Goal: Transaction & Acquisition: Purchase product/service

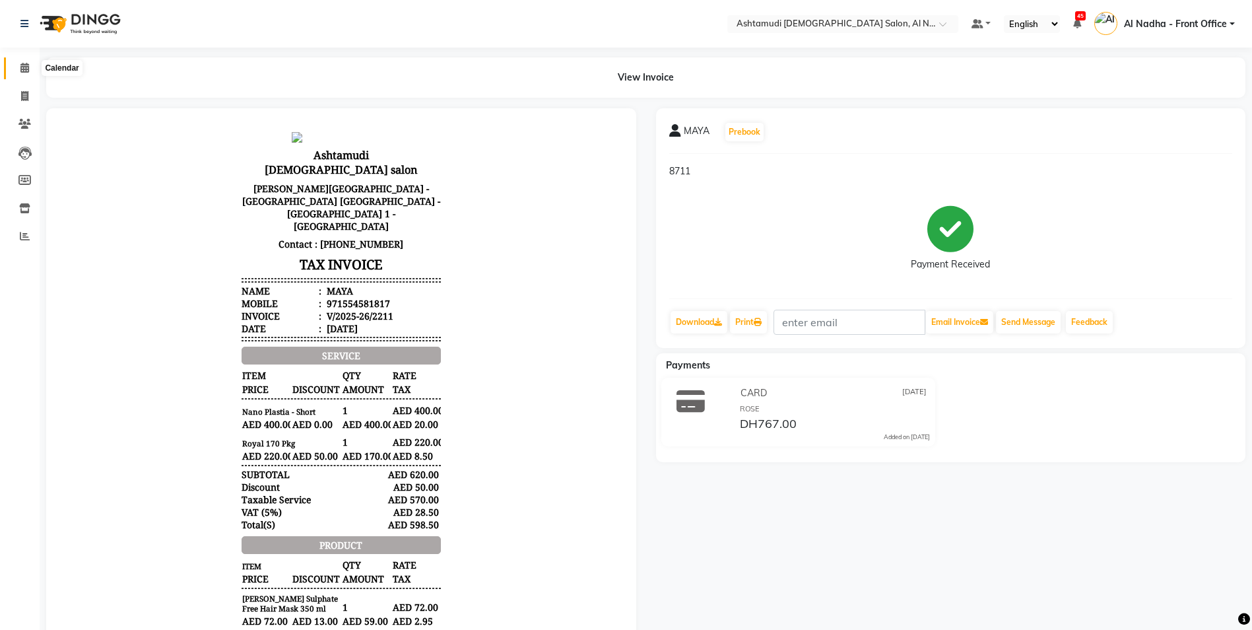
click at [22, 63] on icon at bounding box center [24, 68] width 9 height 10
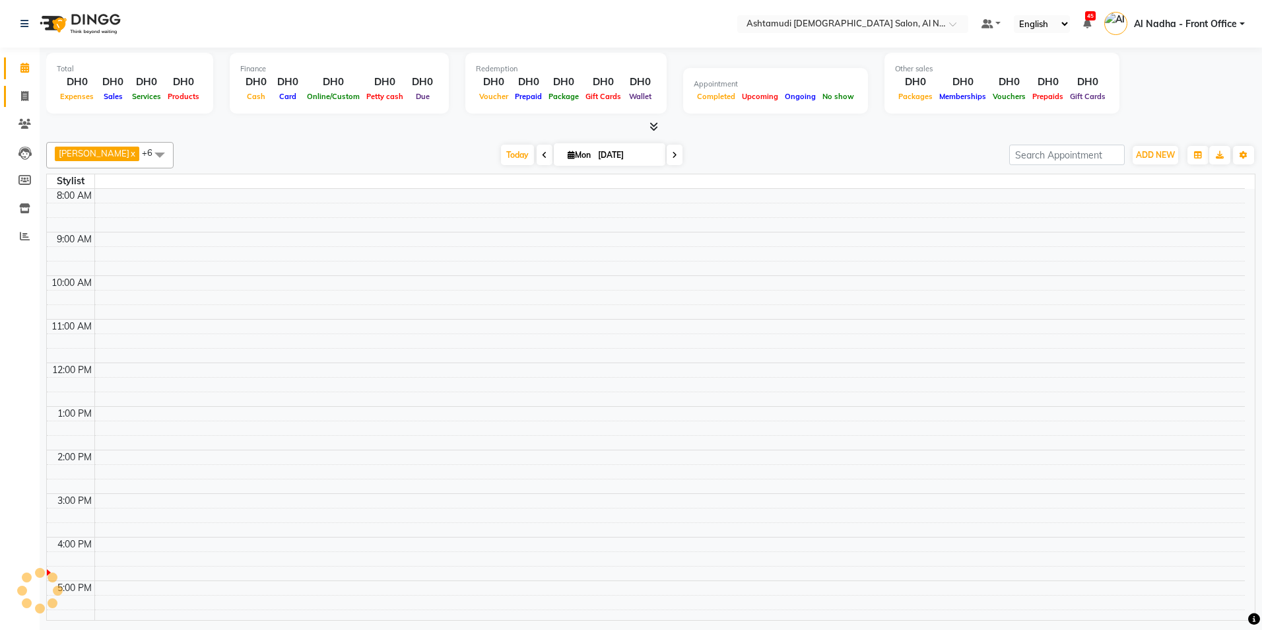
click at [23, 104] on link "Invoice" at bounding box center [20, 97] width 32 height 22
select select "service"
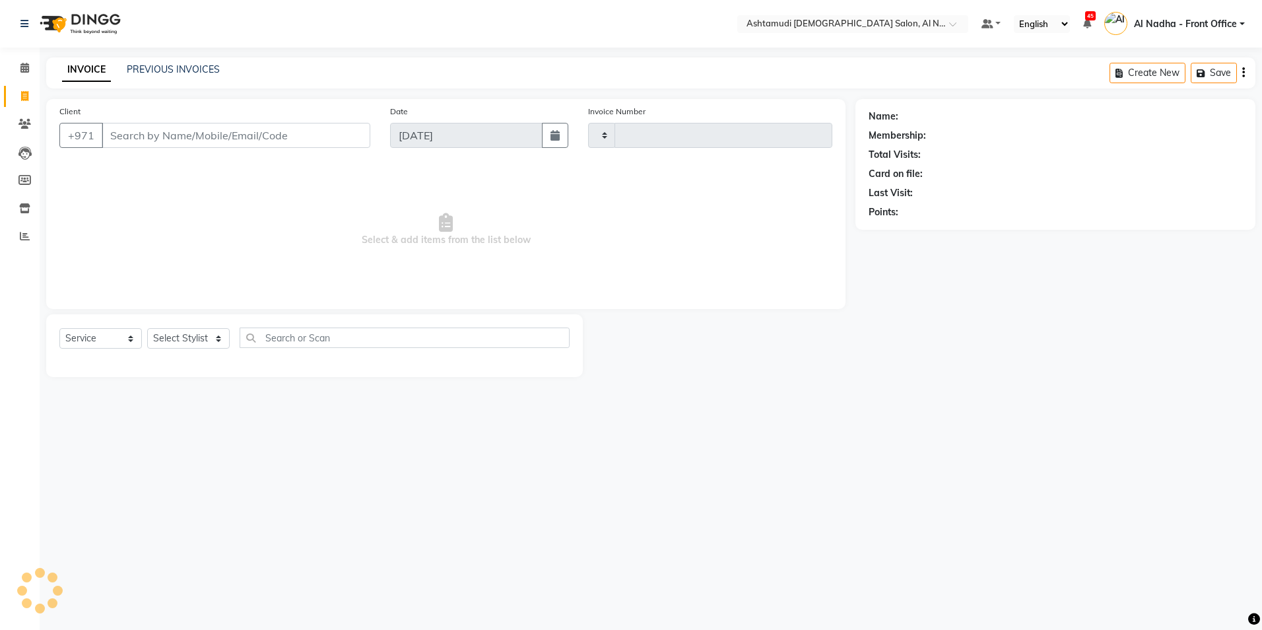
type input "2212"
select select "7088"
click at [139, 137] on input "Client" at bounding box center [236, 135] width 269 height 25
type input "554581817"
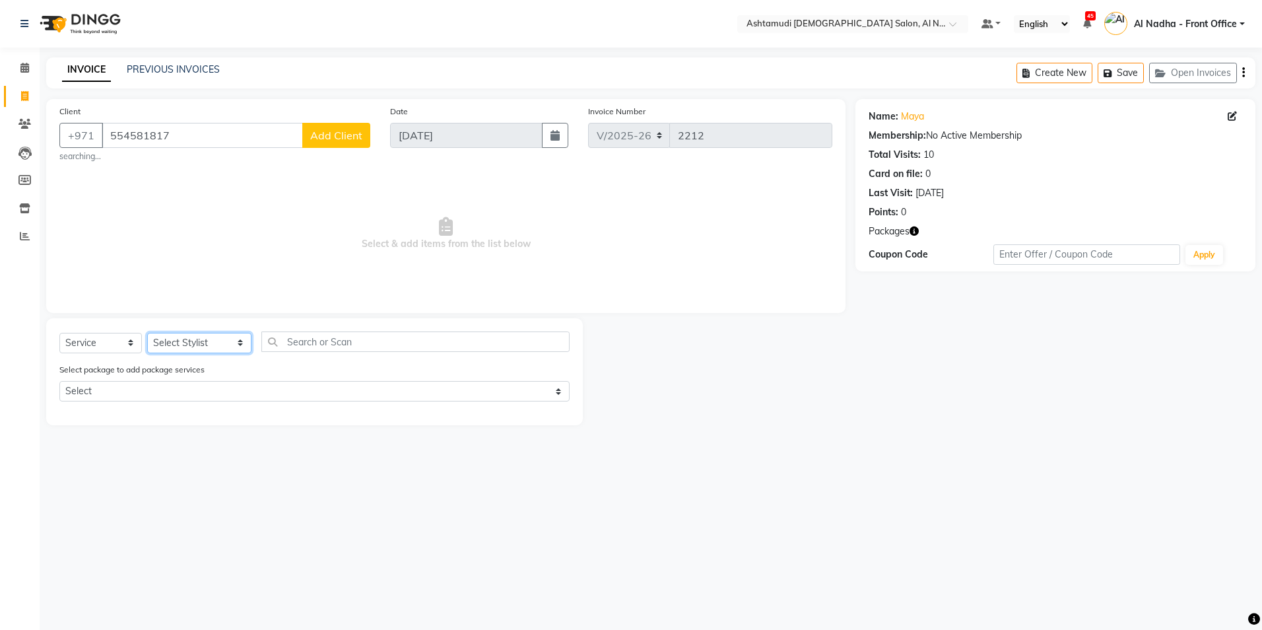
click at [223, 336] on select "Select Stylist Al Nadha - Front Office Archana Medonneiteu Tero [PERSON_NAME] […" at bounding box center [199, 343] width 104 height 20
select select "59093"
click at [147, 333] on select "Select Stylist Al Nadha - Front Office Archana Medonneiteu Tero [PERSON_NAME] […" at bounding box center [199, 343] width 104 height 20
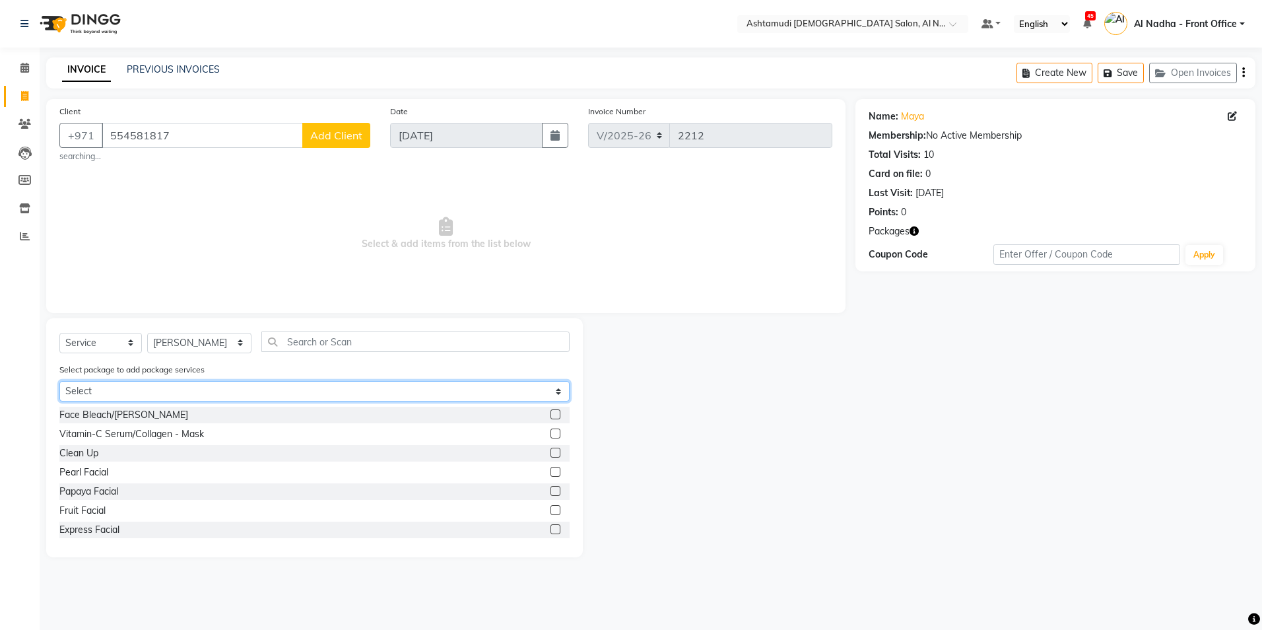
click at [242, 389] on select "Select Royal 170 Pkg" at bounding box center [314, 391] width 510 height 20
select select "1: Object"
click at [59, 381] on select "Select Royal 170 Pkg" at bounding box center [314, 391] width 510 height 20
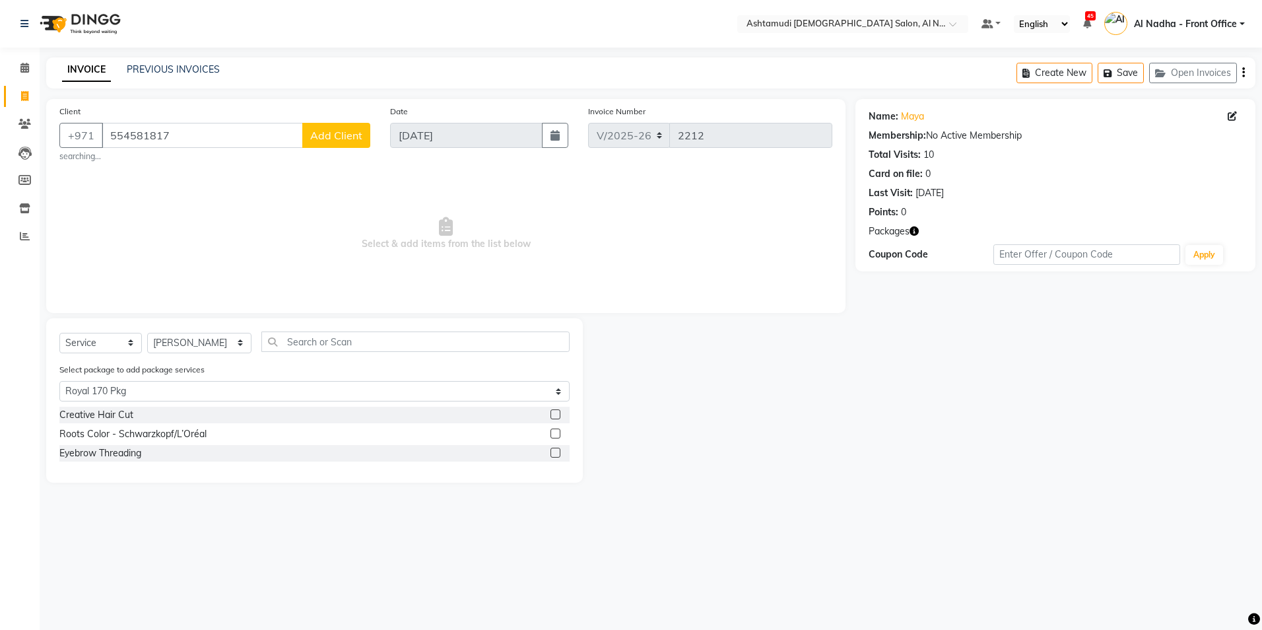
click at [555, 414] on label at bounding box center [555, 414] width 10 height 10
click at [555, 414] on input "checkbox" at bounding box center [554, 414] width 9 height 9
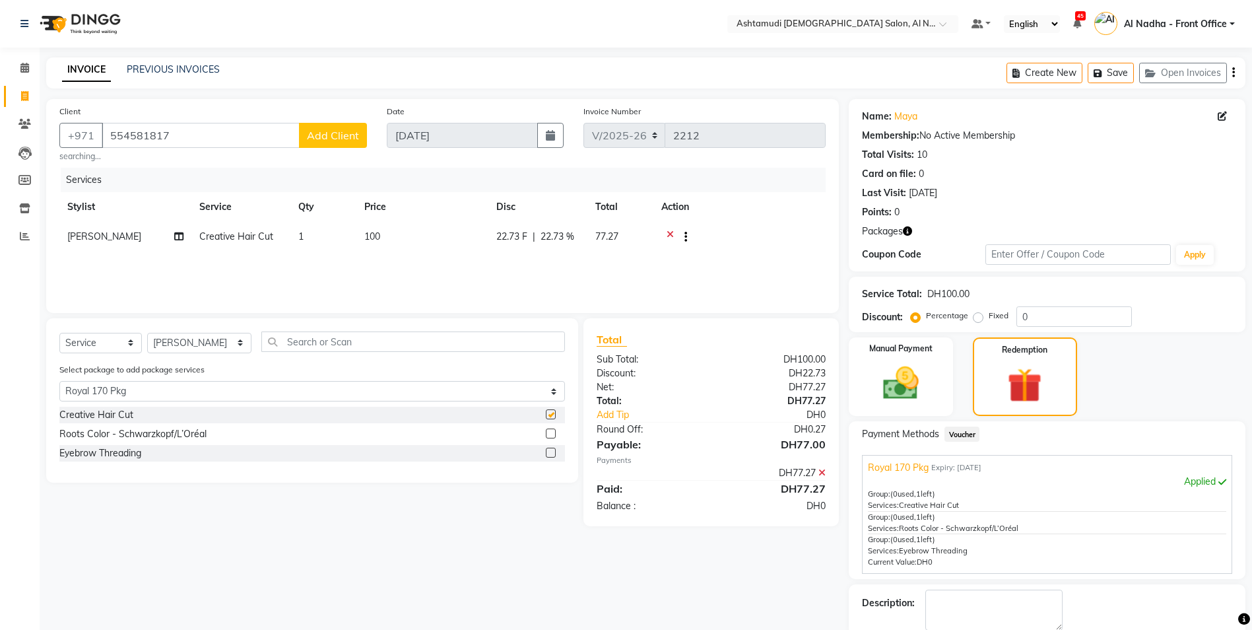
checkbox input "false"
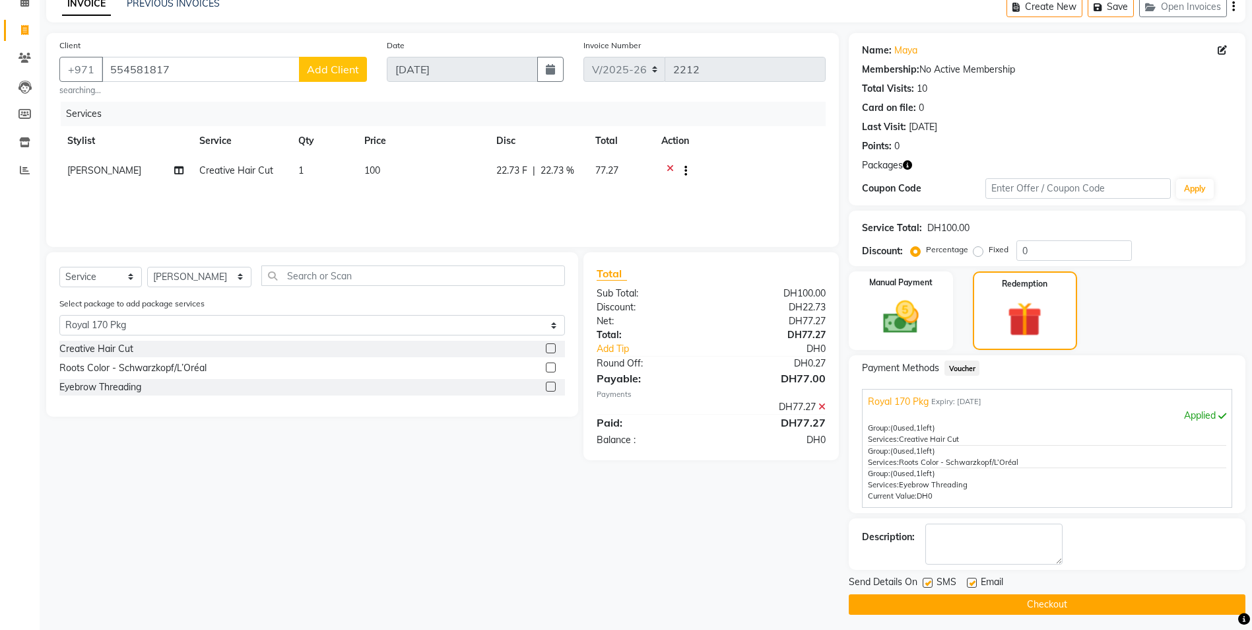
click at [1035, 608] on button "Checkout" at bounding box center [1047, 604] width 397 height 20
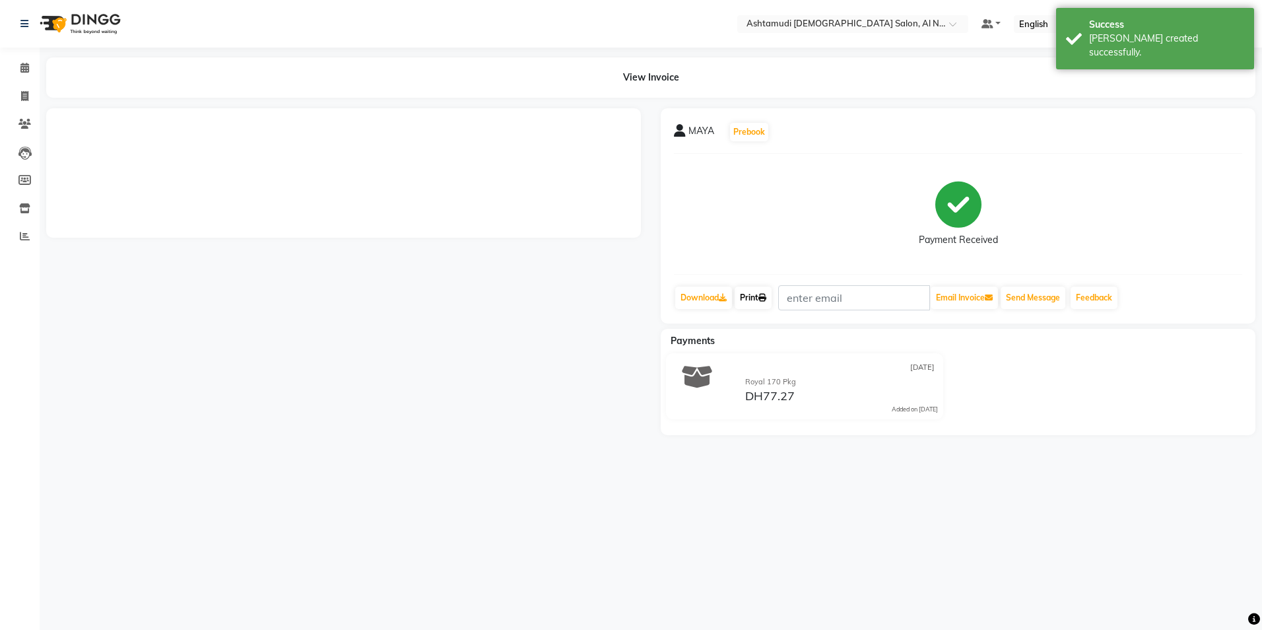
click at [756, 296] on link "Print" at bounding box center [752, 297] width 37 height 22
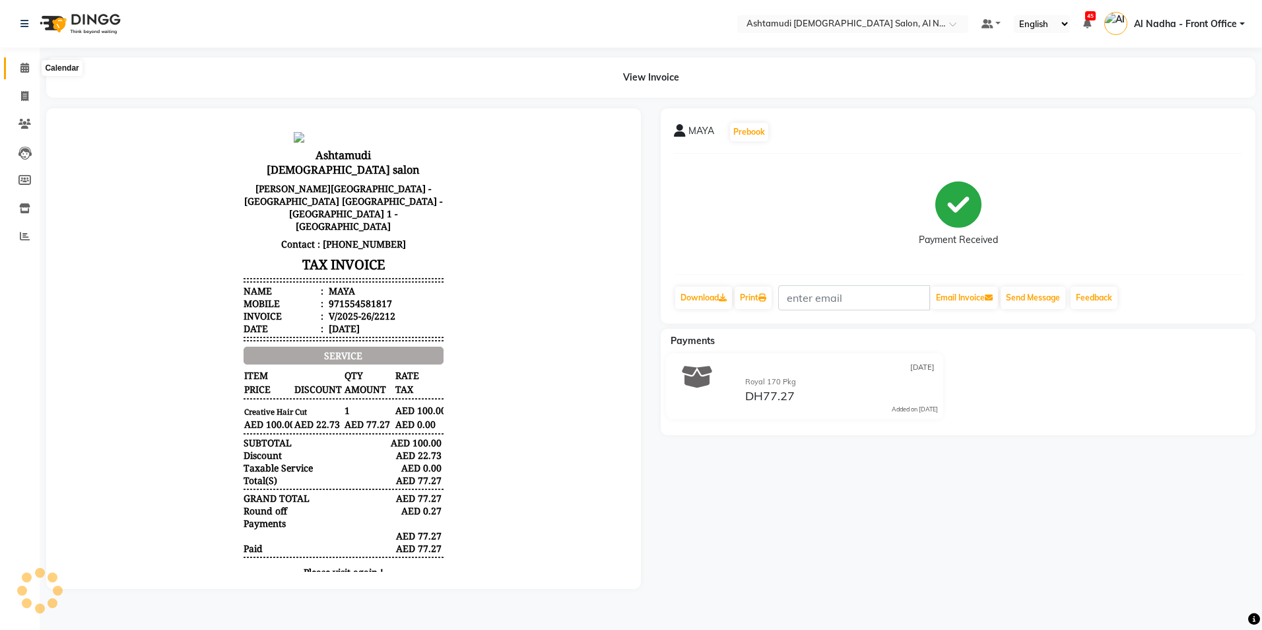
click at [18, 71] on span at bounding box center [24, 68] width 23 height 15
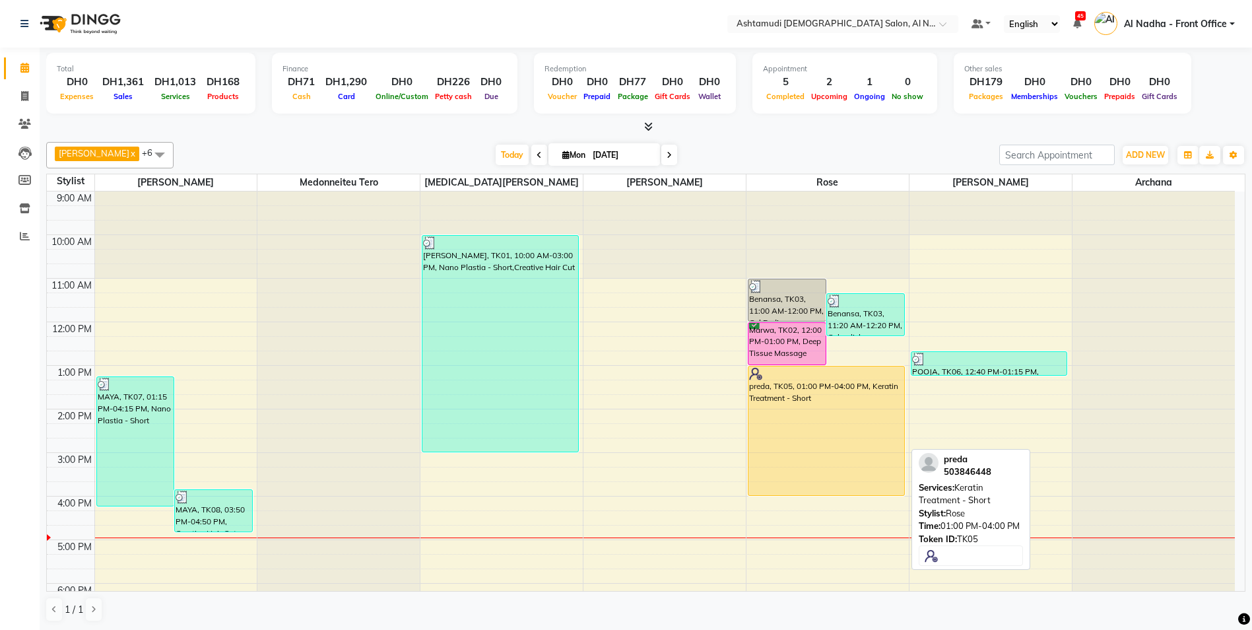
click at [804, 446] on div "preda, TK05, 01:00 PM-04:00 PM, Keratin Treatment - Short" at bounding box center [826, 430] width 156 height 129
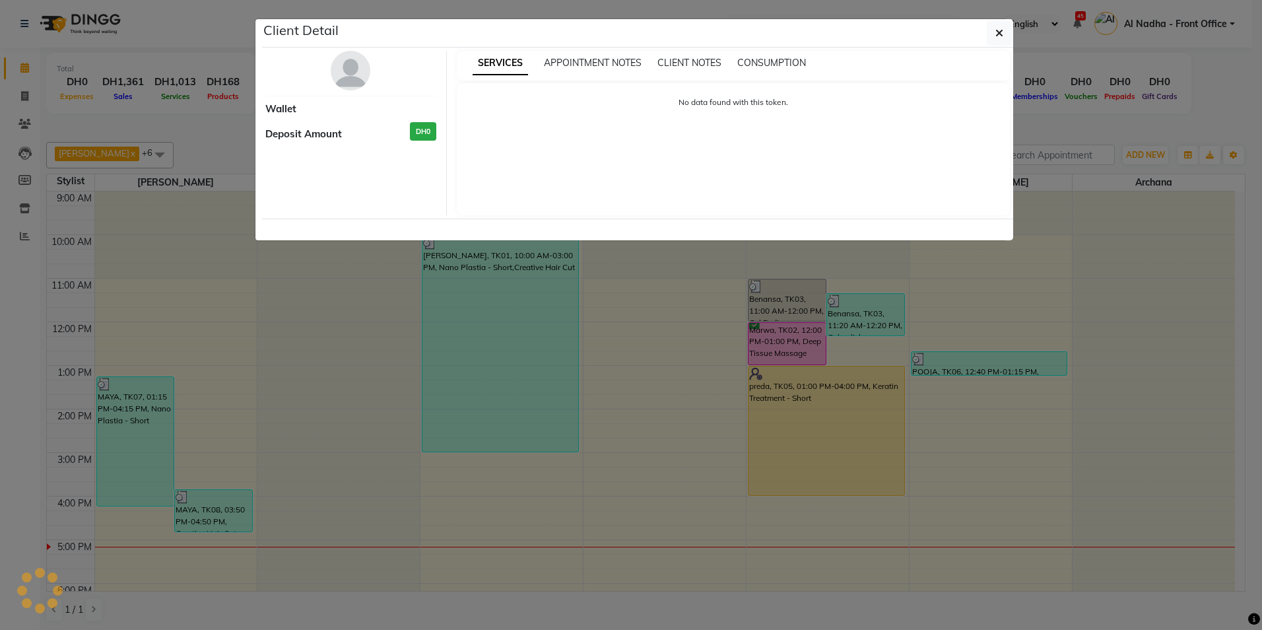
select select "1"
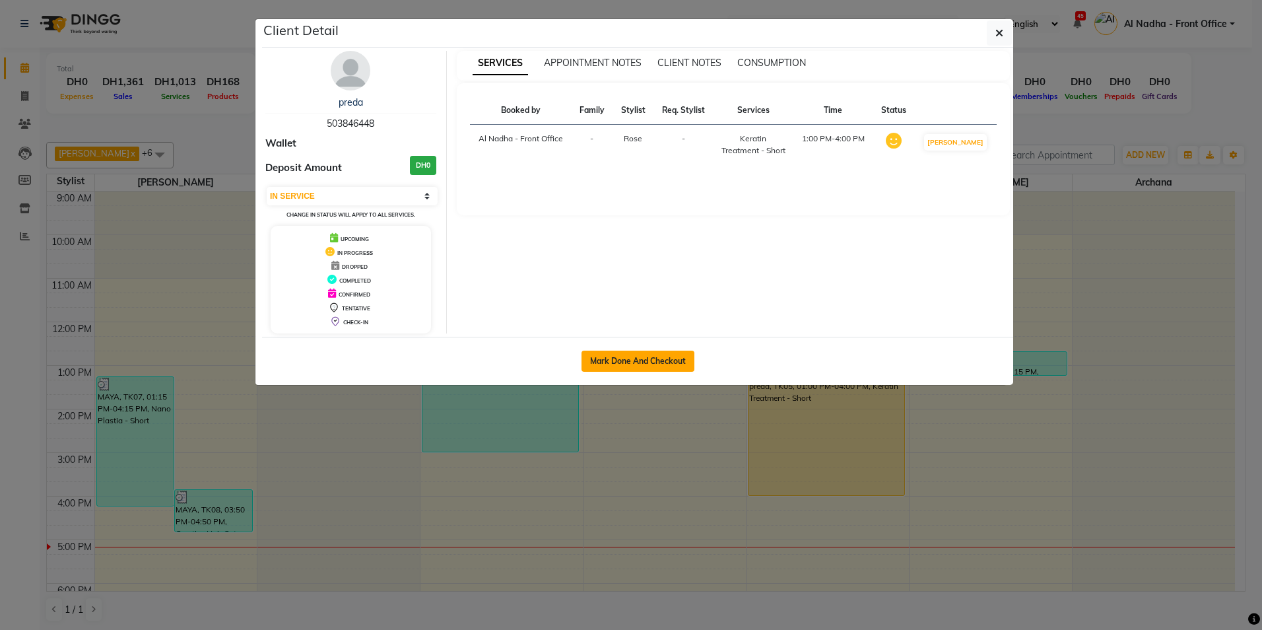
click at [651, 355] on button "Mark Done And Checkout" at bounding box center [637, 360] width 113 height 21
select select "service"
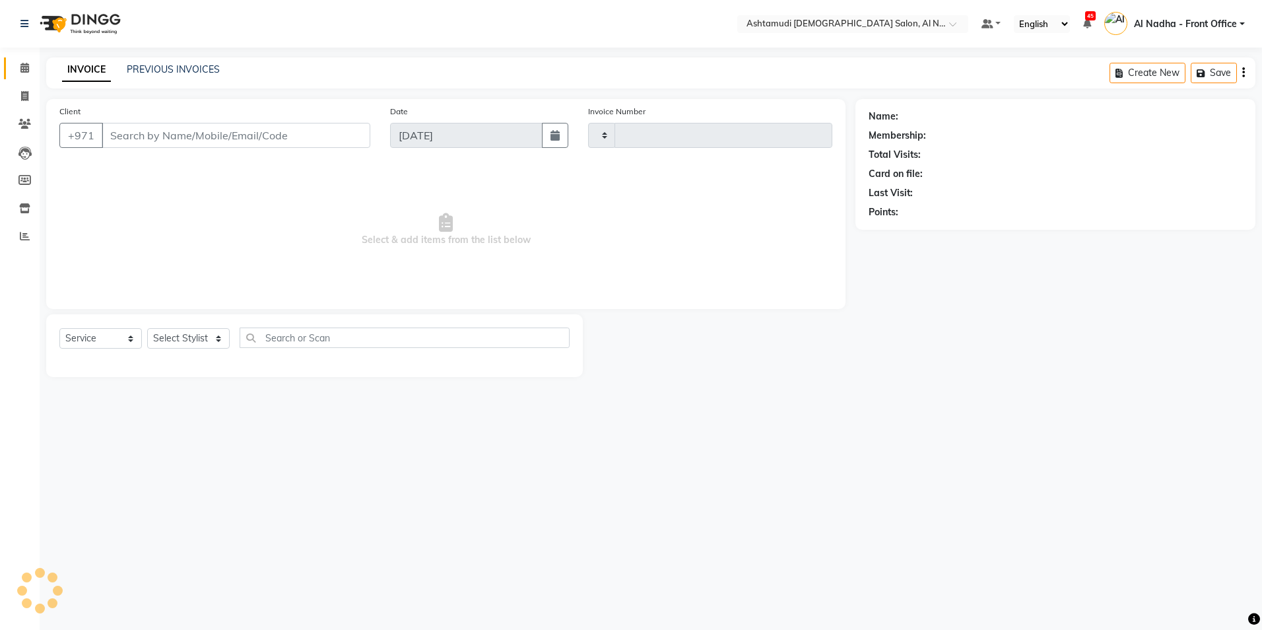
type input "2213"
select select "7088"
click at [22, 67] on icon at bounding box center [24, 68] width 9 height 10
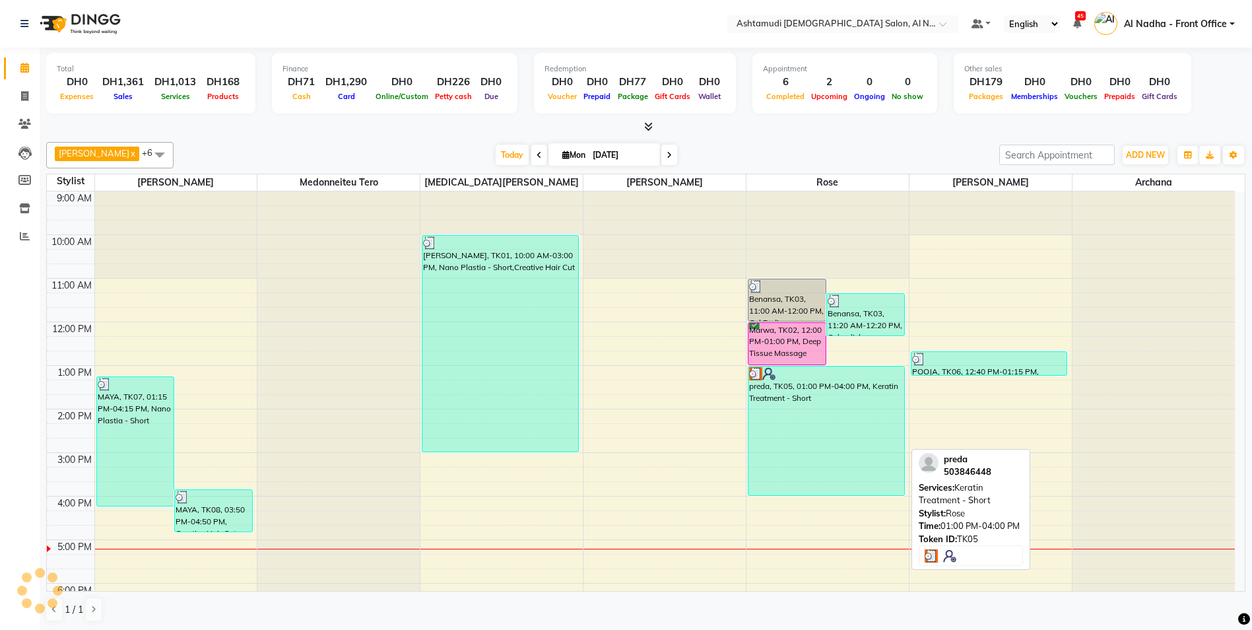
click at [853, 401] on div "preda, TK05, 01:00 PM-04:00 PM, Keratin Treatment - Short" at bounding box center [826, 430] width 156 height 129
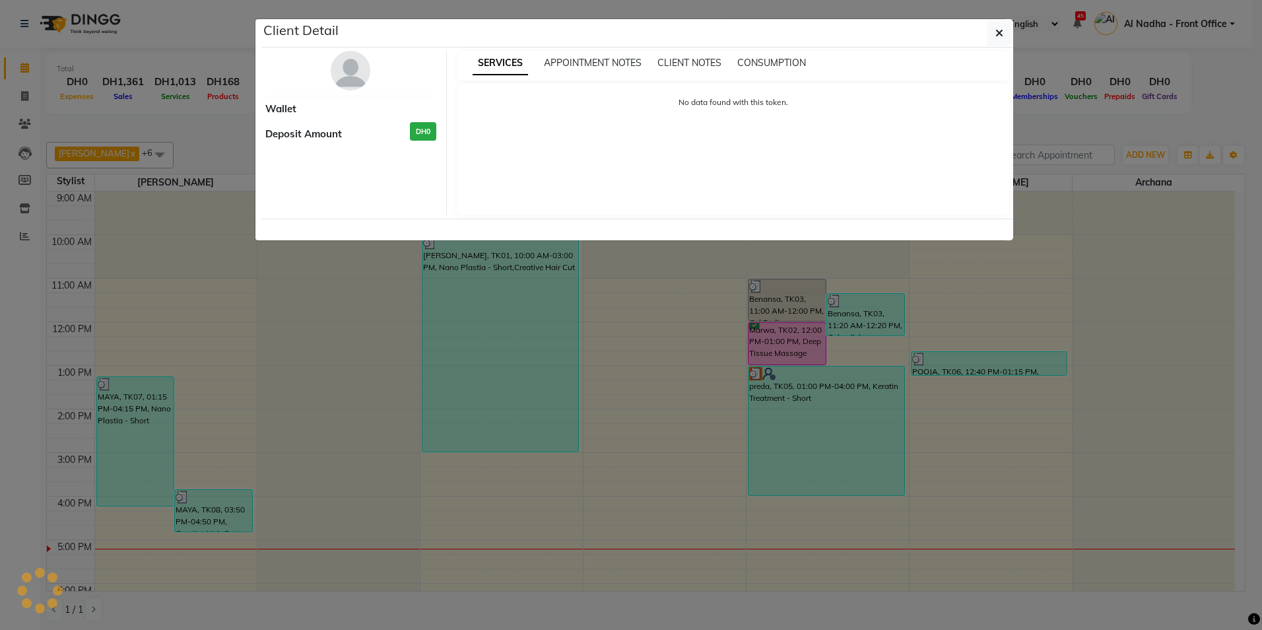
select select "3"
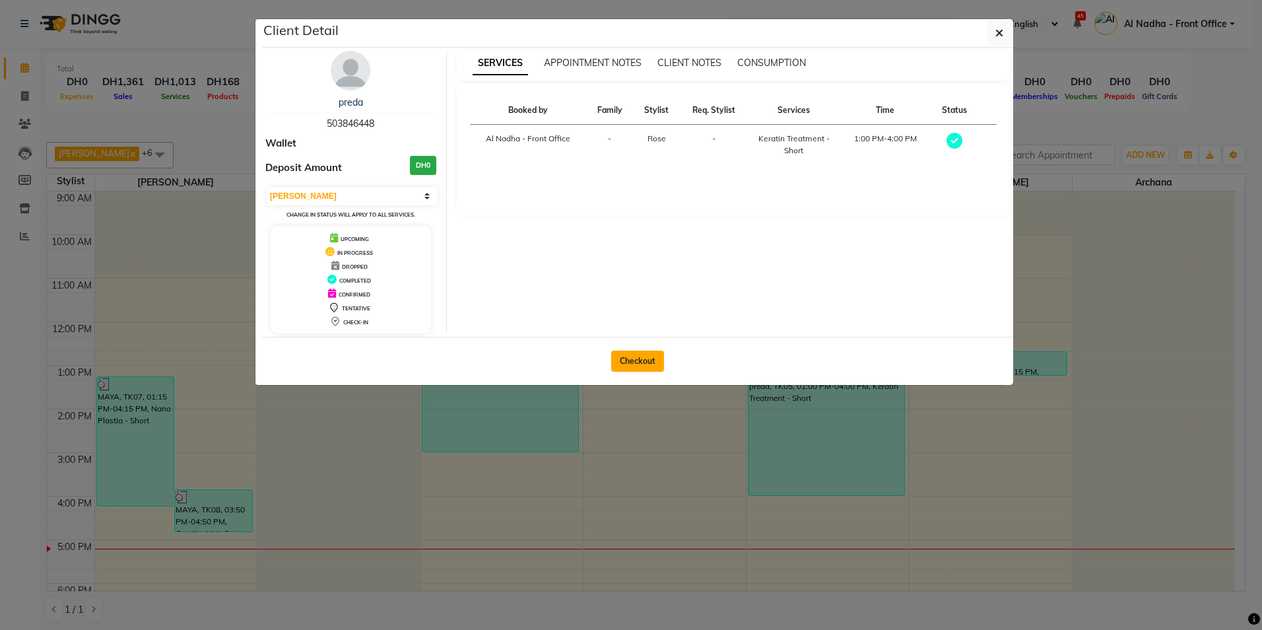
click at [645, 362] on button "Checkout" at bounding box center [637, 360] width 53 height 21
select select "service"
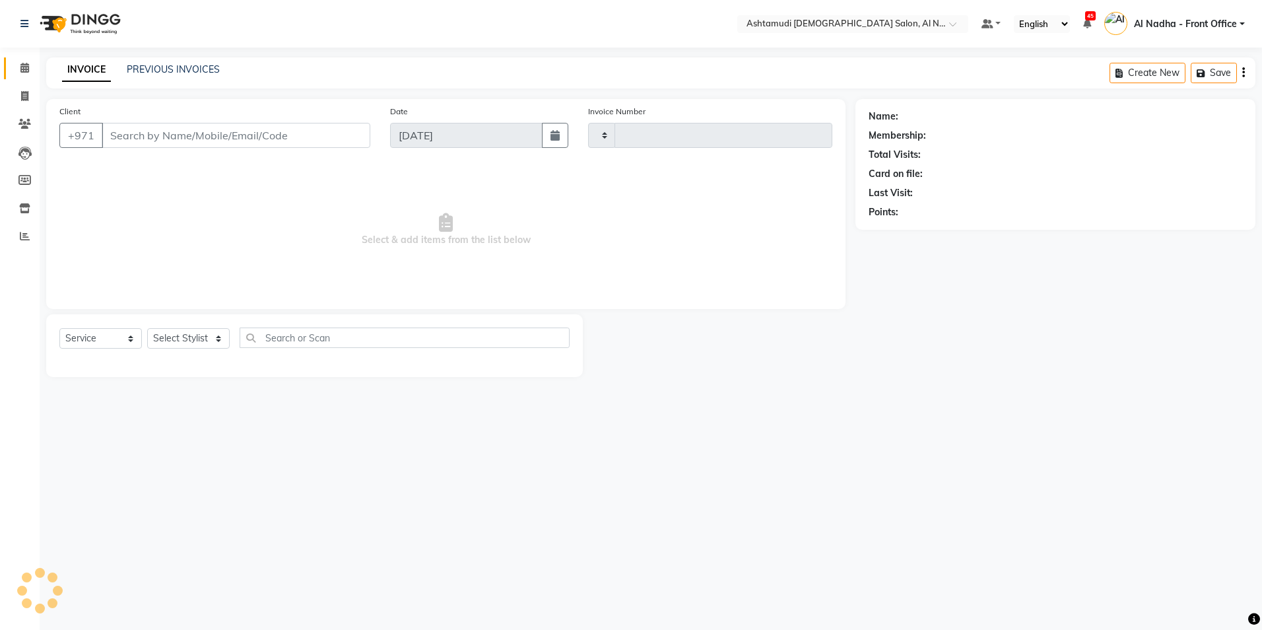
type input "2213"
select select "7088"
type input "503846448"
select select "68348"
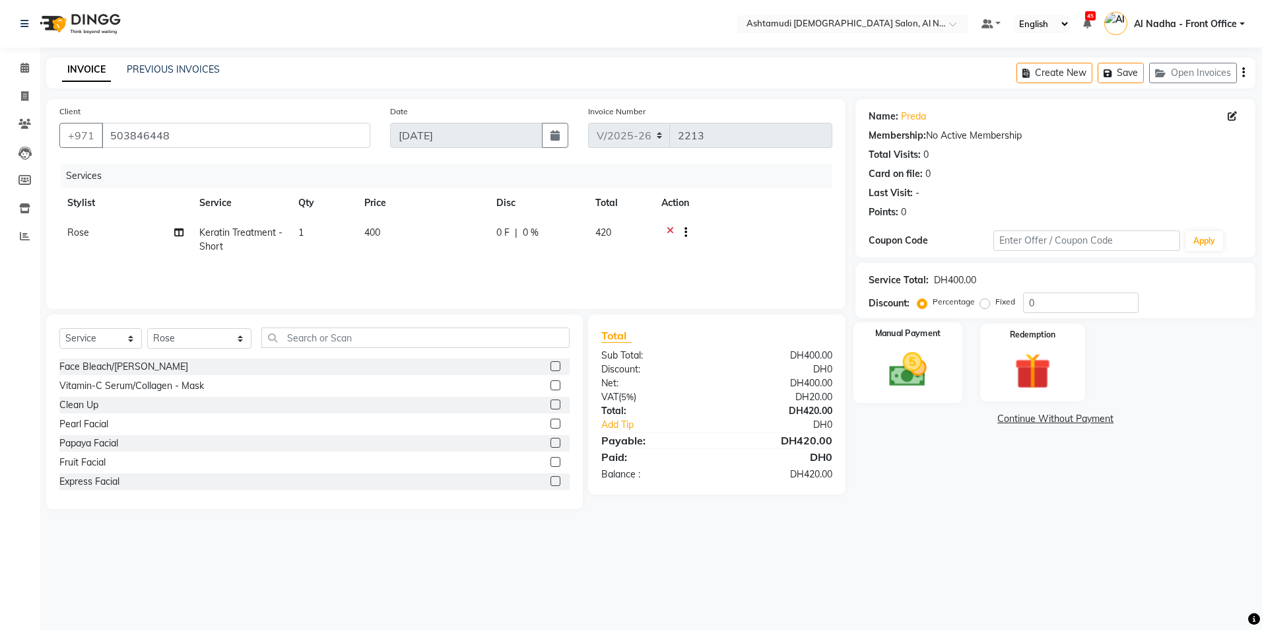
click at [919, 340] on div "Manual Payment" at bounding box center [907, 362] width 109 height 81
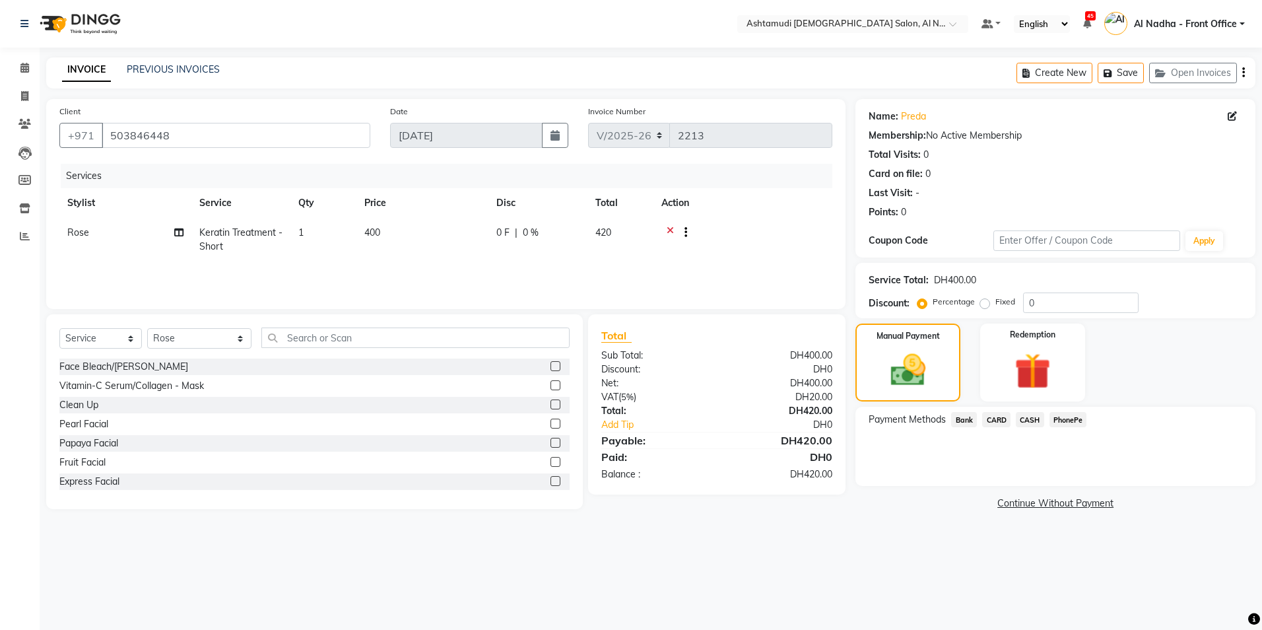
click at [992, 420] on span "CARD" at bounding box center [996, 419] width 28 height 15
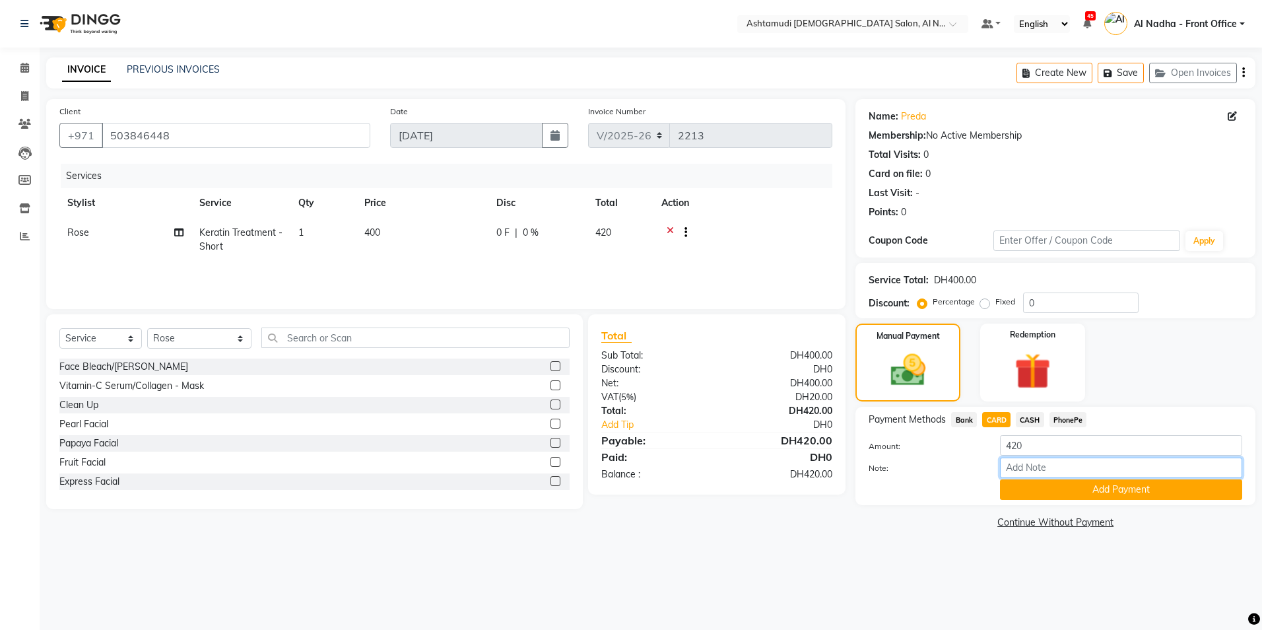
click at [1031, 470] on input "Note:" at bounding box center [1121, 467] width 242 height 20
type input "rose"
click at [1144, 495] on button "Add Payment" at bounding box center [1121, 489] width 242 height 20
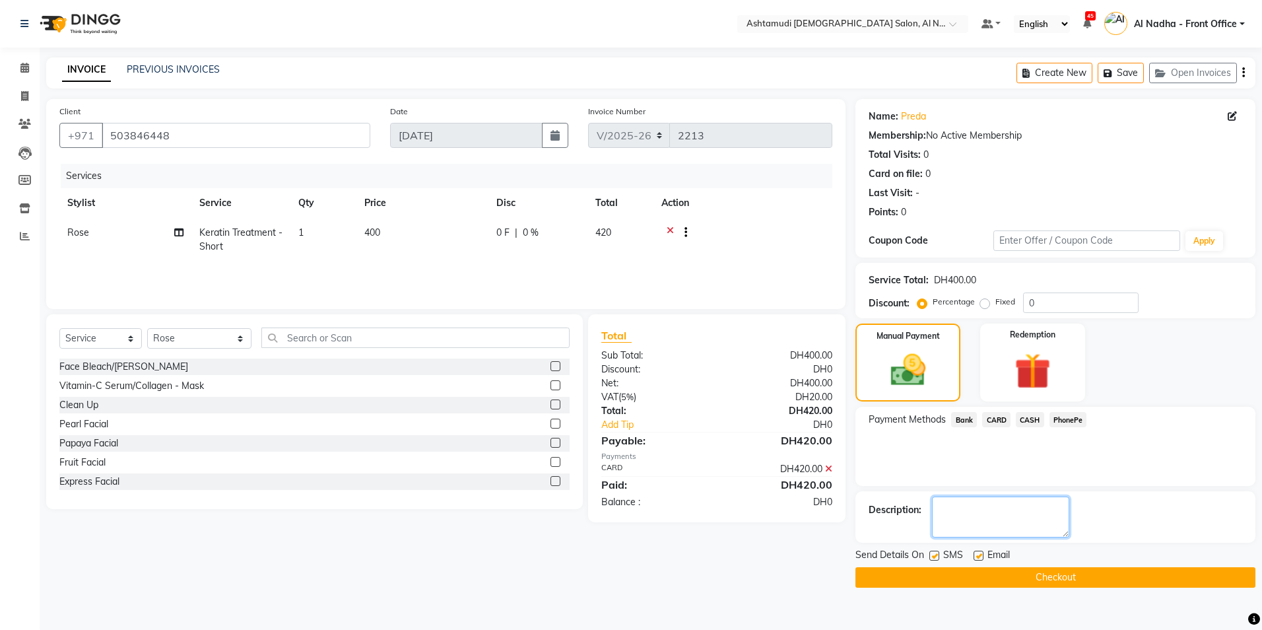
click at [1033, 522] on textarea at bounding box center [1000, 516] width 137 height 41
type textarea "4132"
click at [1020, 582] on button "Checkout" at bounding box center [1055, 577] width 400 height 20
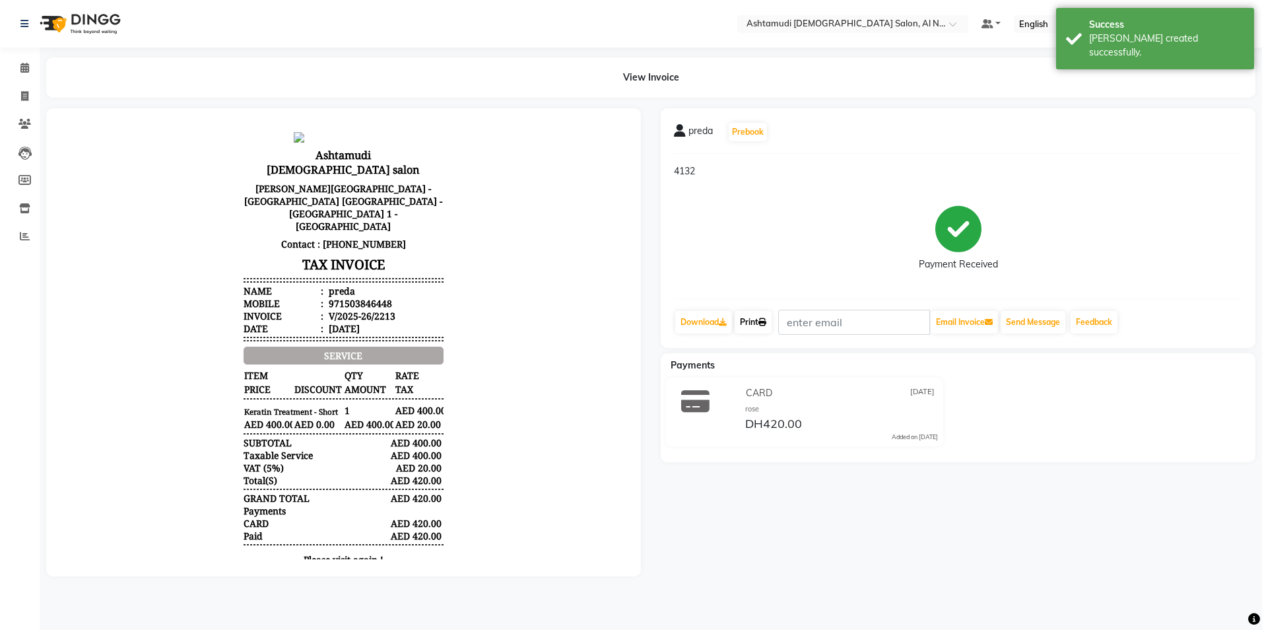
click at [748, 320] on link "Print" at bounding box center [752, 322] width 37 height 22
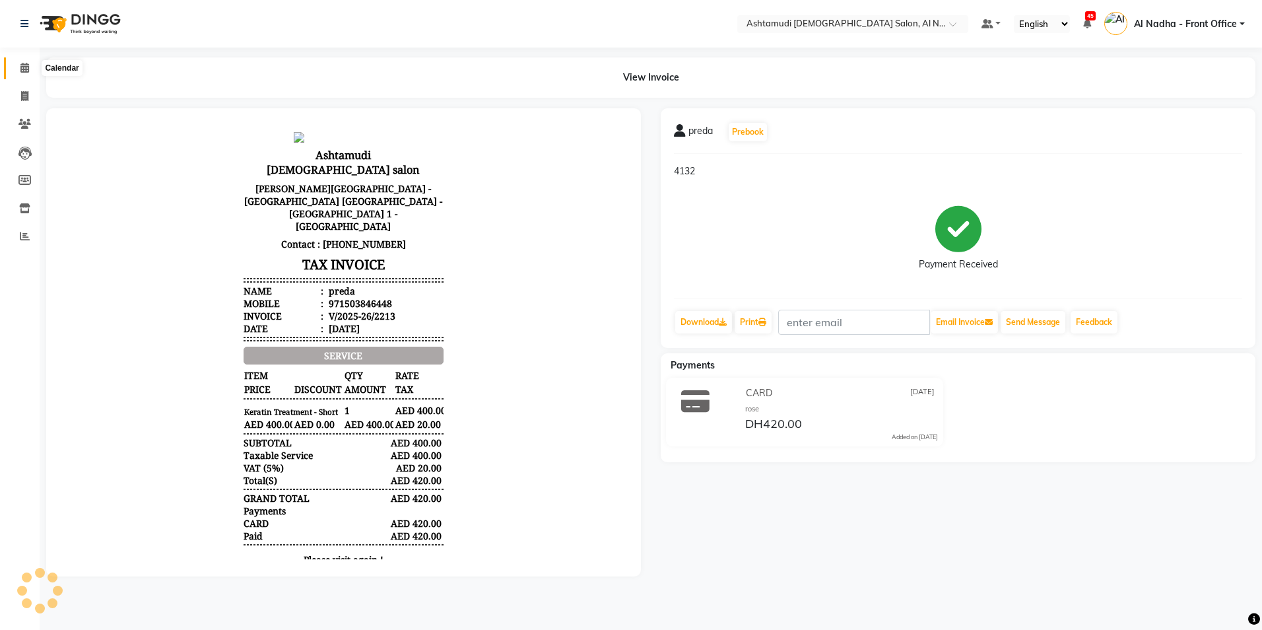
click at [23, 72] on icon at bounding box center [24, 68] width 9 height 10
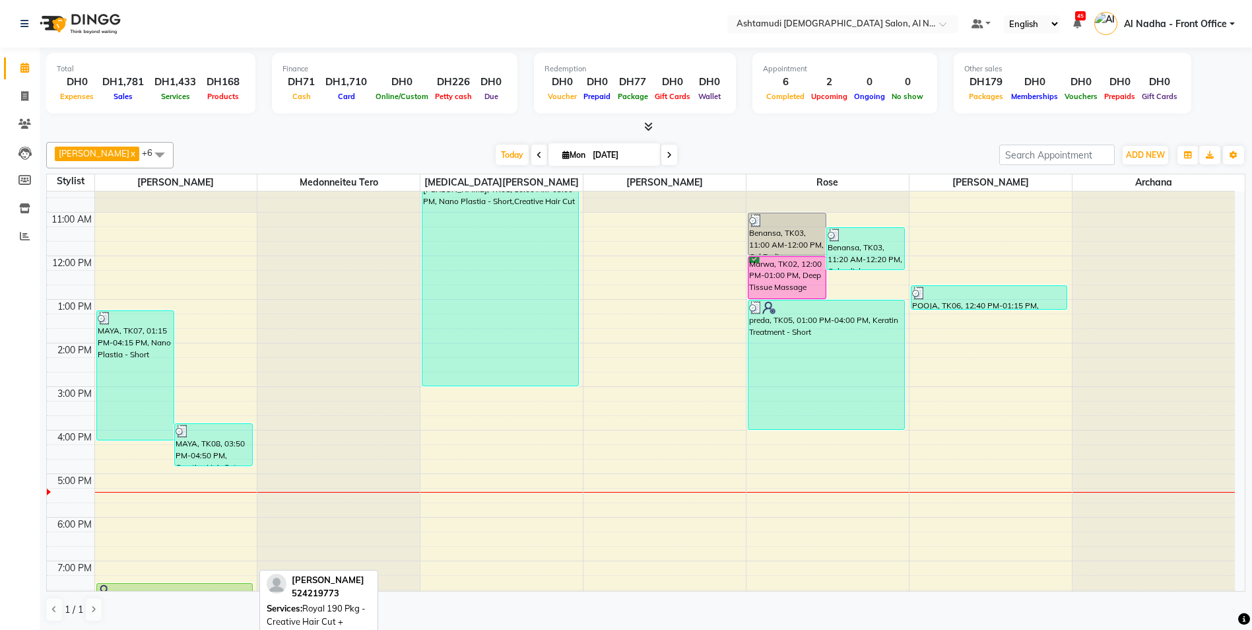
scroll to position [198, 0]
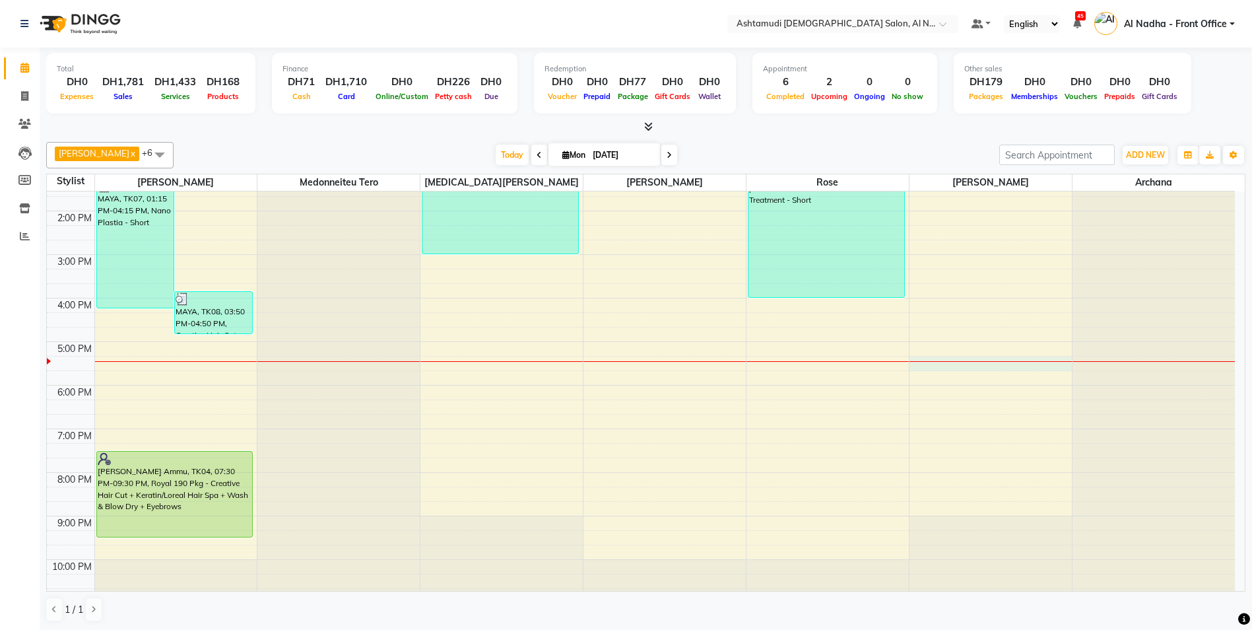
click at [944, 365] on div "9:00 AM 10:00 AM 11:00 AM 12:00 PM 1:00 PM 2:00 PM 3:00 PM 4:00 PM 5:00 PM 6:00…" at bounding box center [641, 297] width 1188 height 609
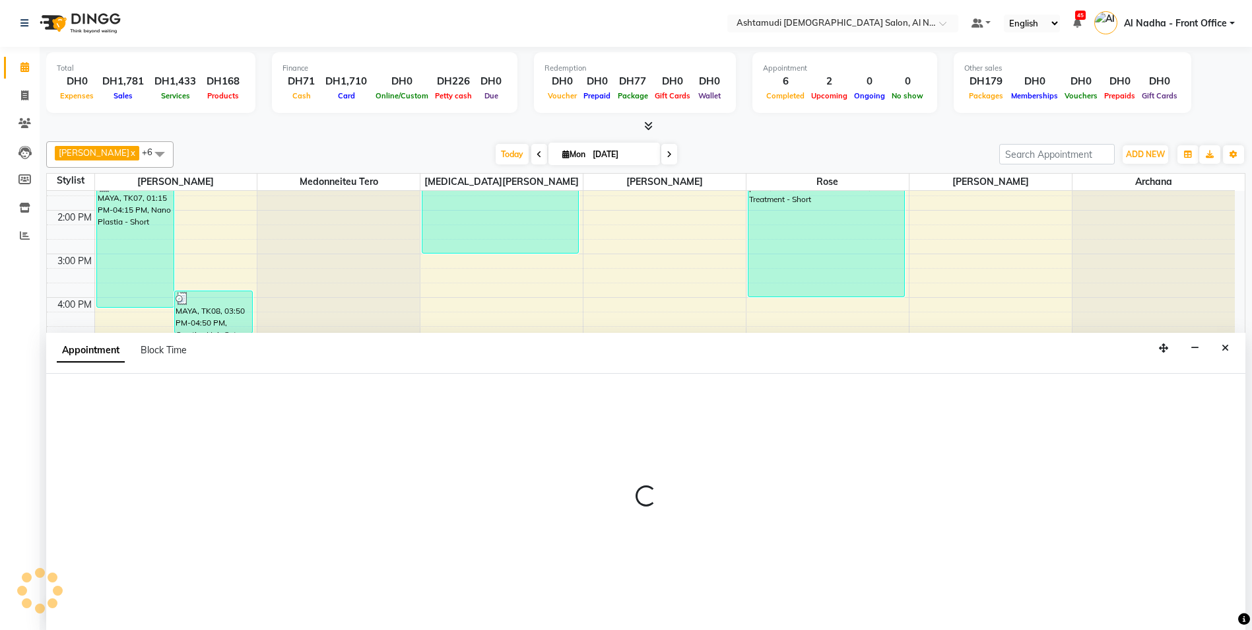
select select "71437"
select select "tentative"
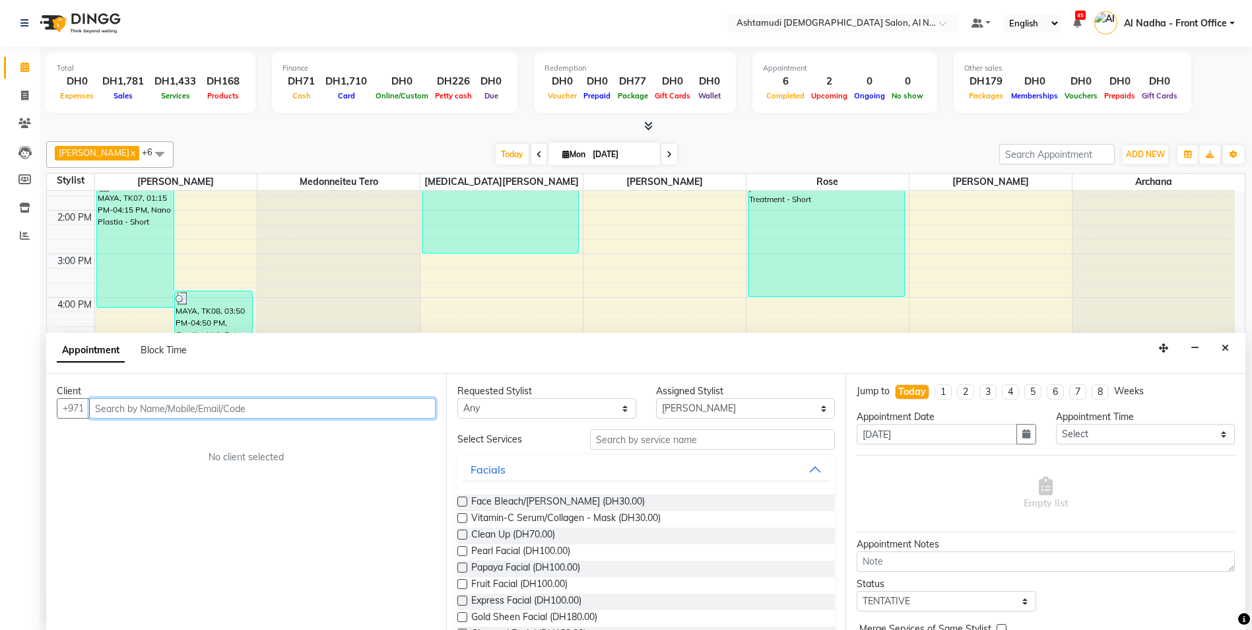
click at [164, 406] on input "text" at bounding box center [262, 408] width 346 height 20
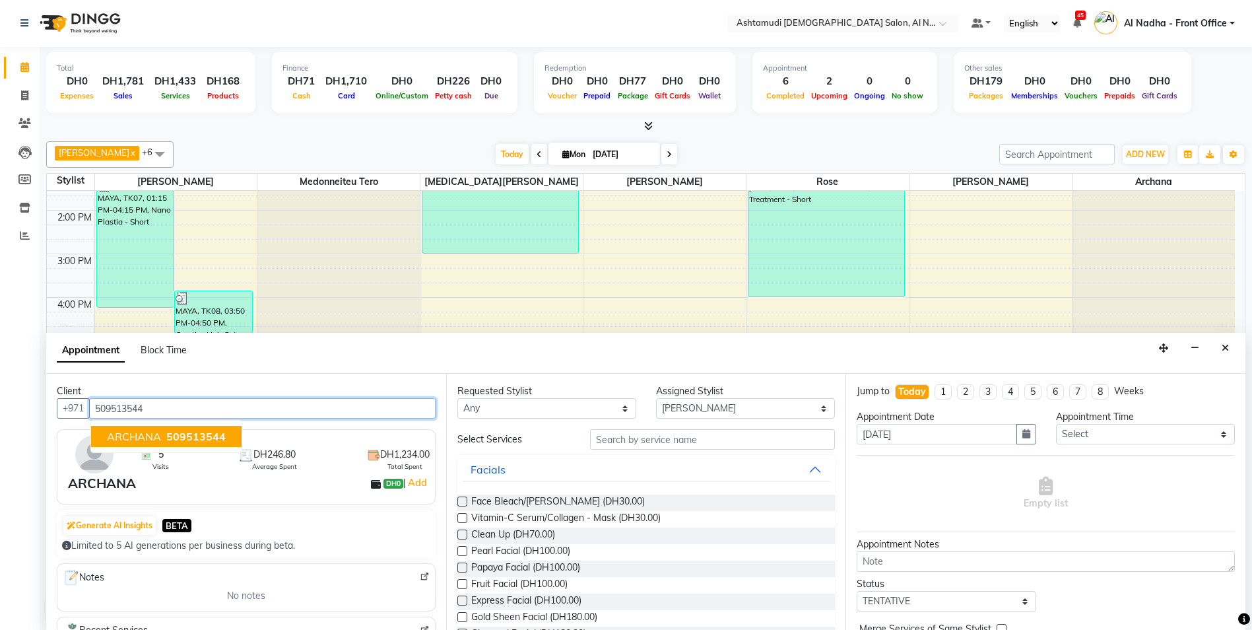
click at [178, 442] on span "509513544" at bounding box center [195, 436] width 59 height 13
type input "509513544"
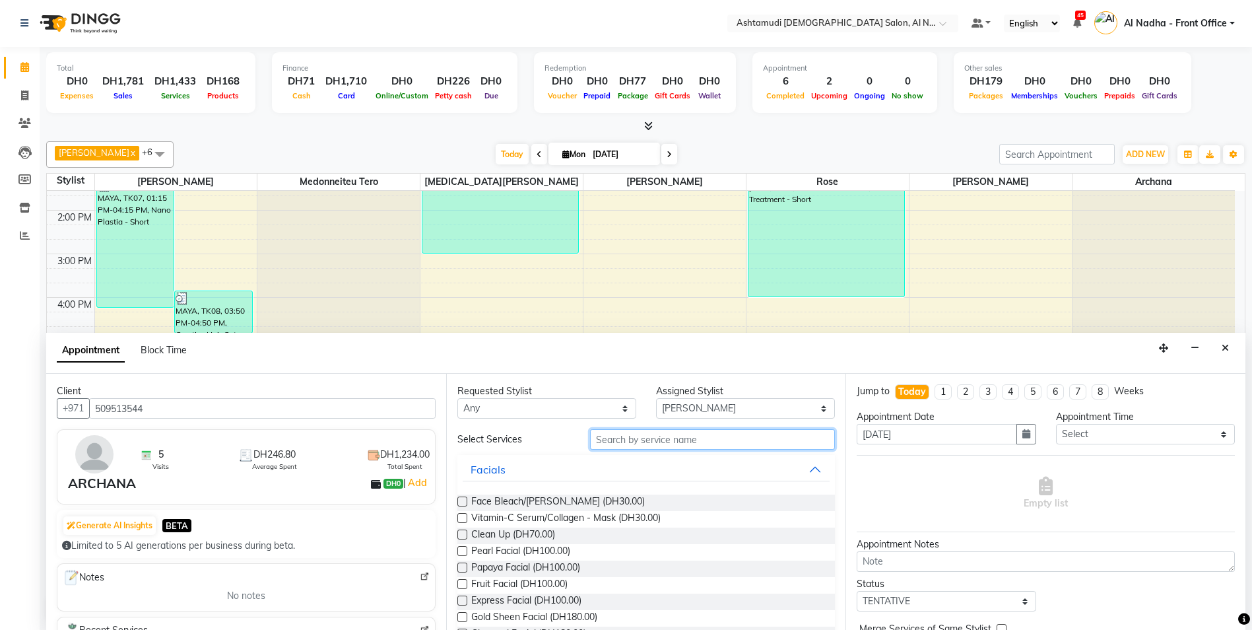
click at [646, 439] on input "text" at bounding box center [712, 439] width 245 height 20
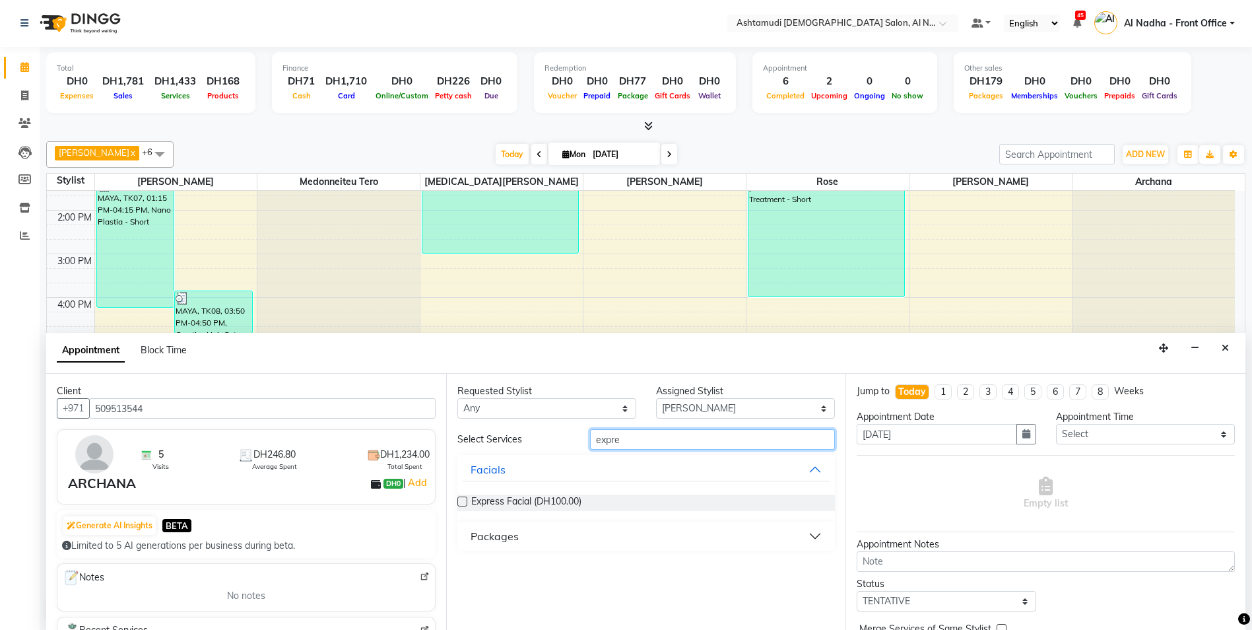
type input "expre"
click at [463, 504] on label at bounding box center [462, 501] width 10 height 10
click at [463, 504] on input "checkbox" at bounding box center [461, 502] width 9 height 9
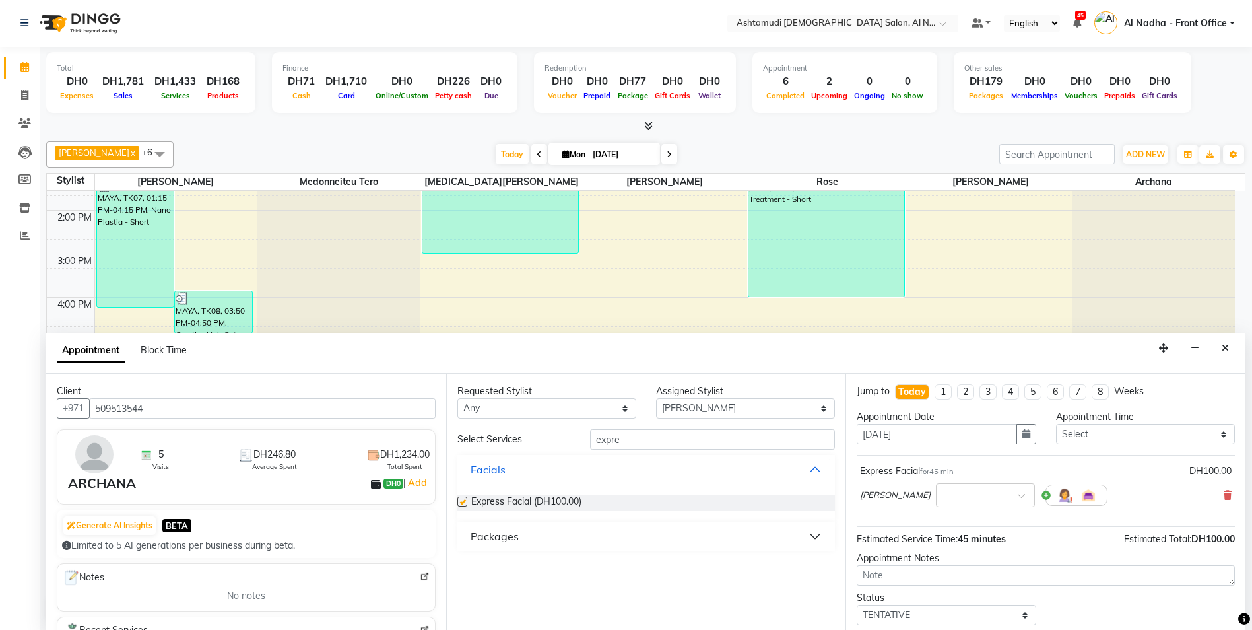
checkbox input "false"
click at [744, 441] on input "expre" at bounding box center [712, 439] width 245 height 20
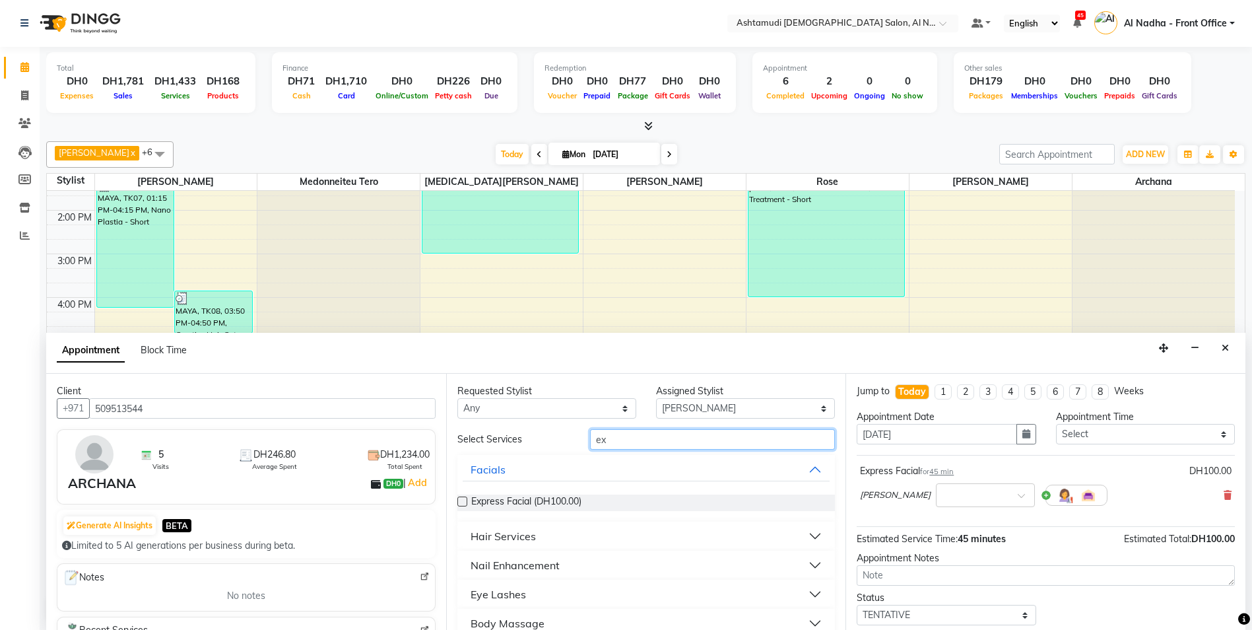
type input "e"
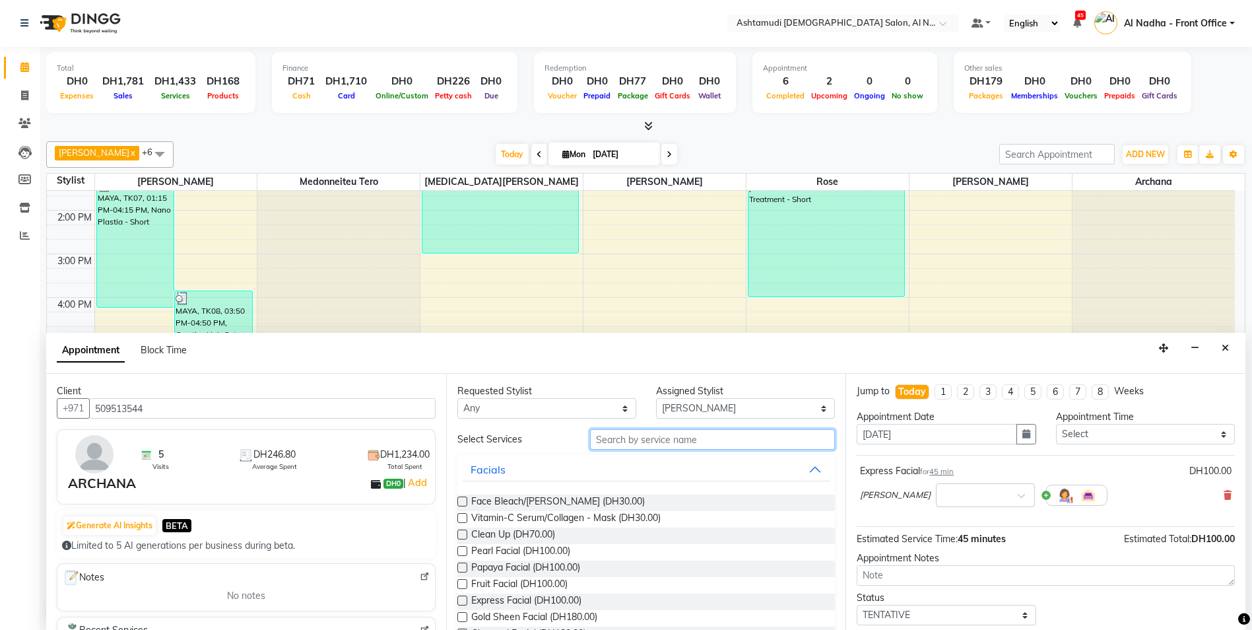
type input "d"
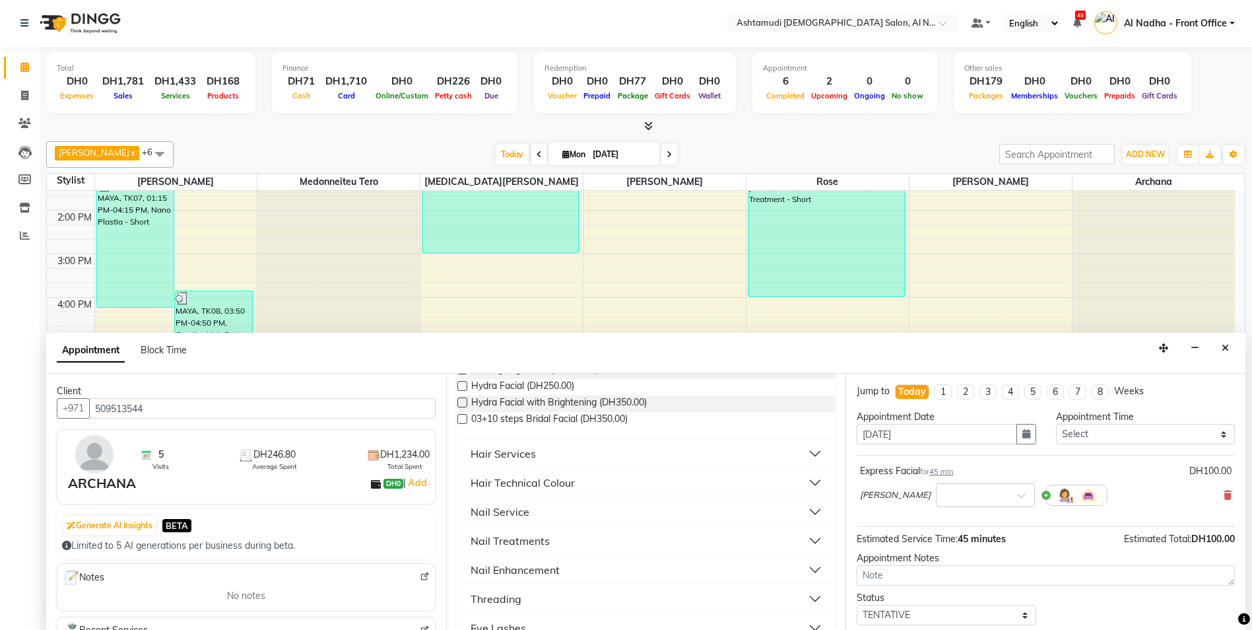
scroll to position [79, 0]
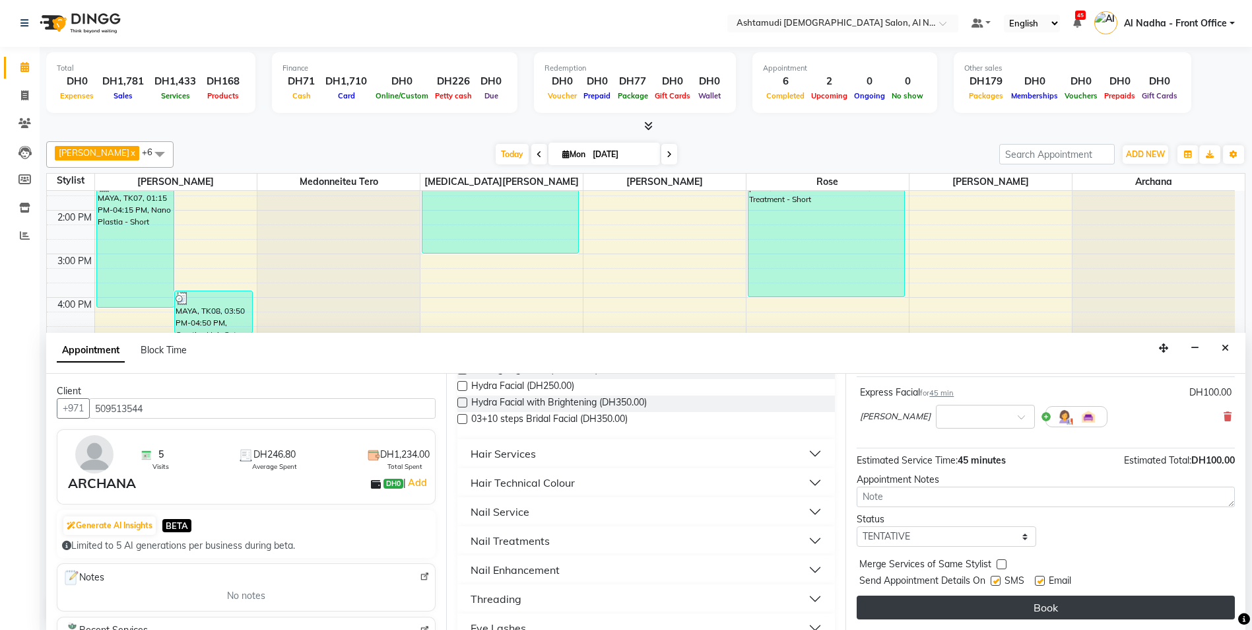
click at [1157, 612] on button "Book" at bounding box center [1046, 607] width 378 height 24
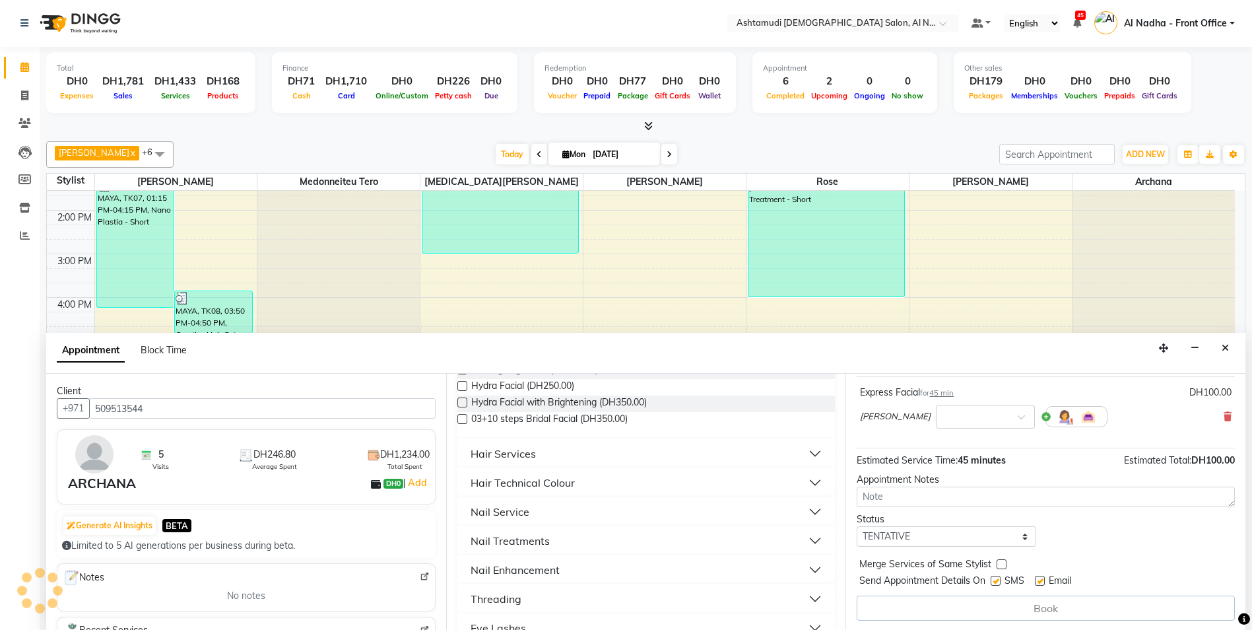
scroll to position [0, 0]
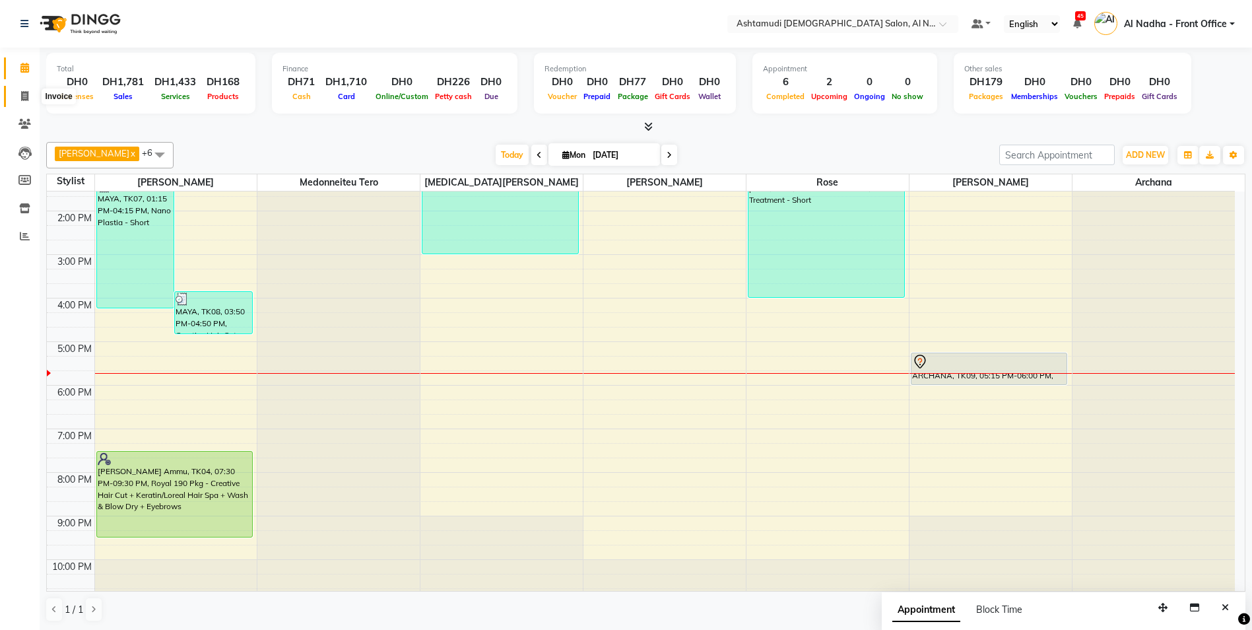
click at [24, 93] on icon at bounding box center [24, 96] width 7 height 10
select select "service"
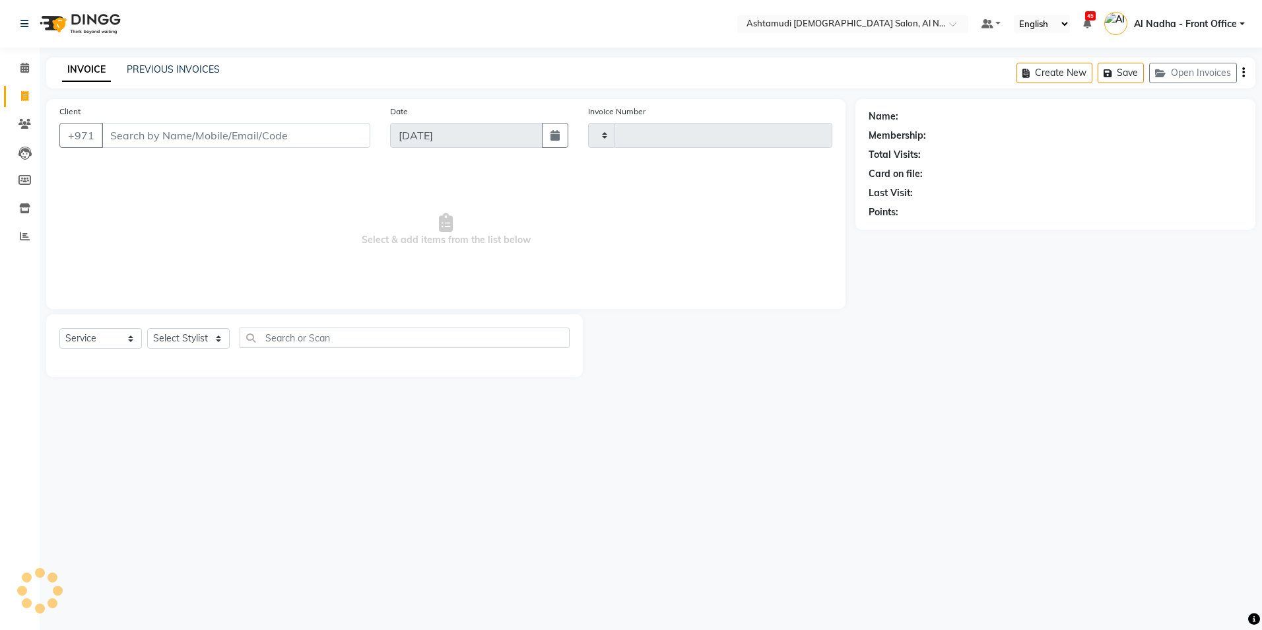
type input "2214"
select select "7088"
click at [168, 139] on input "Client" at bounding box center [236, 135] width 269 height 25
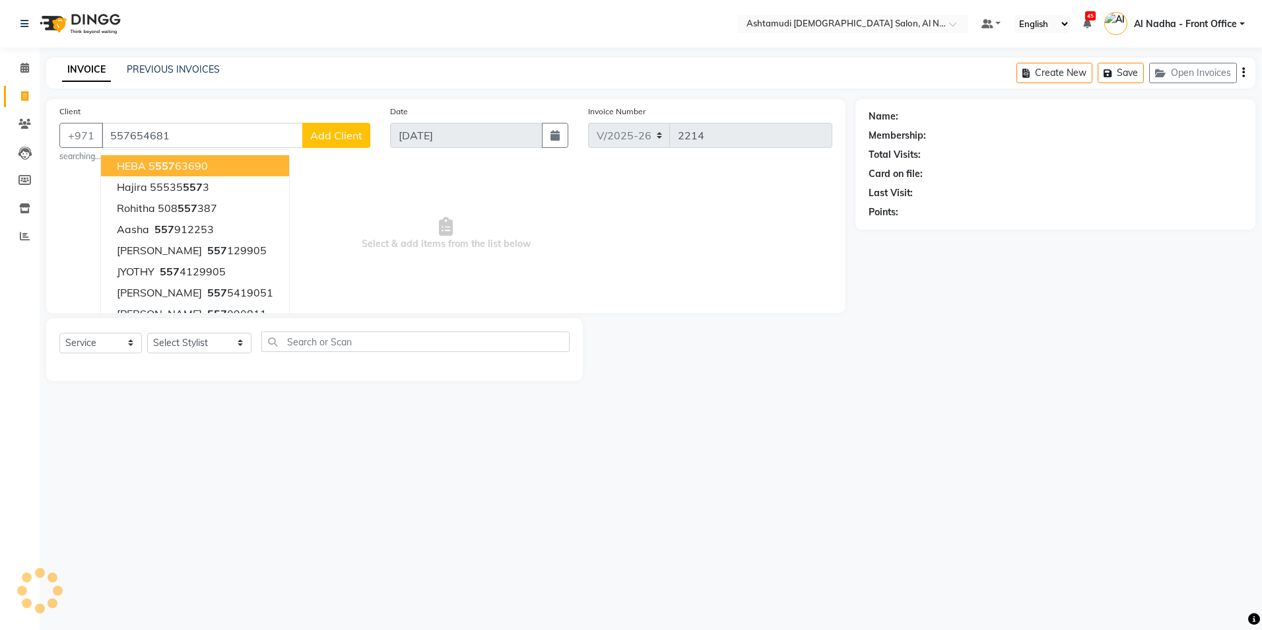
type input "557654681"
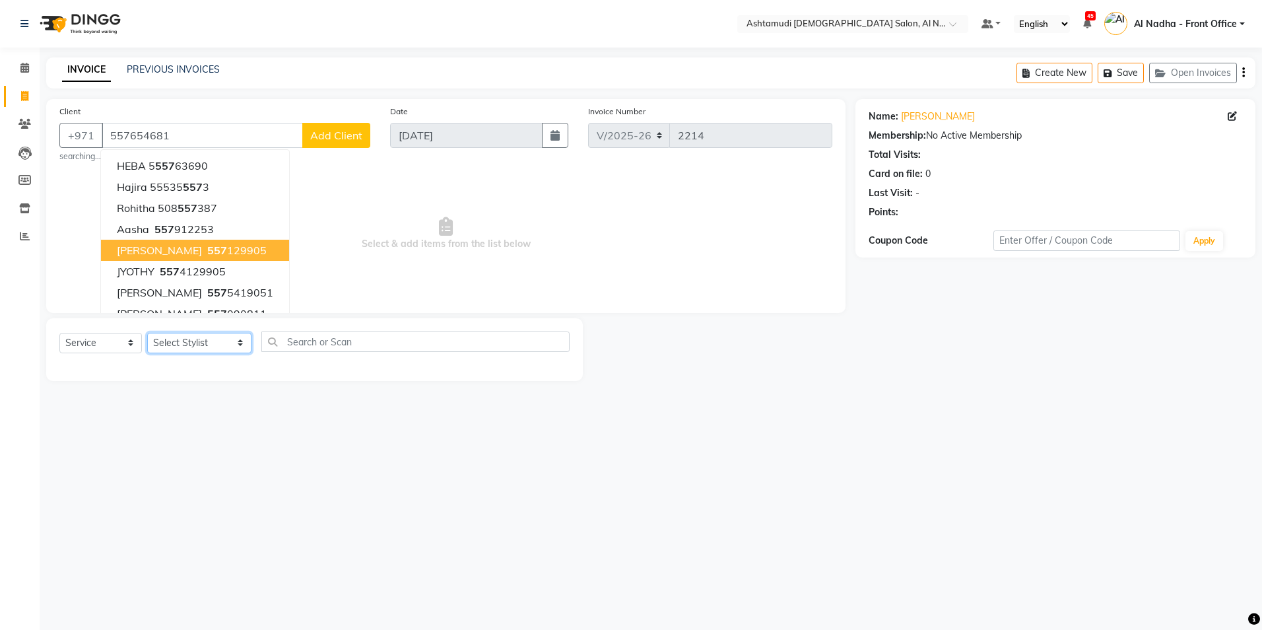
click at [224, 338] on select "Select Stylist Al Nadha - Front Office Archana Medonneiteu Tero [PERSON_NAME] […" at bounding box center [199, 343] width 104 height 20
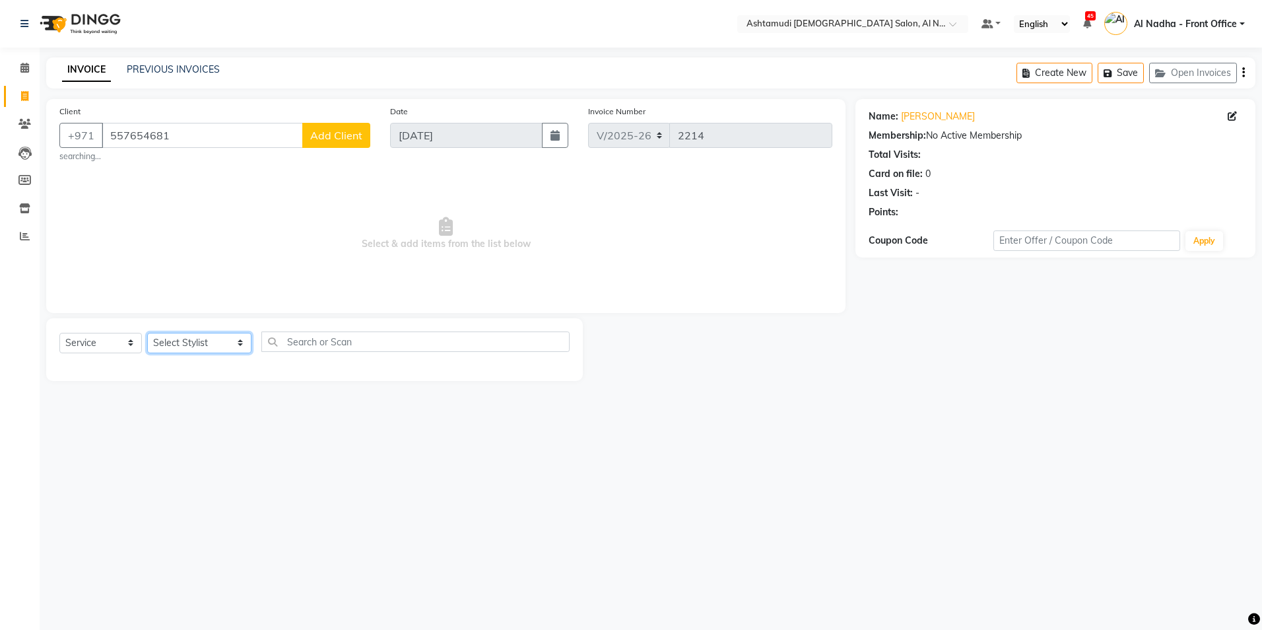
select select "60077"
click at [147, 333] on select "Select Stylist Al Nadha - Front Office Archana Medonneiteu Tero [PERSON_NAME] […" at bounding box center [199, 343] width 104 height 20
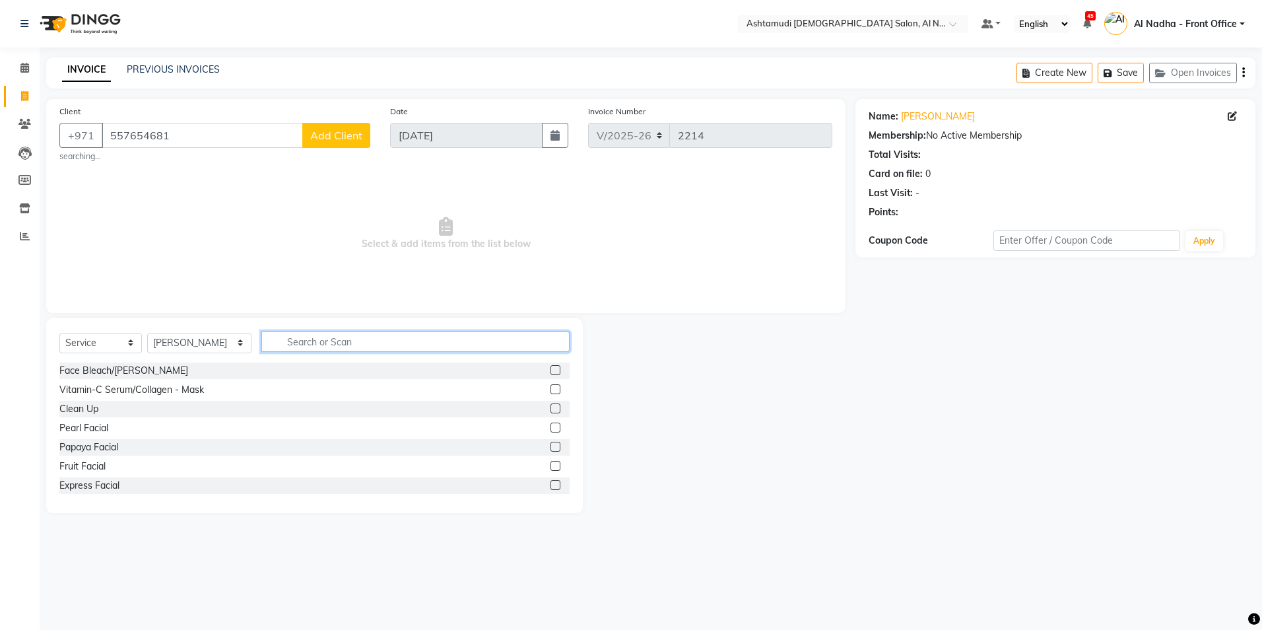
click at [370, 339] on input "text" at bounding box center [415, 341] width 308 height 20
type input "gel"
click at [550, 371] on label at bounding box center [555, 370] width 10 height 10
click at [550, 371] on input "checkbox" at bounding box center [554, 370] width 9 height 9
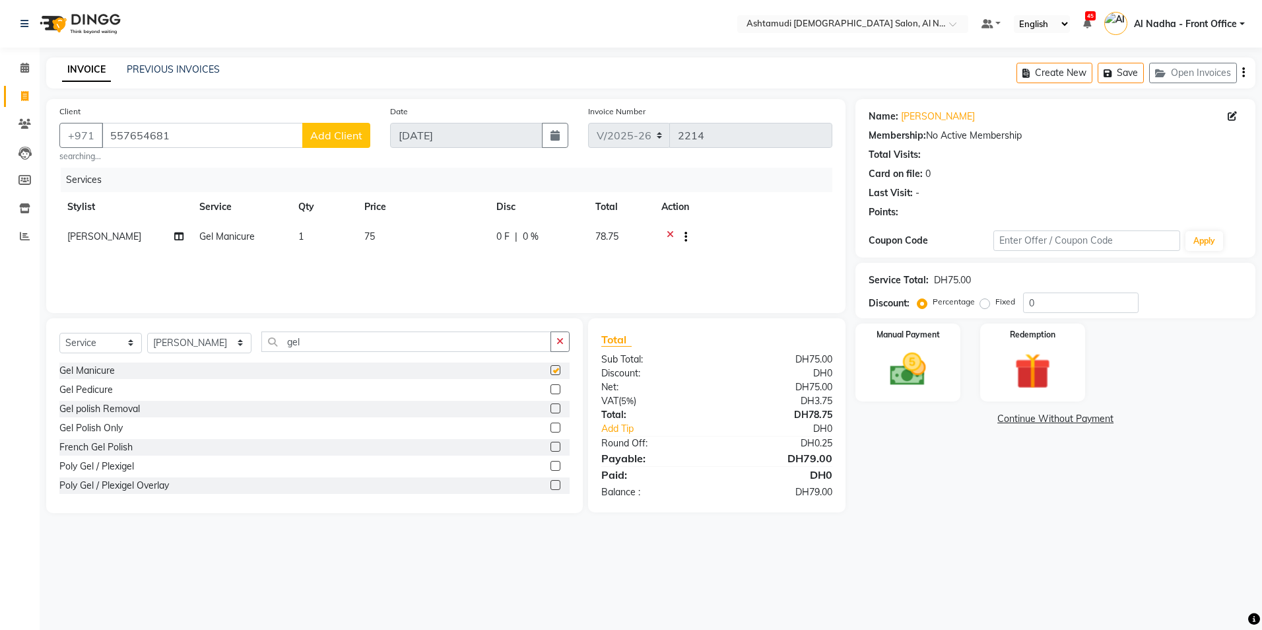
checkbox input "false"
click at [319, 348] on input "gel" at bounding box center [405, 341] width 289 height 20
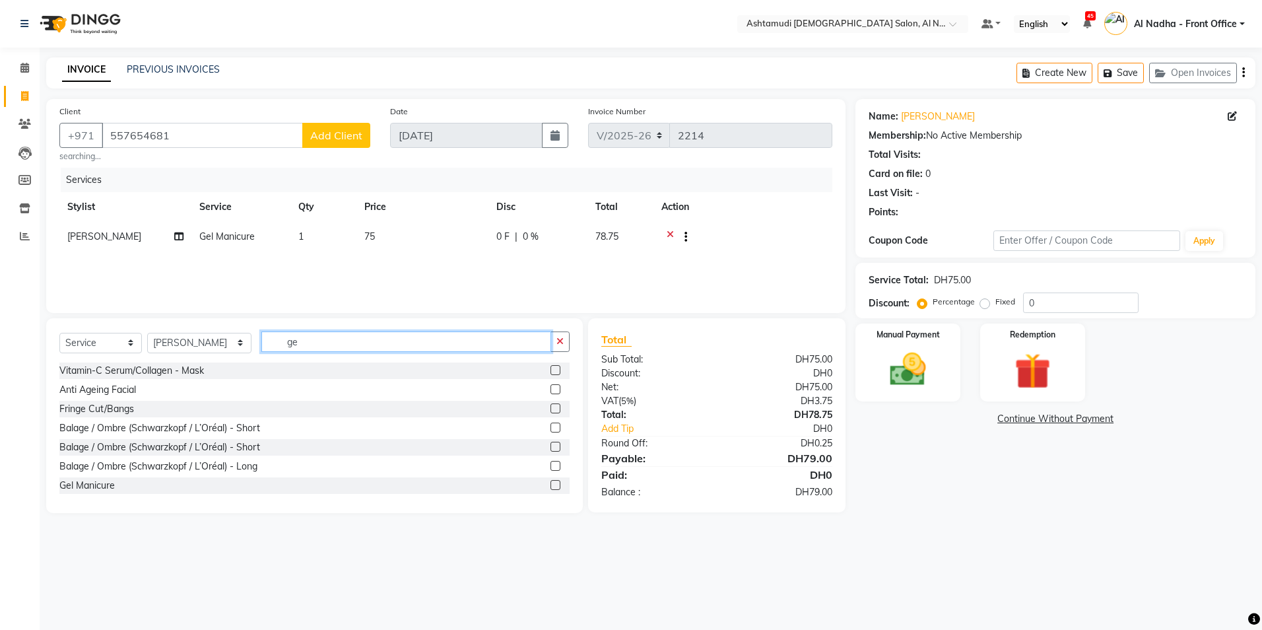
type input "g"
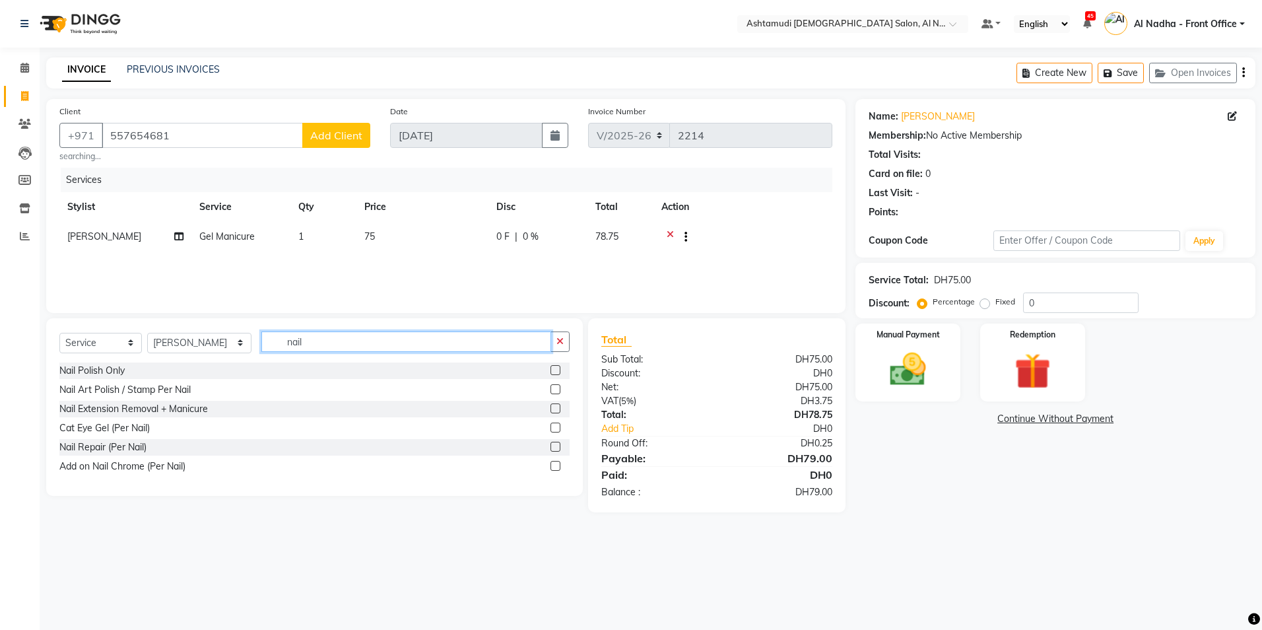
type input "nail"
click at [556, 370] on label at bounding box center [555, 370] width 10 height 10
click at [556, 370] on input "checkbox" at bounding box center [554, 370] width 9 height 9
click at [556, 373] on label at bounding box center [555, 370] width 10 height 10
click at [556, 373] on input "checkbox" at bounding box center [554, 370] width 9 height 9
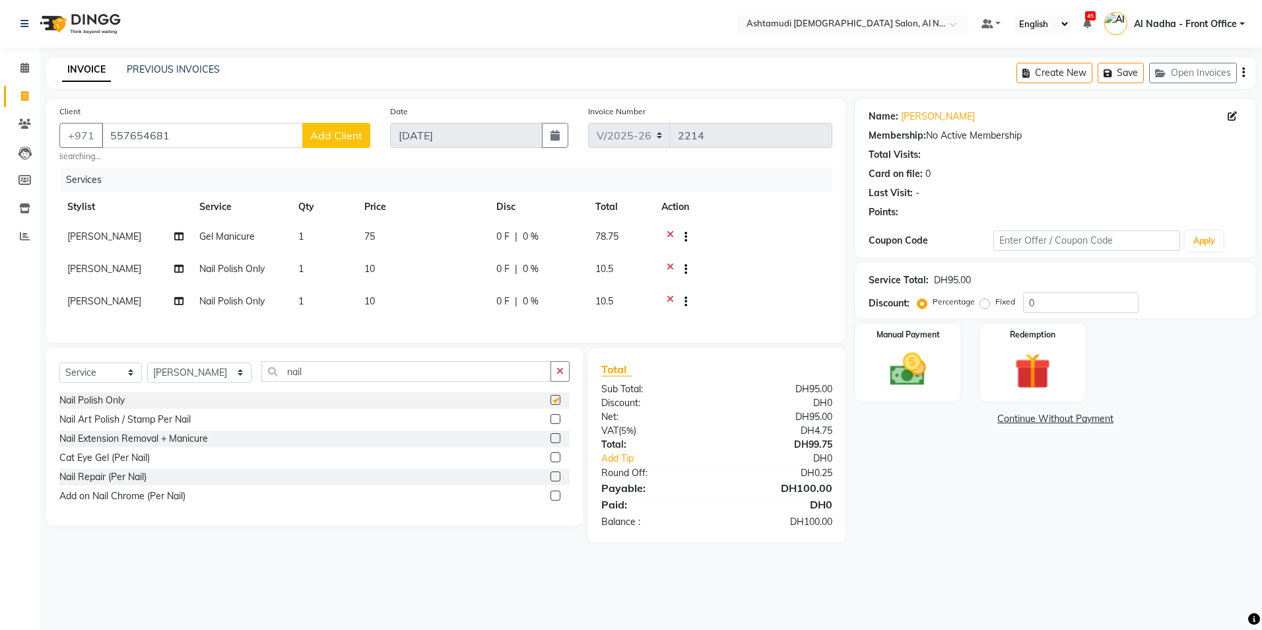
checkbox input "false"
click at [1037, 300] on input "0" at bounding box center [1080, 302] width 115 height 20
type input "20"
click at [919, 349] on img at bounding box center [907, 370] width 61 height 44
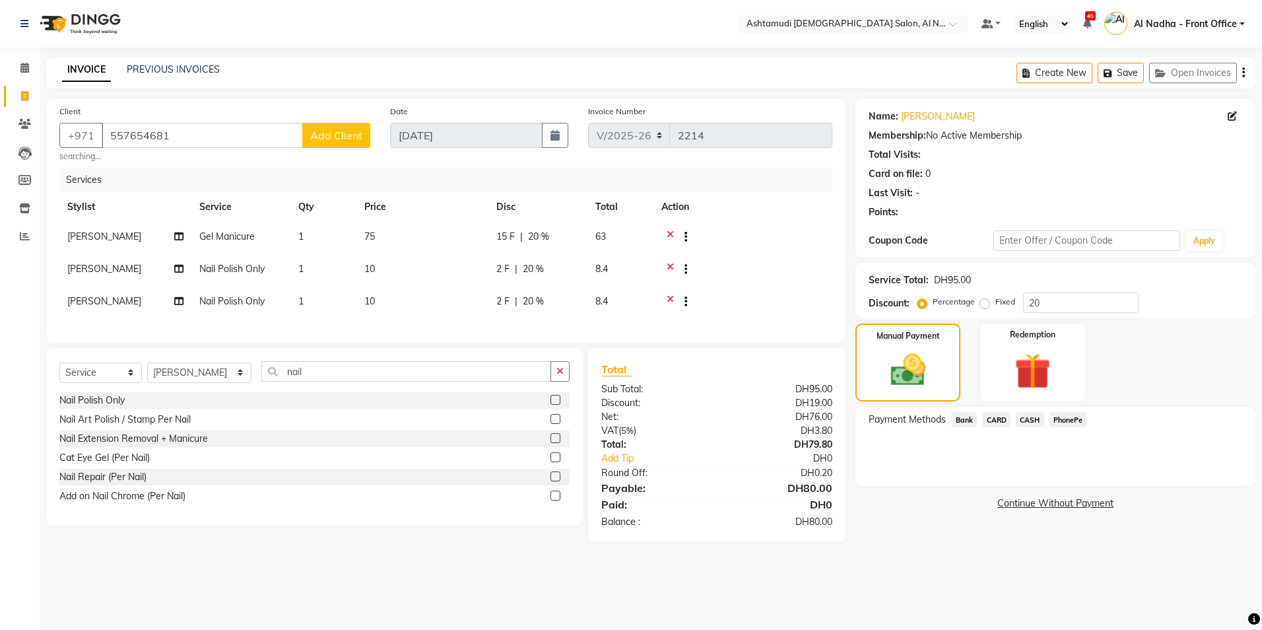
click at [1034, 420] on span "CASH" at bounding box center [1030, 419] width 28 height 15
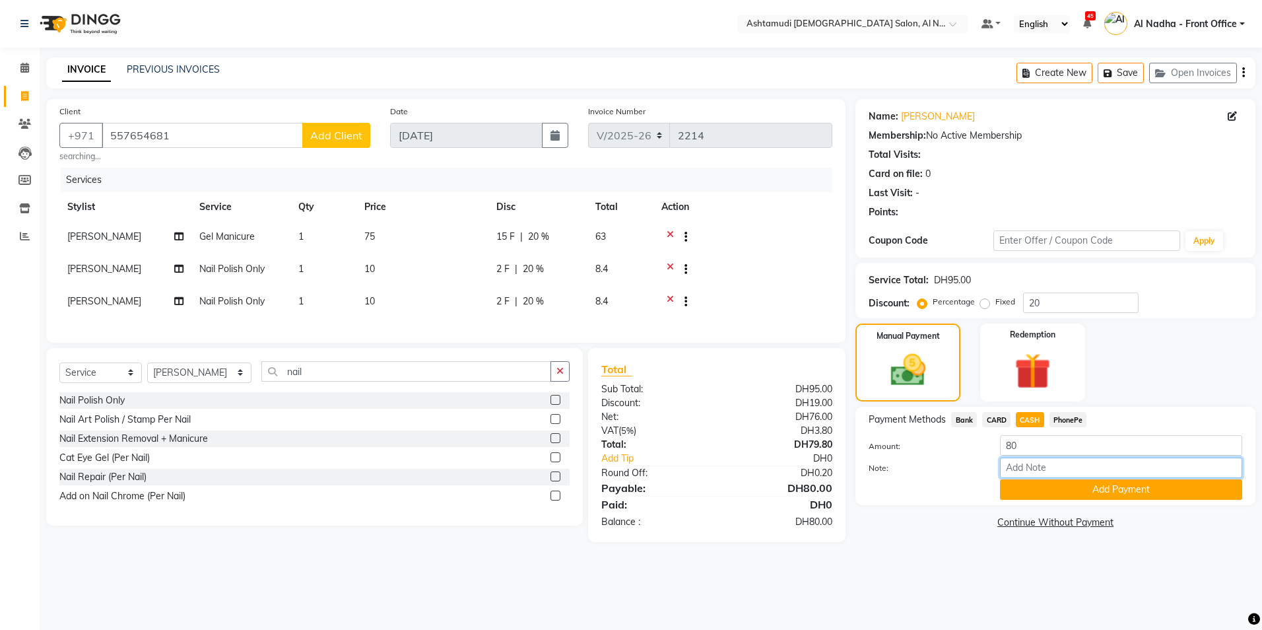
click at [1059, 466] on input "Note:" at bounding box center [1121, 467] width 242 height 20
type input "ROSE"
click at [1076, 500] on button "Add Payment" at bounding box center [1121, 489] width 242 height 20
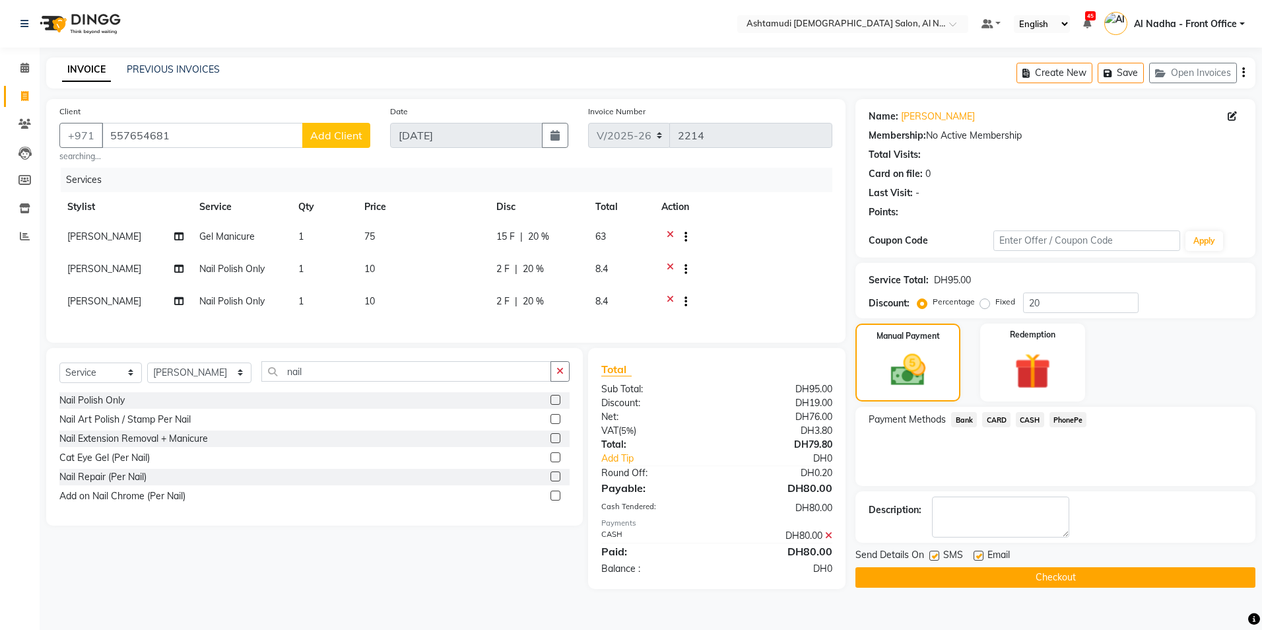
click at [1042, 572] on button "Checkout" at bounding box center [1055, 577] width 400 height 20
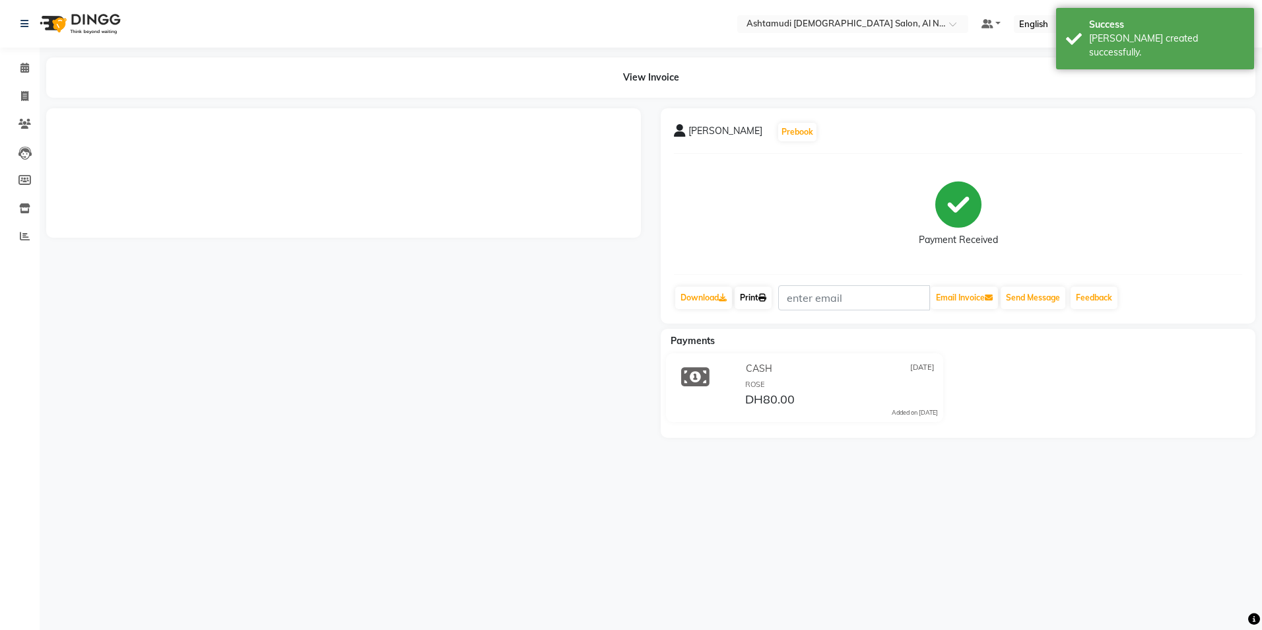
click at [753, 299] on link "Print" at bounding box center [752, 297] width 37 height 22
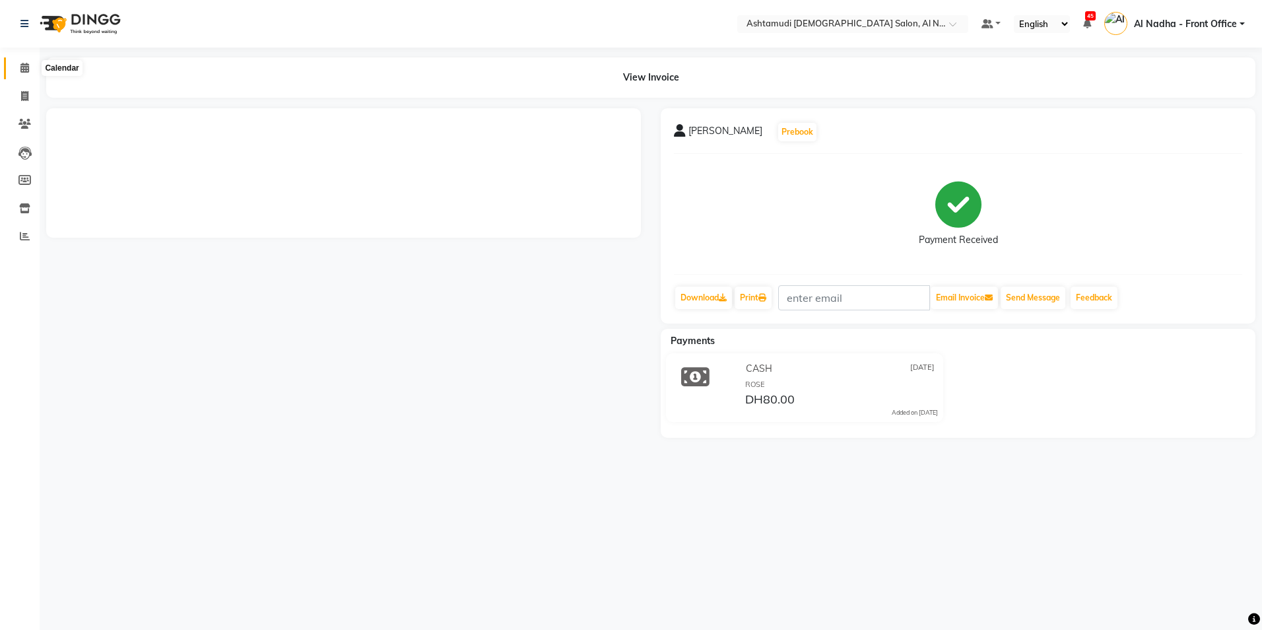
click at [25, 71] on icon at bounding box center [24, 68] width 9 height 10
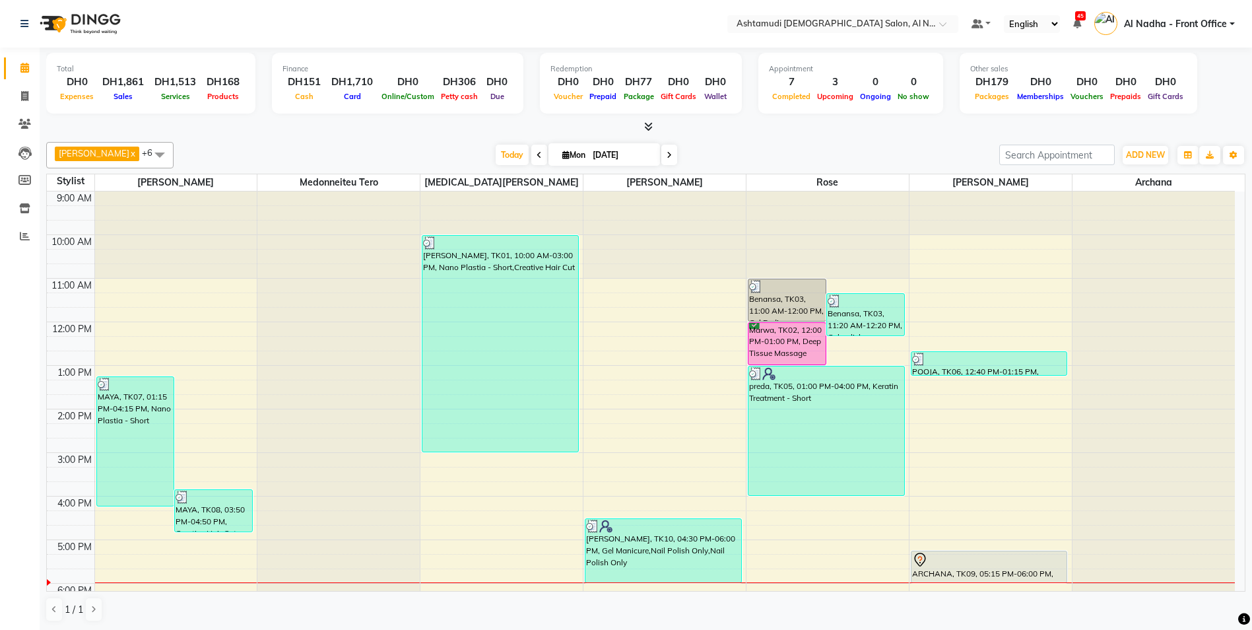
scroll to position [132, 0]
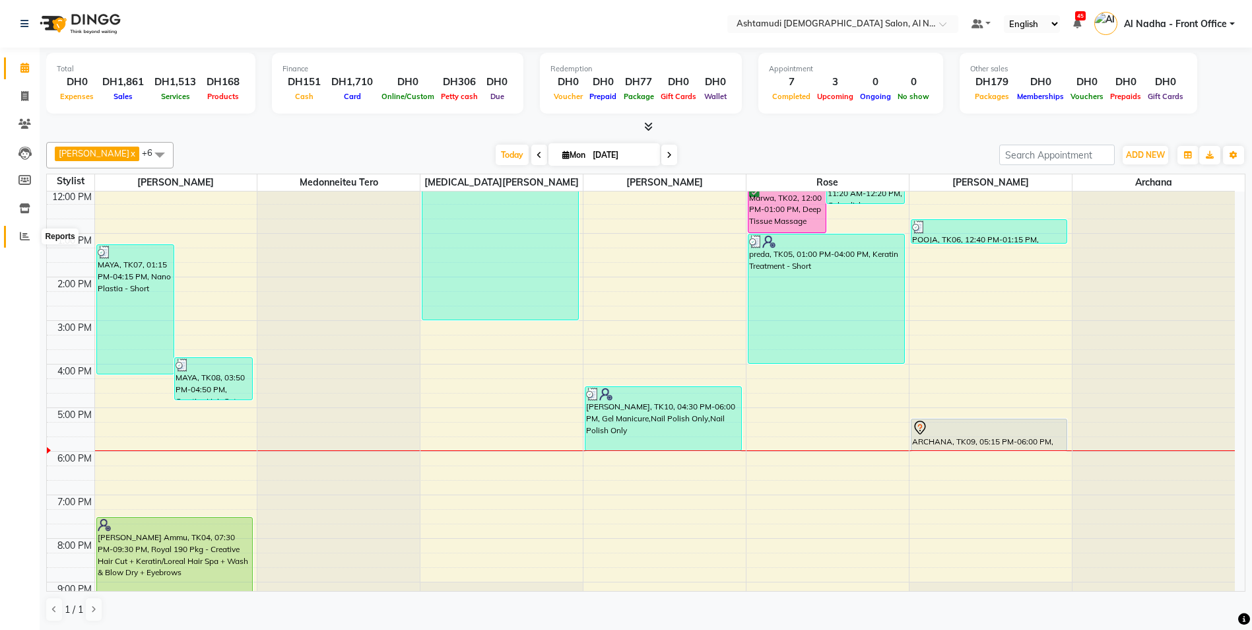
click at [25, 236] on icon at bounding box center [25, 236] width 10 height 10
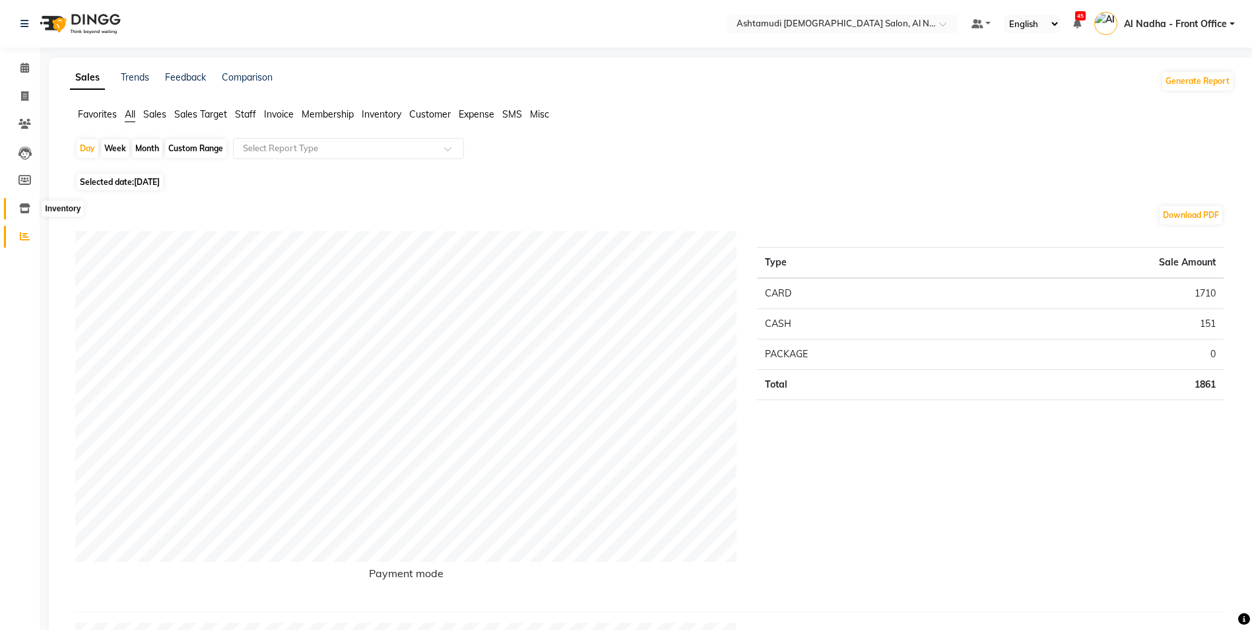
click at [23, 204] on icon at bounding box center [24, 208] width 11 height 10
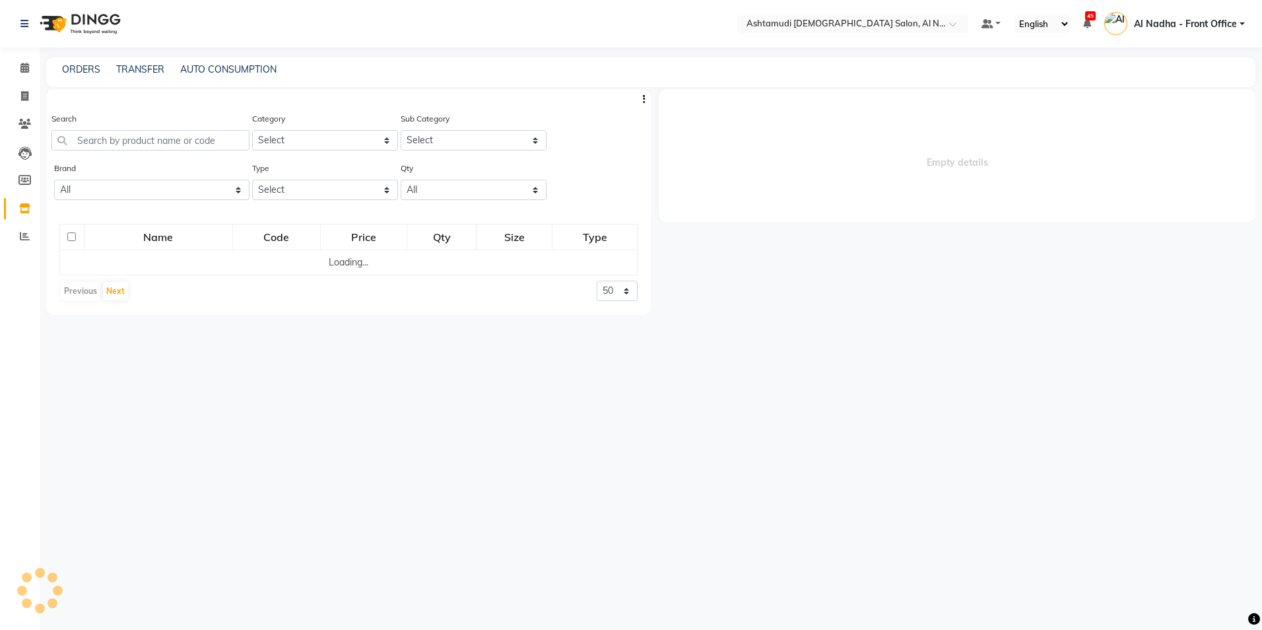
select select
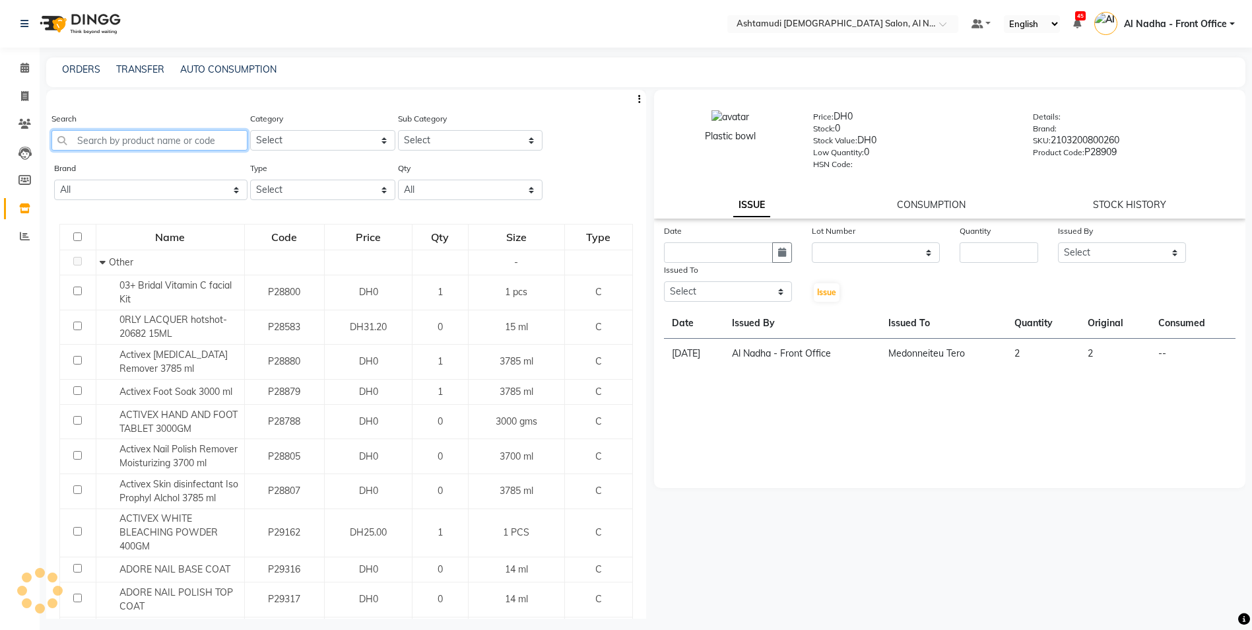
click at [101, 135] on input "text" at bounding box center [149, 140] width 196 height 20
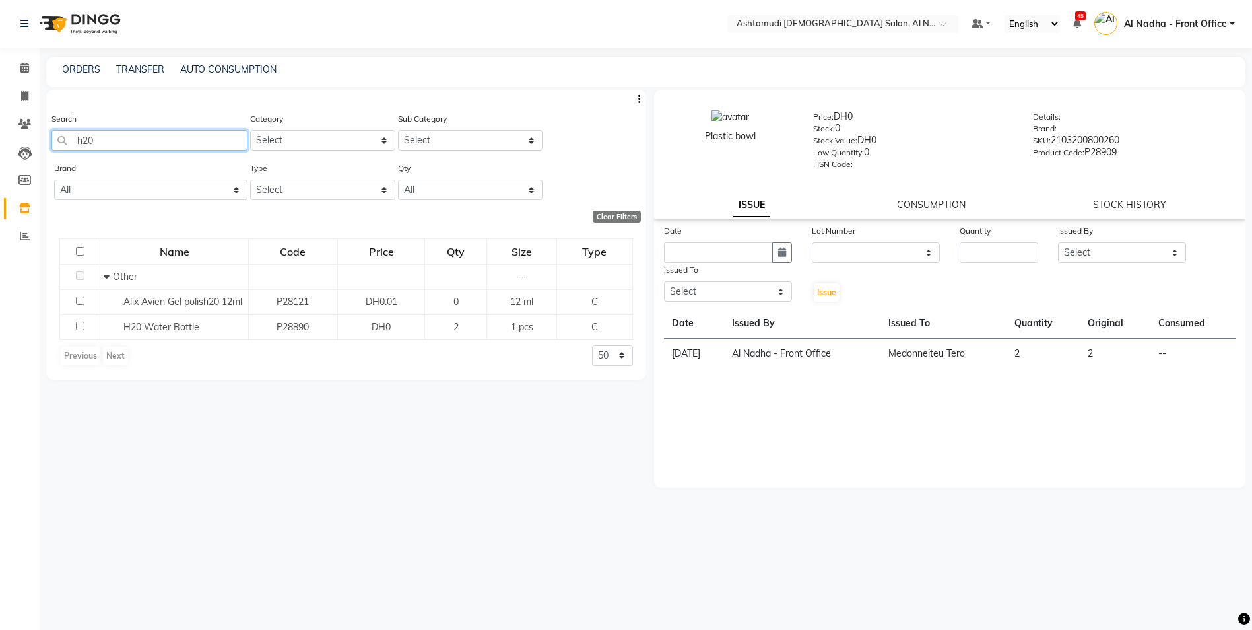
click at [162, 135] on input "h20" at bounding box center [149, 140] width 196 height 20
type input "h"
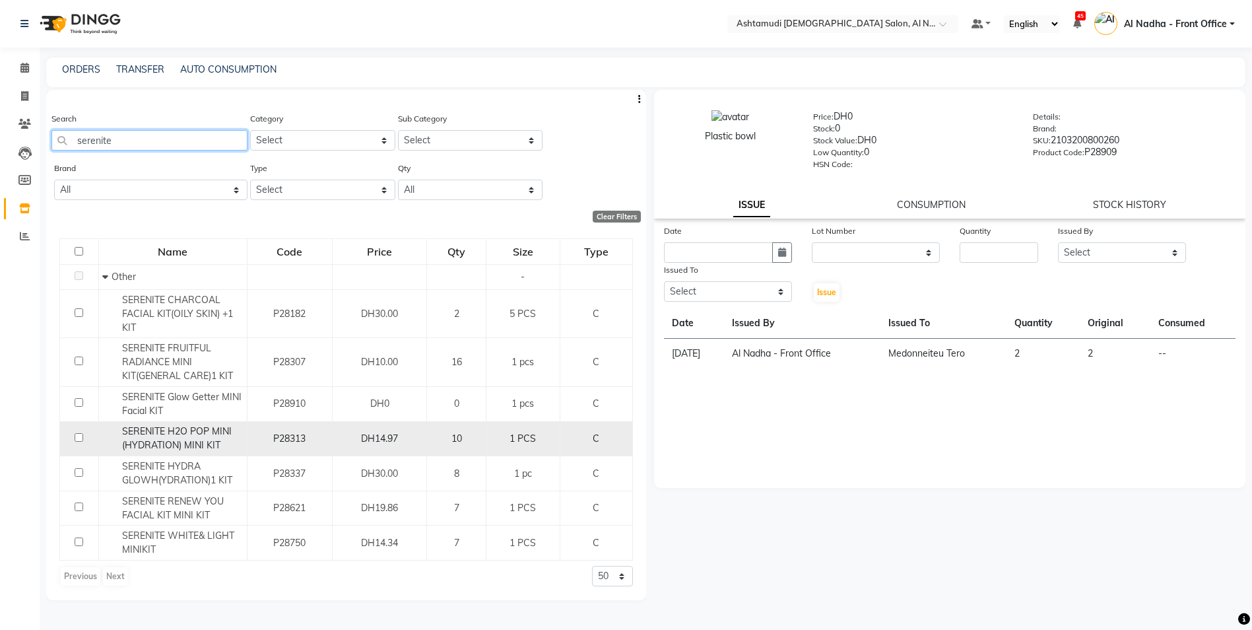
type input "serenite"
click at [78, 437] on input "checkbox" at bounding box center [79, 437] width 9 height 9
checkbox input "true"
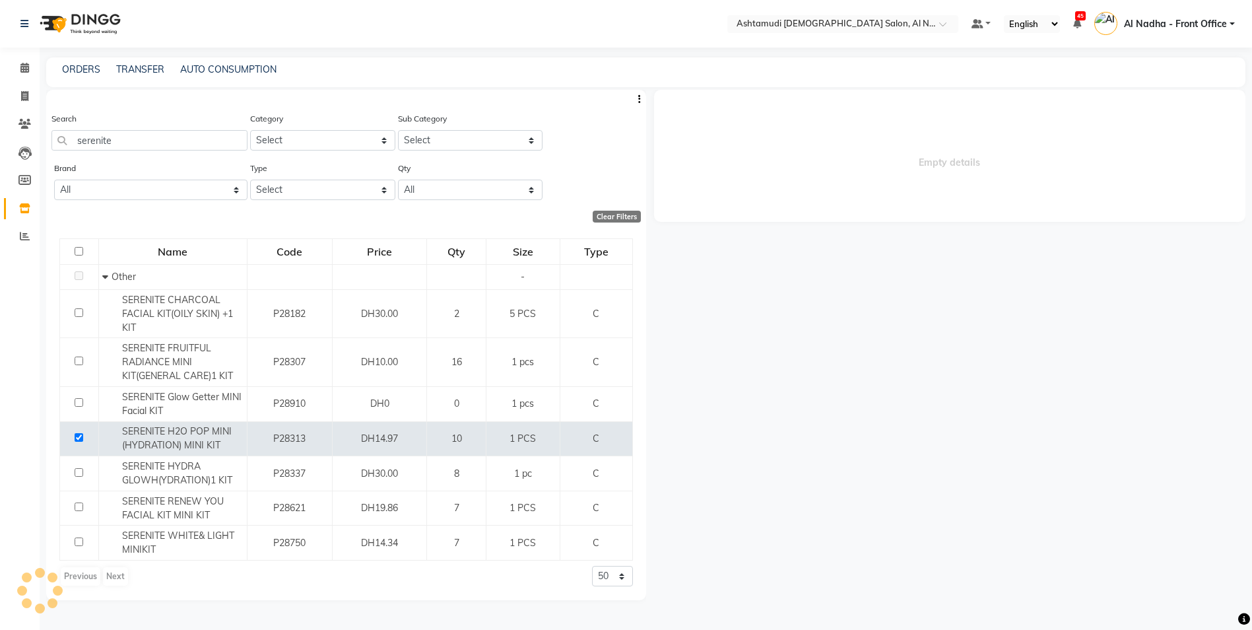
select select
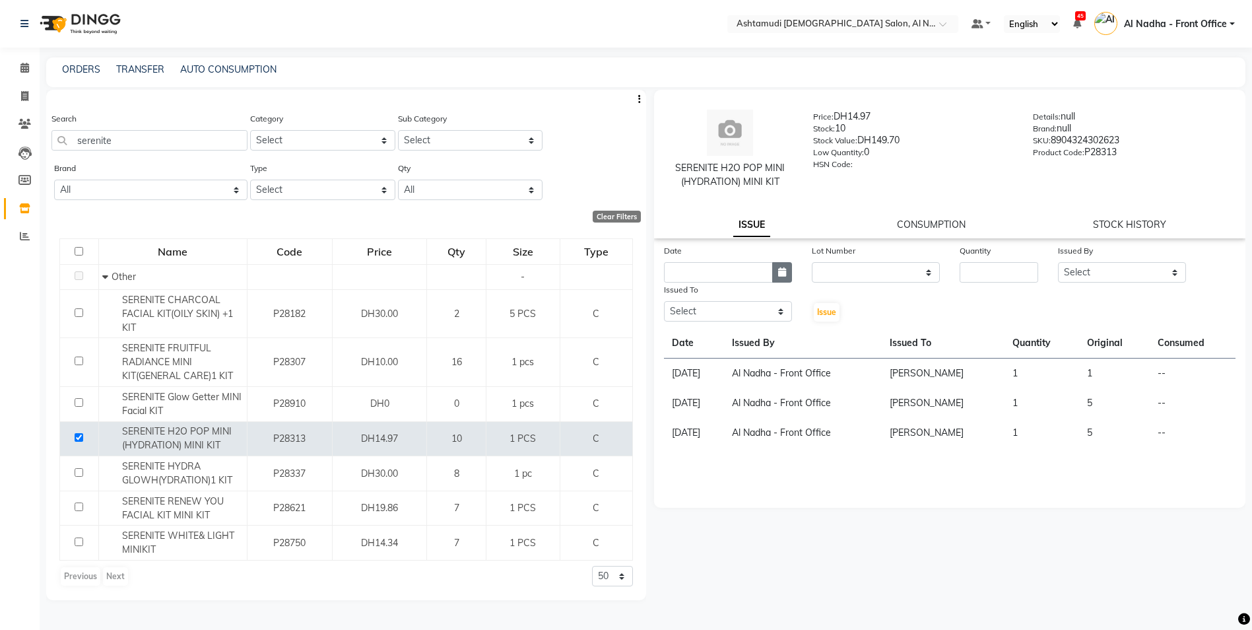
click at [783, 273] on icon "button" at bounding box center [782, 271] width 8 height 9
select select "9"
select select "2025"
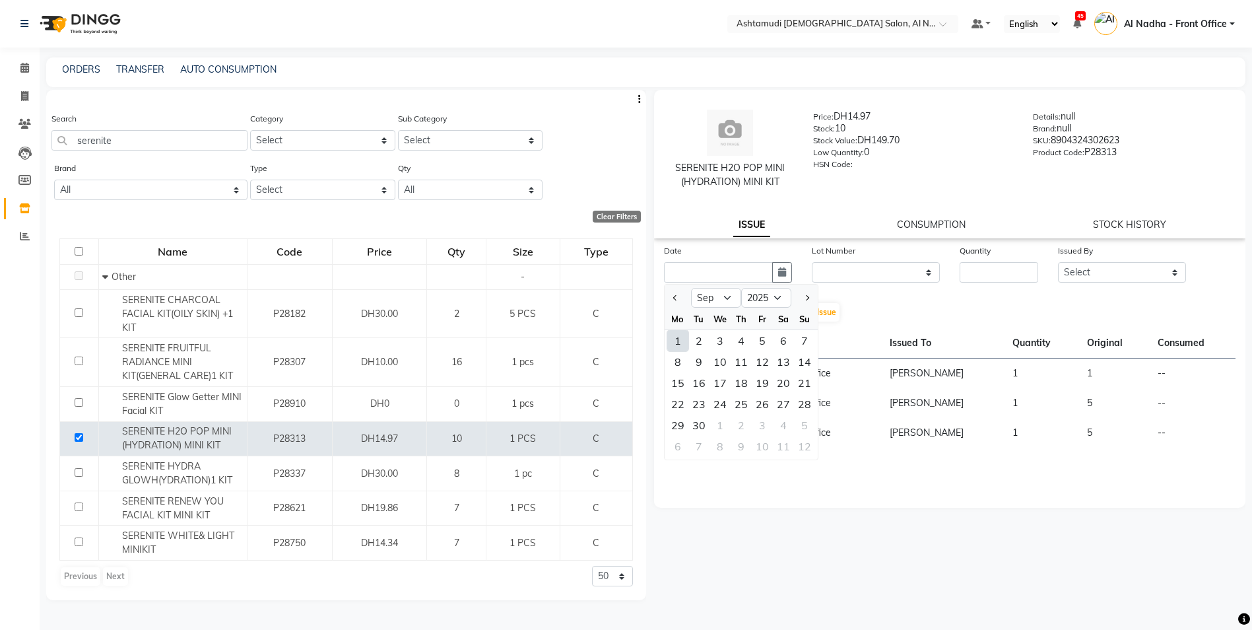
click at [678, 340] on div "1" at bounding box center [677, 340] width 21 height 21
type input "[DATE]"
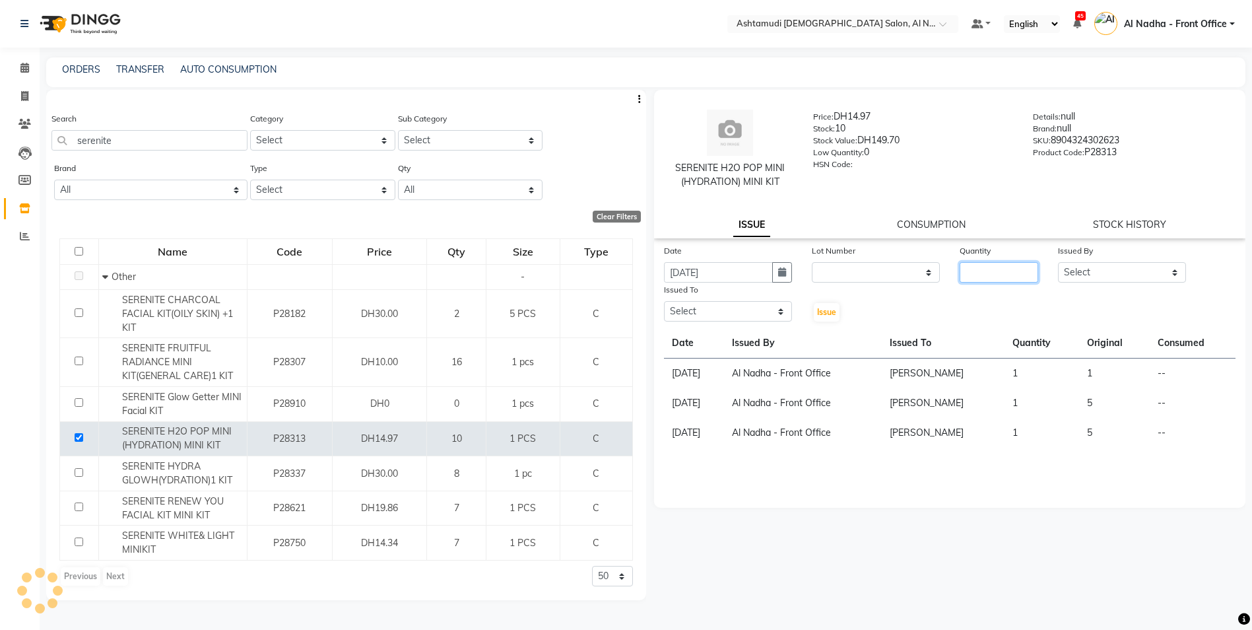
click at [992, 279] on input "number" at bounding box center [998, 272] width 79 height 20
type input "1"
click at [1179, 272] on select "Select Al Nadha - Front Office Archana Medonneiteu Tero [PERSON_NAME] [PERSON_N…" at bounding box center [1122, 272] width 128 height 20
select select "59177"
click at [1058, 262] on select "Select Al Nadha - Front Office Archana Medonneiteu Tero [PERSON_NAME] [PERSON_N…" at bounding box center [1122, 272] width 128 height 20
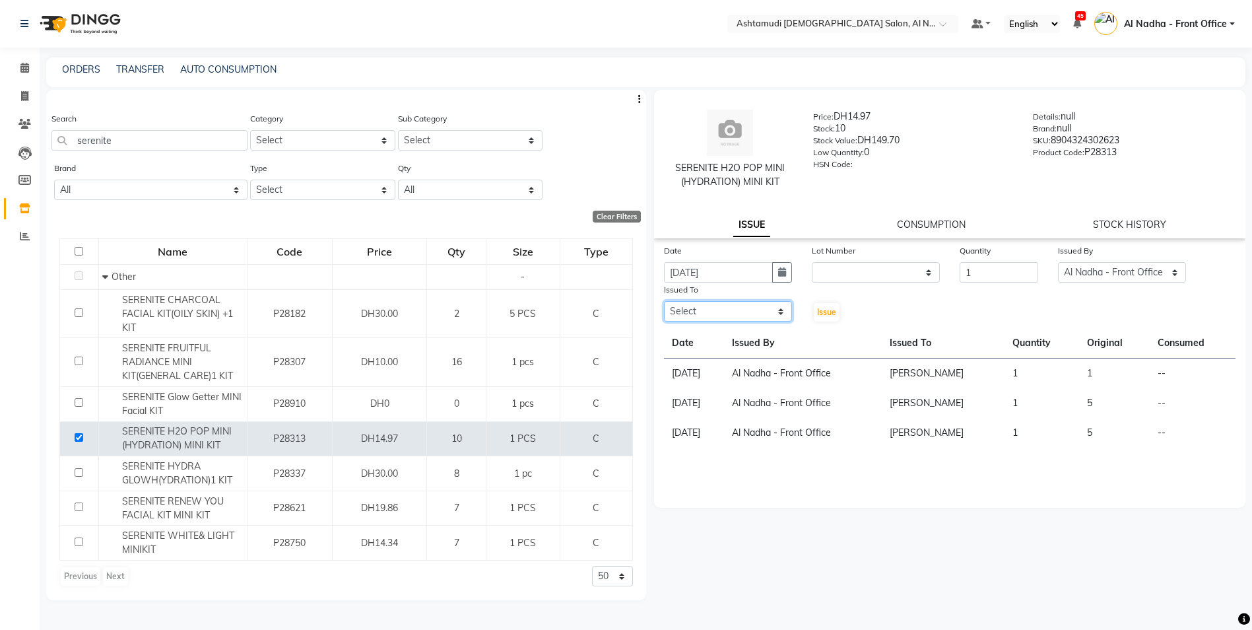
click at [787, 310] on select "Select Al Nadha - Front Office Archana Medonneiteu Tero [PERSON_NAME] [PERSON_N…" at bounding box center [728, 311] width 128 height 20
select select "71437"
click at [664, 301] on select "Select Al Nadha - Front Office Archana Medonneiteu Tero [PERSON_NAME] [PERSON_N…" at bounding box center [728, 311] width 128 height 20
click at [822, 315] on span "Issue" at bounding box center [826, 312] width 19 height 10
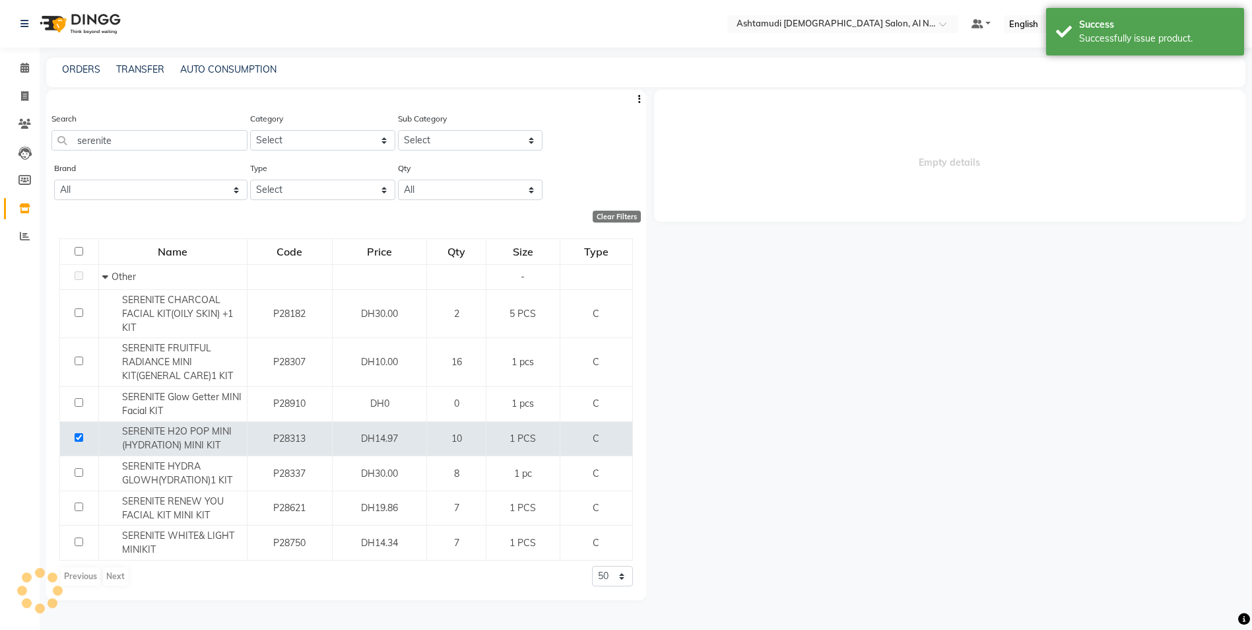
select select
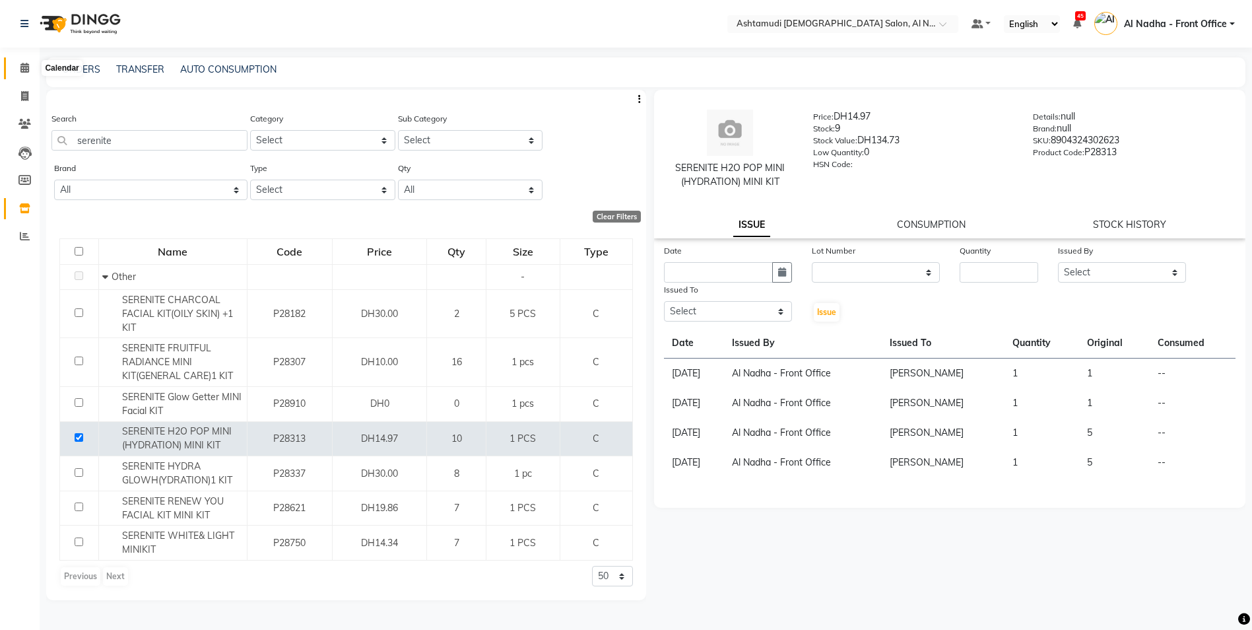
click at [26, 69] on icon at bounding box center [24, 68] width 9 height 10
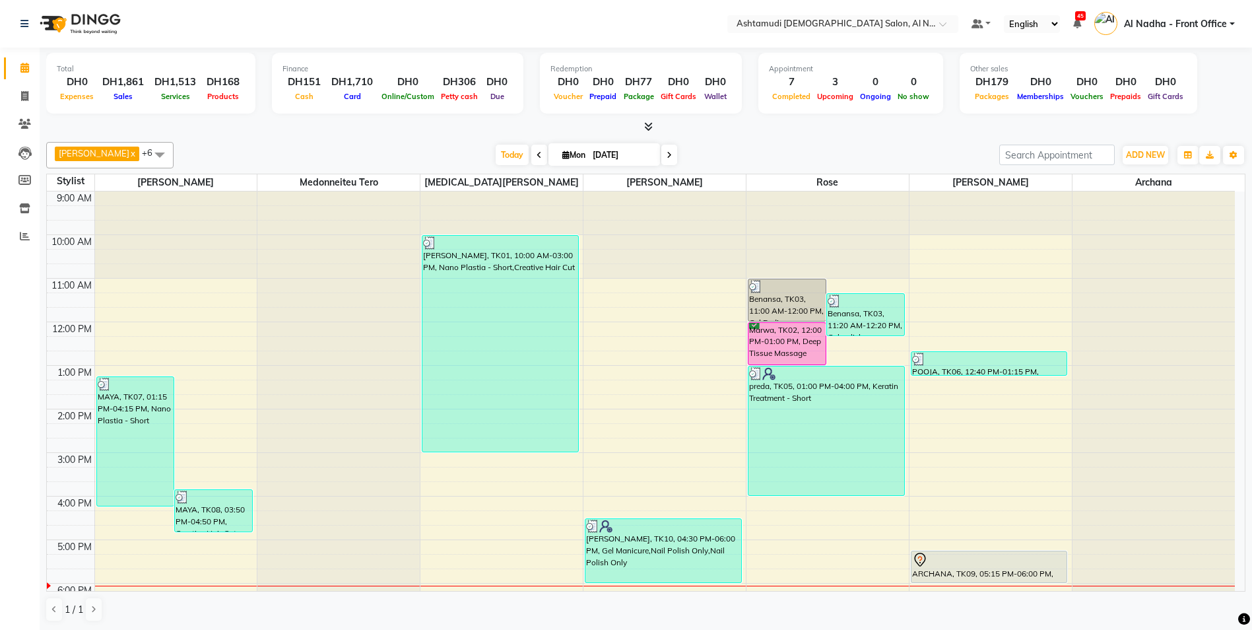
click at [666, 152] on icon at bounding box center [668, 155] width 5 height 8
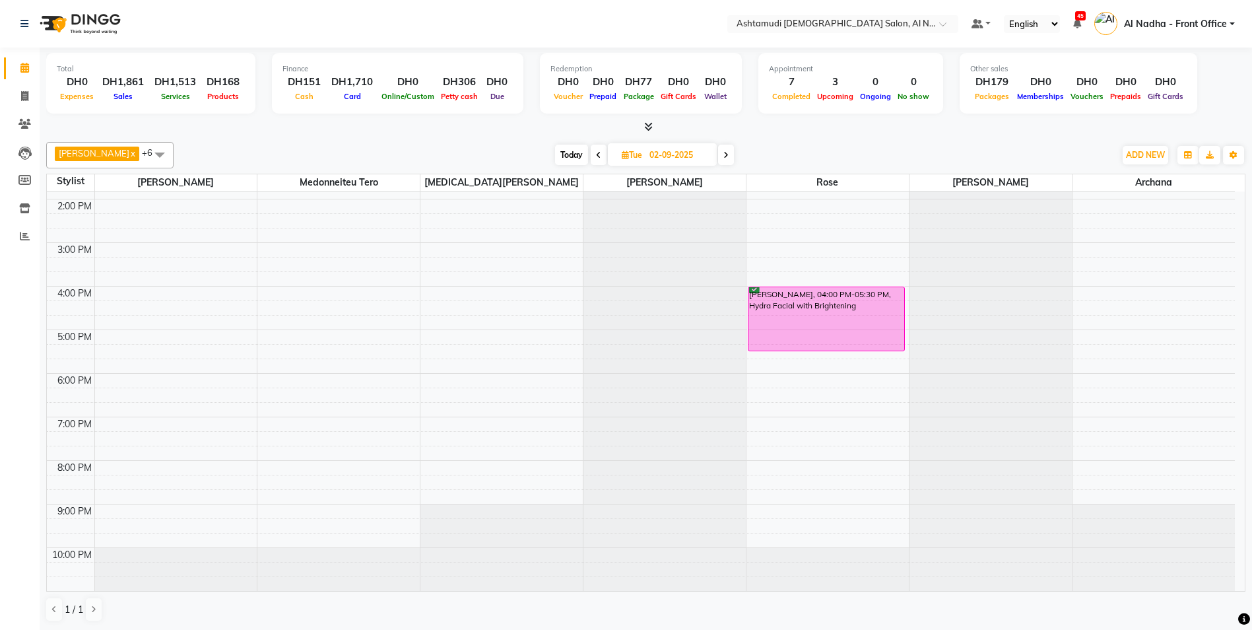
scroll to position [78, 0]
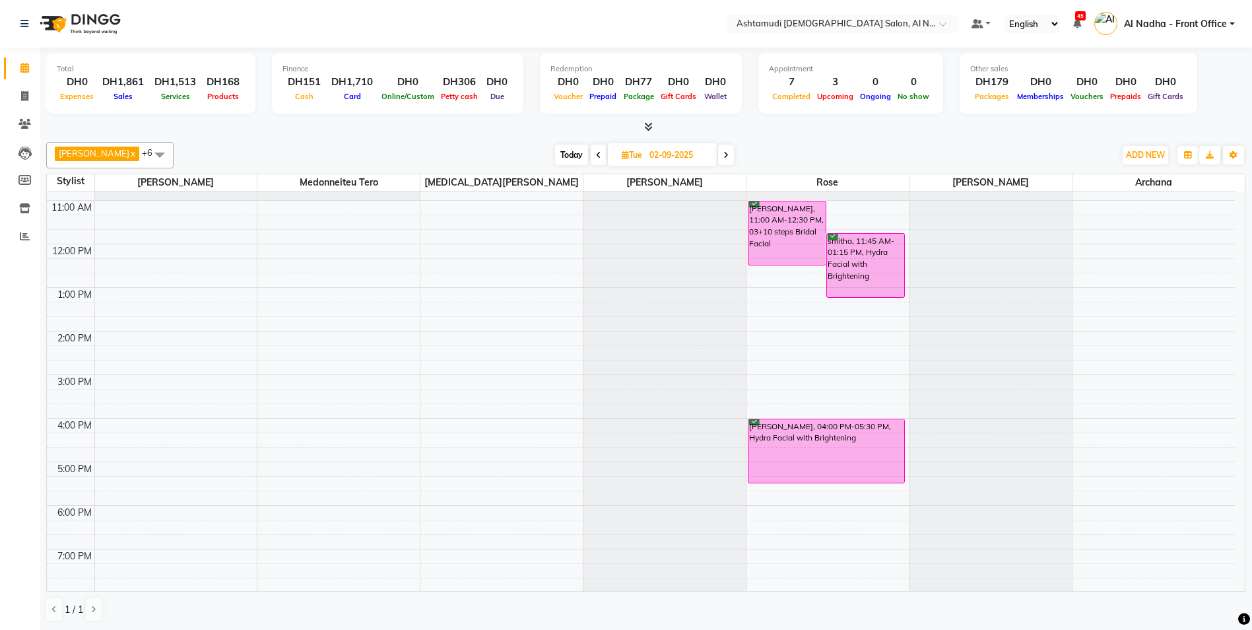
click at [560, 152] on span "Today" at bounding box center [571, 155] width 33 height 20
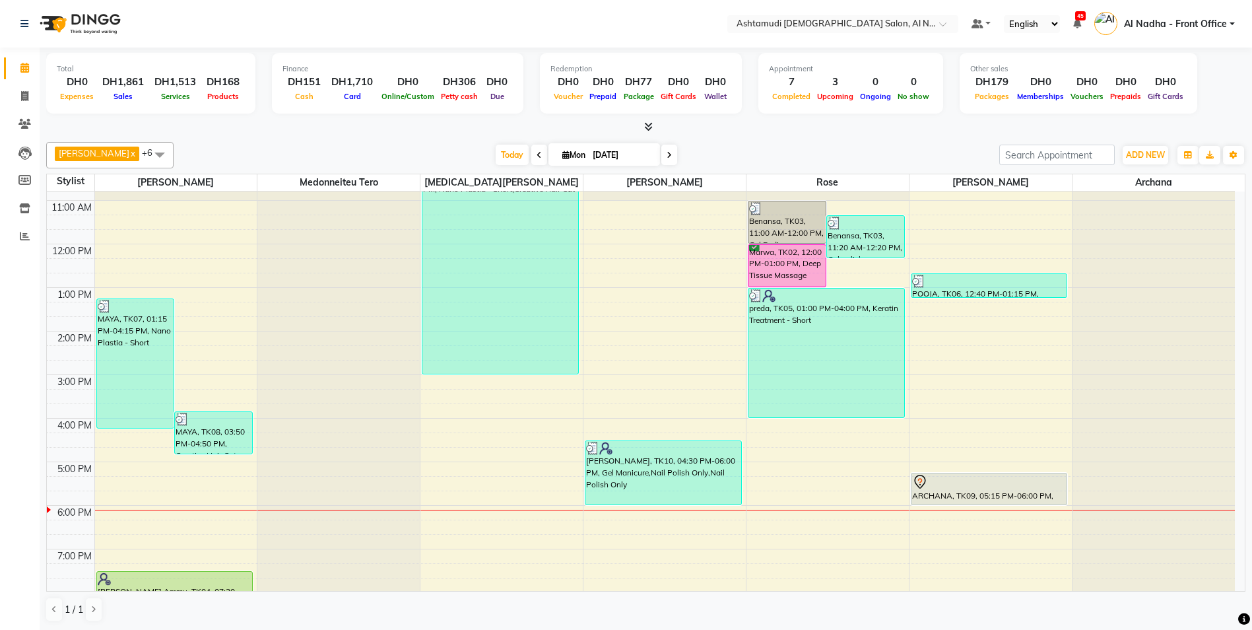
scroll to position [144, 0]
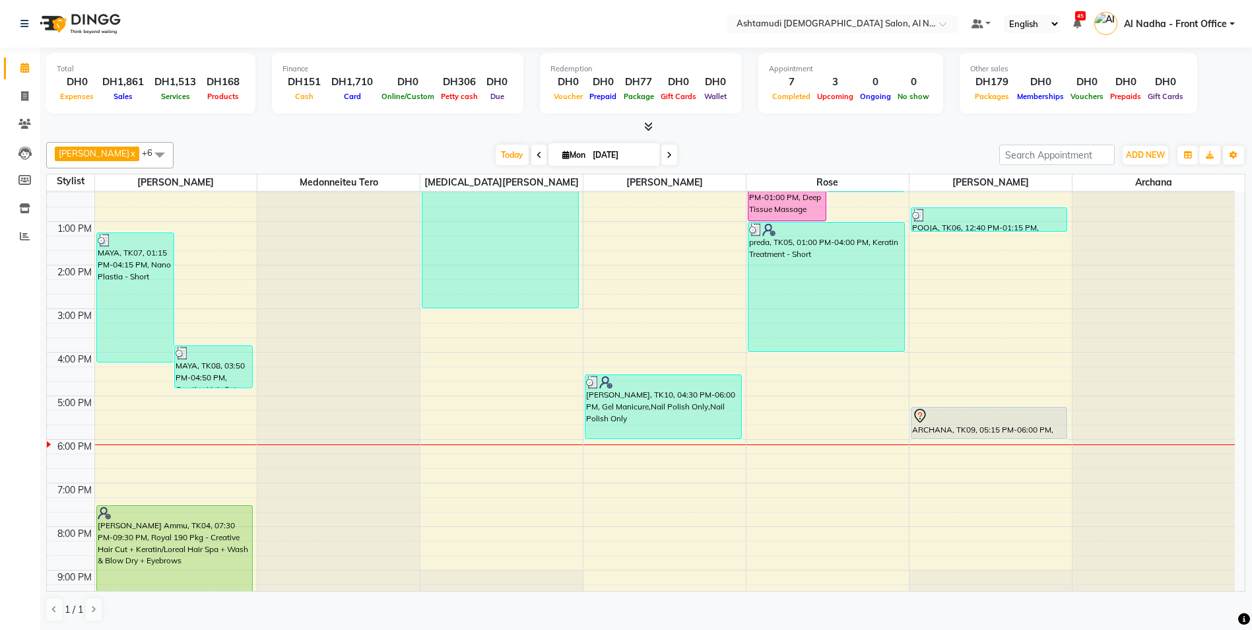
click at [666, 157] on icon at bounding box center [668, 155] width 5 height 8
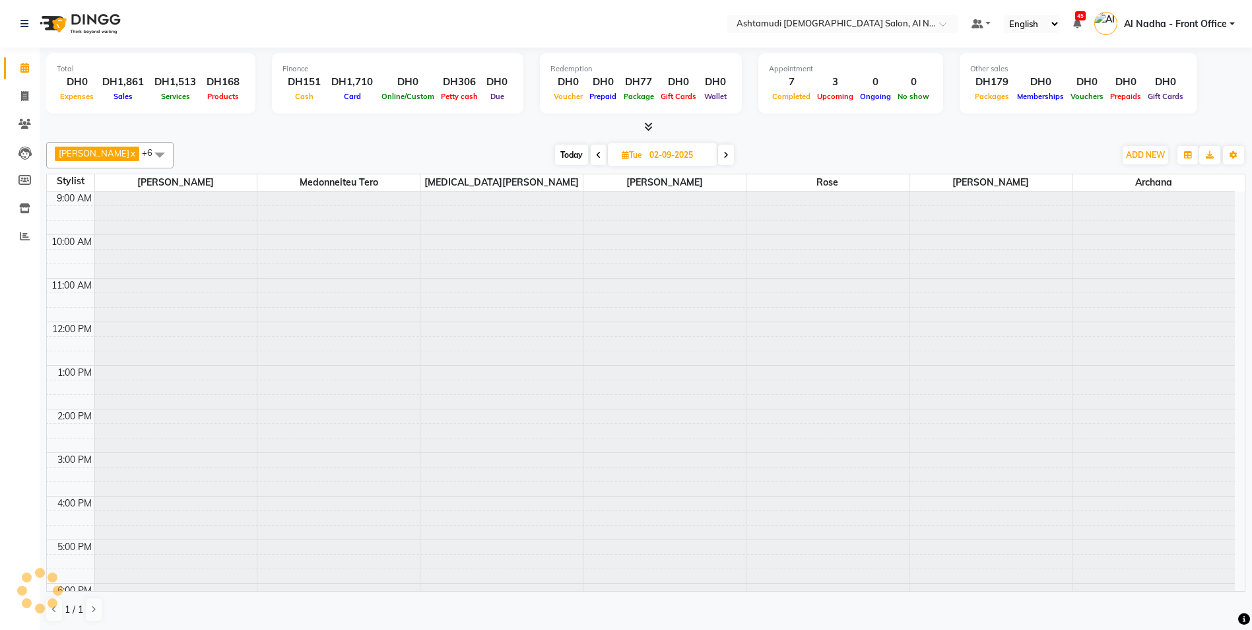
scroll to position [210, 0]
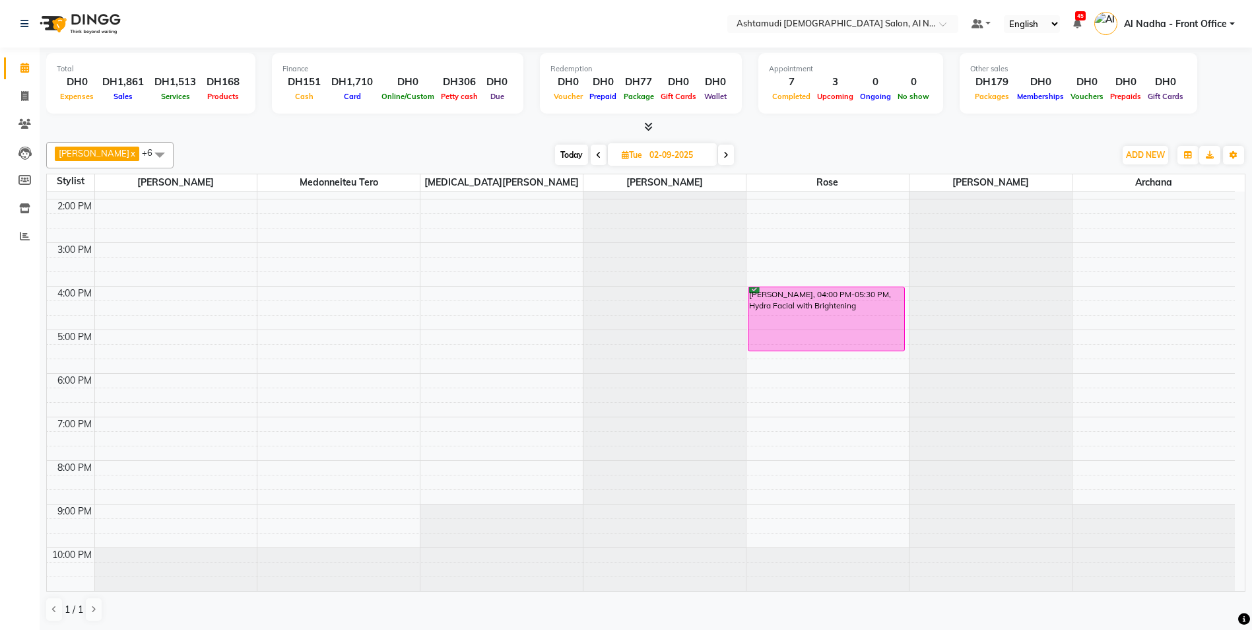
click at [559, 155] on span "Today" at bounding box center [571, 155] width 33 height 20
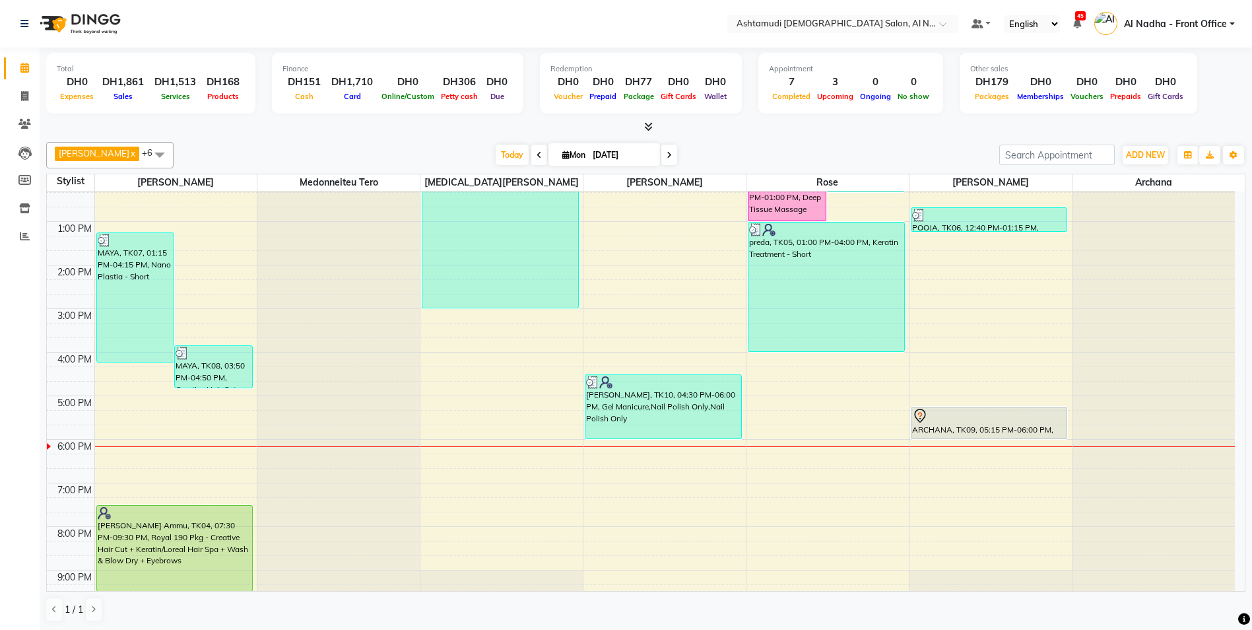
scroll to position [78, 0]
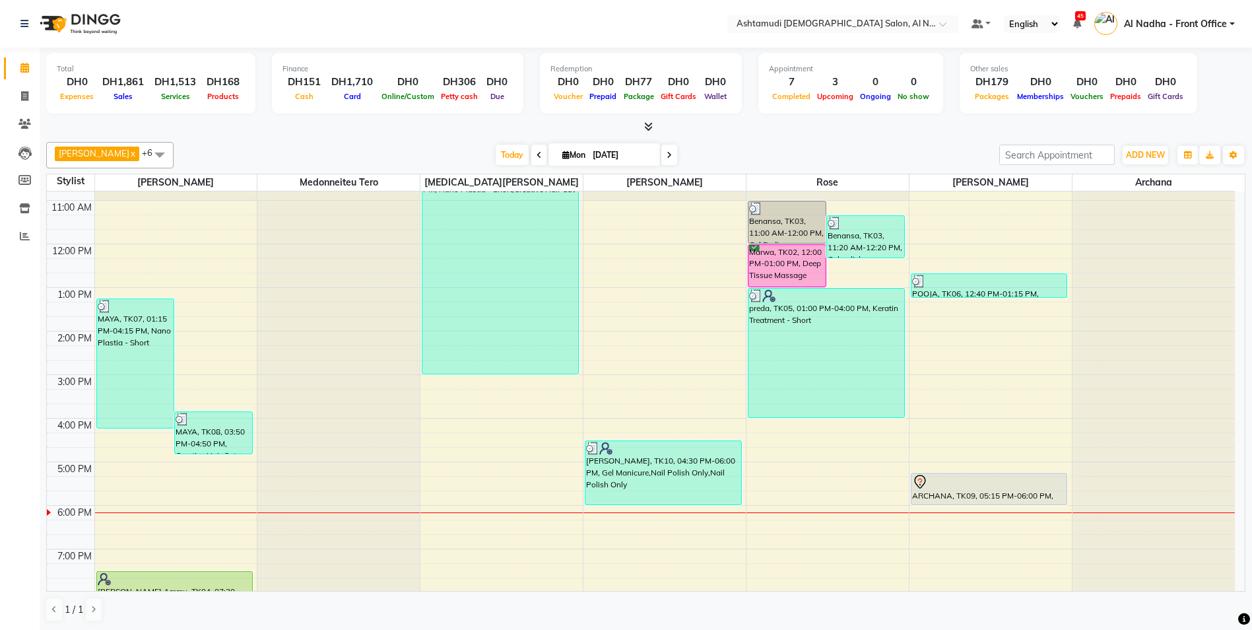
click at [661, 156] on span at bounding box center [669, 155] width 16 height 20
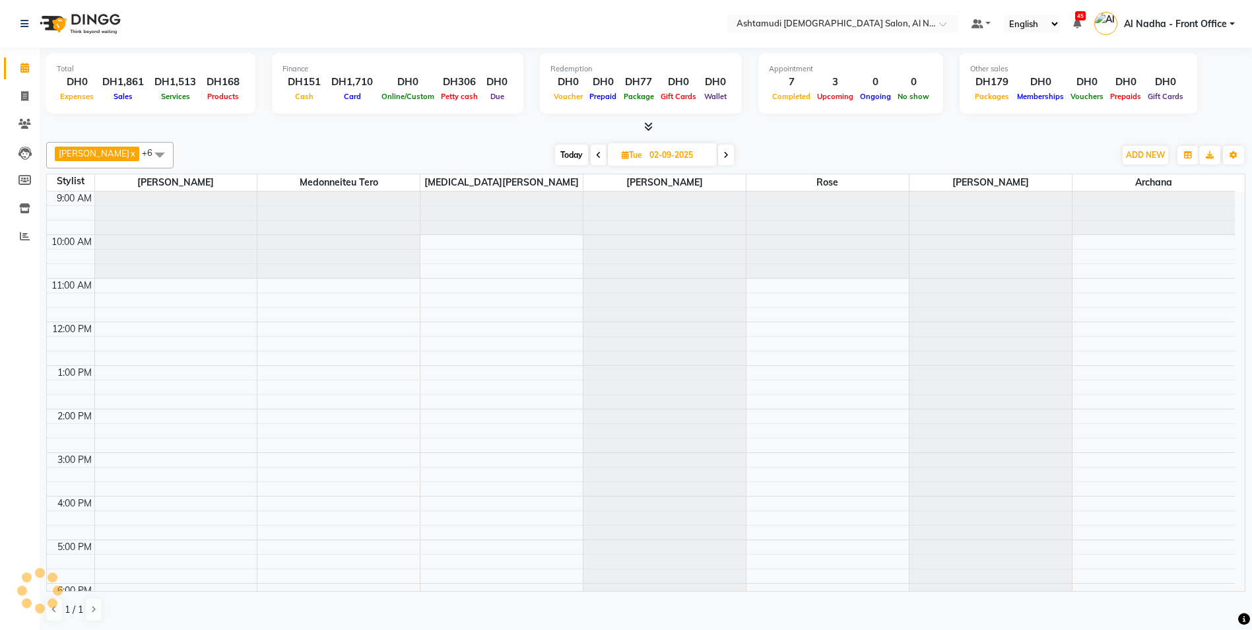
scroll to position [210, 0]
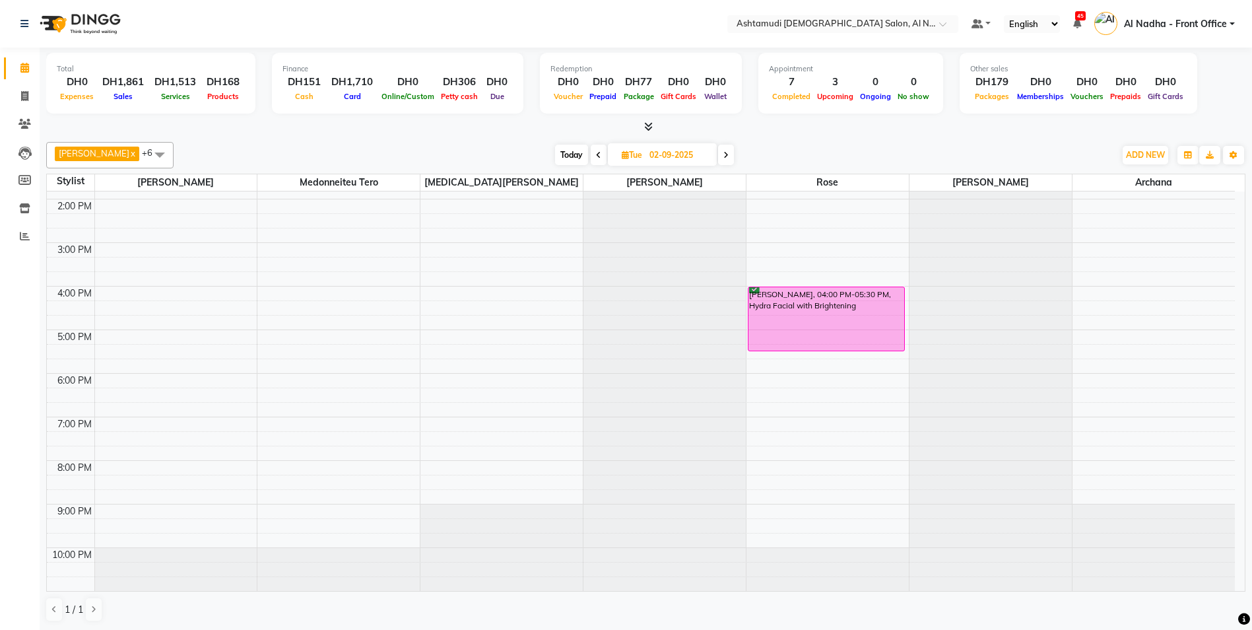
click at [556, 149] on span "Today" at bounding box center [571, 155] width 33 height 20
type input "[DATE]"
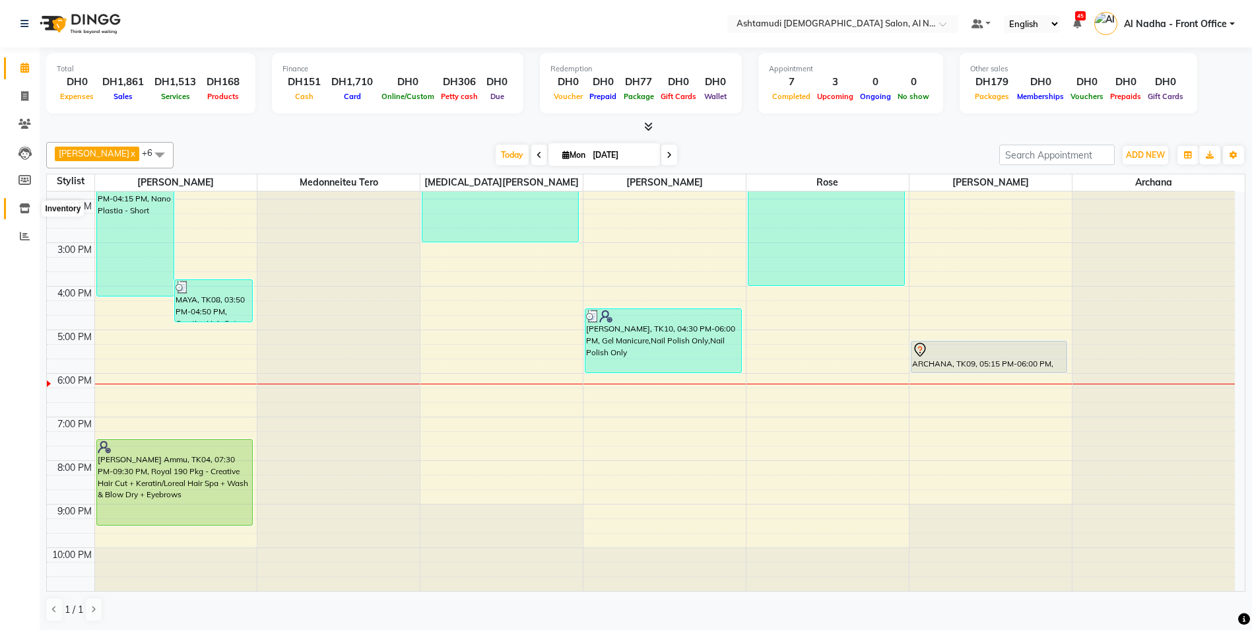
click at [32, 203] on span at bounding box center [24, 208] width 23 height 15
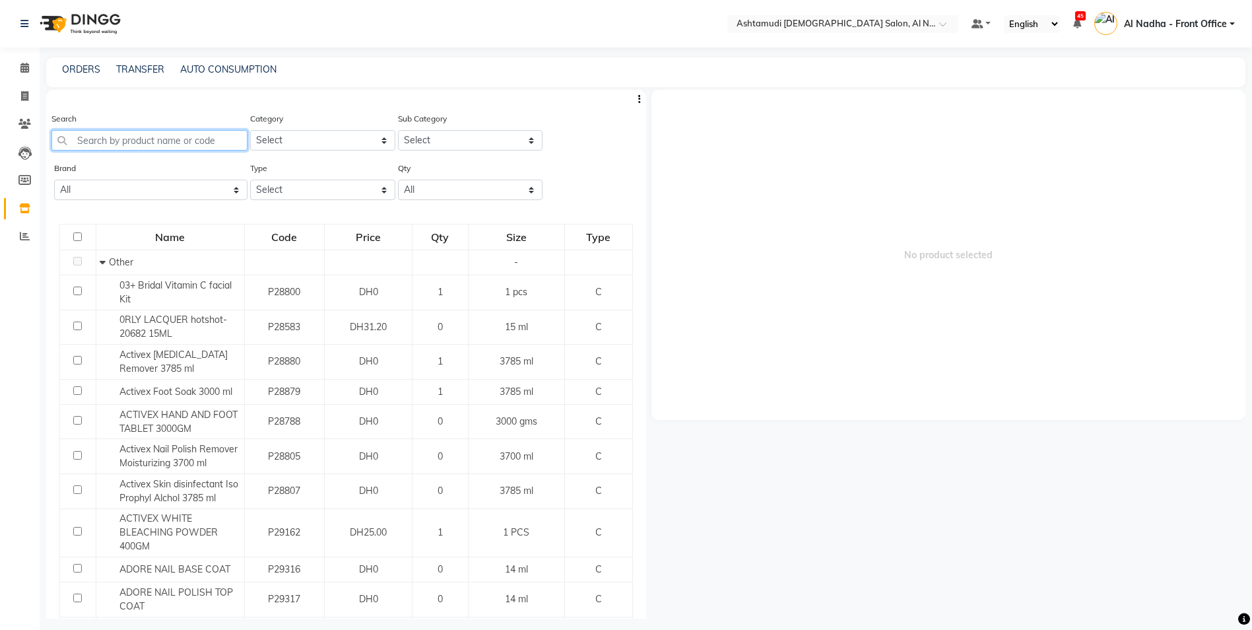
click at [113, 139] on input "text" at bounding box center [149, 140] width 196 height 20
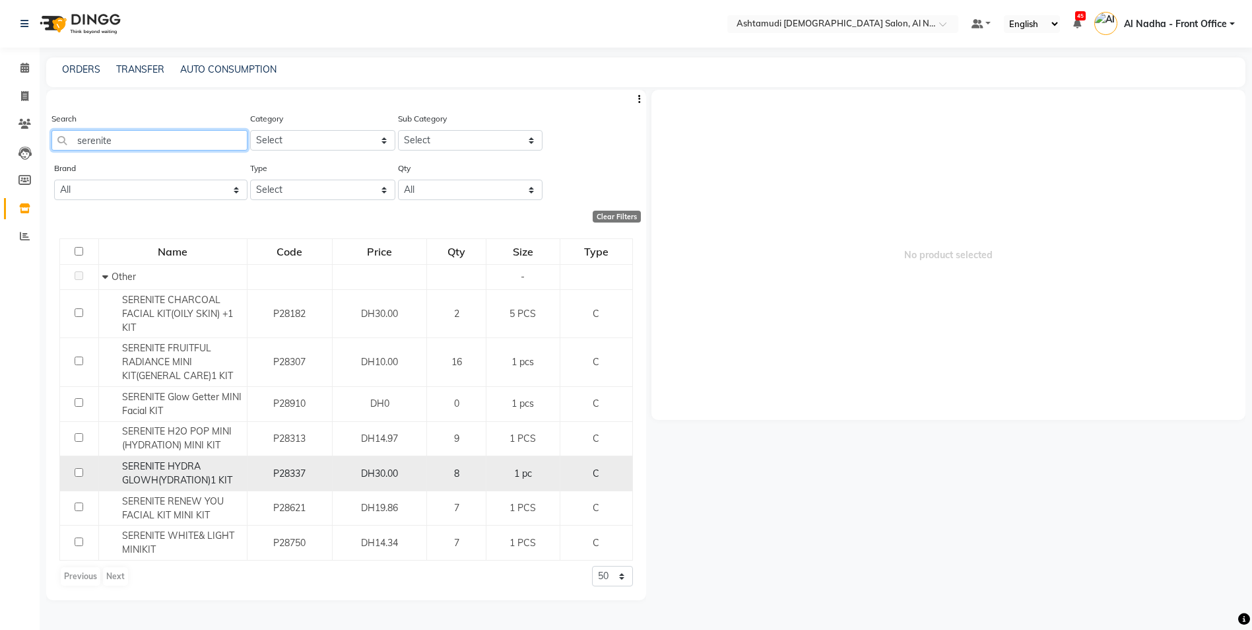
scroll to position [9, 0]
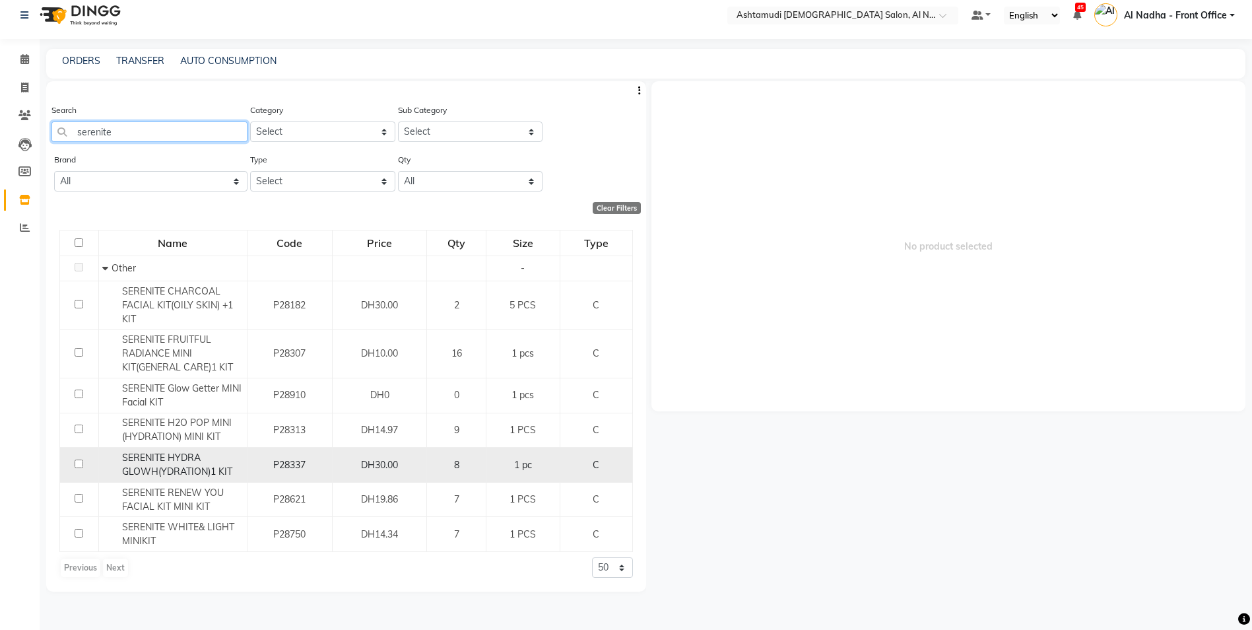
type input "serenite"
click at [79, 462] on input "checkbox" at bounding box center [79, 463] width 9 height 9
checkbox input "true"
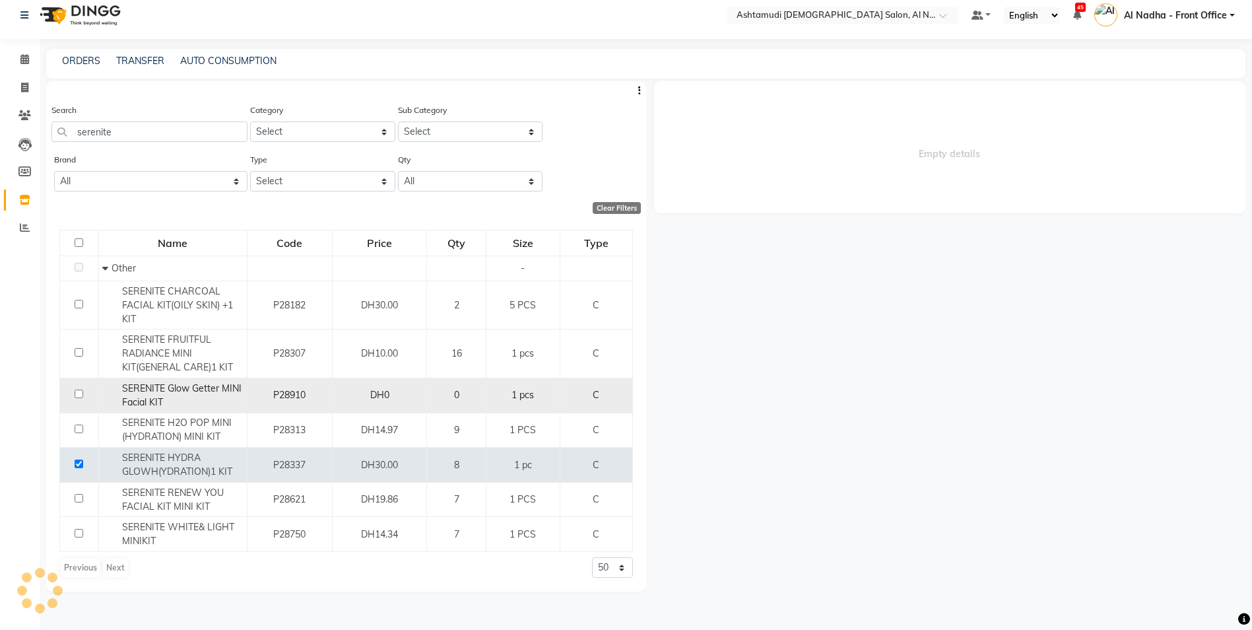
select select
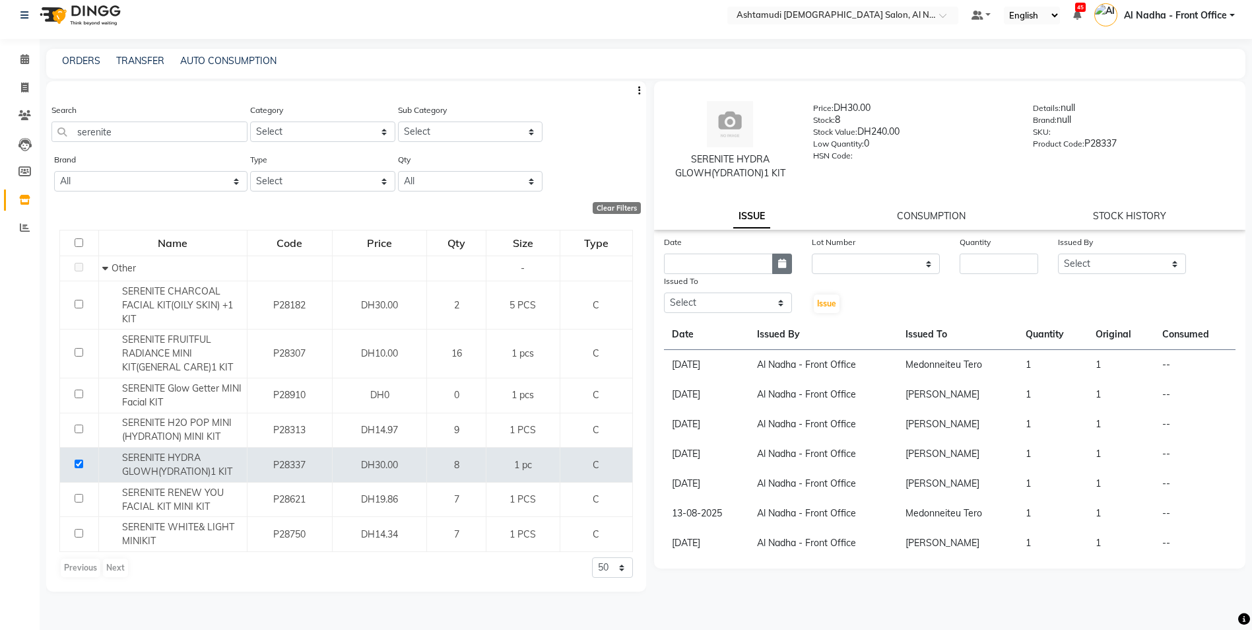
click at [777, 268] on button "button" at bounding box center [782, 263] width 20 height 20
select select "9"
select select "2025"
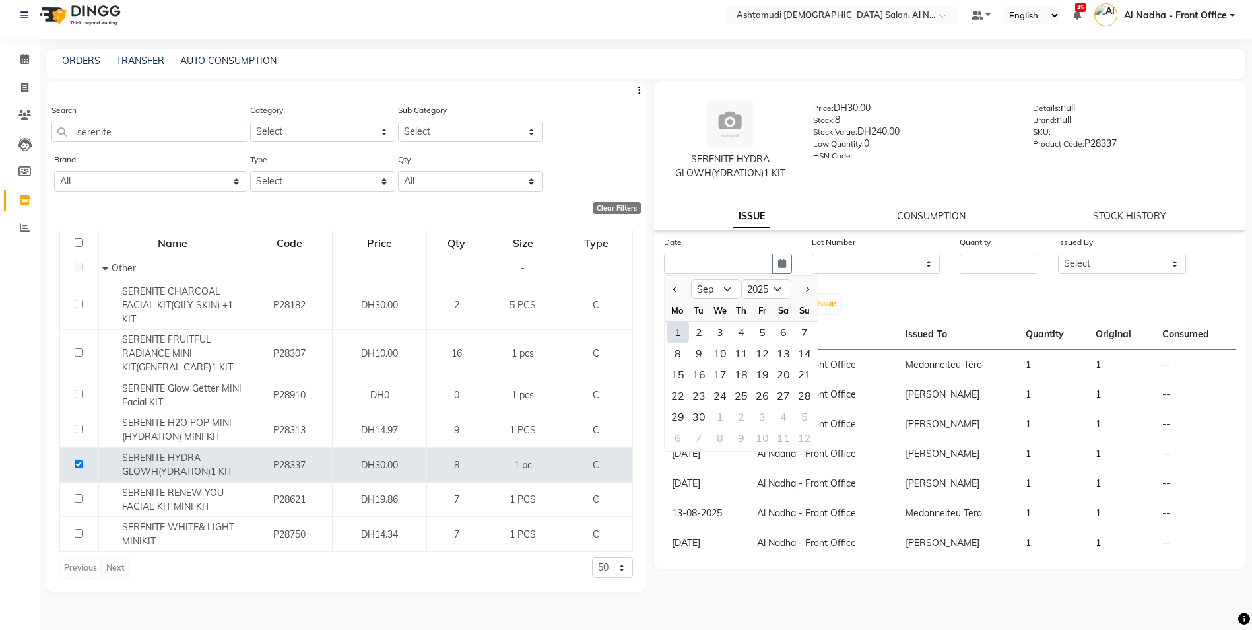
click at [673, 334] on div "1" at bounding box center [677, 331] width 21 height 21
type input "[DATE]"
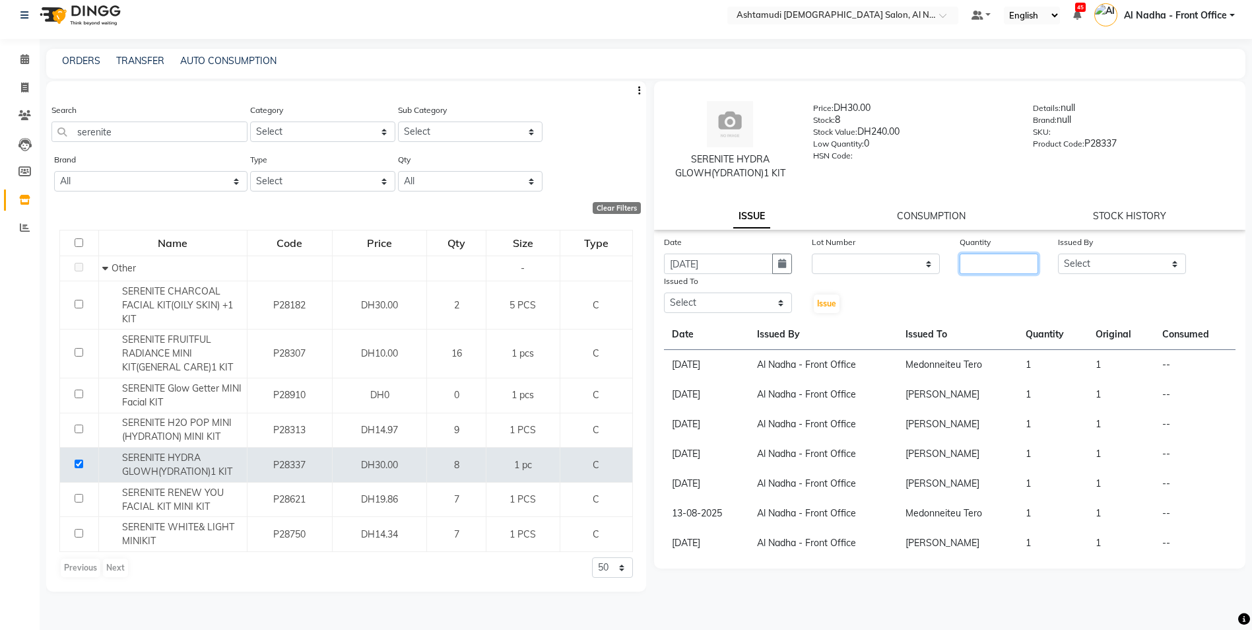
click at [1002, 260] on input "number" at bounding box center [998, 263] width 79 height 20
type input "1"
click at [1176, 259] on select "Select Al Nadha - Front Office Archana Medonneiteu Tero [PERSON_NAME] [PERSON_N…" at bounding box center [1122, 263] width 128 height 20
select select "59177"
click at [1058, 253] on select "Select Al Nadha - Front Office Archana Medonneiteu Tero [PERSON_NAME] [PERSON_N…" at bounding box center [1122, 263] width 128 height 20
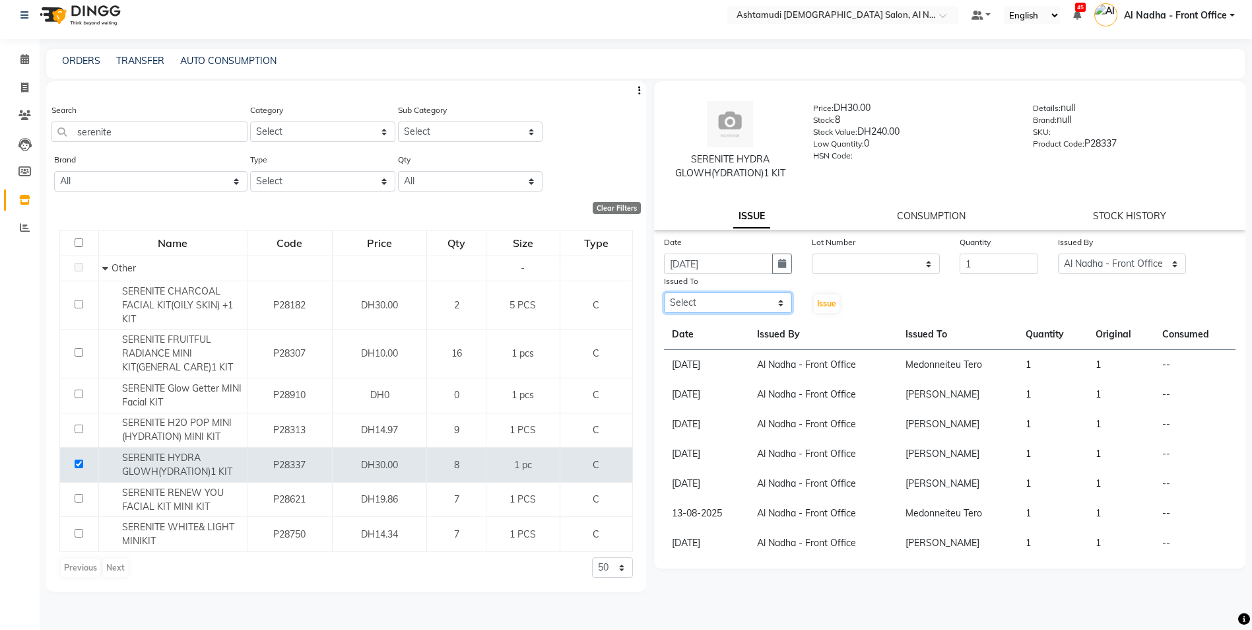
click at [783, 297] on select "Select Al Nadha - Front Office Archana Medonneiteu Tero [PERSON_NAME] [PERSON_N…" at bounding box center [728, 302] width 128 height 20
select select "68348"
click at [664, 292] on select "Select Al Nadha - Front Office Archana Medonneiteu Tero [PERSON_NAME] [PERSON_N…" at bounding box center [728, 302] width 128 height 20
click at [822, 307] on span "Issue" at bounding box center [826, 303] width 19 height 10
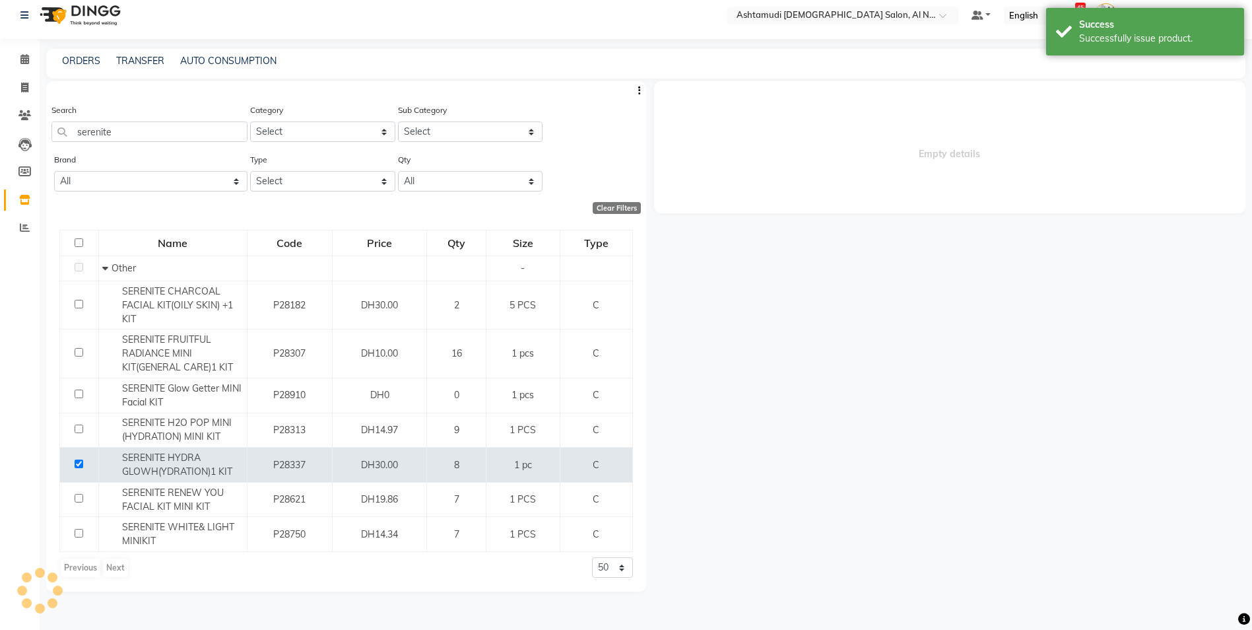
select select
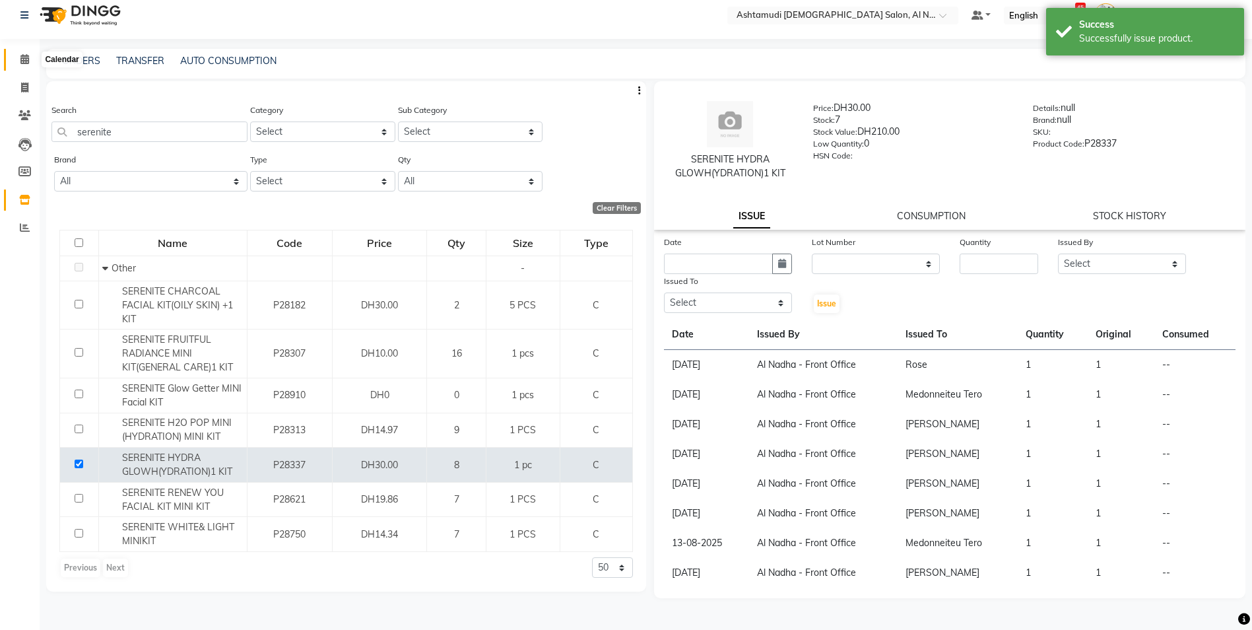
click at [20, 59] on icon at bounding box center [24, 59] width 9 height 10
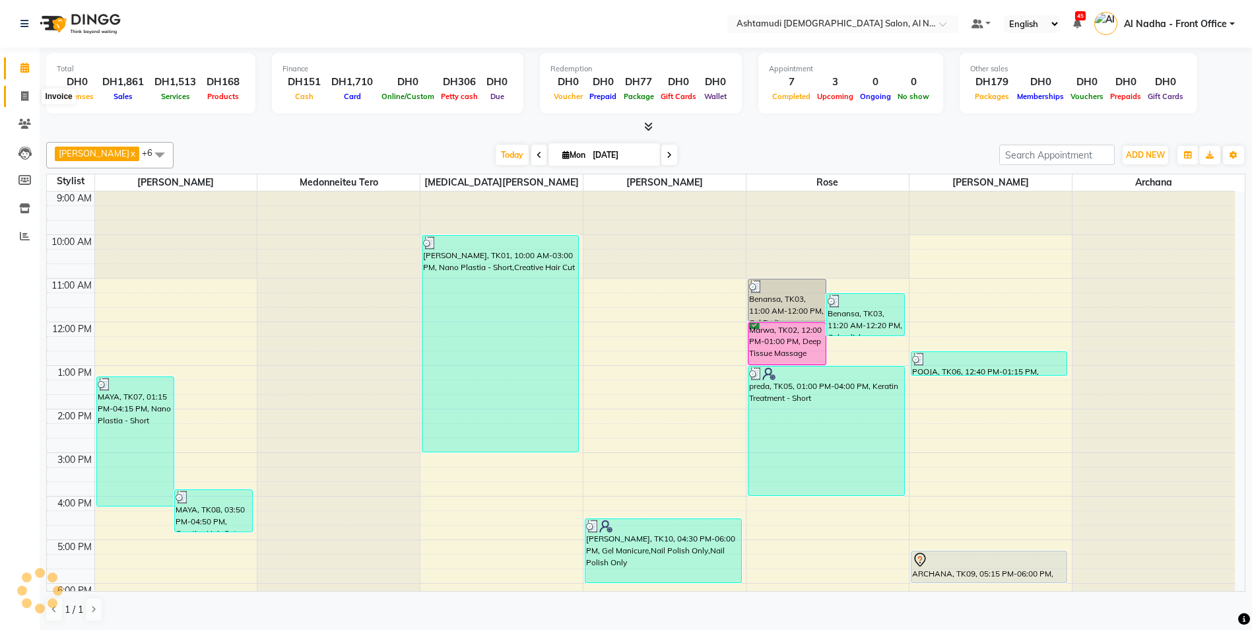
click at [28, 94] on icon at bounding box center [24, 96] width 7 height 10
select select "service"
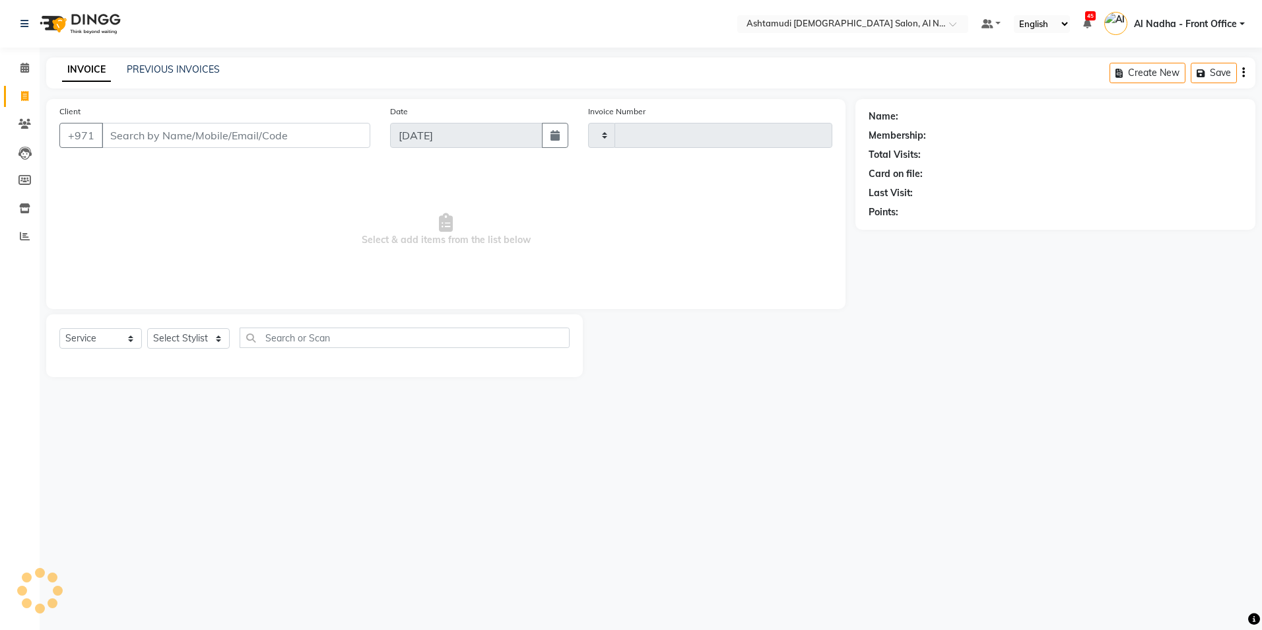
type input "2215"
select select "7088"
click at [215, 137] on input "Client" at bounding box center [236, 135] width 269 height 25
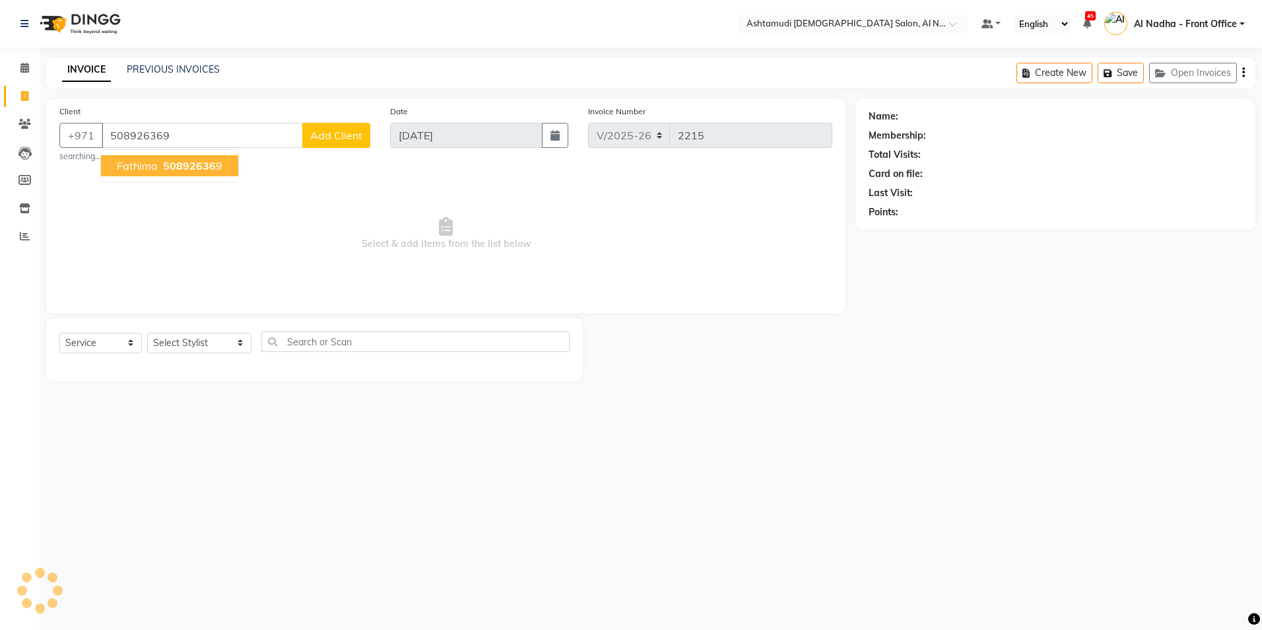
click at [193, 178] on ngb-typeahead-window "Fathima 50892636 9" at bounding box center [169, 165] width 139 height 33
type input "508926369"
select select "1: Object"
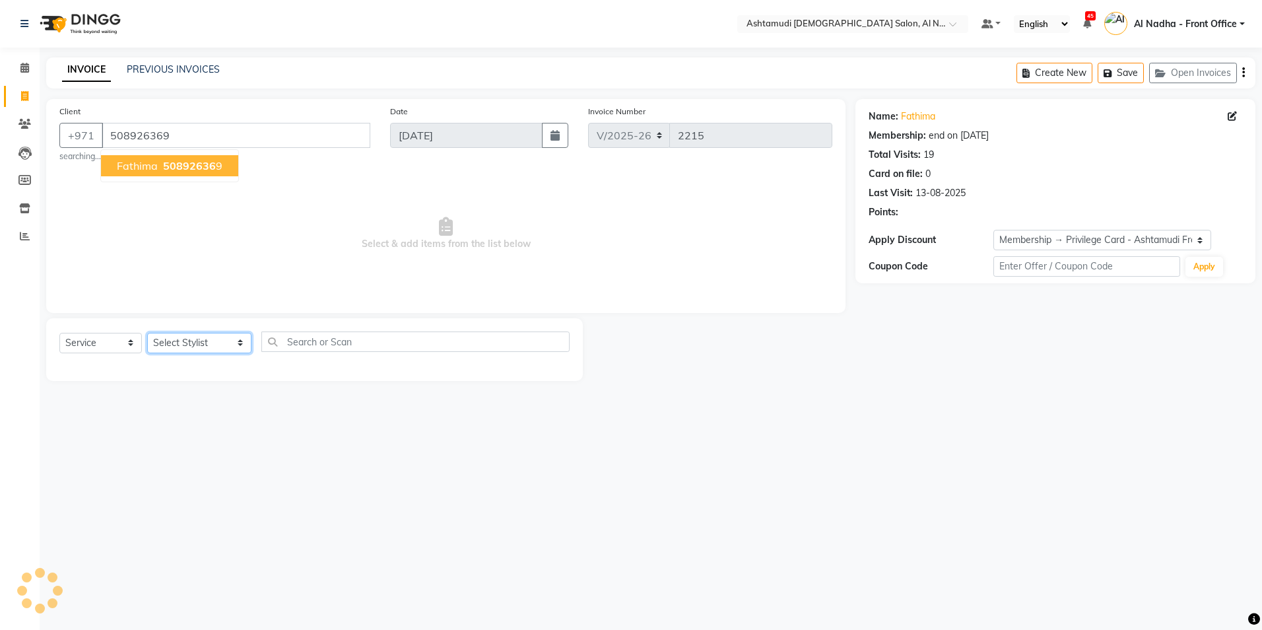
click at [213, 346] on select "Select Stylist Al Nadha - Front Office Archana Medonneiteu Tero [PERSON_NAME] […" at bounding box center [199, 343] width 104 height 20
select select "59093"
click at [147, 333] on select "Select Stylist Al Nadha - Front Office Archana Medonneiteu Tero [PERSON_NAME] […" at bounding box center [199, 343] width 104 height 20
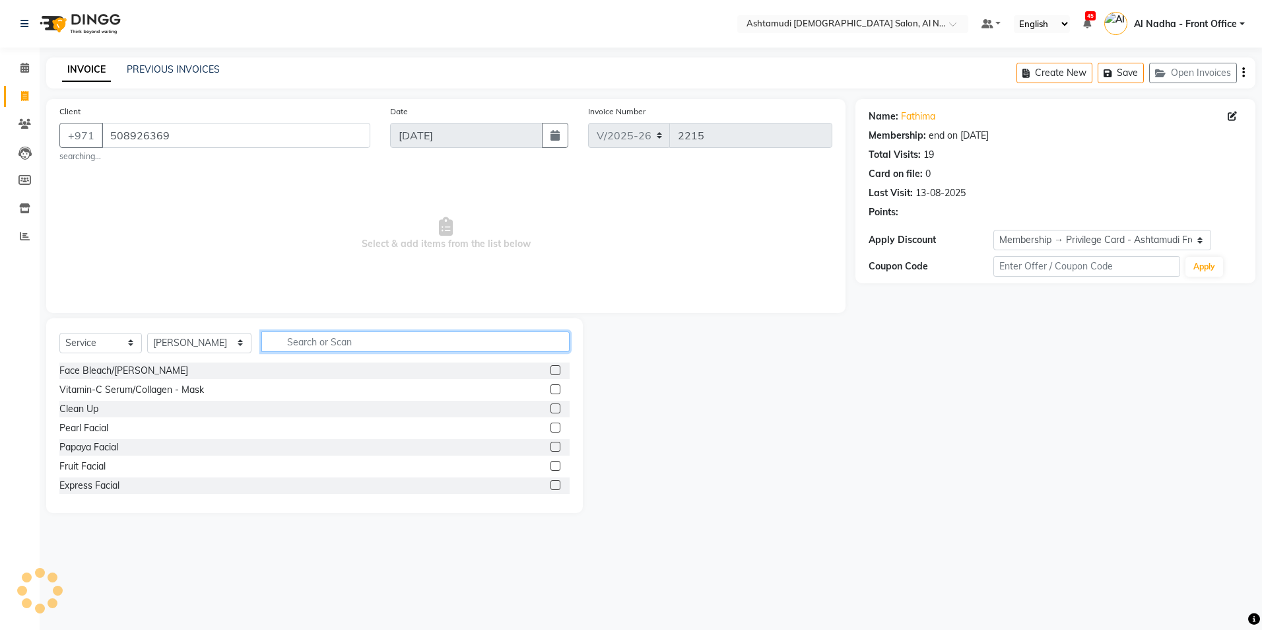
click at [302, 340] on input "text" at bounding box center [415, 341] width 308 height 20
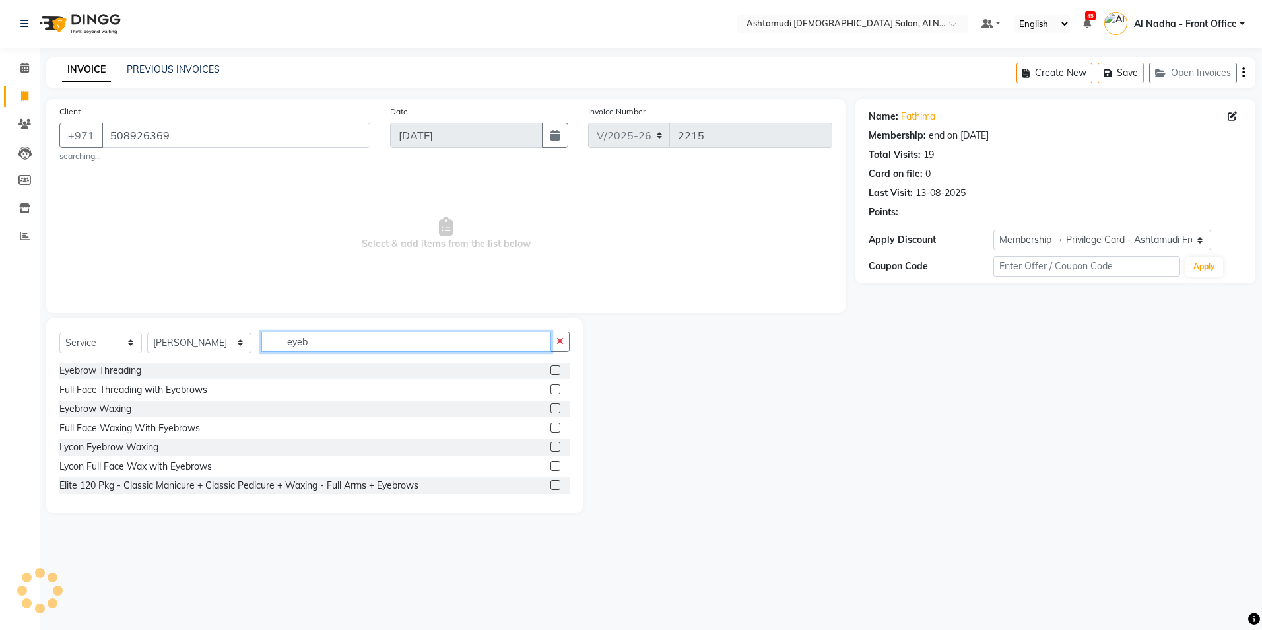
type input "eyeb"
click at [550, 369] on label at bounding box center [555, 370] width 10 height 10
click at [550, 369] on input "checkbox" at bounding box center [554, 370] width 9 height 9
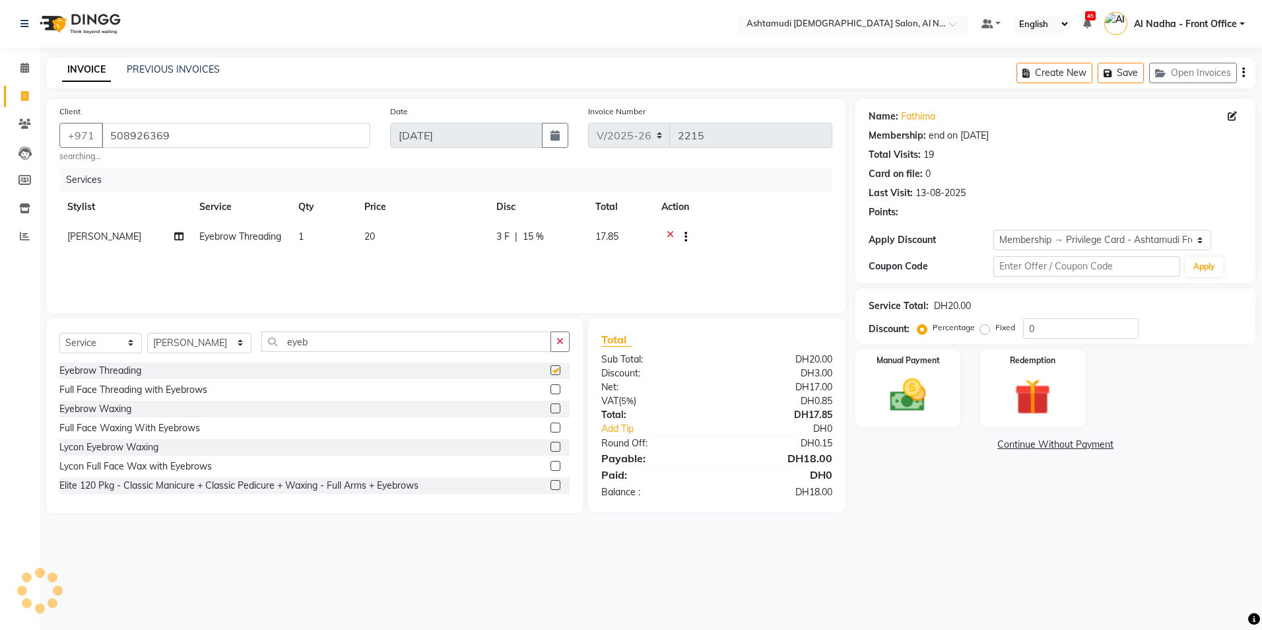
checkbox input "false"
click at [342, 347] on input "eyeb" at bounding box center [405, 341] width 289 height 20
type input "e"
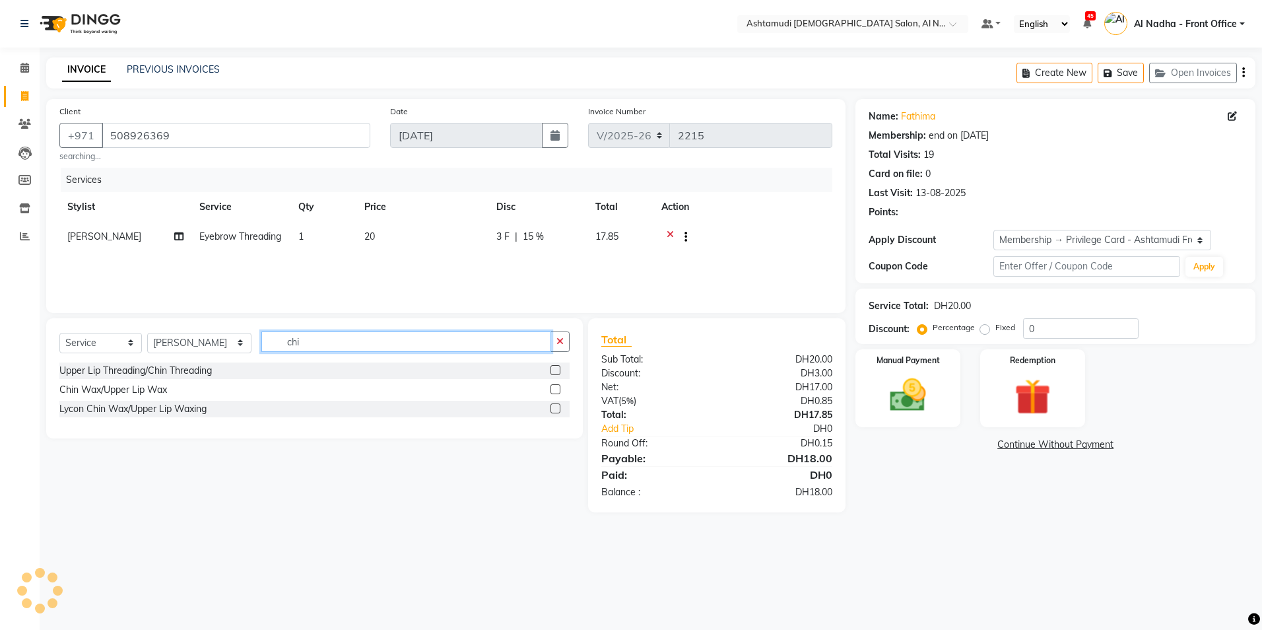
type input "chi"
click at [552, 390] on label at bounding box center [555, 389] width 10 height 10
click at [552, 390] on input "checkbox" at bounding box center [554, 389] width 9 height 9
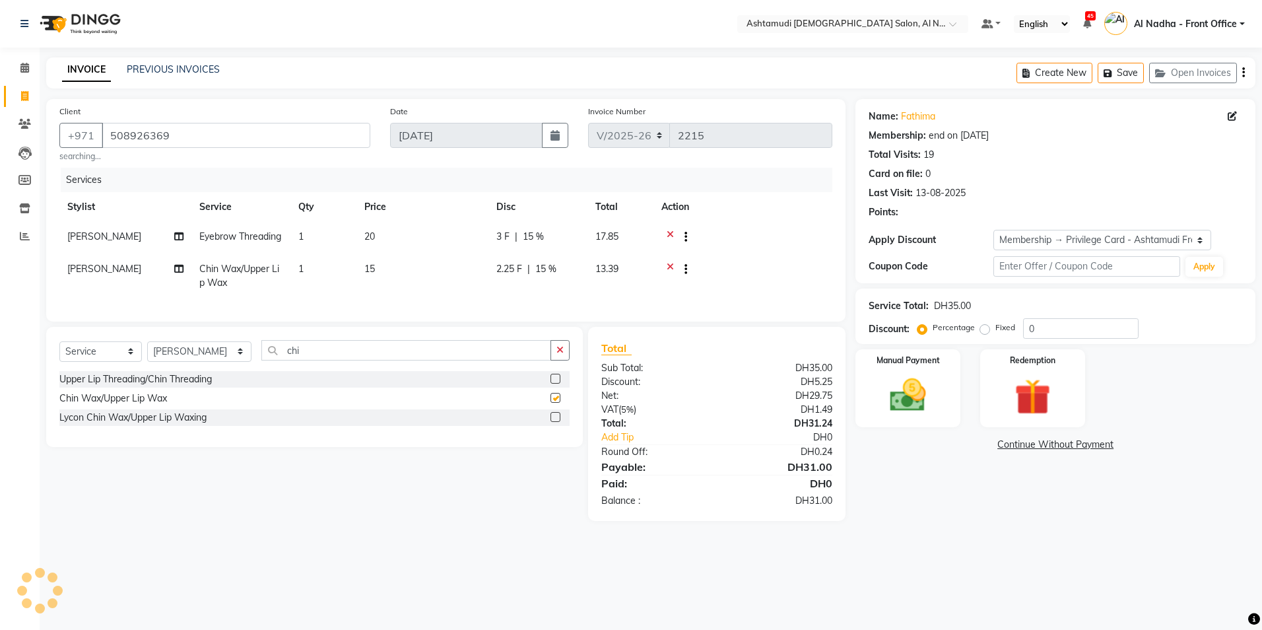
checkbox input "false"
click at [1036, 331] on input "0" at bounding box center [1080, 328] width 115 height 20
click at [893, 391] on img at bounding box center [907, 395] width 61 height 44
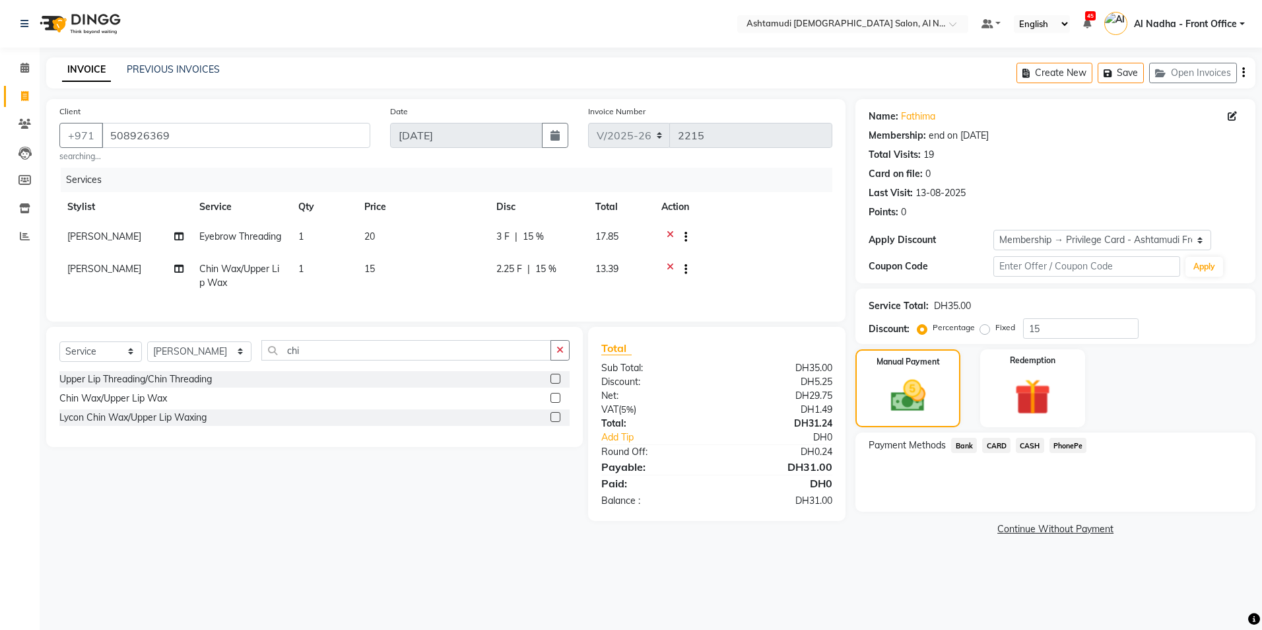
click at [991, 451] on span "CARD" at bounding box center [996, 444] width 28 height 15
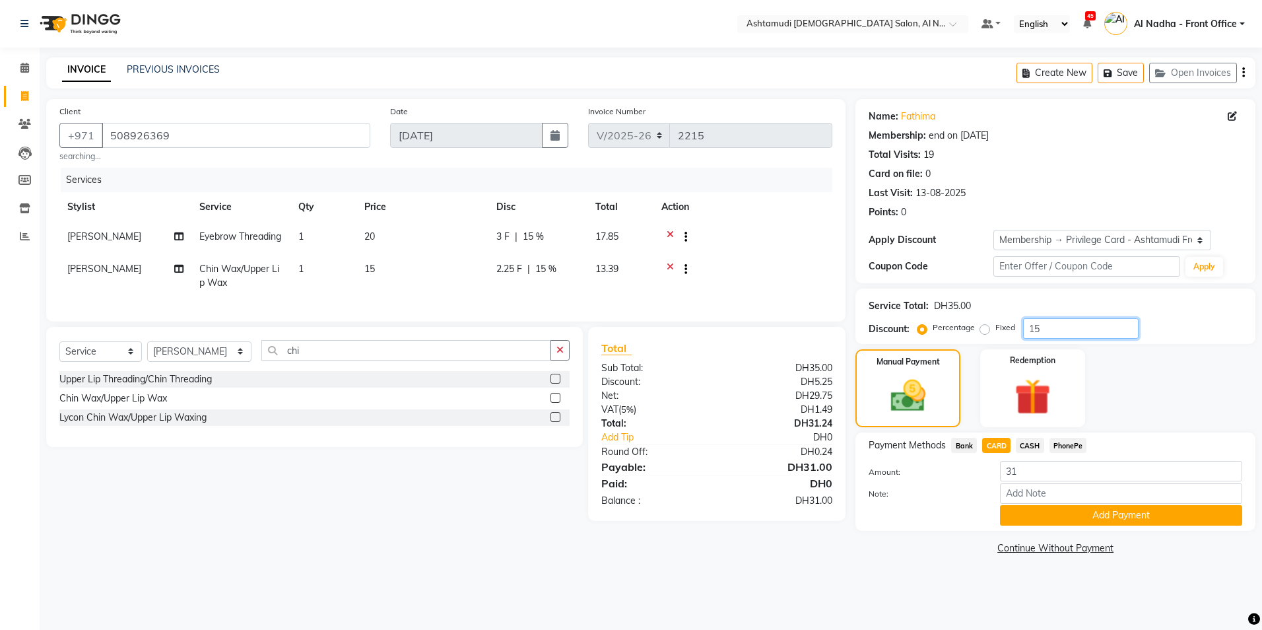
click at [1049, 327] on input "15" at bounding box center [1080, 328] width 115 height 20
type input "1"
type input "20"
click at [1033, 465] on input "31" at bounding box center [1121, 471] width 242 height 20
type input "3"
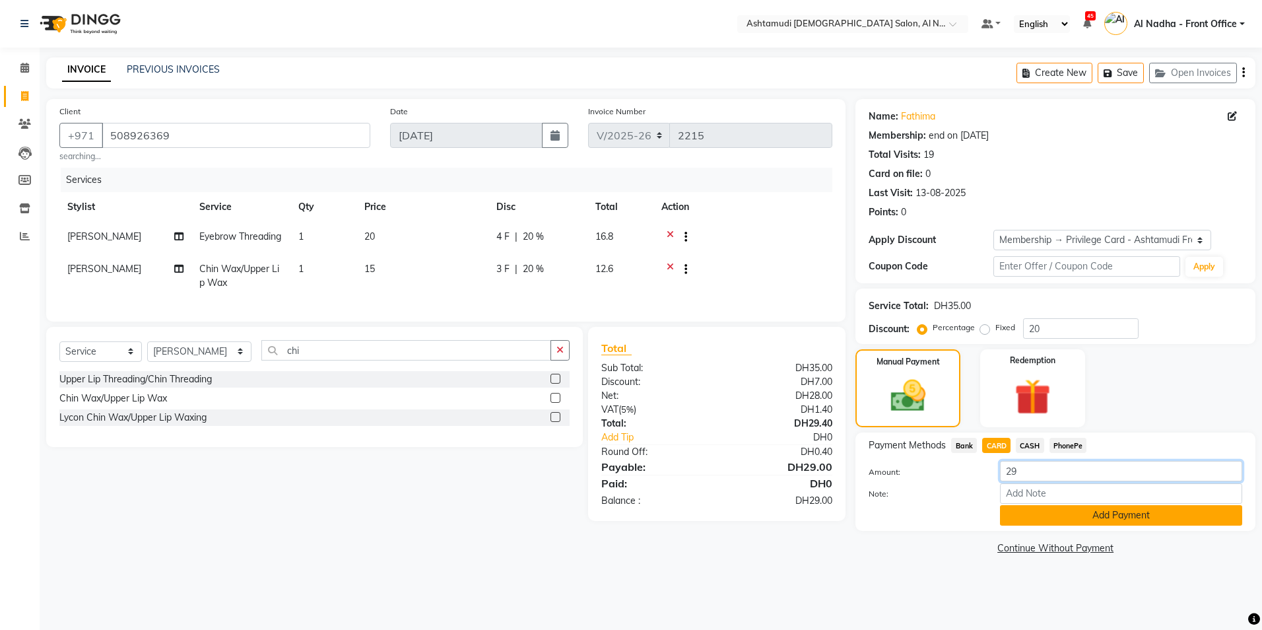
type input "29"
click at [1068, 517] on button "Add Payment" at bounding box center [1121, 515] width 242 height 20
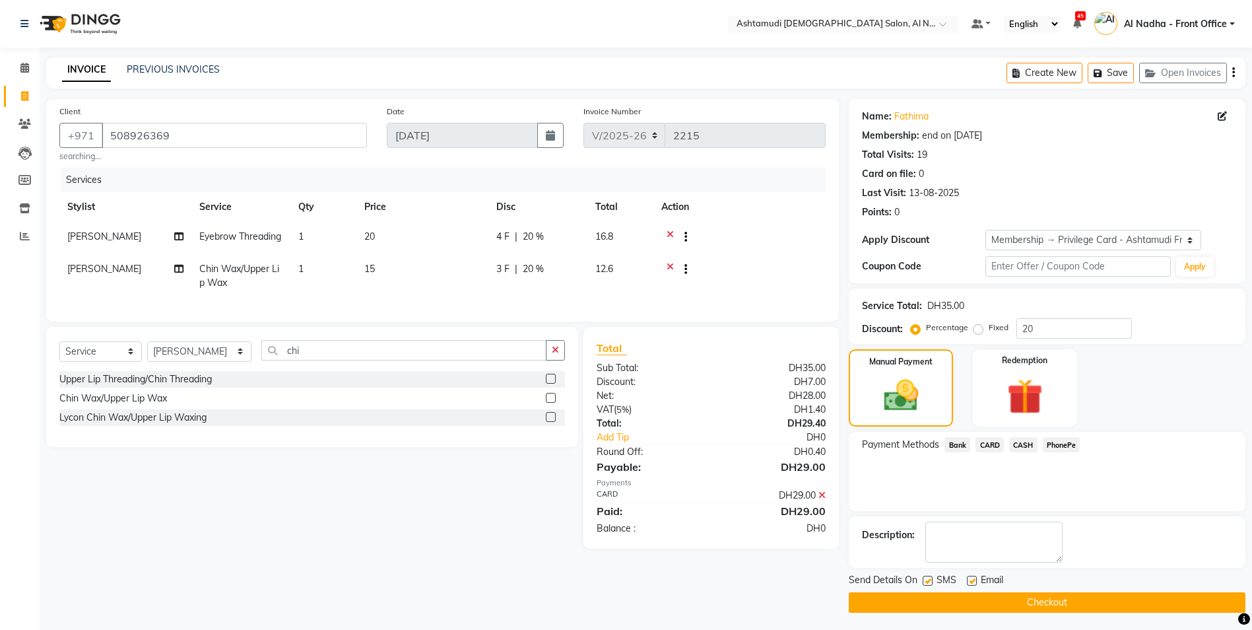
click at [991, 445] on span "CARD" at bounding box center [989, 444] width 28 height 15
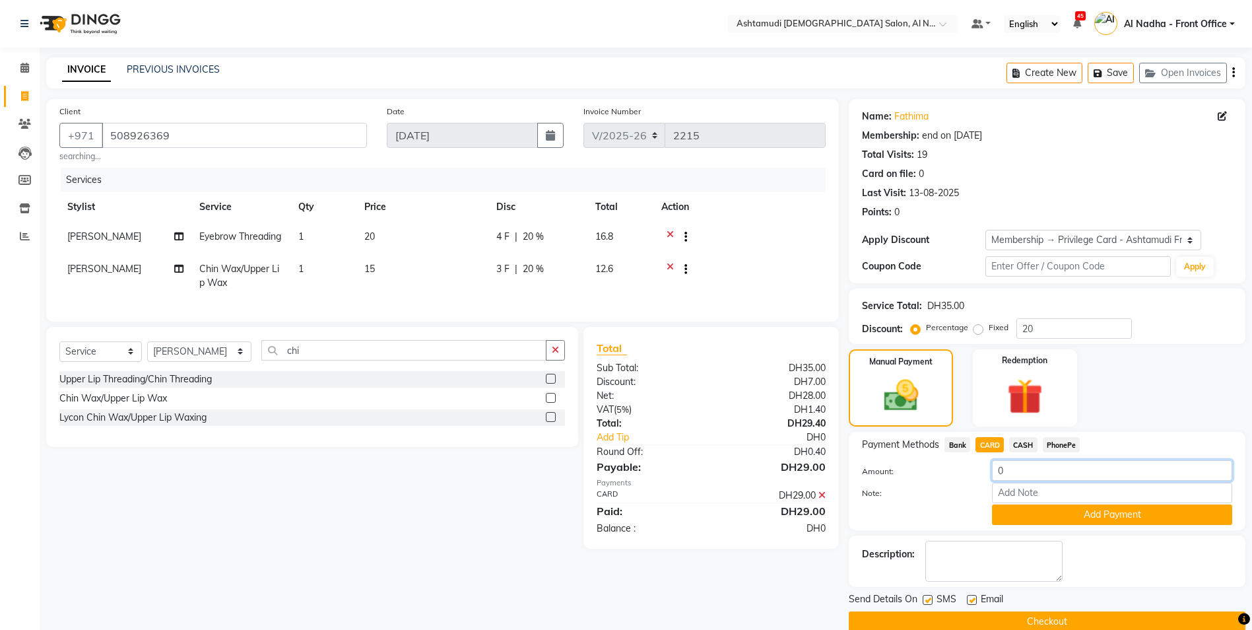
click at [1045, 472] on input "0" at bounding box center [1112, 470] width 240 height 20
type input "29"
click at [1045, 490] on input "Note:" at bounding box center [1112, 492] width 240 height 20
type input "ROSE"
click at [1031, 567] on textarea at bounding box center [993, 560] width 137 height 41
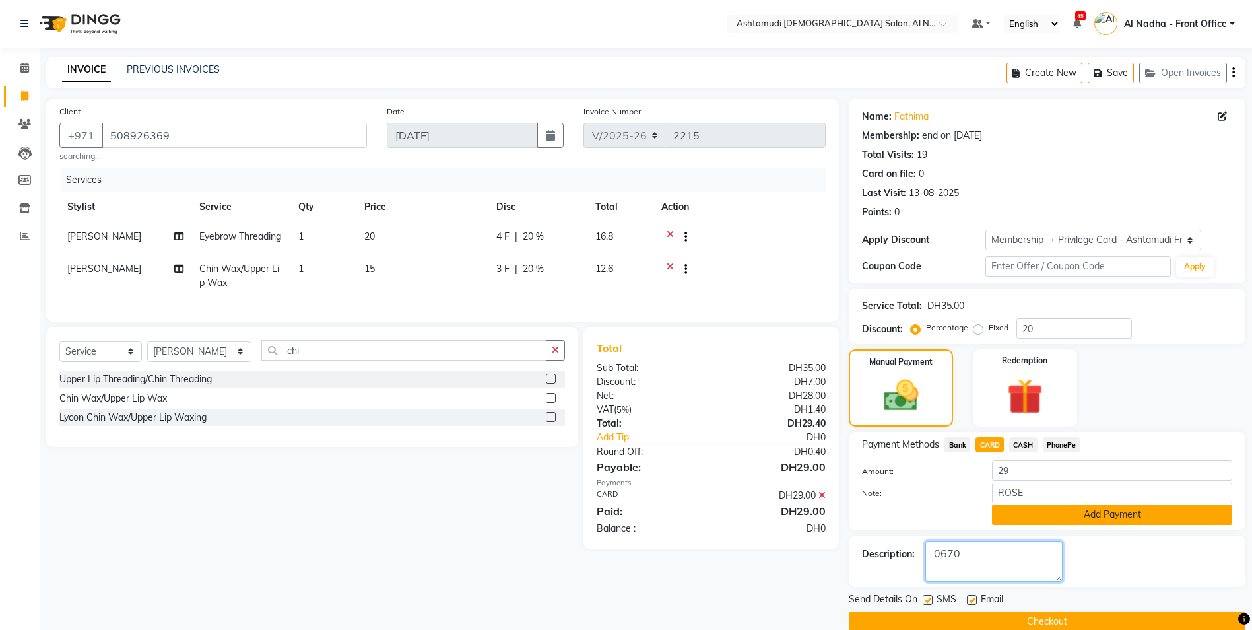
type textarea "0670"
click at [1106, 519] on button "Add Payment" at bounding box center [1112, 514] width 240 height 20
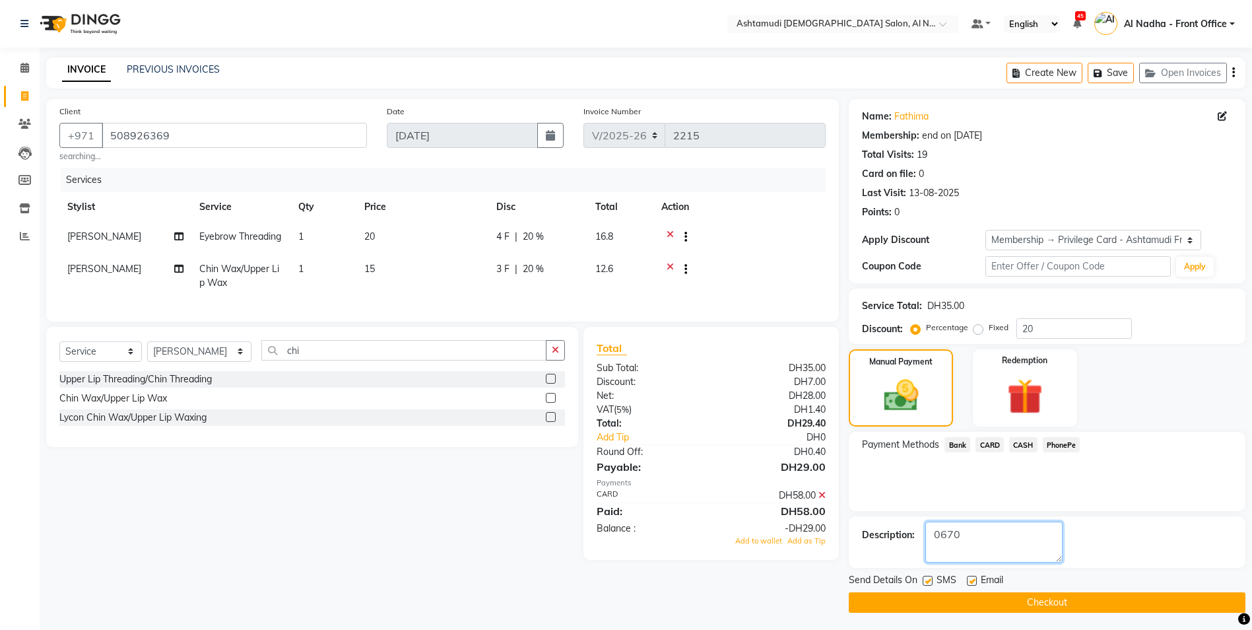
click at [1023, 551] on textarea at bounding box center [993, 541] width 137 height 41
click at [1064, 603] on button "Checkout" at bounding box center [1047, 602] width 397 height 20
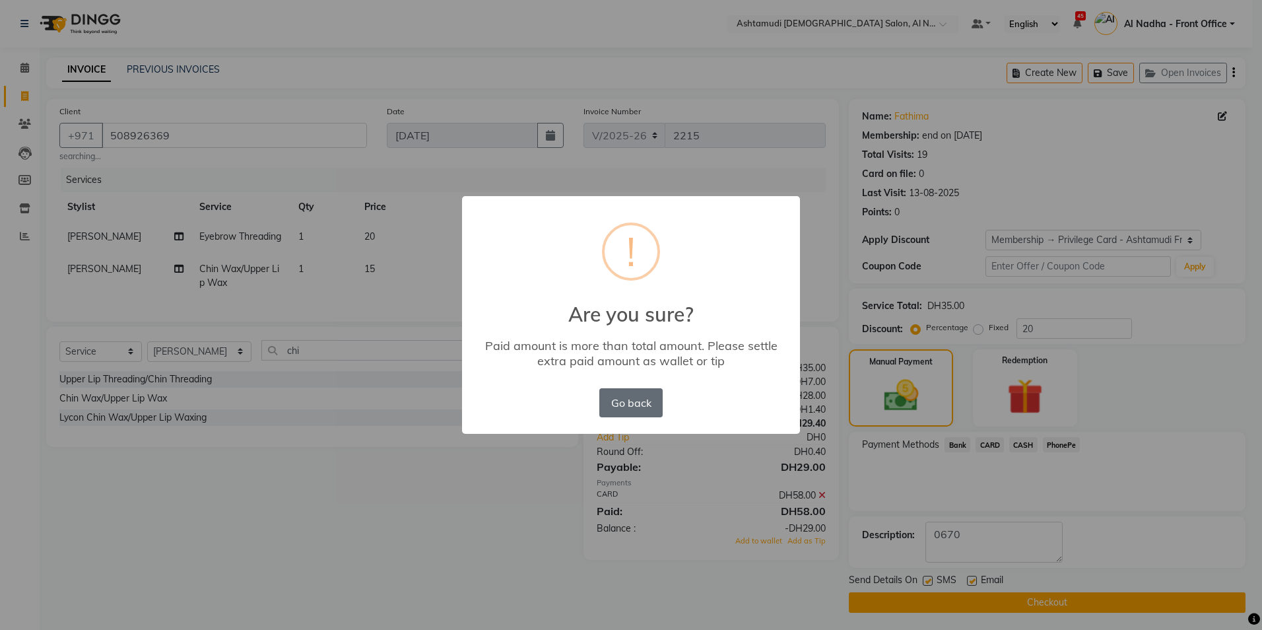
click at [623, 403] on button "Go back" at bounding box center [630, 402] width 63 height 29
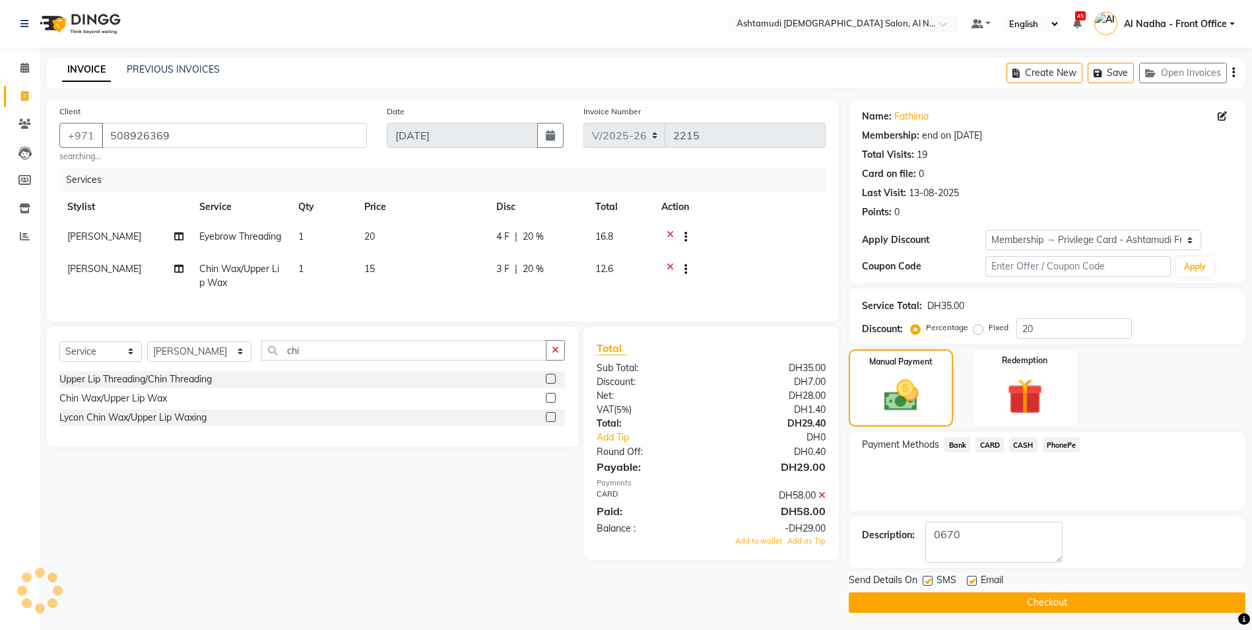
click at [818, 500] on icon at bounding box center [821, 494] width 7 height 9
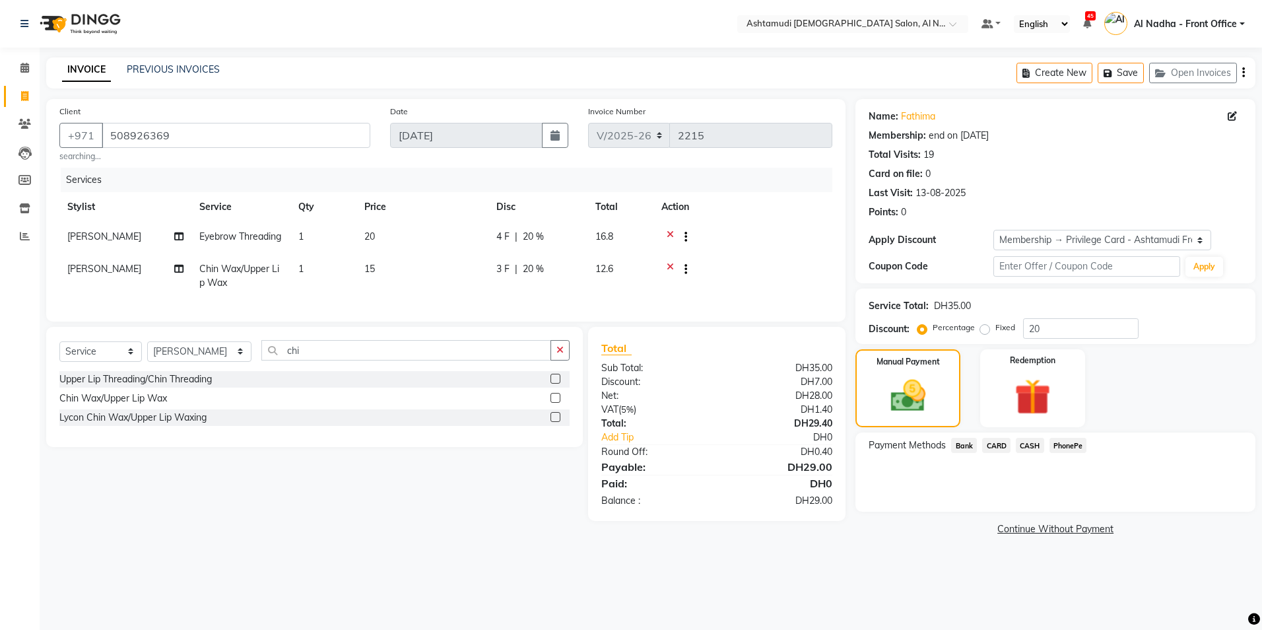
click at [991, 442] on span "CARD" at bounding box center [996, 444] width 28 height 15
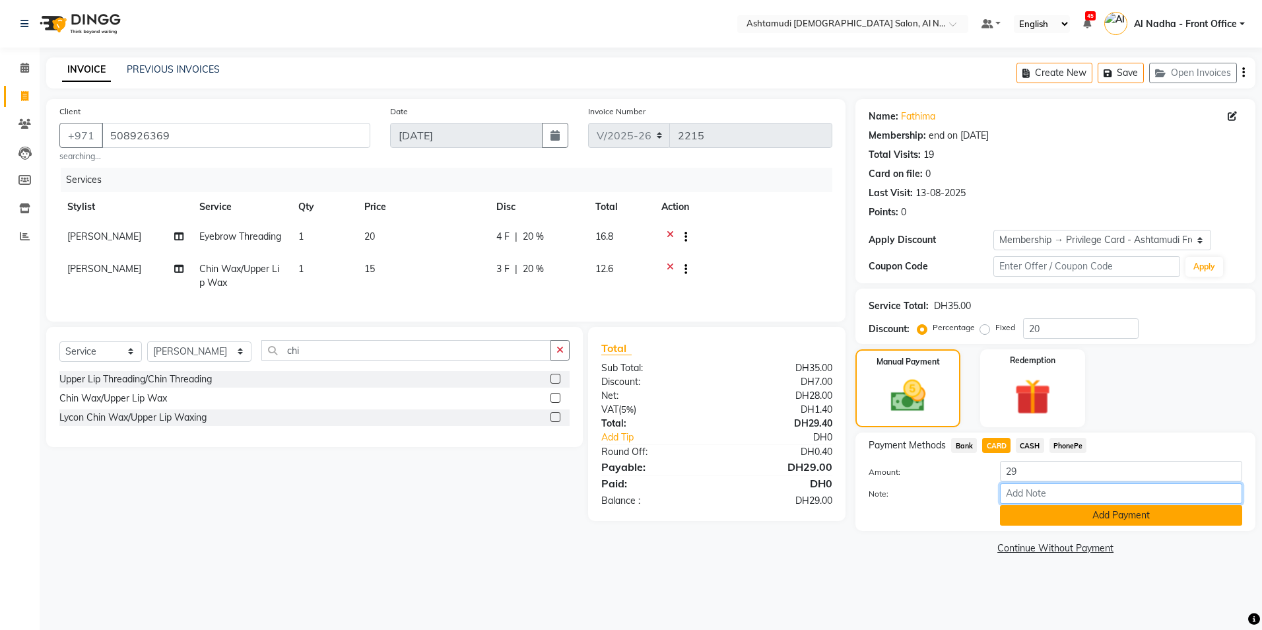
drag, startPoint x: 1039, startPoint y: 493, endPoint x: 1033, endPoint y: 511, distance: 19.0
click at [1036, 502] on input "Note:" at bounding box center [1121, 493] width 242 height 20
type input "ROSE"
click at [1044, 519] on button "Add Payment" at bounding box center [1121, 515] width 242 height 20
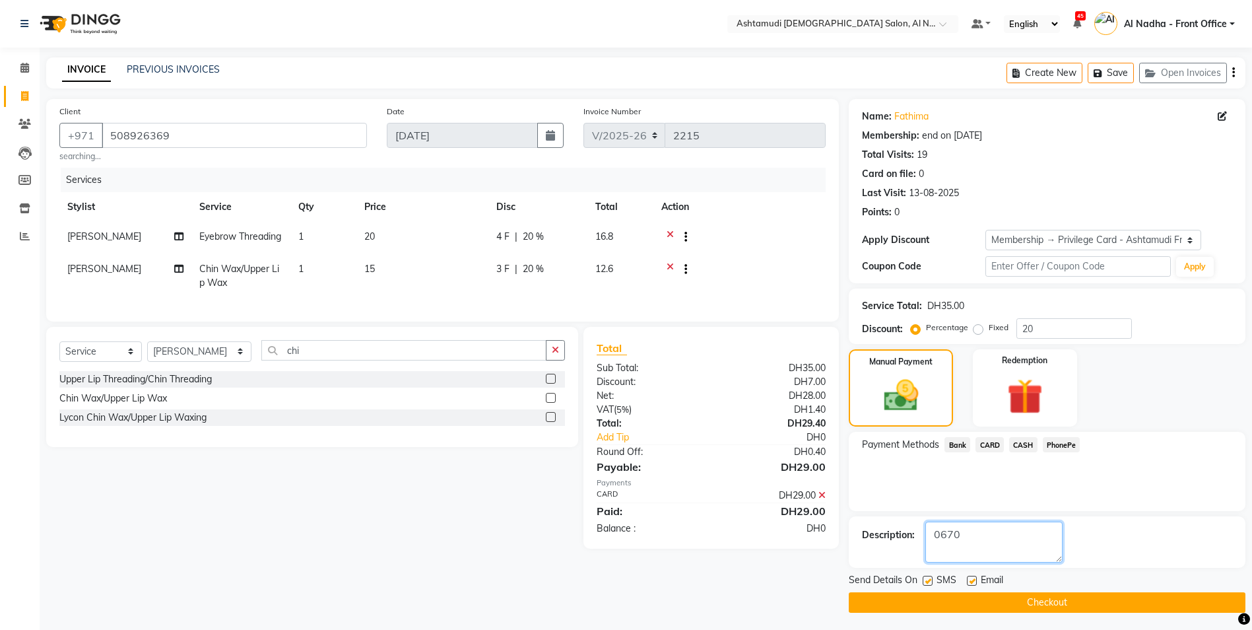
click at [951, 547] on textarea at bounding box center [993, 541] width 137 height 41
click at [1005, 552] on textarea at bounding box center [993, 541] width 137 height 41
click at [983, 602] on button "Checkout" at bounding box center [1047, 602] width 397 height 20
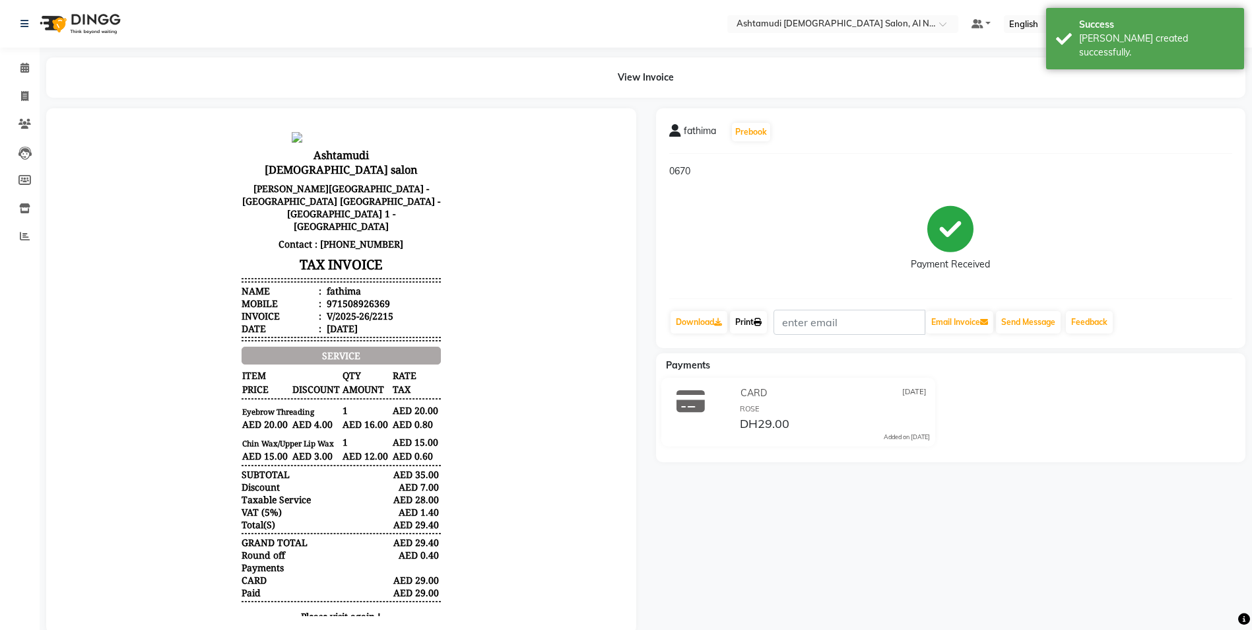
click at [744, 321] on link "Print" at bounding box center [748, 322] width 37 height 22
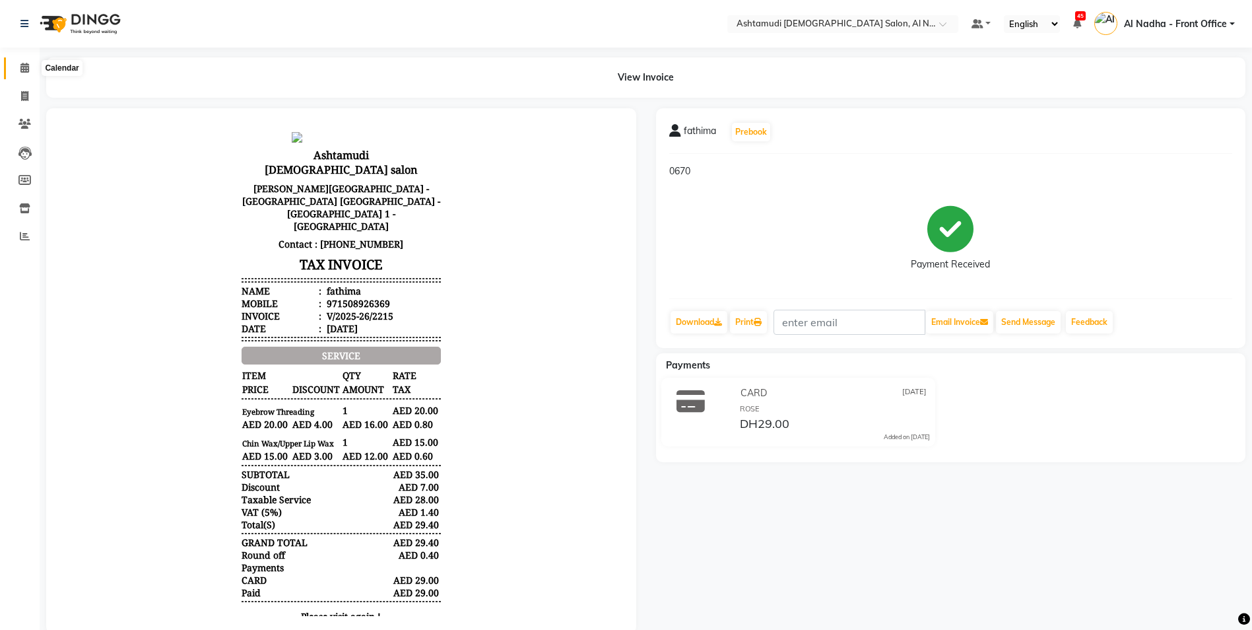
click at [32, 67] on span at bounding box center [24, 68] width 23 height 15
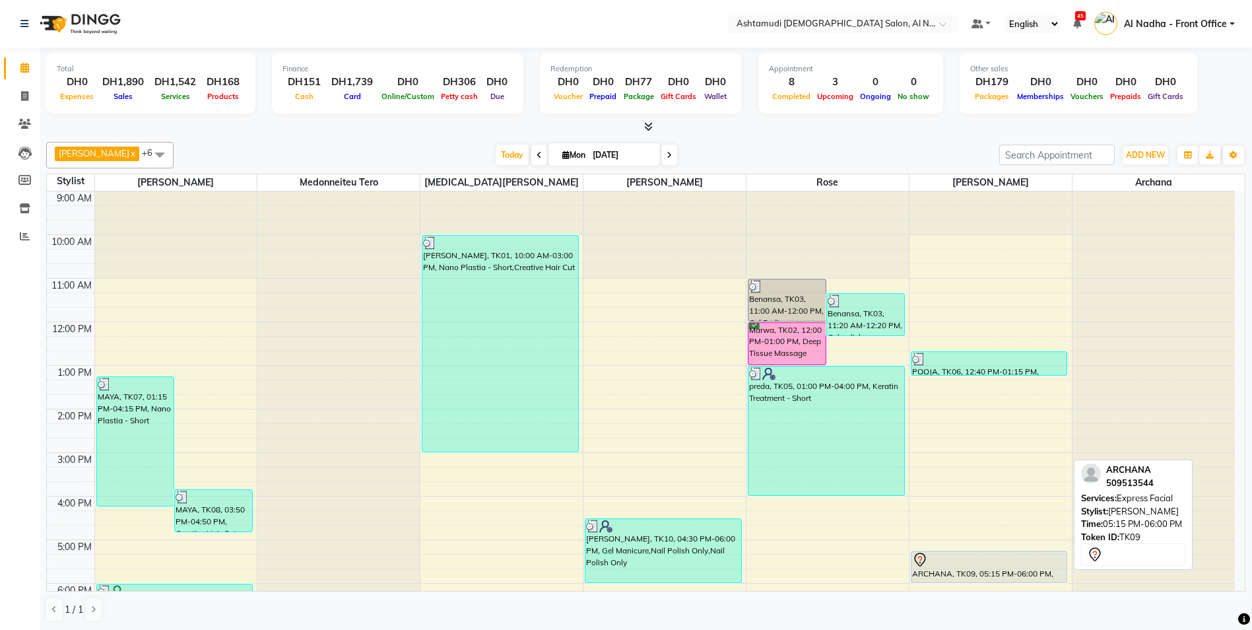
click at [1004, 572] on div "ARCHANA, TK09, 05:15 PM-06:00 PM, Express Facial" at bounding box center [989, 566] width 156 height 31
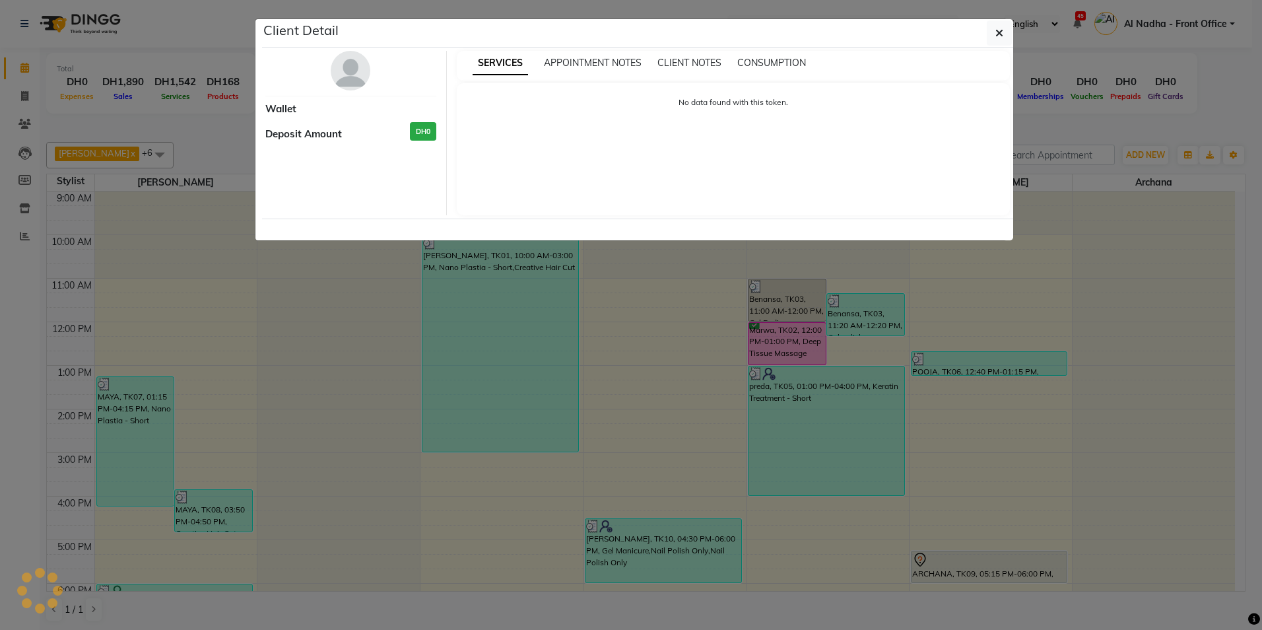
select select "7"
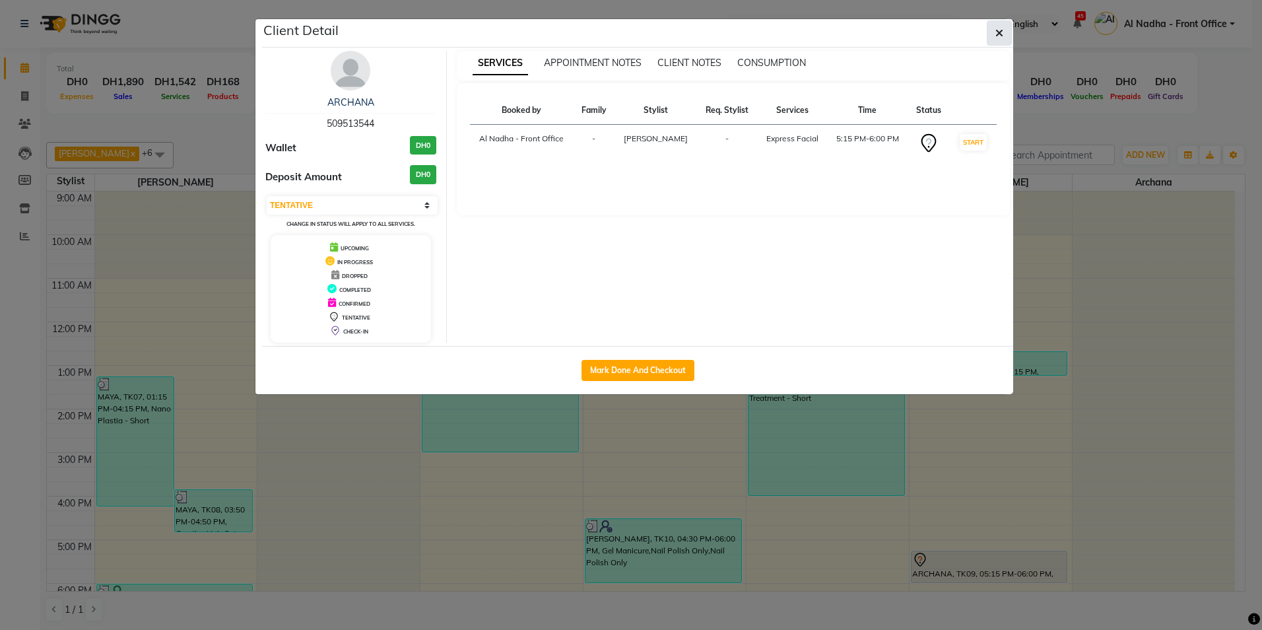
click at [1004, 34] on button "button" at bounding box center [999, 32] width 25 height 25
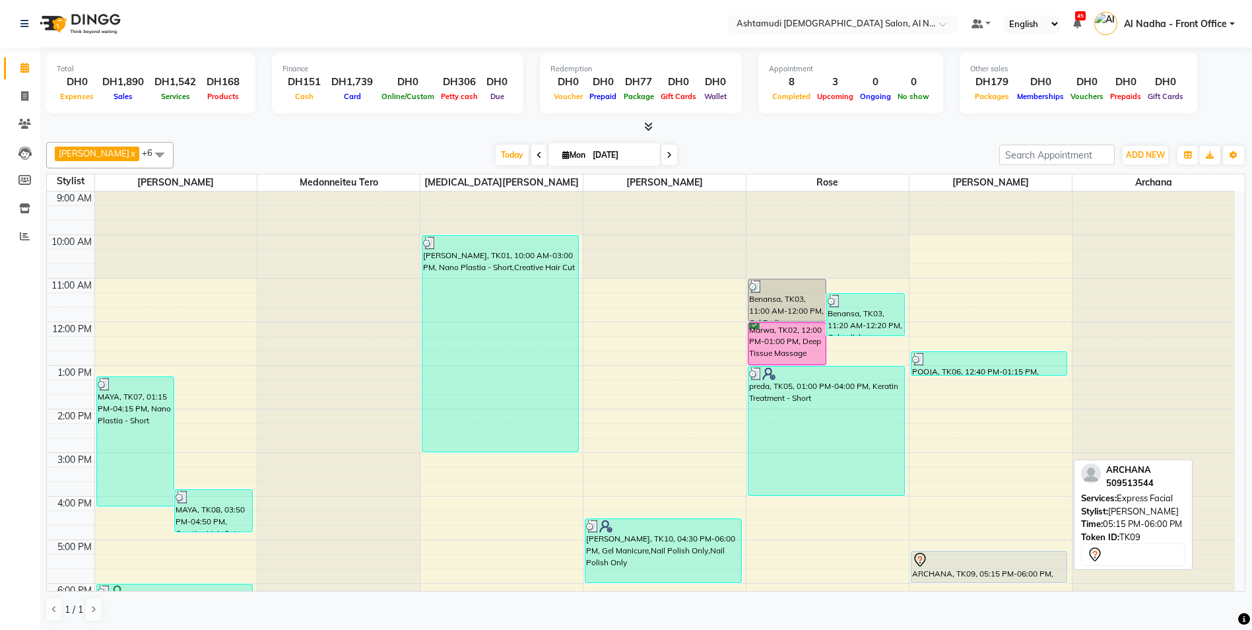
click at [1001, 571] on div "ARCHANA, TK09, 05:15 PM-06:00 PM, Express Facial" at bounding box center [989, 566] width 156 height 31
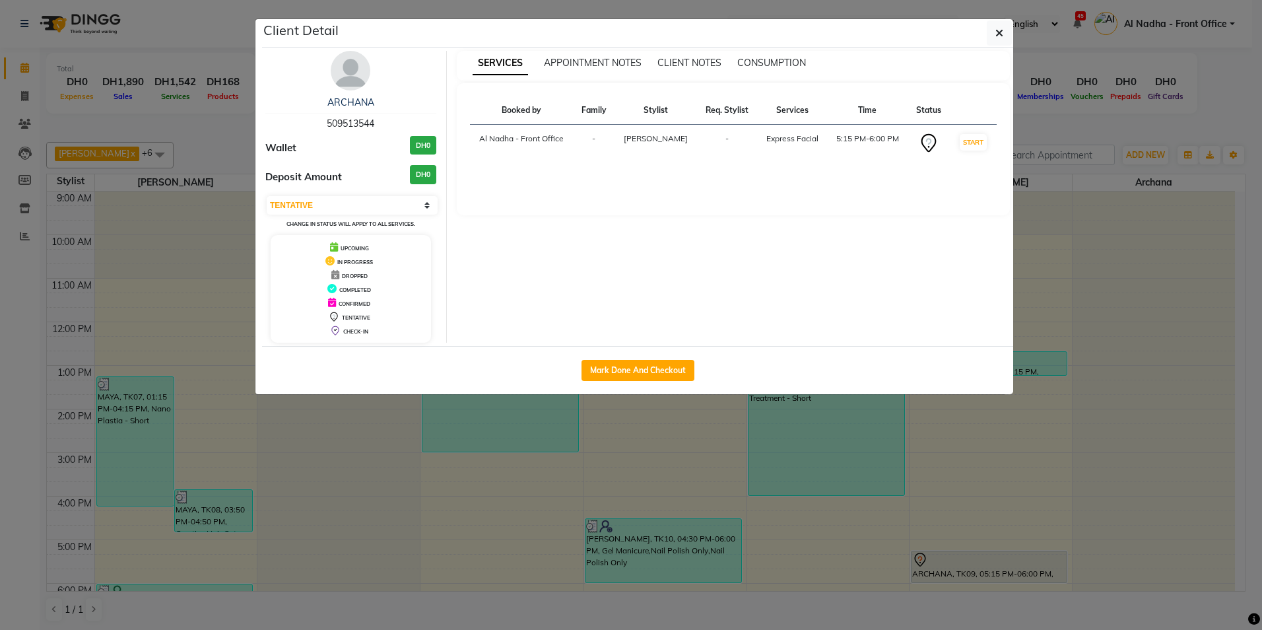
click at [351, 96] on div "ARCHANA" at bounding box center [350, 103] width 171 height 14
click at [509, 65] on span "SERVICES" at bounding box center [499, 63] width 55 height 24
click at [653, 133] on td "[PERSON_NAME]" at bounding box center [655, 144] width 82 height 38
click at [555, 142] on td "Al Nadha - Front Office" at bounding box center [521, 144] width 103 height 38
click at [804, 146] on td "Express Facial" at bounding box center [792, 144] width 70 height 38
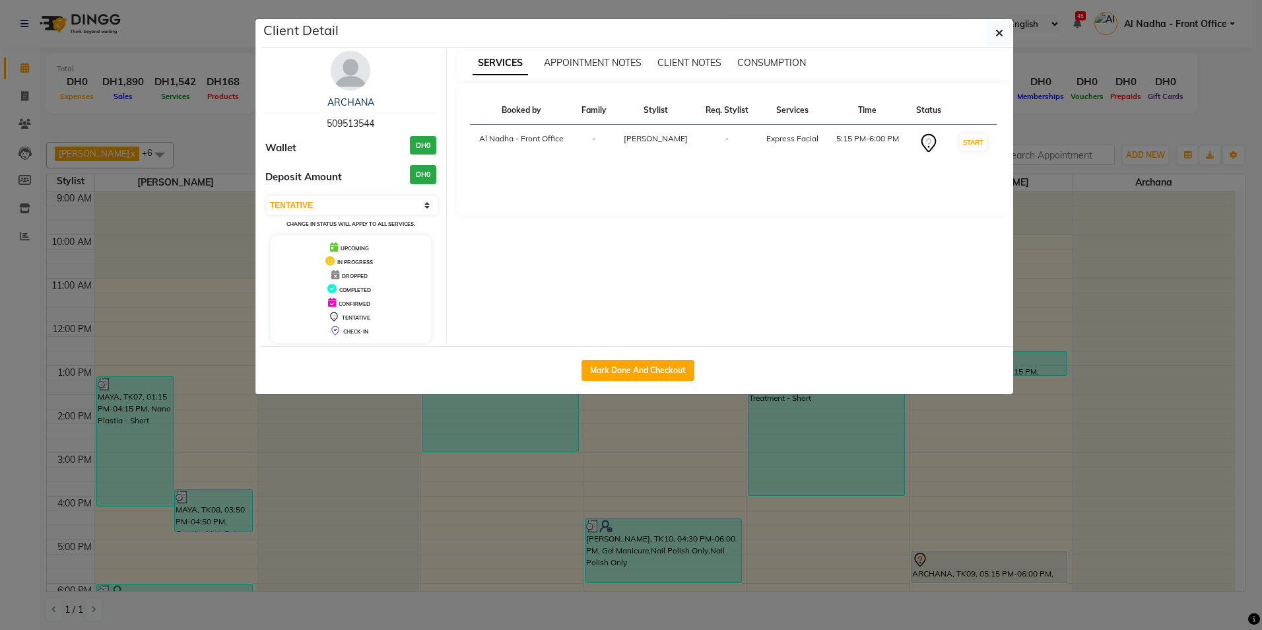
click at [856, 137] on td "5:15 PM-6:00 PM" at bounding box center [867, 144] width 81 height 38
click at [426, 205] on select "Select IN SERVICE CONFIRMED TENTATIVE CHECK IN MARK DONE DROPPED UPCOMING" at bounding box center [352, 205] width 171 height 18
click at [267, 196] on select "Select IN SERVICE CONFIRMED TENTATIVE CHECK IN MARK DONE DROPPED UPCOMING" at bounding box center [352, 205] width 171 height 18
click at [429, 207] on select "Select IN SERVICE CONFIRMED TENTATIVE CHECK IN MARK DONE DROPPED UPCOMING" at bounding box center [352, 205] width 171 height 18
select select "7"
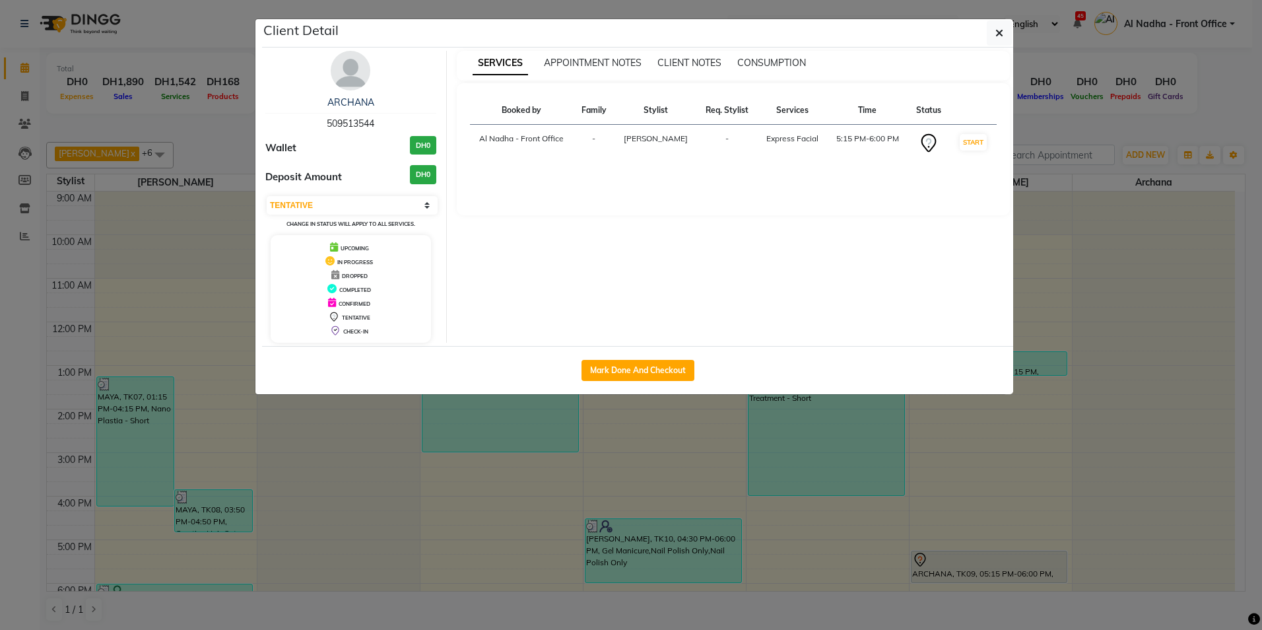
click at [267, 196] on select "Select IN SERVICE CONFIRMED TENTATIVE CHECK IN MARK DONE DROPPED UPCOMING" at bounding box center [352, 205] width 171 height 18
click at [1007, 32] on button "button" at bounding box center [999, 32] width 25 height 25
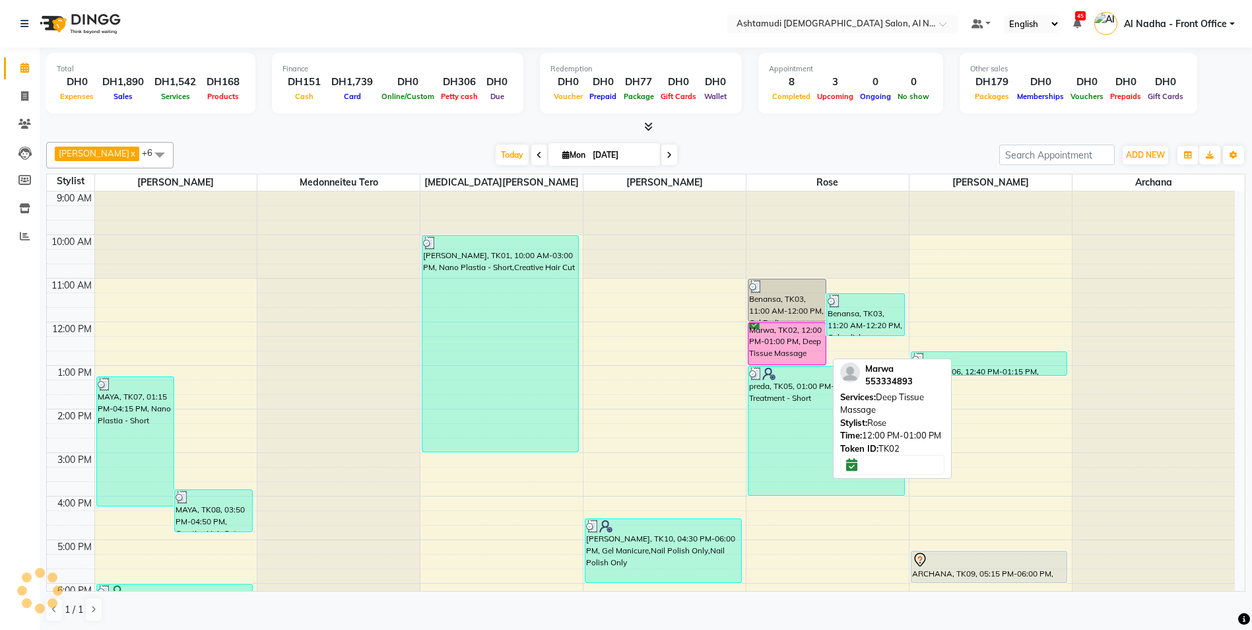
scroll to position [132, 0]
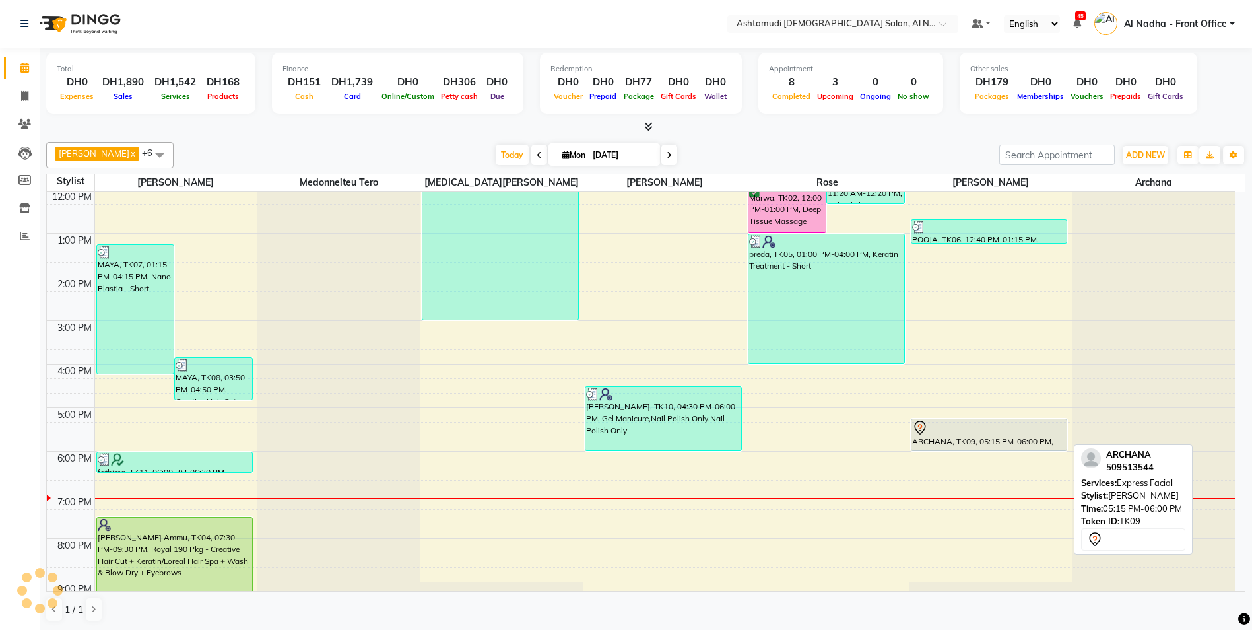
click at [1027, 434] on div at bounding box center [989, 428] width 154 height 16
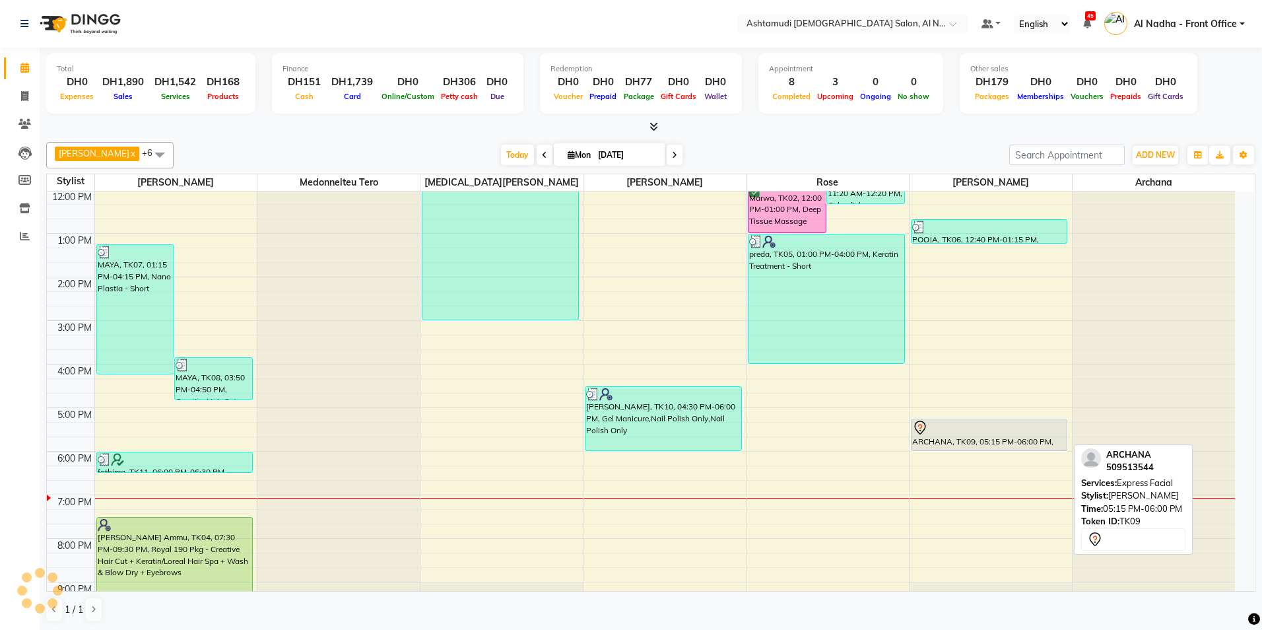
select select "7"
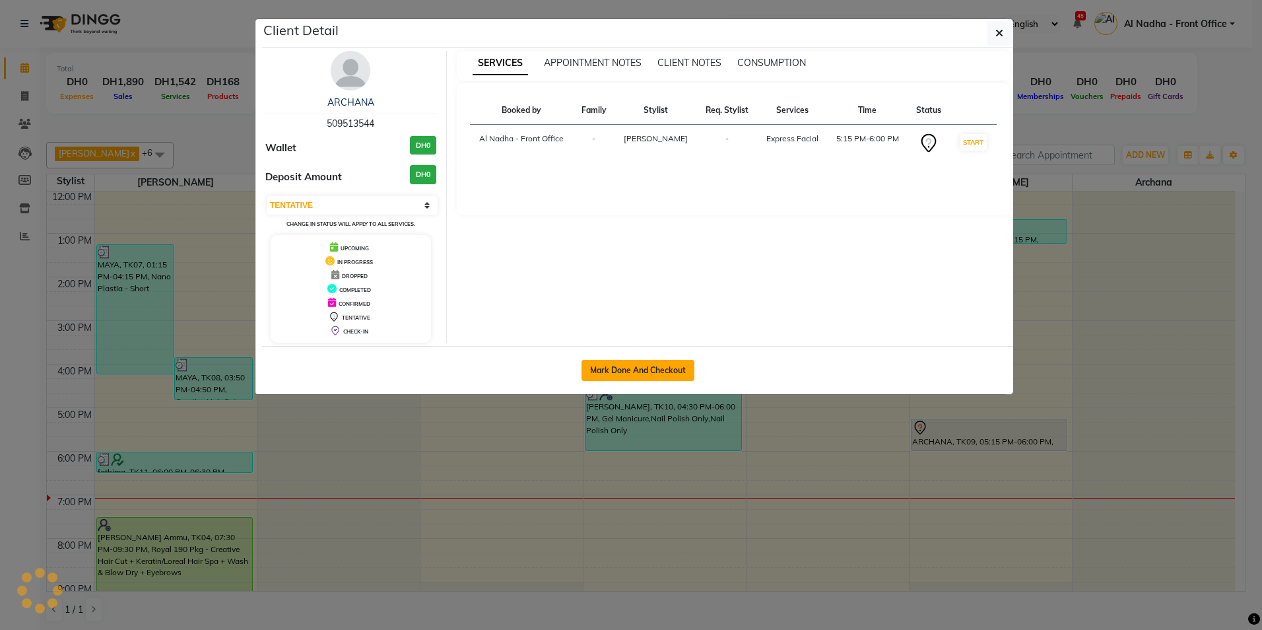
click at [608, 370] on button "Mark Done And Checkout" at bounding box center [637, 370] width 113 height 21
select select "service"
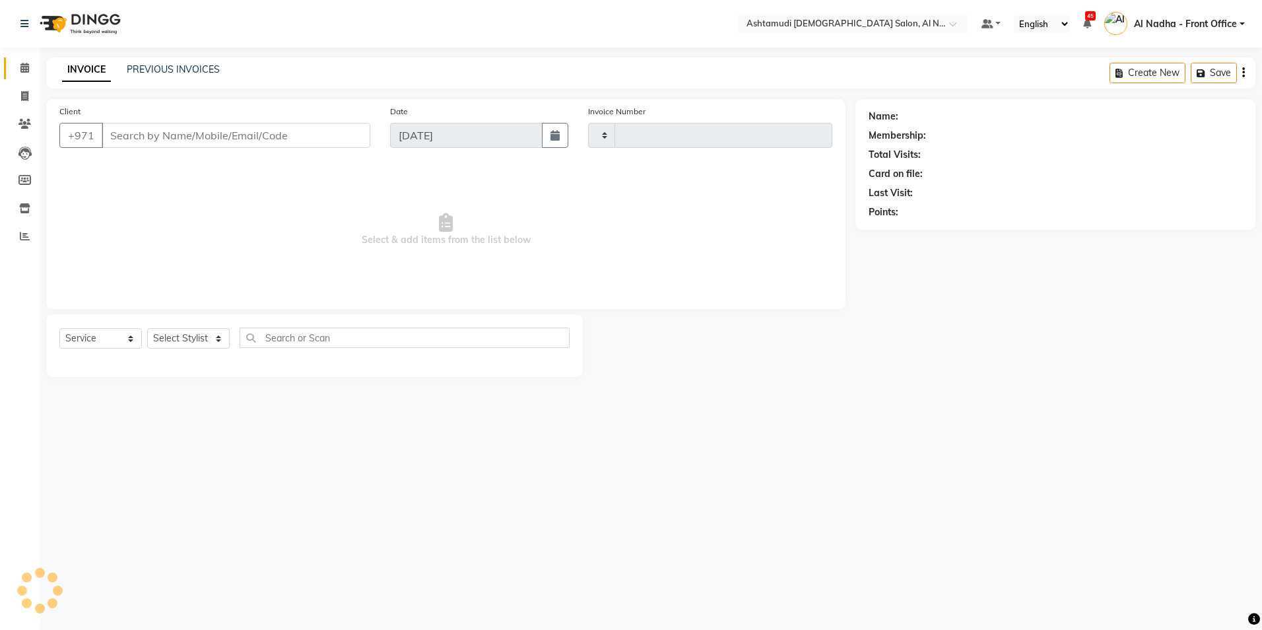
type input "2216"
select select "7088"
click at [15, 73] on span at bounding box center [24, 68] width 23 height 15
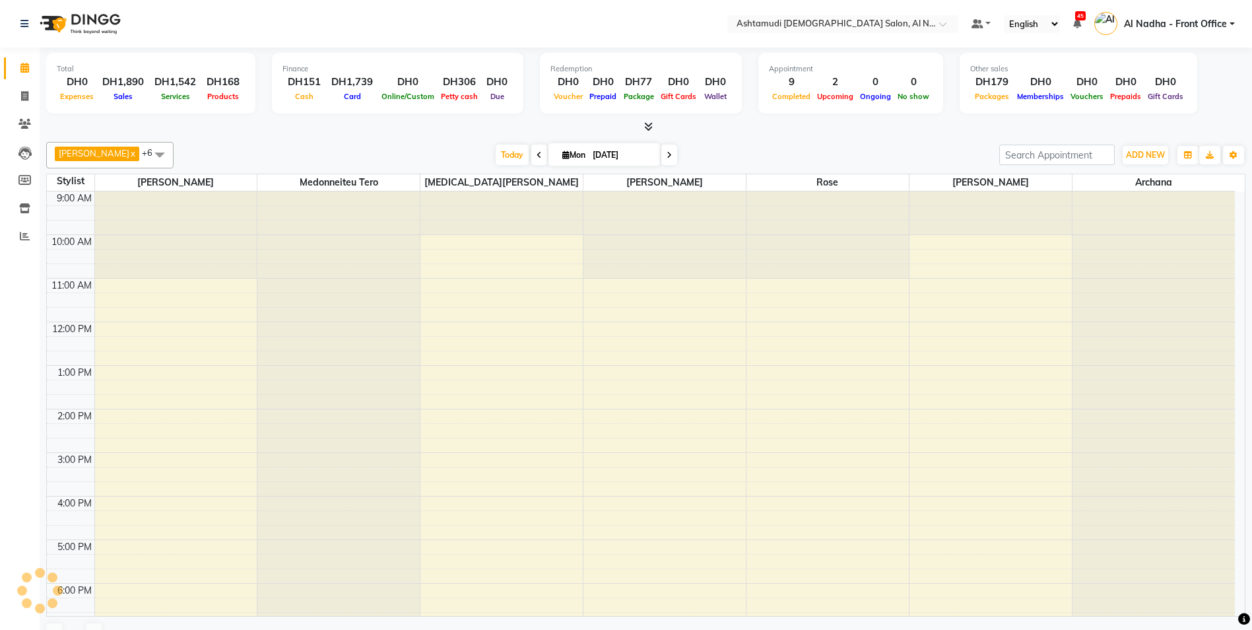
scroll to position [185, 0]
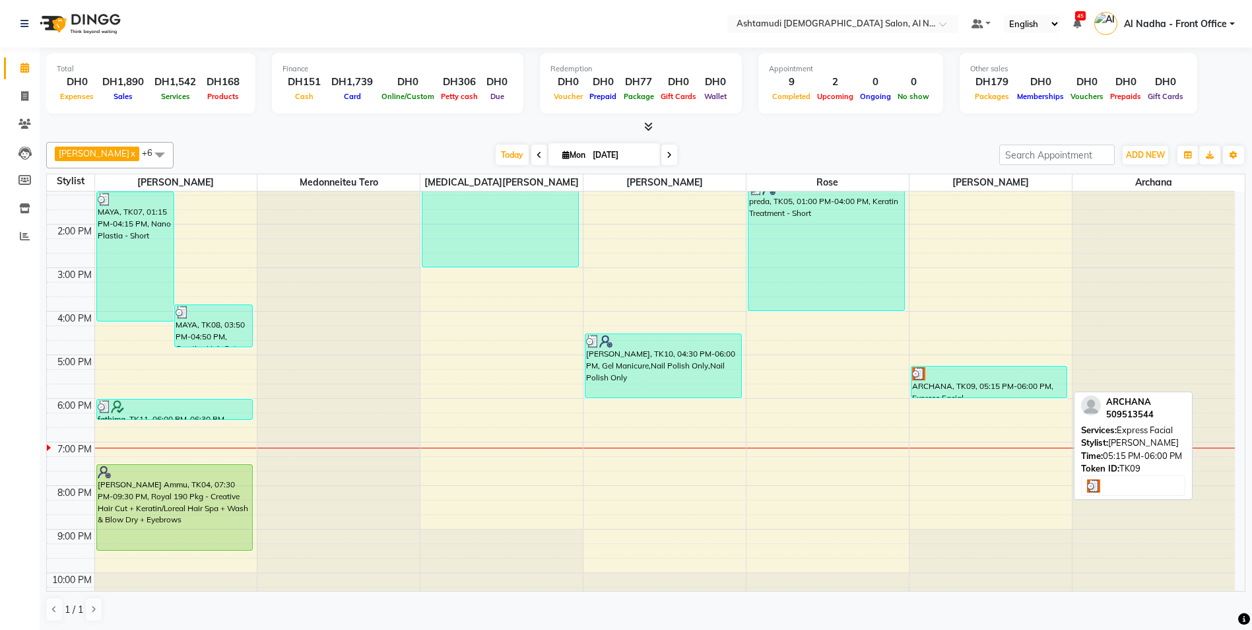
click at [969, 393] on div "ARCHANA, TK09, 05:15 PM-06:00 PM, Express Facial" at bounding box center [989, 381] width 156 height 31
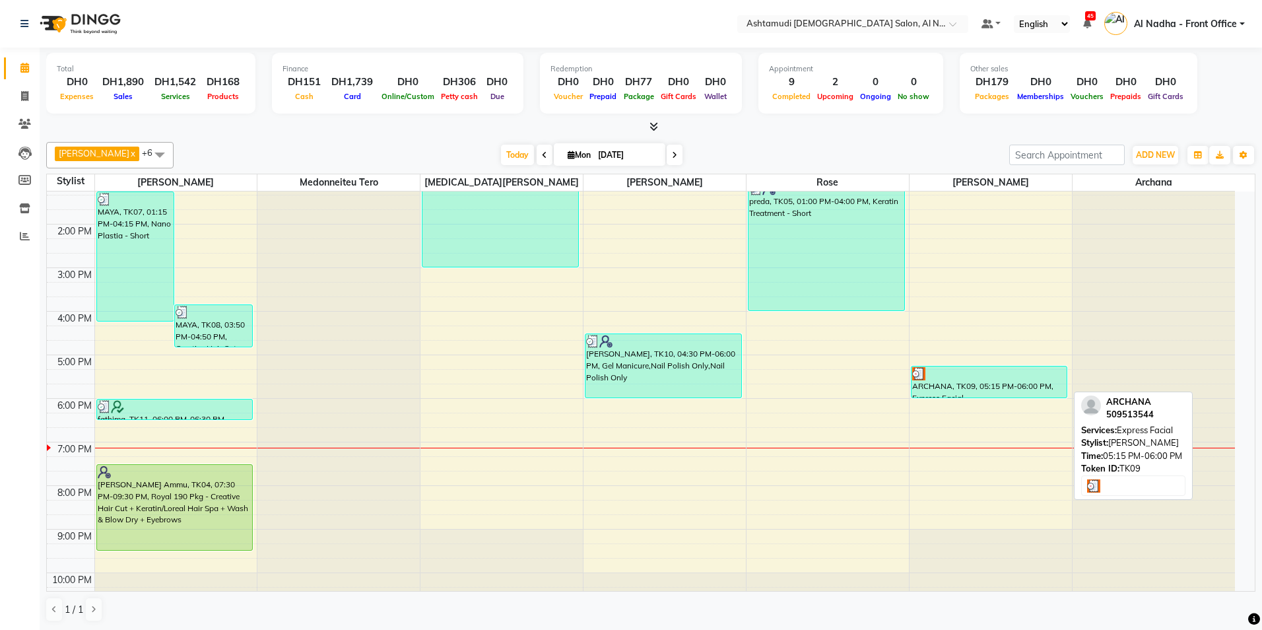
select select "3"
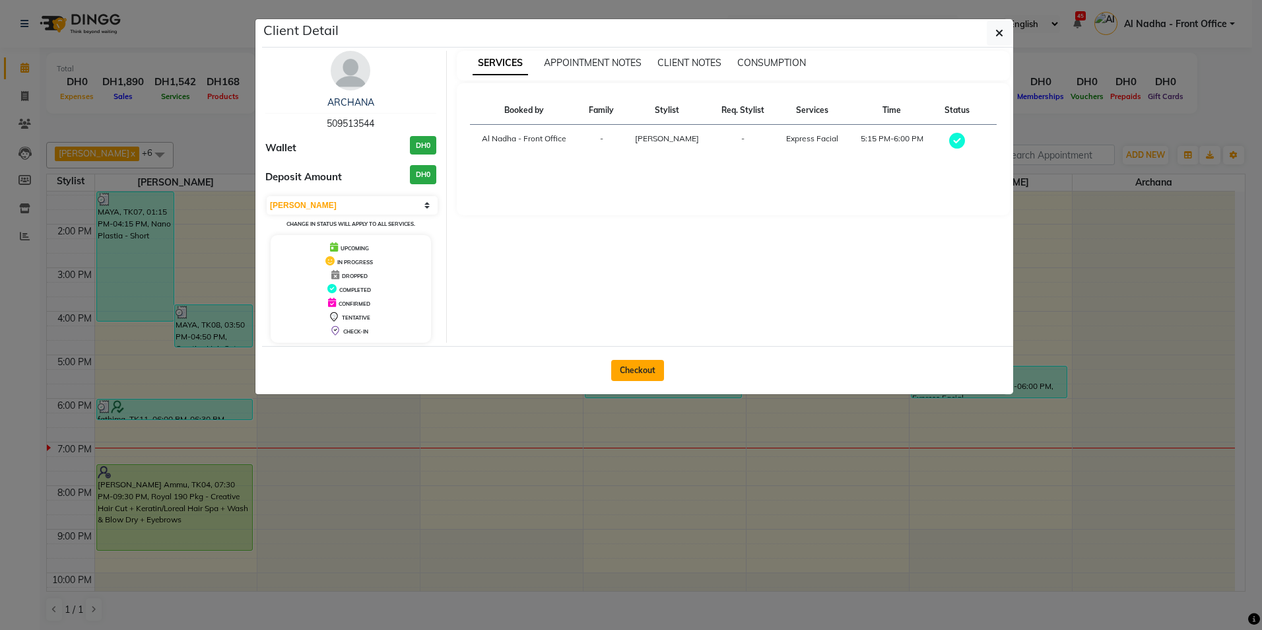
click at [647, 368] on button "Checkout" at bounding box center [637, 370] width 53 height 21
select select "service"
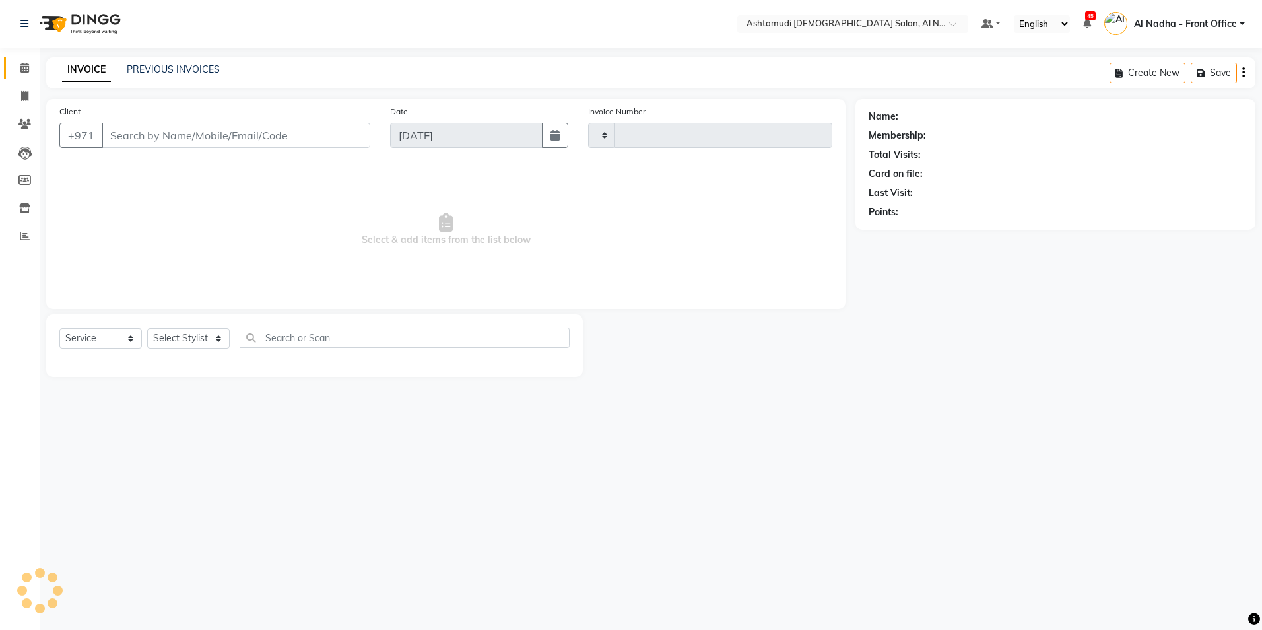
type input "2216"
select select "7088"
type input "509513544"
select select "71437"
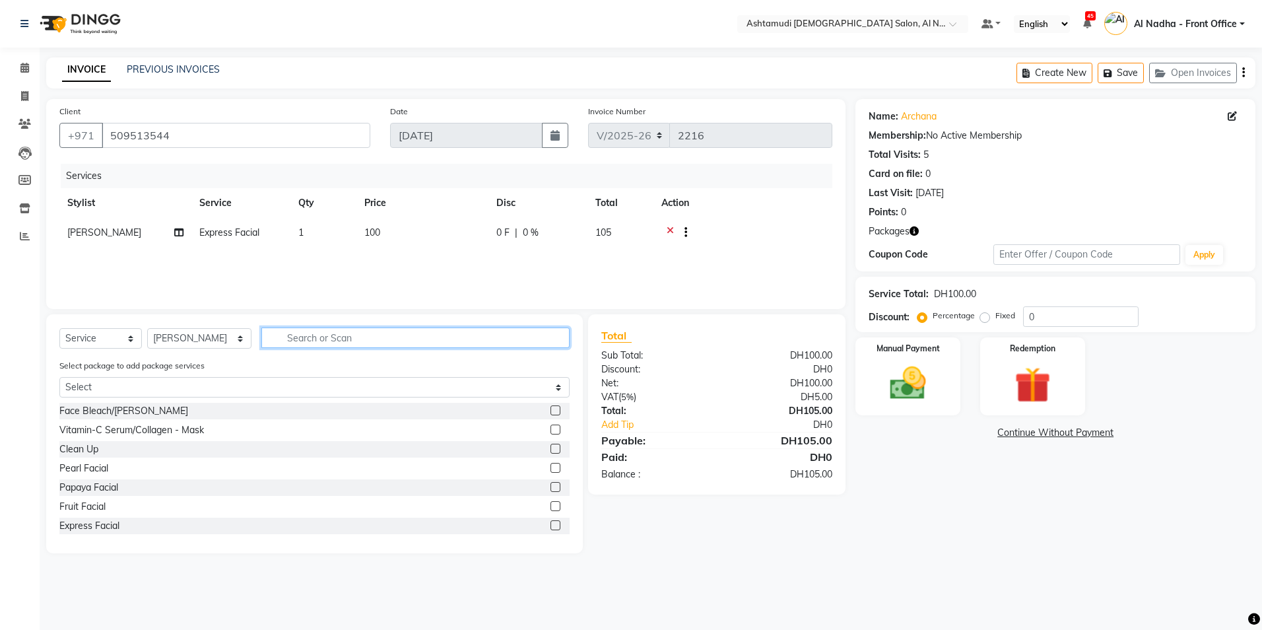
click at [315, 339] on input "text" at bounding box center [415, 337] width 308 height 20
type input "d"
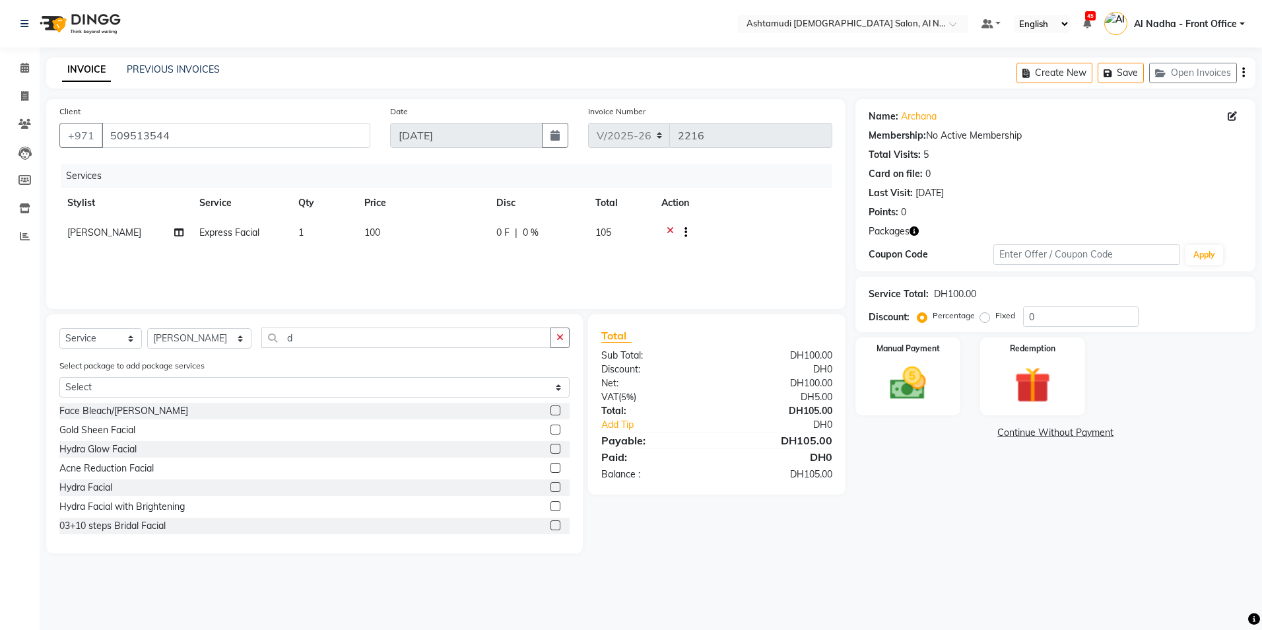
click at [550, 411] on label at bounding box center [555, 410] width 10 height 10
click at [550, 411] on input "checkbox" at bounding box center [554, 410] width 9 height 9
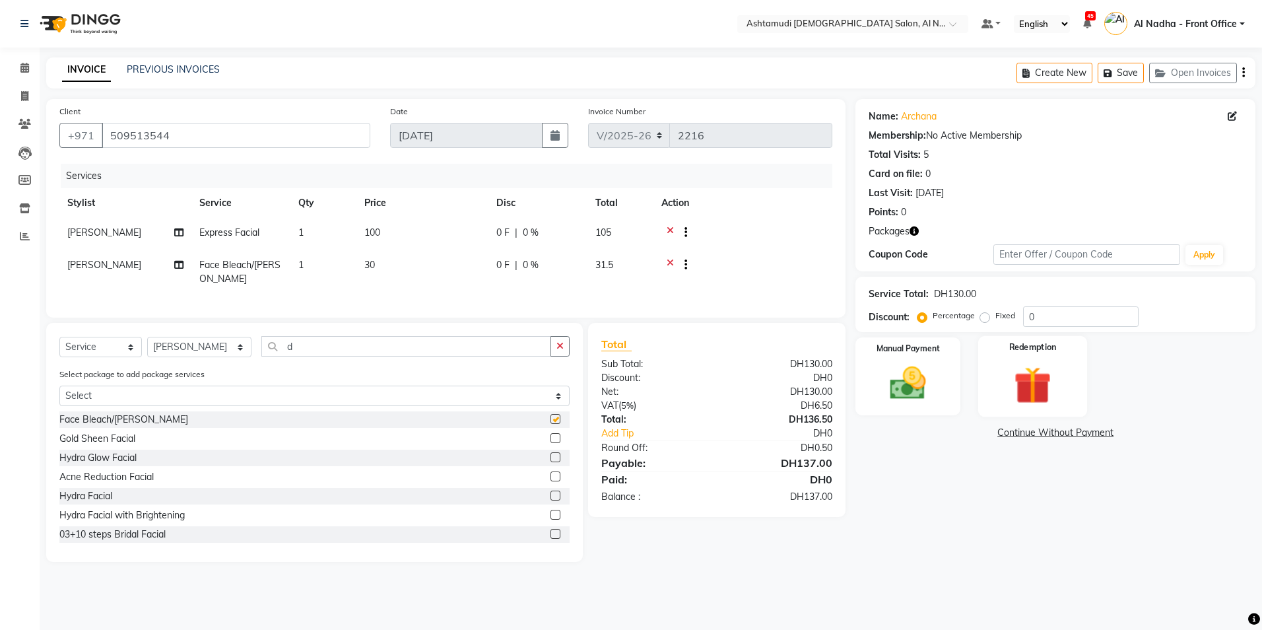
checkbox input "false"
click at [1042, 315] on input "0" at bounding box center [1080, 316] width 115 height 20
type input "20"
click at [952, 349] on div "Manual Payment" at bounding box center [907, 376] width 109 height 81
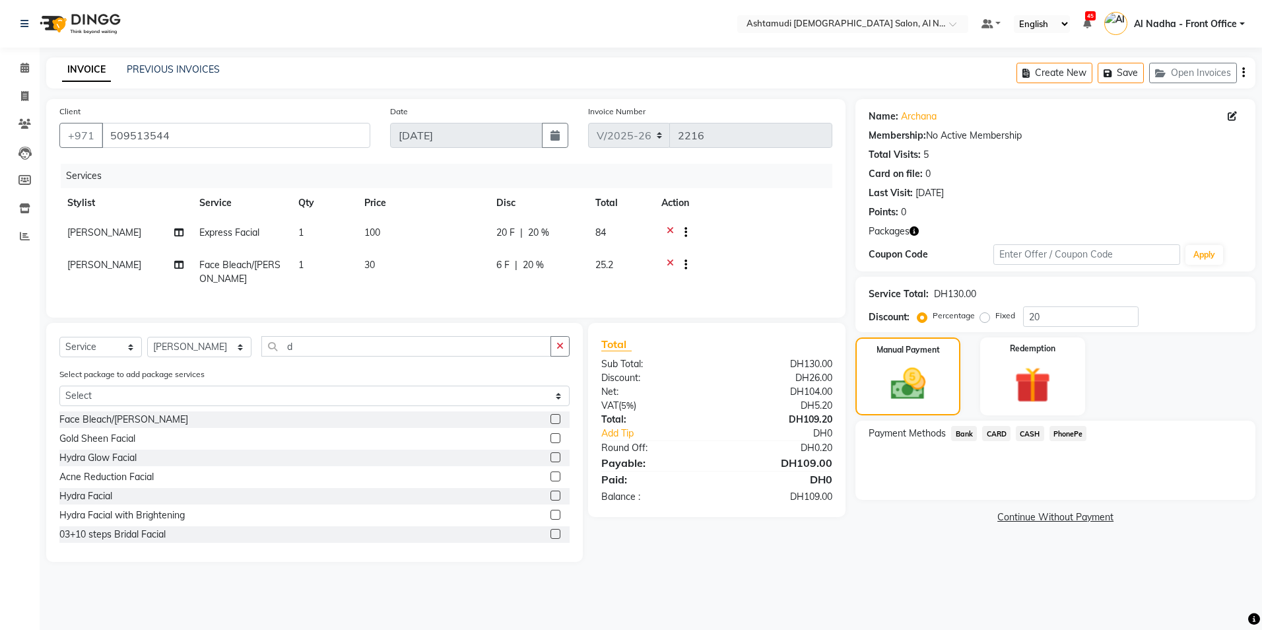
click at [988, 434] on span "CARD" at bounding box center [996, 433] width 28 height 15
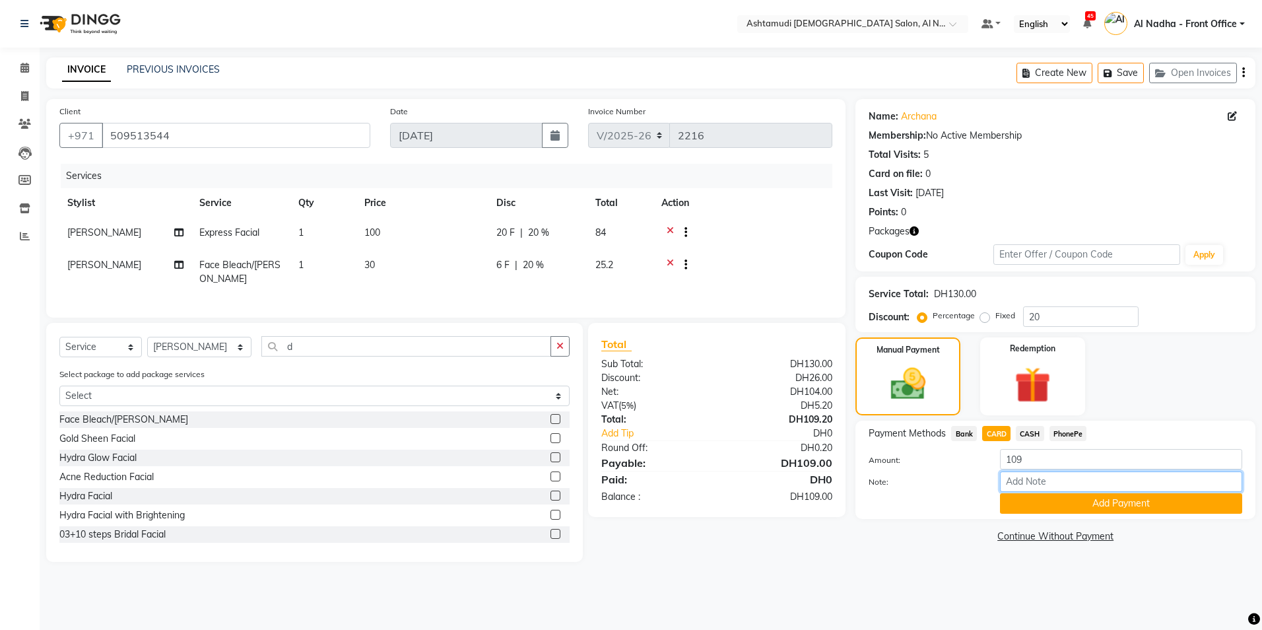
click at [1034, 483] on input "Note:" at bounding box center [1121, 481] width 242 height 20
type input "ROSE"
click at [1058, 503] on button "Add Payment" at bounding box center [1121, 503] width 242 height 20
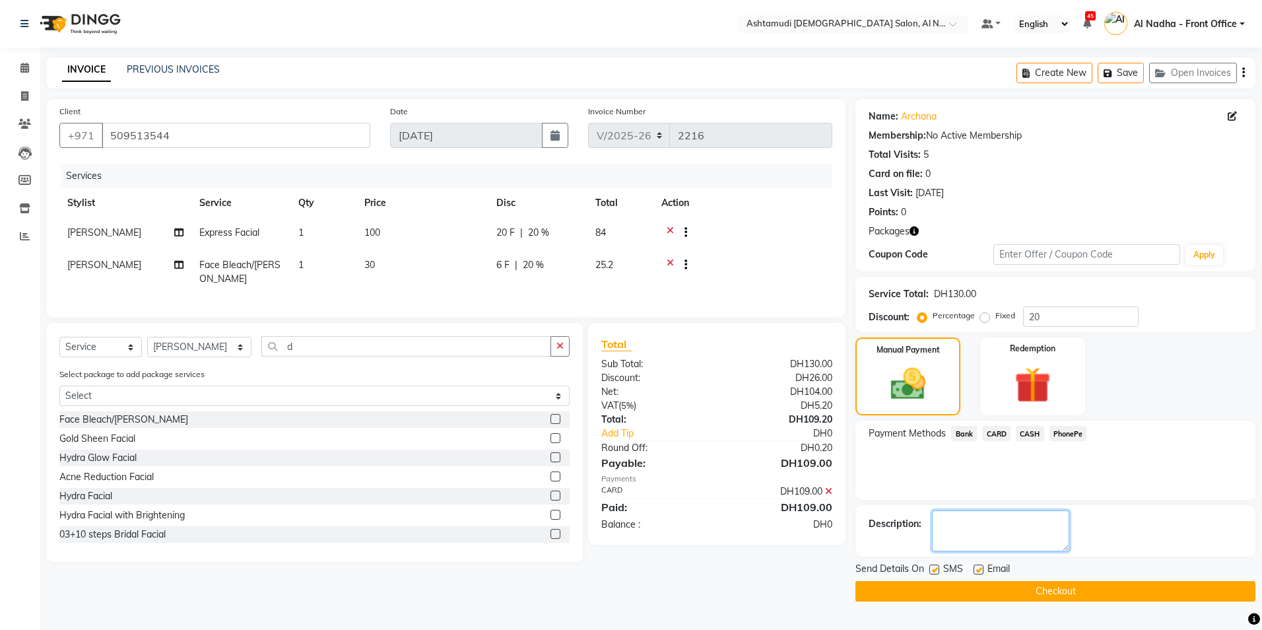
click at [1043, 538] on textarea at bounding box center [1000, 530] width 137 height 41
type textarea "2718"
click at [1060, 590] on button "Checkout" at bounding box center [1055, 591] width 400 height 20
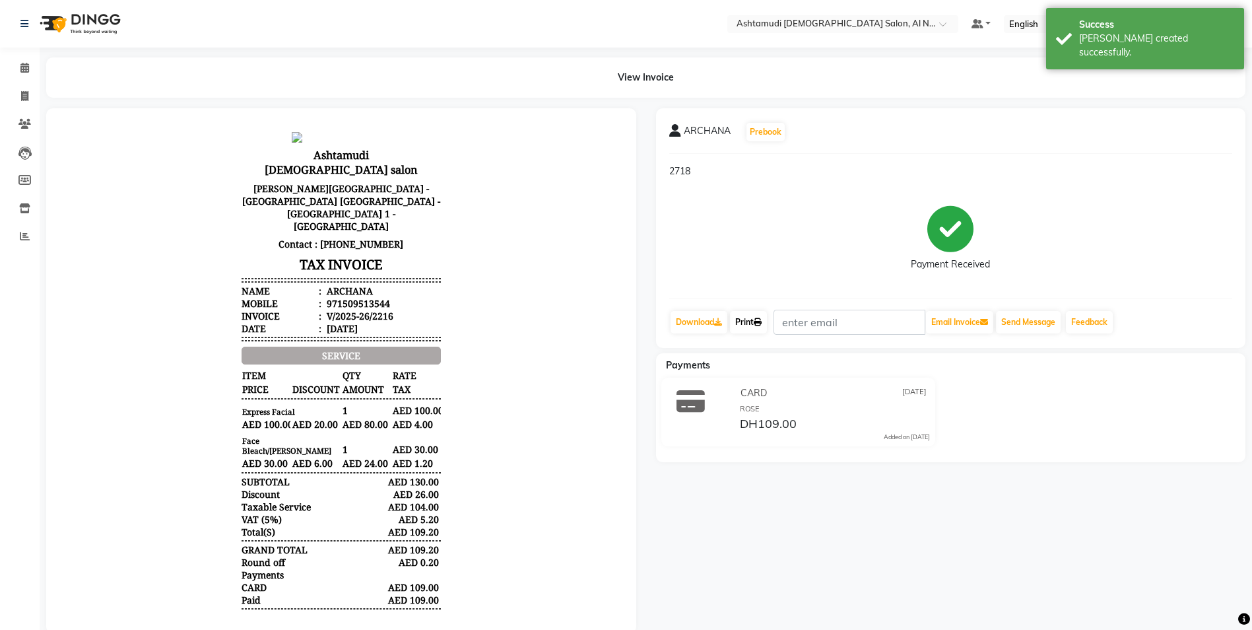
click at [745, 319] on link "Print" at bounding box center [748, 322] width 37 height 22
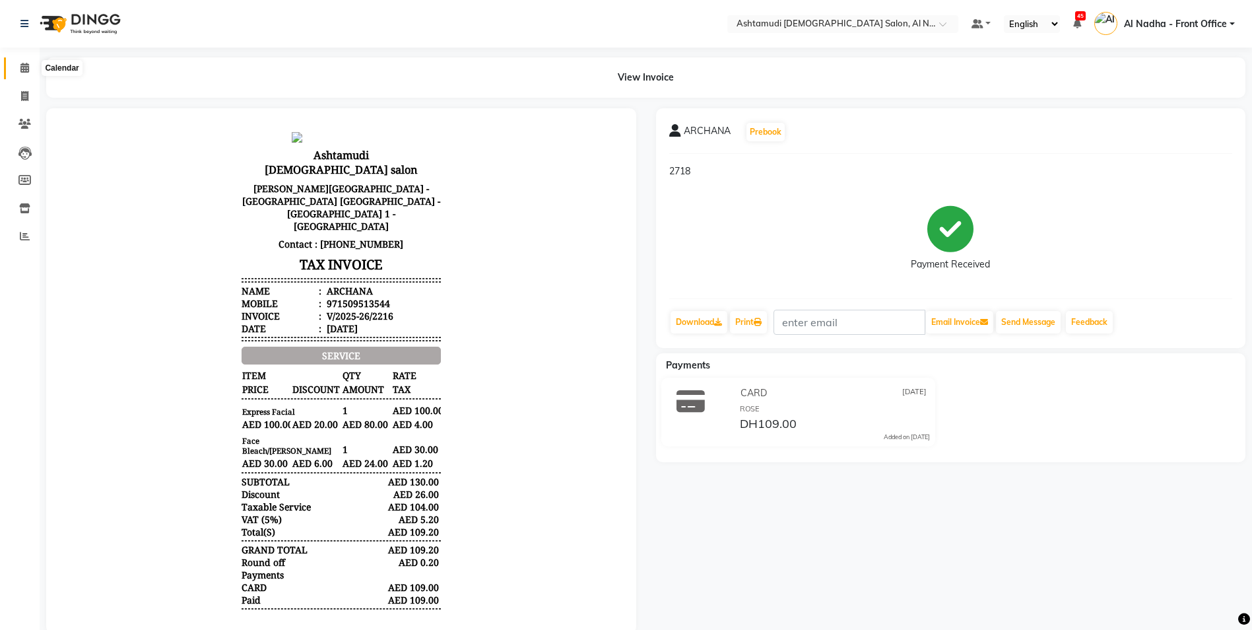
click at [18, 65] on span at bounding box center [24, 68] width 23 height 15
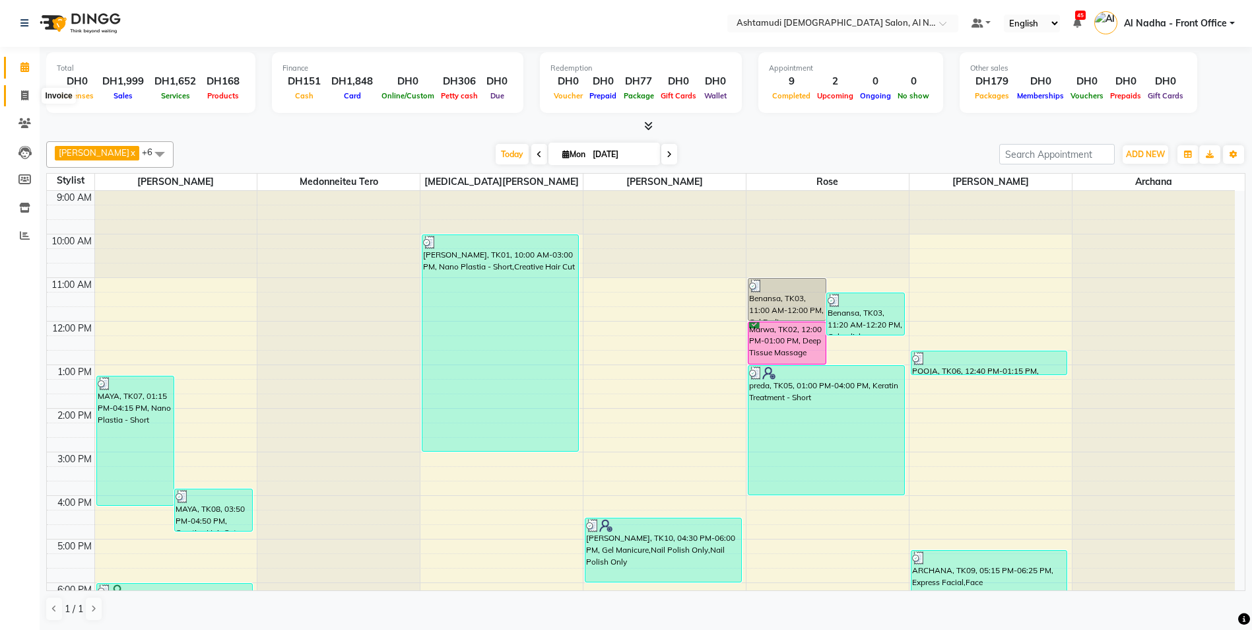
click at [25, 99] on icon at bounding box center [24, 95] width 7 height 10
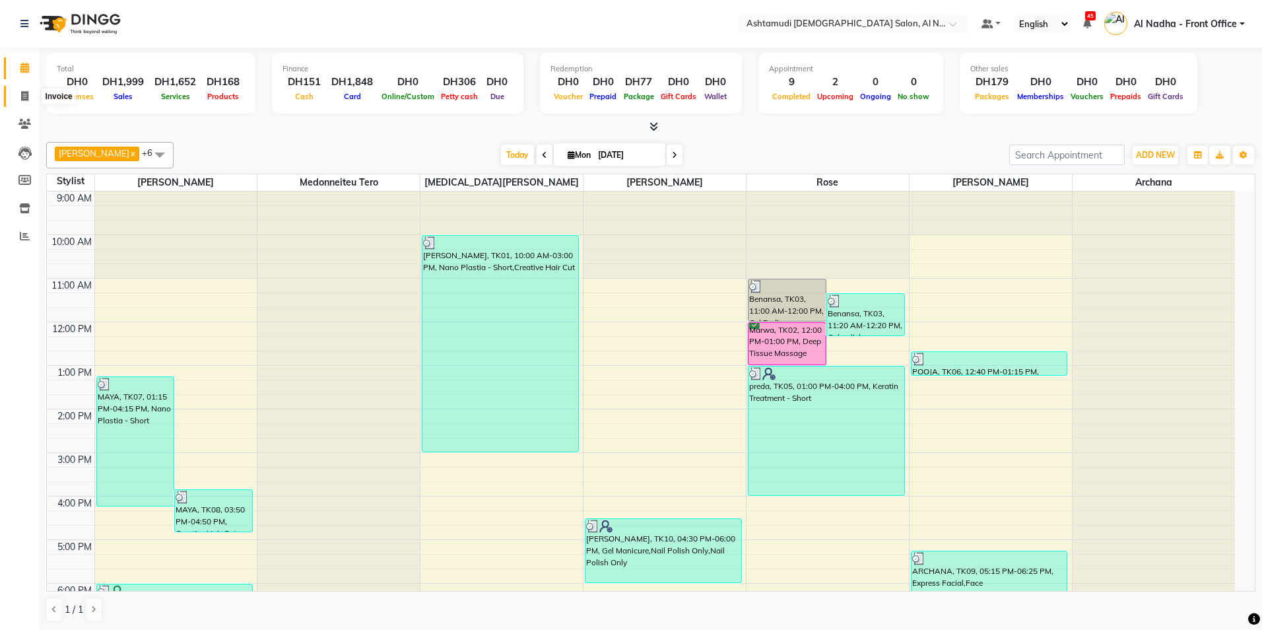
select select "service"
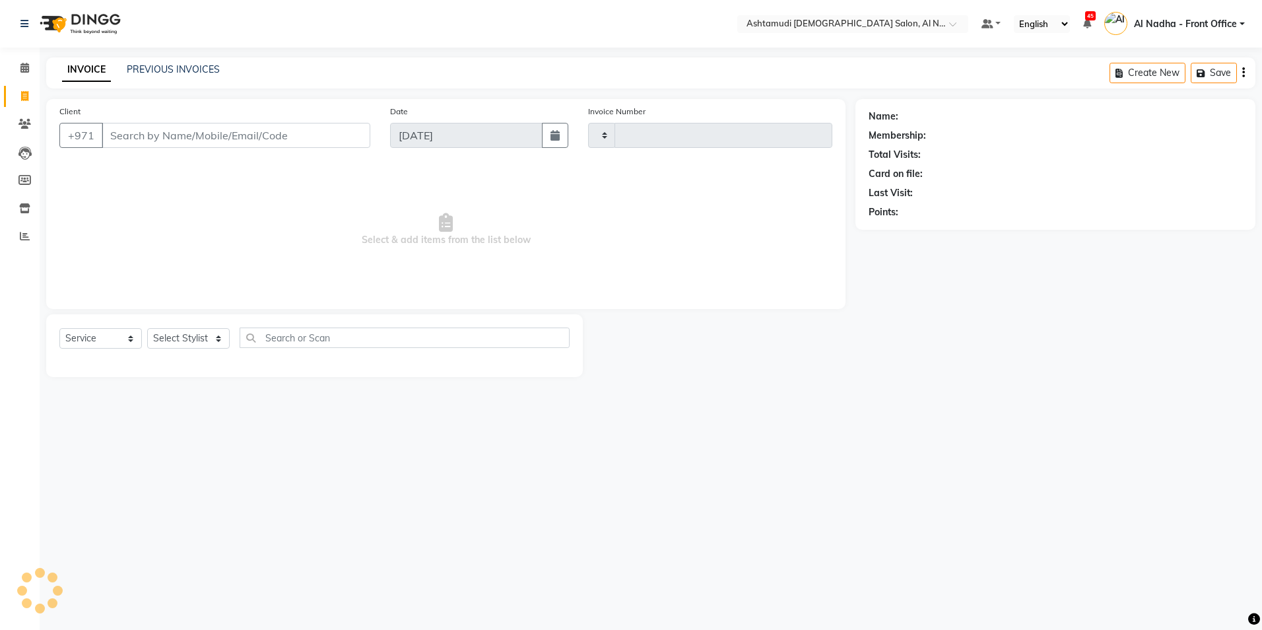
type input "2217"
select select "7088"
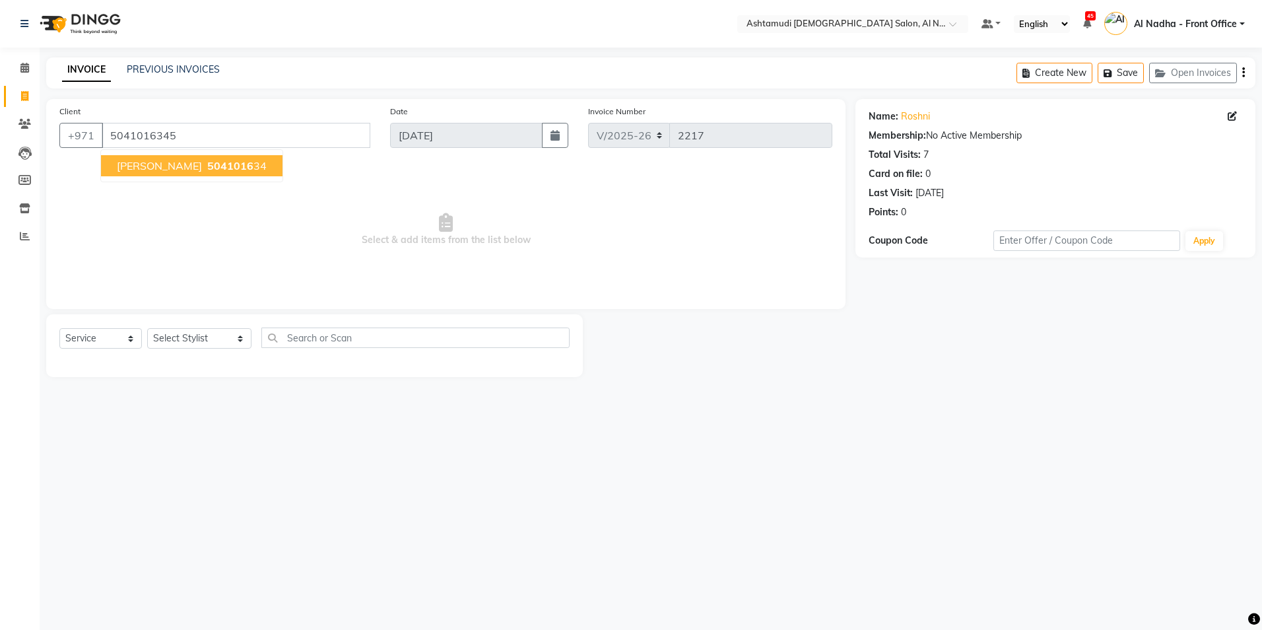
click at [148, 155] on button "[PERSON_NAME] 5041016 34" at bounding box center [191, 165] width 181 height 21
type input "504101634"
click at [216, 339] on select "Select Stylist Al Nadha - Front Office Archana Medonneiteu Tero [PERSON_NAME] […" at bounding box center [199, 338] width 104 height 20
select select "71437"
click at [147, 328] on select "Select Stylist Al Nadha - Front Office Archana Medonneiteu Tero [PERSON_NAME] […" at bounding box center [199, 338] width 104 height 20
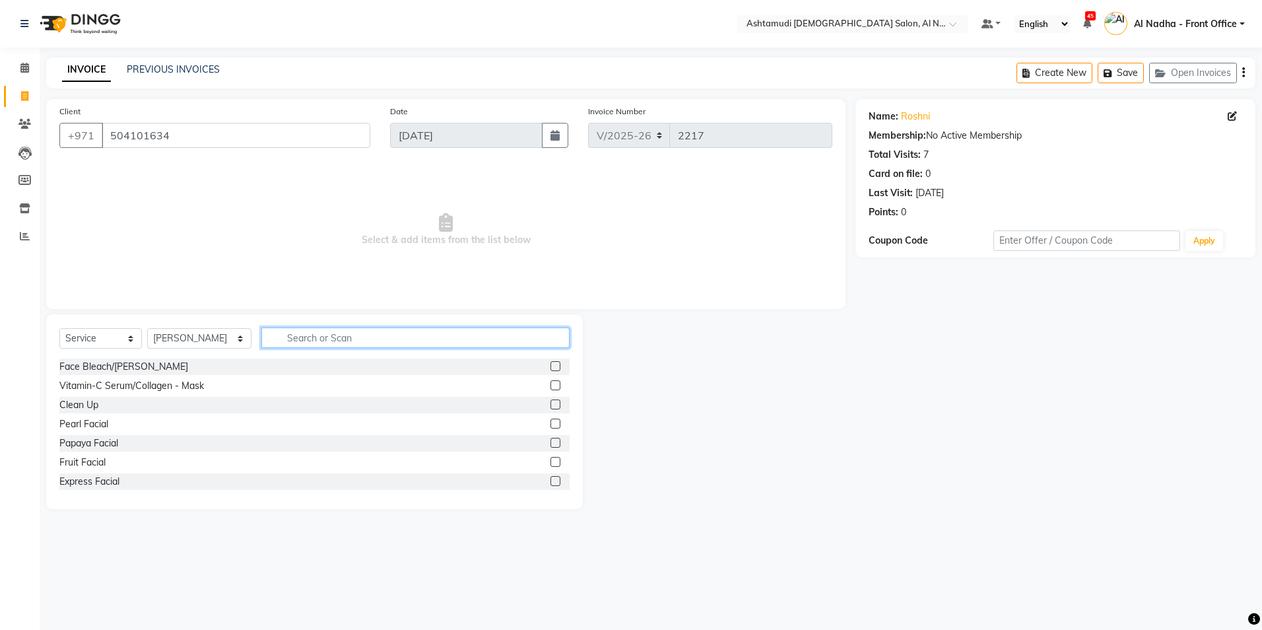
click at [309, 339] on input "text" at bounding box center [415, 337] width 308 height 20
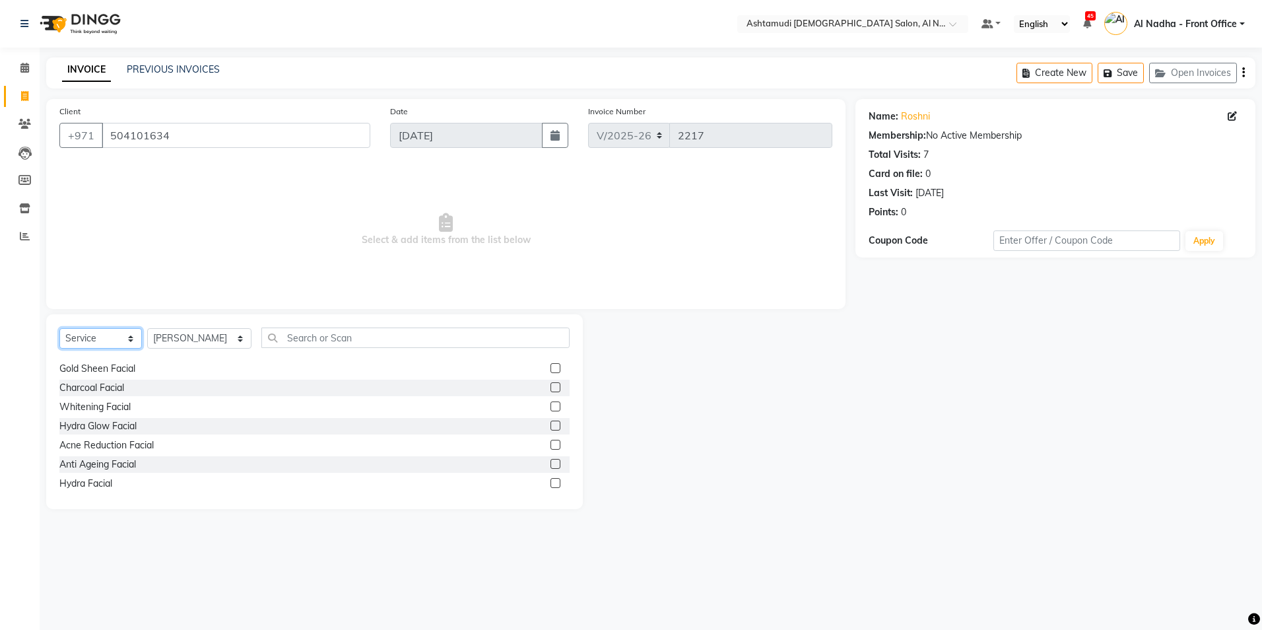
click at [129, 338] on select "Select Service Product Membership Package Voucher Prepaid Gift Card" at bounding box center [100, 338] width 82 height 20
click at [59, 328] on select "Select Service Product Membership Package Voucher Prepaid Gift Card" at bounding box center [100, 338] width 82 height 20
click at [123, 335] on select "Select Service Product Membership Package Voucher Prepaid Gift Card" at bounding box center [100, 338] width 82 height 20
click at [59, 328] on select "Select Service Product Membership Package Voucher Prepaid Gift Card" at bounding box center [100, 338] width 82 height 20
click at [135, 340] on select "Select Service Product Membership Package Voucher Prepaid Gift Card" at bounding box center [100, 338] width 82 height 20
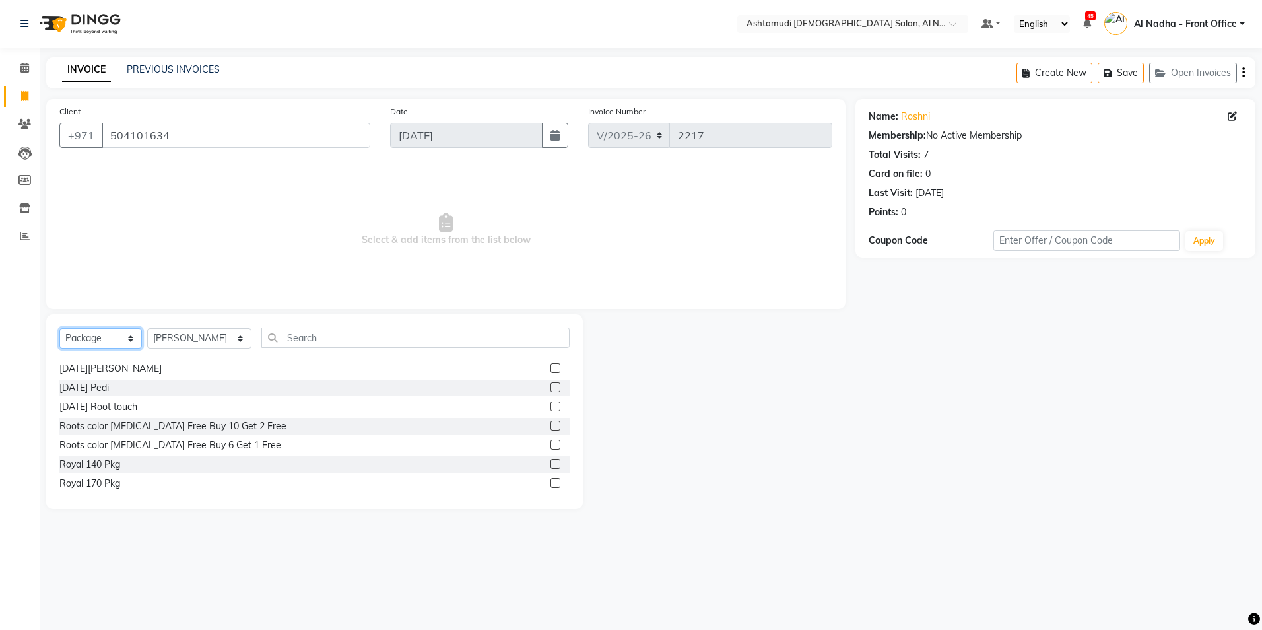
select select "service"
click at [59, 328] on select "Select Service Product Membership Package Voucher Prepaid Gift Card" at bounding box center [100, 338] width 82 height 20
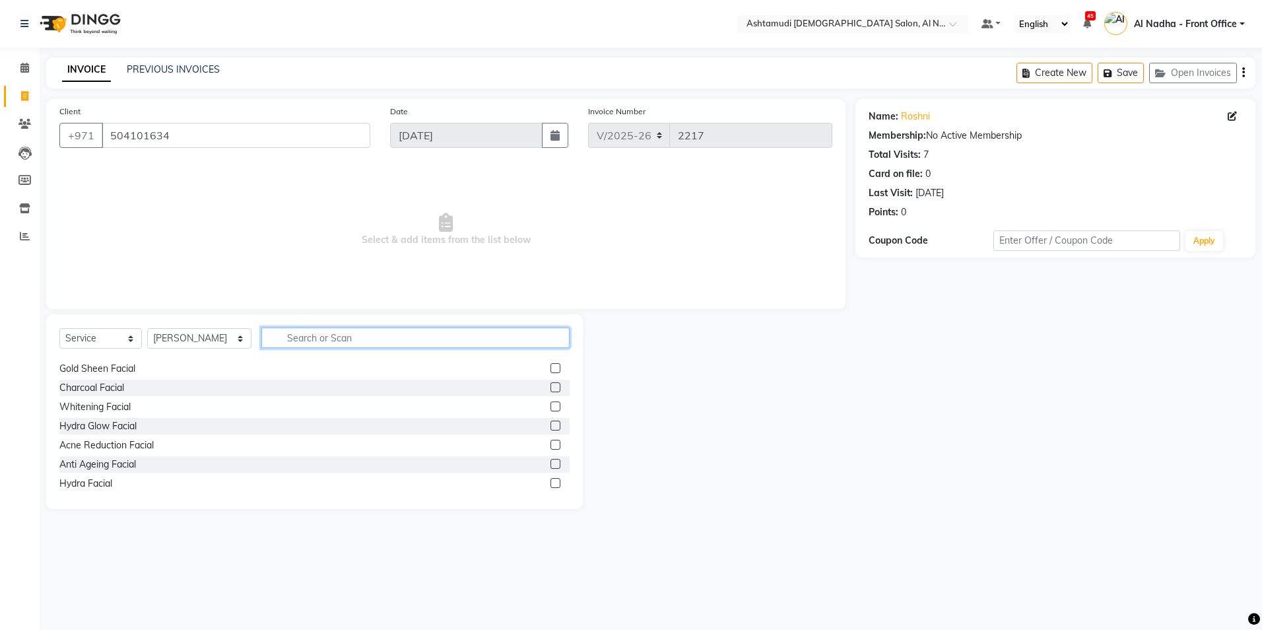
click at [337, 338] on input "text" at bounding box center [415, 337] width 308 height 20
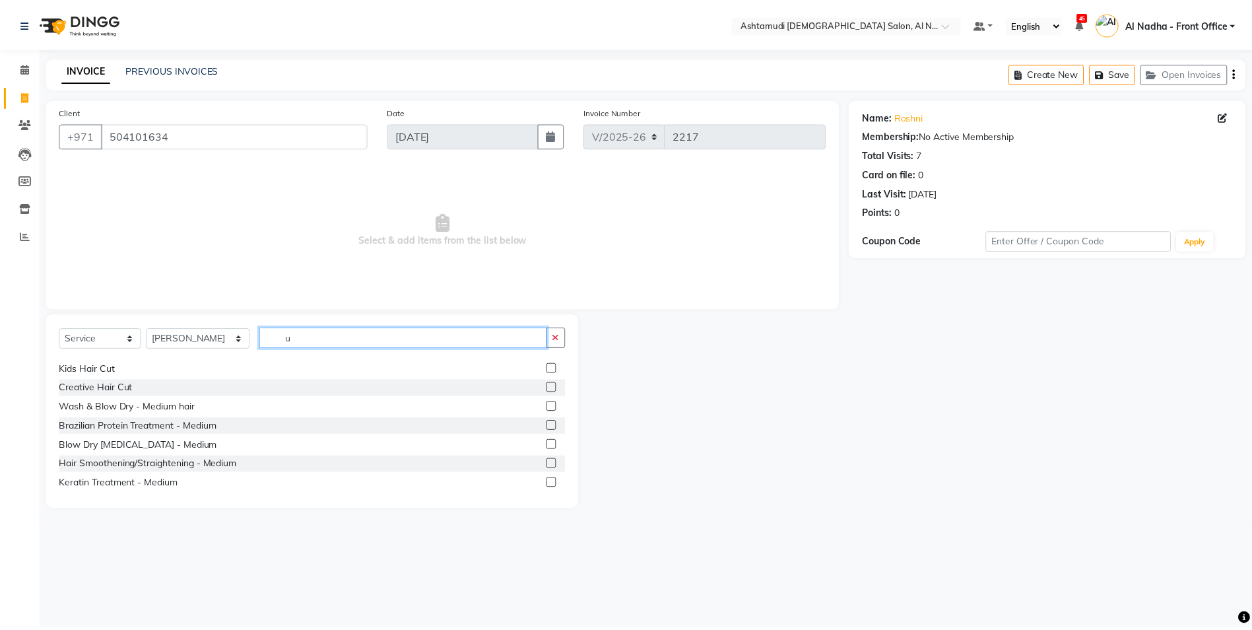
scroll to position [0, 0]
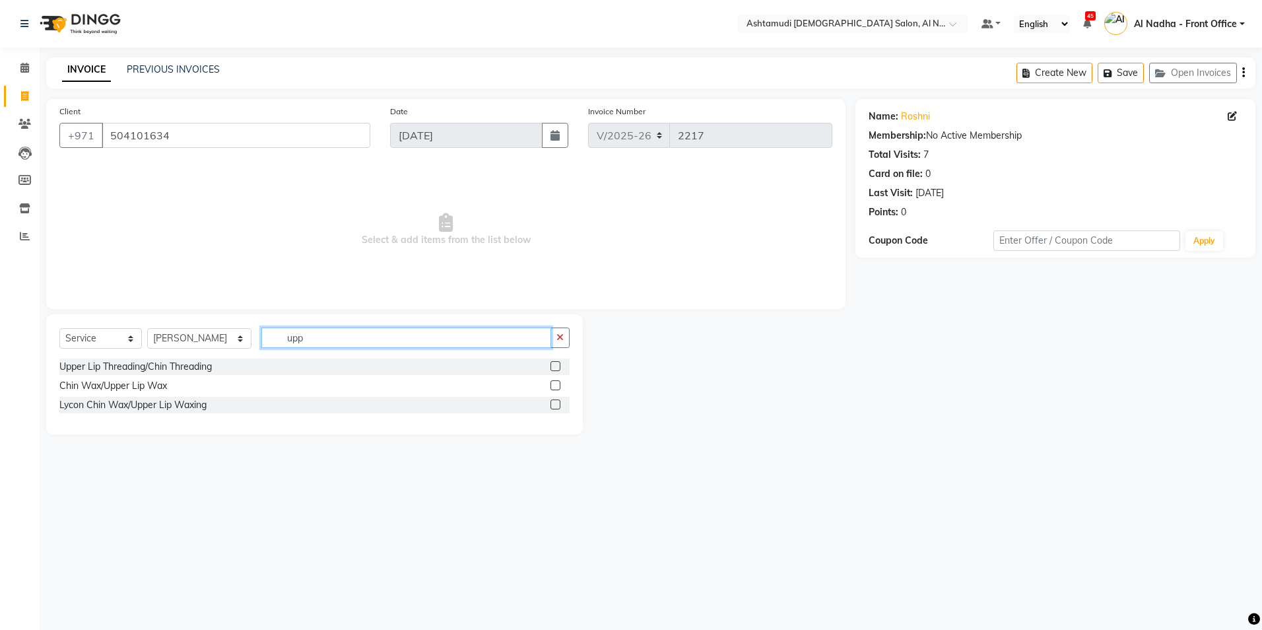
type input "upp"
click at [558, 364] on label at bounding box center [555, 366] width 10 height 10
click at [558, 364] on input "checkbox" at bounding box center [554, 366] width 9 height 9
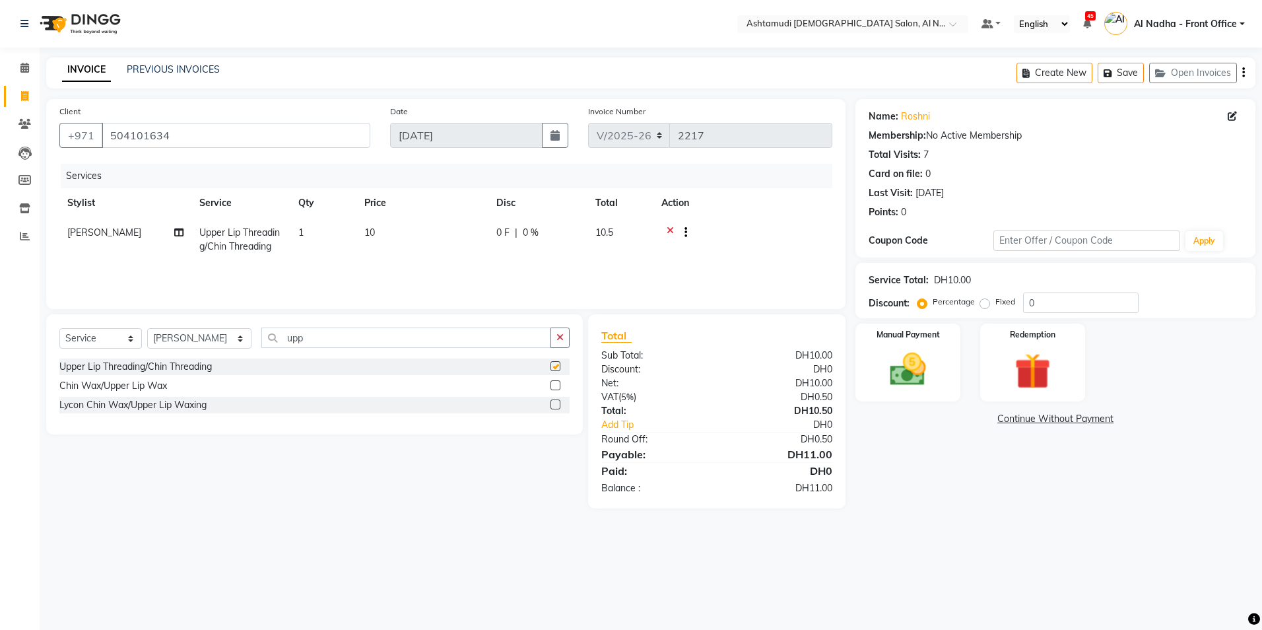
checkbox input "false"
click at [1062, 299] on input "0" at bounding box center [1080, 302] width 115 height 20
type input "0"
click at [957, 518] on main "INVOICE PREVIOUS INVOICES Create New Save Open Invoices Client [PHONE_NUMBER] D…" at bounding box center [651, 292] width 1222 height 470
click at [1064, 296] on input "25" at bounding box center [1080, 302] width 115 height 20
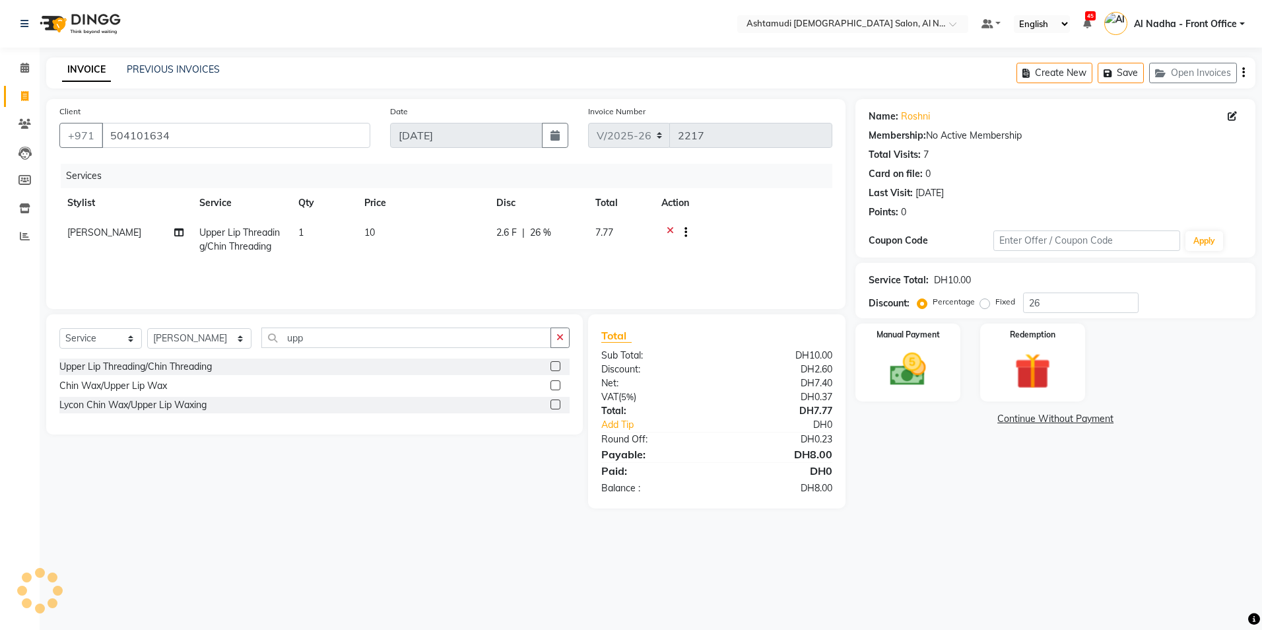
click at [929, 503] on div "Name: [PERSON_NAME] Membership: No Active Membership Total Visits: 7 Card on fi…" at bounding box center [1060, 303] width 410 height 409
click at [1054, 304] on input "26" at bounding box center [1080, 302] width 115 height 20
type input "2"
click at [1046, 300] on input "number" at bounding box center [1080, 302] width 115 height 20
type input "25"
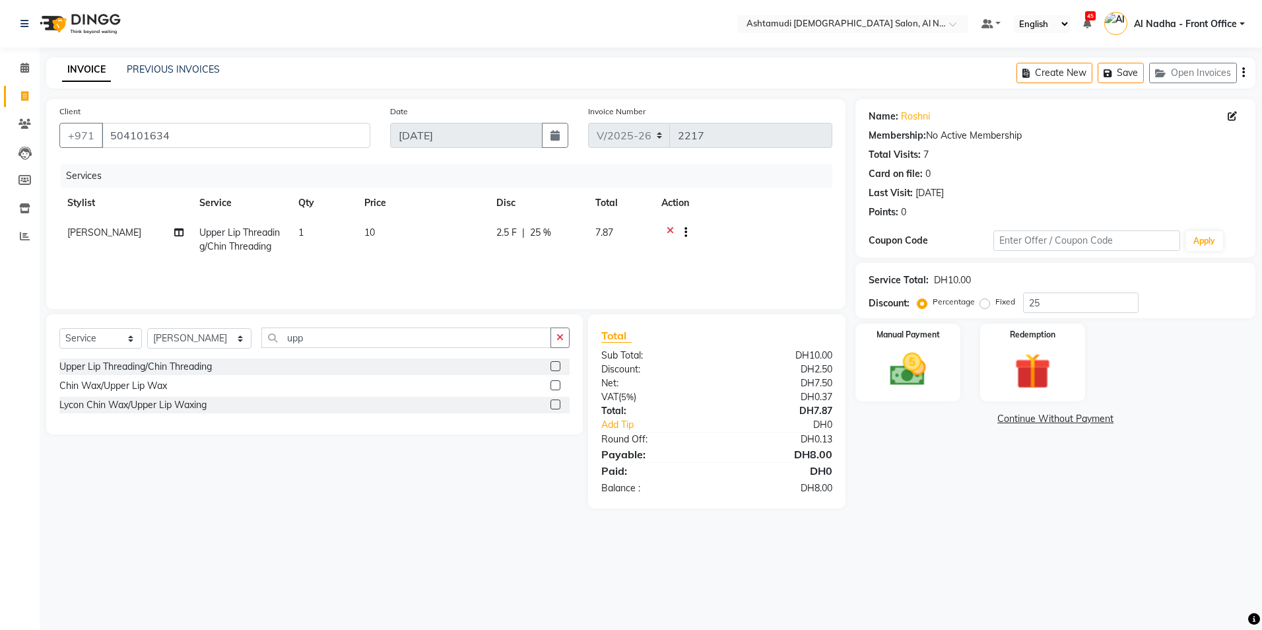
click at [948, 544] on div "Select Location × Ashtamudi [DEMOGRAPHIC_DATA] Salon, Al Nahda Default Panel My…" at bounding box center [631, 315] width 1262 height 630
click at [897, 375] on img at bounding box center [907, 370] width 61 height 44
click at [996, 418] on span "CARD" at bounding box center [996, 419] width 28 height 15
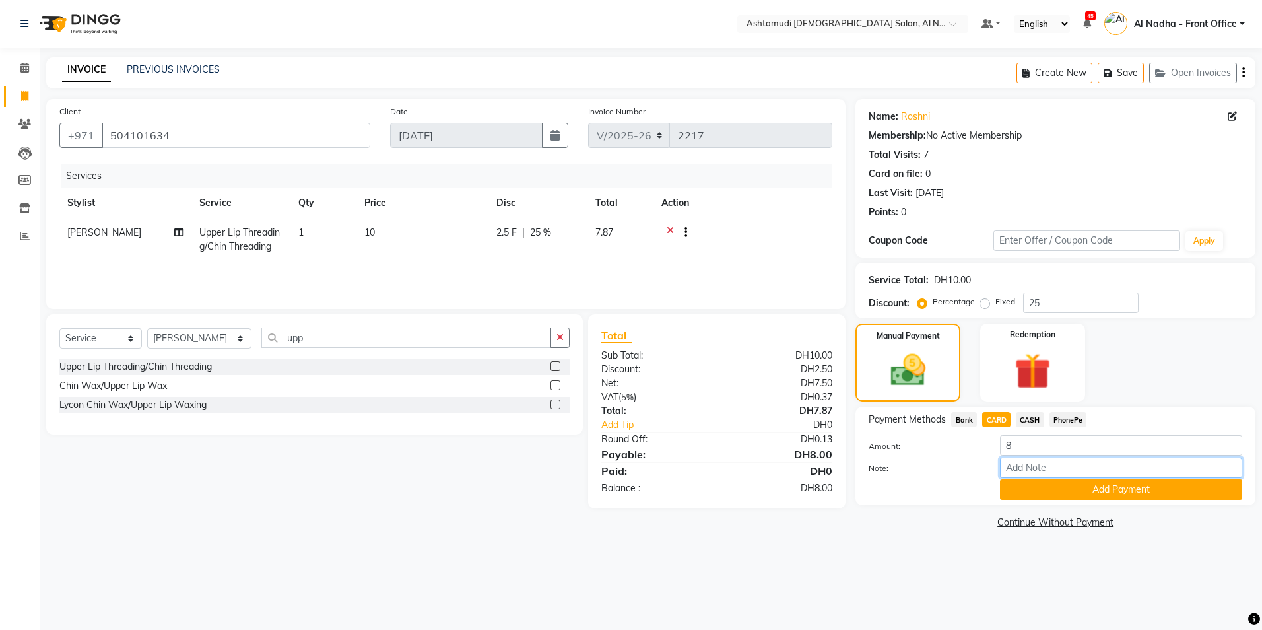
click at [1032, 471] on input "Note:" at bounding box center [1121, 467] width 242 height 20
type input "ROSE"
click at [1047, 495] on button "Add Payment" at bounding box center [1121, 489] width 242 height 20
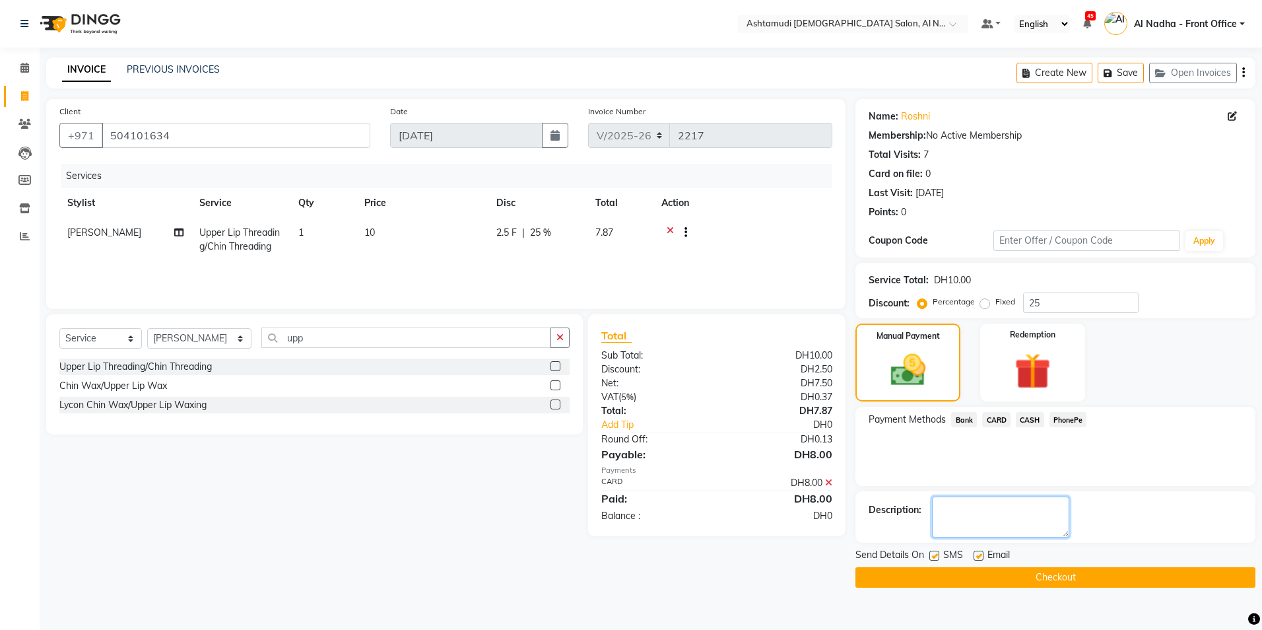
click at [1037, 513] on textarea at bounding box center [1000, 516] width 137 height 41
type textarea "4451"
click at [1033, 573] on button "Checkout" at bounding box center [1055, 577] width 400 height 20
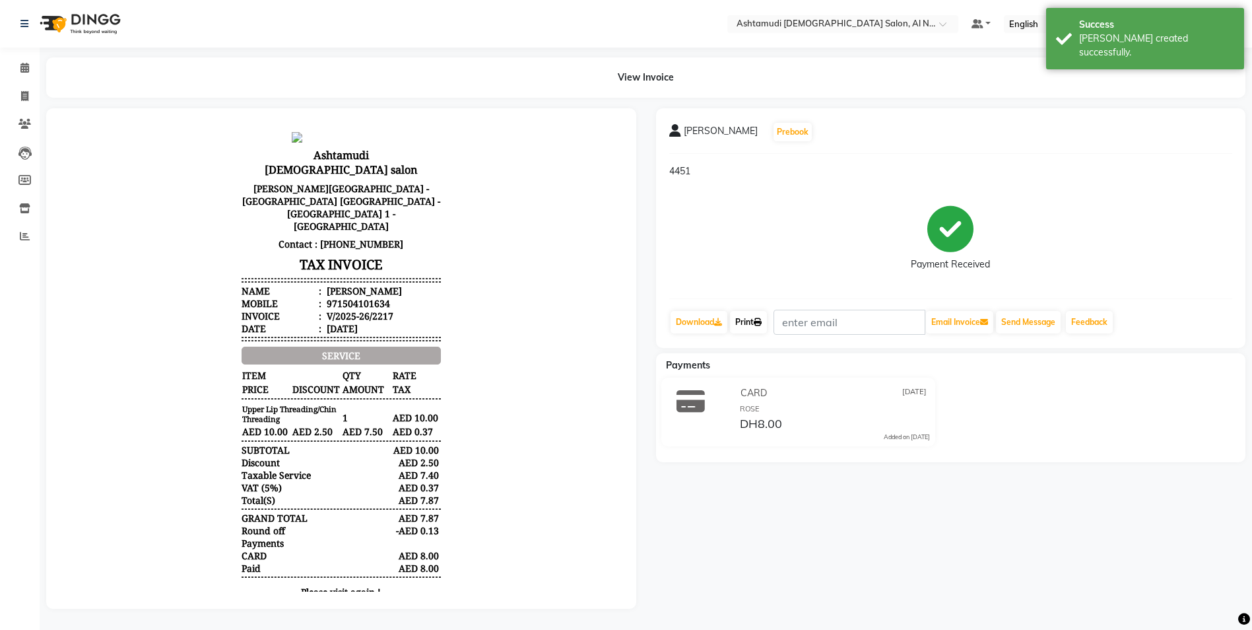
click at [758, 322] on icon at bounding box center [758, 322] width 8 height 8
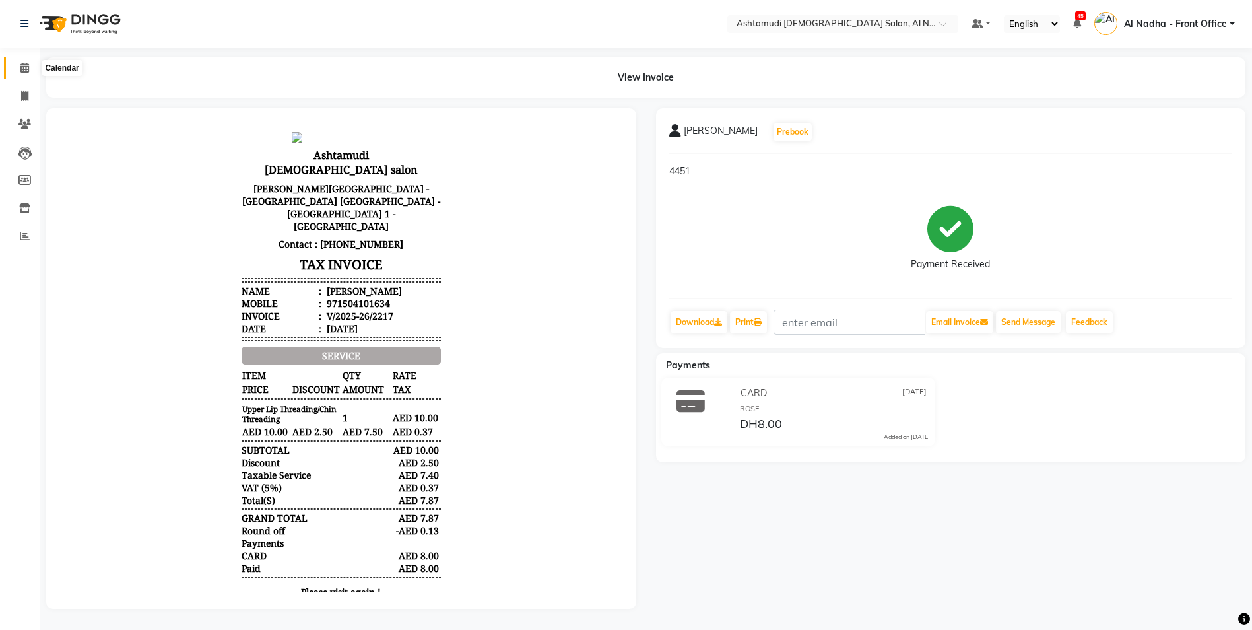
click at [16, 70] on span at bounding box center [24, 68] width 23 height 15
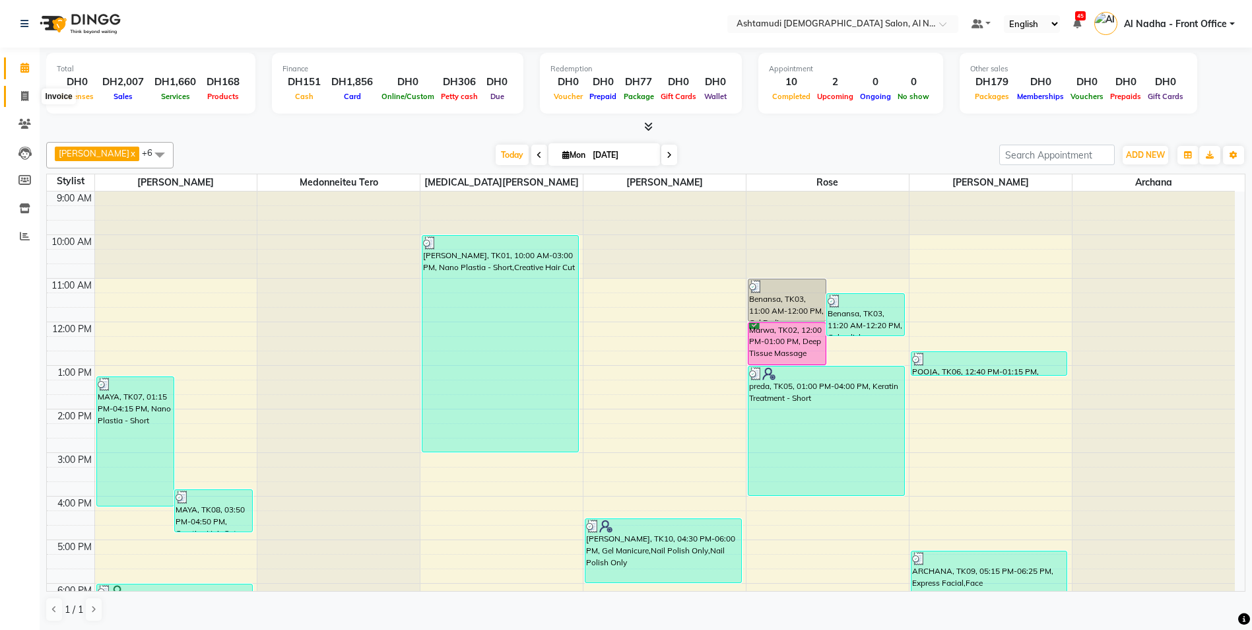
click at [34, 93] on span at bounding box center [24, 96] width 23 height 15
select select "service"
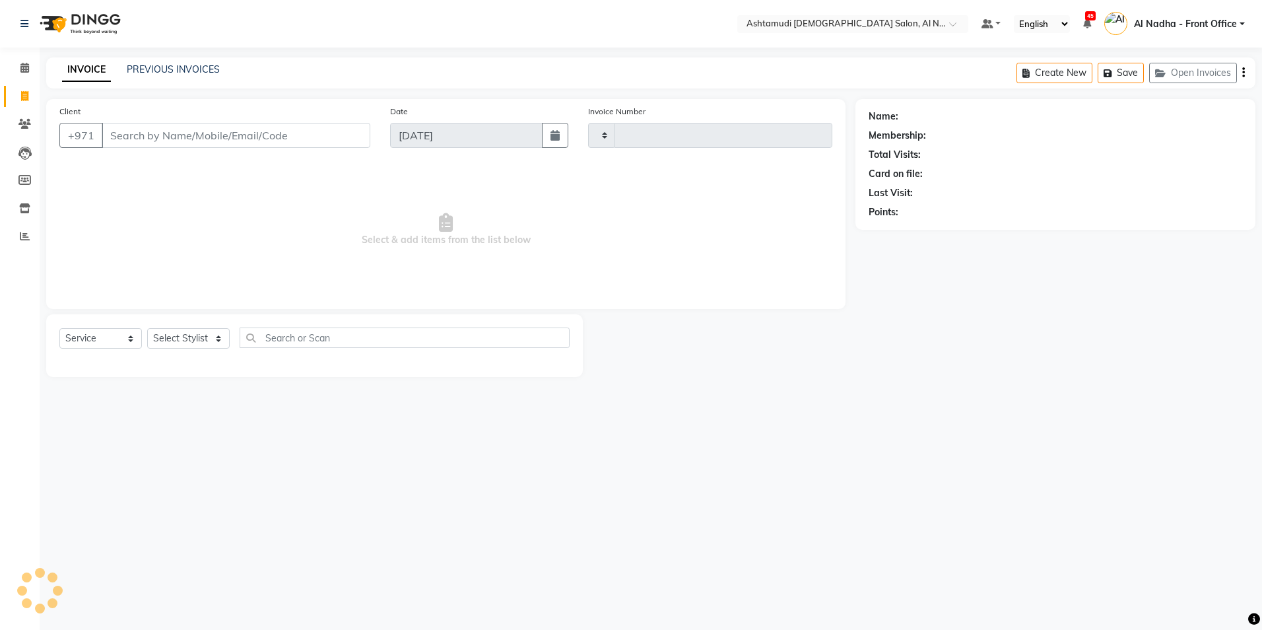
type input "2218"
select select "7088"
click at [191, 133] on input "Client" at bounding box center [236, 135] width 269 height 25
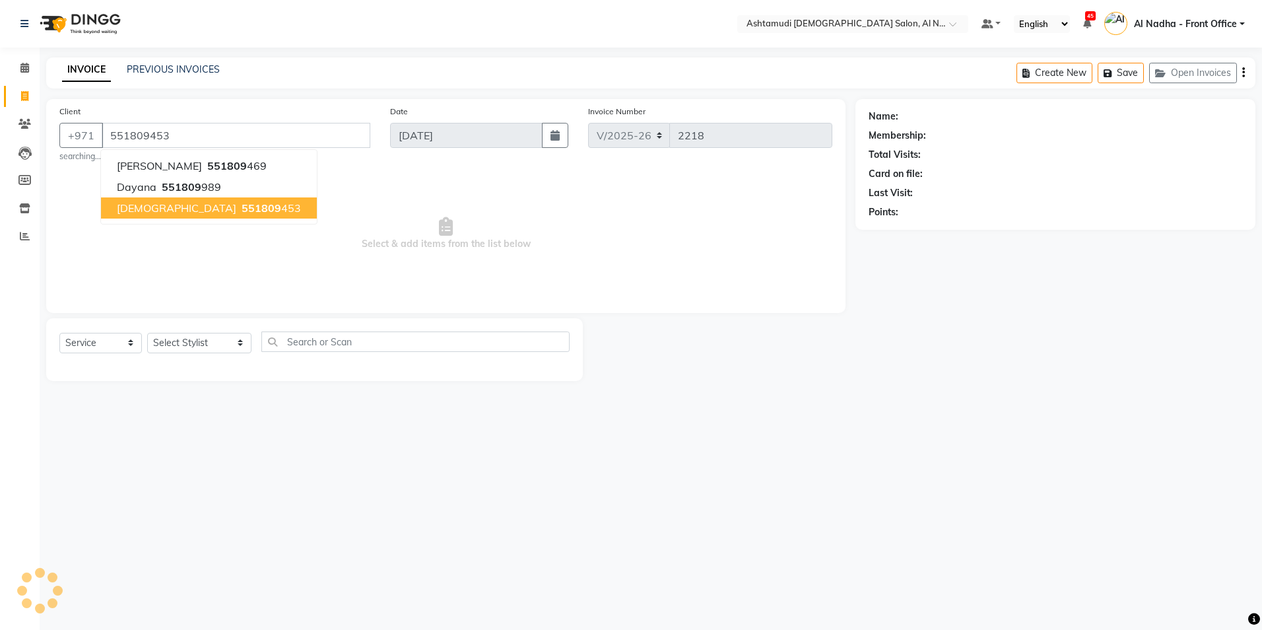
click at [242, 211] on span "551809" at bounding box center [262, 207] width 40 height 13
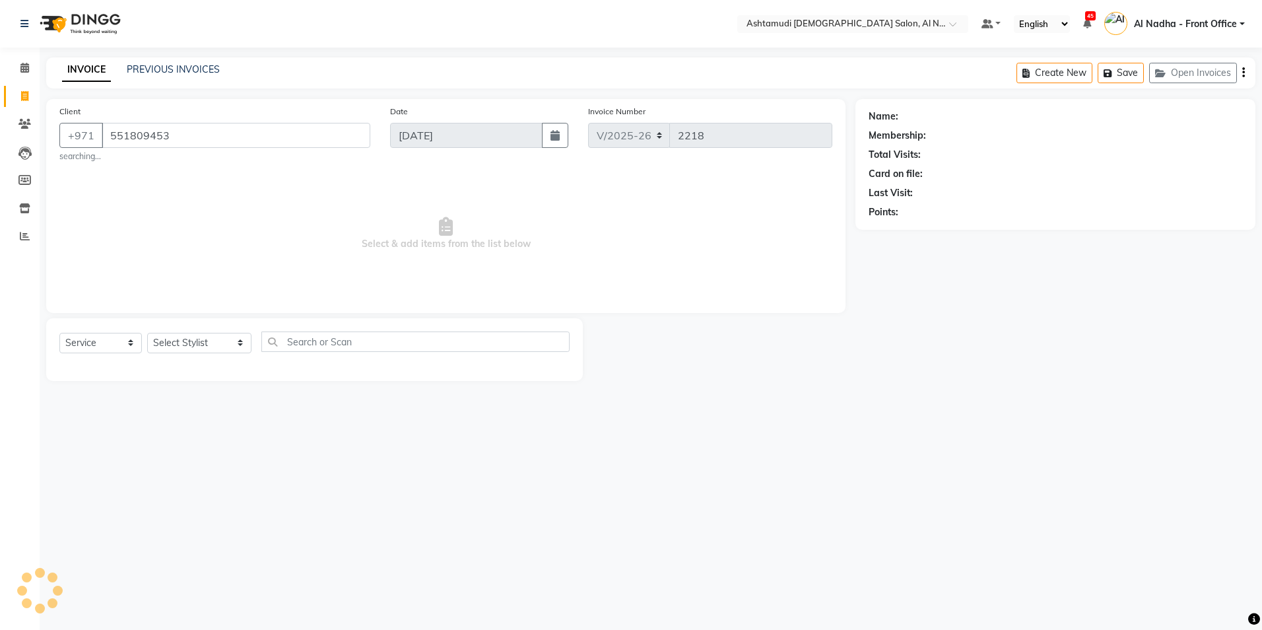
type input "551809453"
click at [224, 342] on select "Select Stylist Al Nadha - Front Office Archana Medonneiteu Tero [PERSON_NAME] […" at bounding box center [199, 343] width 104 height 20
select select "60031"
click at [147, 333] on select "Select Stylist Al Nadha - Front Office Archana Medonneiteu Tero [PERSON_NAME] […" at bounding box center [199, 343] width 104 height 20
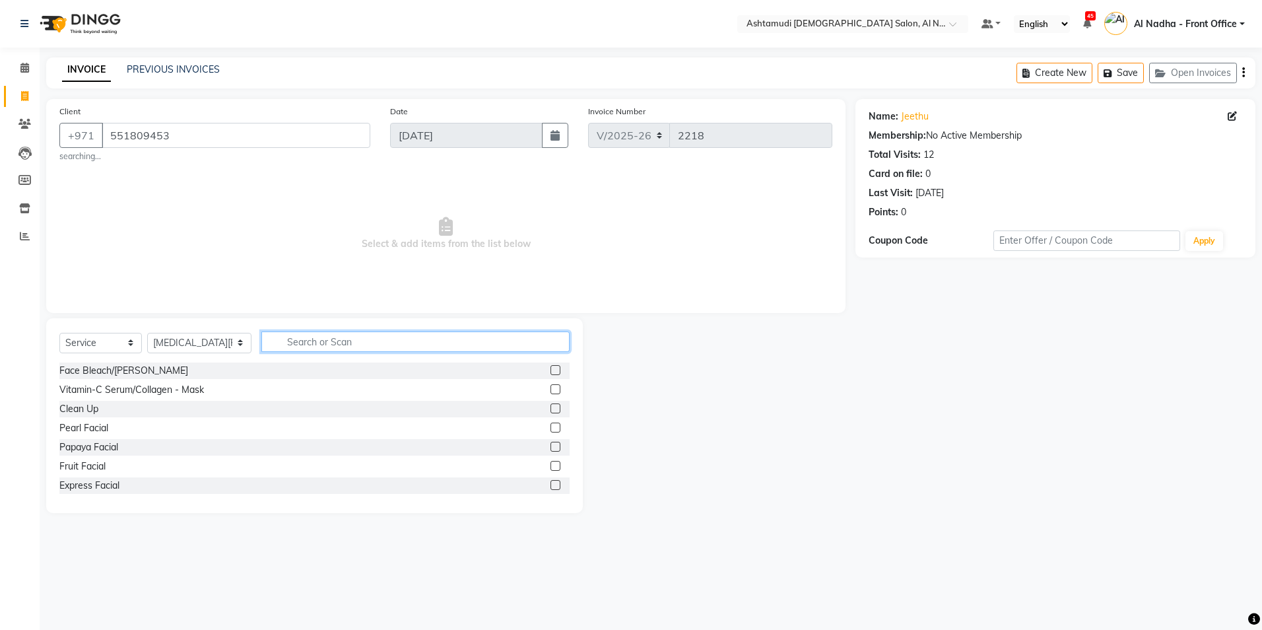
click at [418, 342] on input "text" at bounding box center [415, 341] width 308 height 20
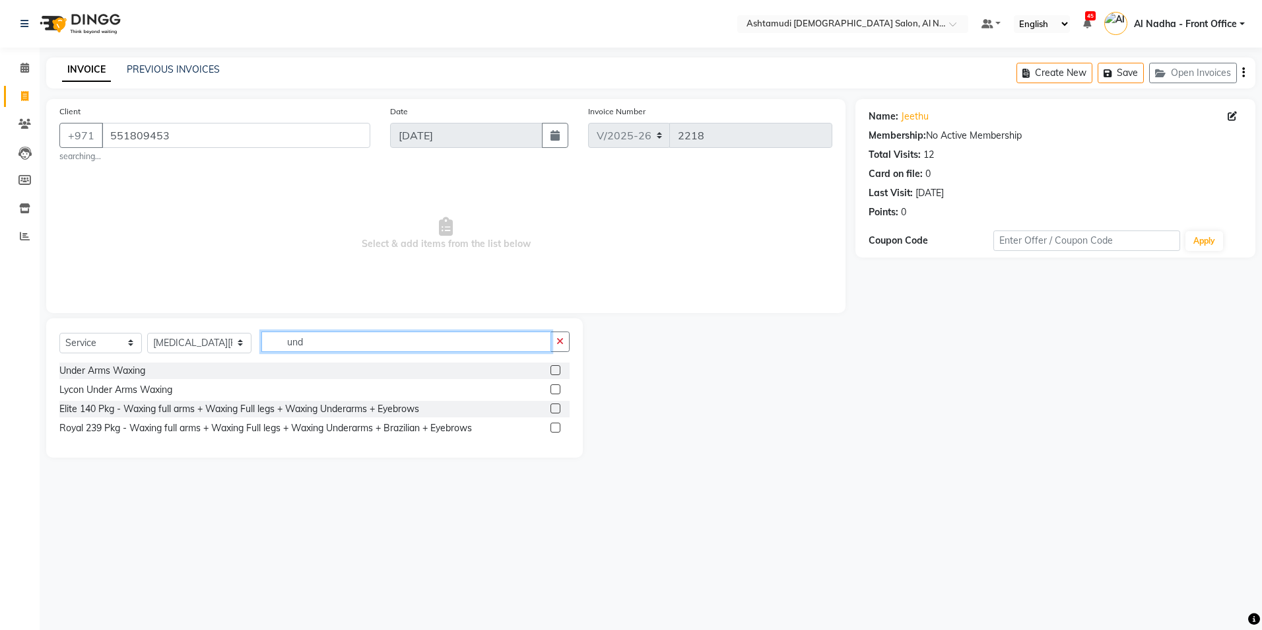
type input "und"
click at [557, 366] on label at bounding box center [555, 370] width 10 height 10
click at [557, 366] on input "checkbox" at bounding box center [554, 370] width 9 height 9
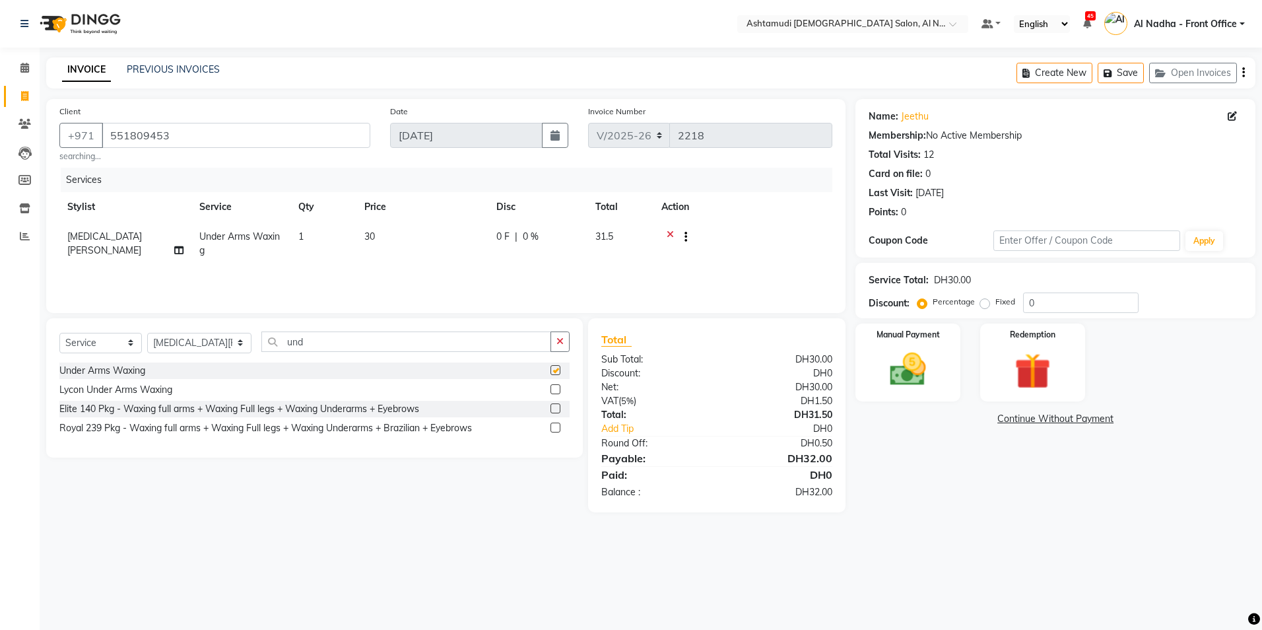
checkbox input "false"
click at [489, 348] on input "und" at bounding box center [405, 341] width 289 height 20
type input "u"
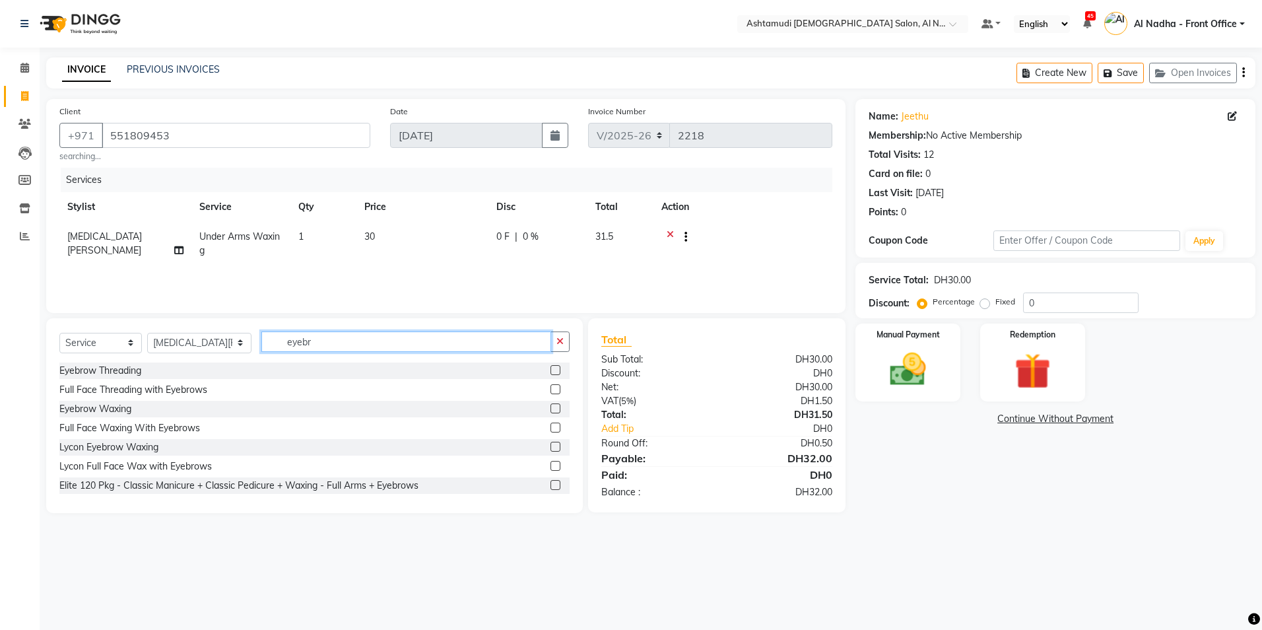
type input "eyebr"
click at [538, 365] on div "Eyebrow Threading" at bounding box center [314, 370] width 510 height 16
click at [550, 372] on label at bounding box center [555, 370] width 10 height 10
click at [550, 372] on input "checkbox" at bounding box center [554, 370] width 9 height 9
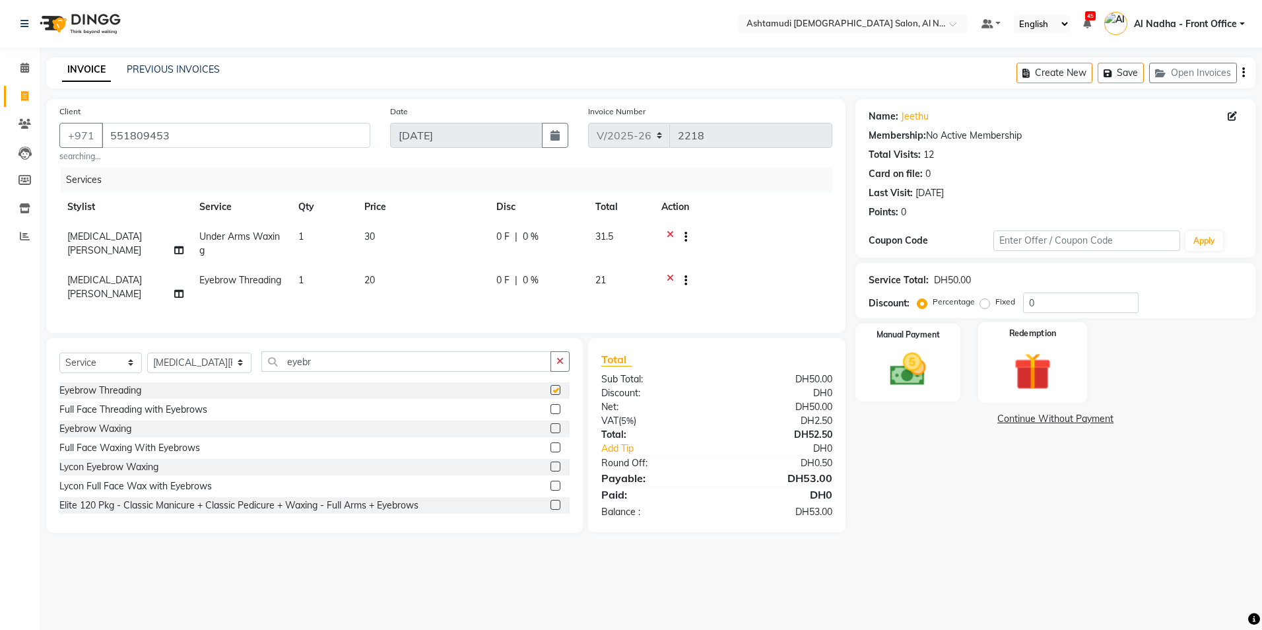
checkbox input "false"
click at [1113, 289] on div "Service Total: DH50.00 Discount: Percentage Fixed 0" at bounding box center [1054, 290] width 373 height 45
click at [1105, 304] on input "0" at bounding box center [1080, 302] width 115 height 20
type input "020"
click at [919, 352] on img at bounding box center [907, 370] width 61 height 44
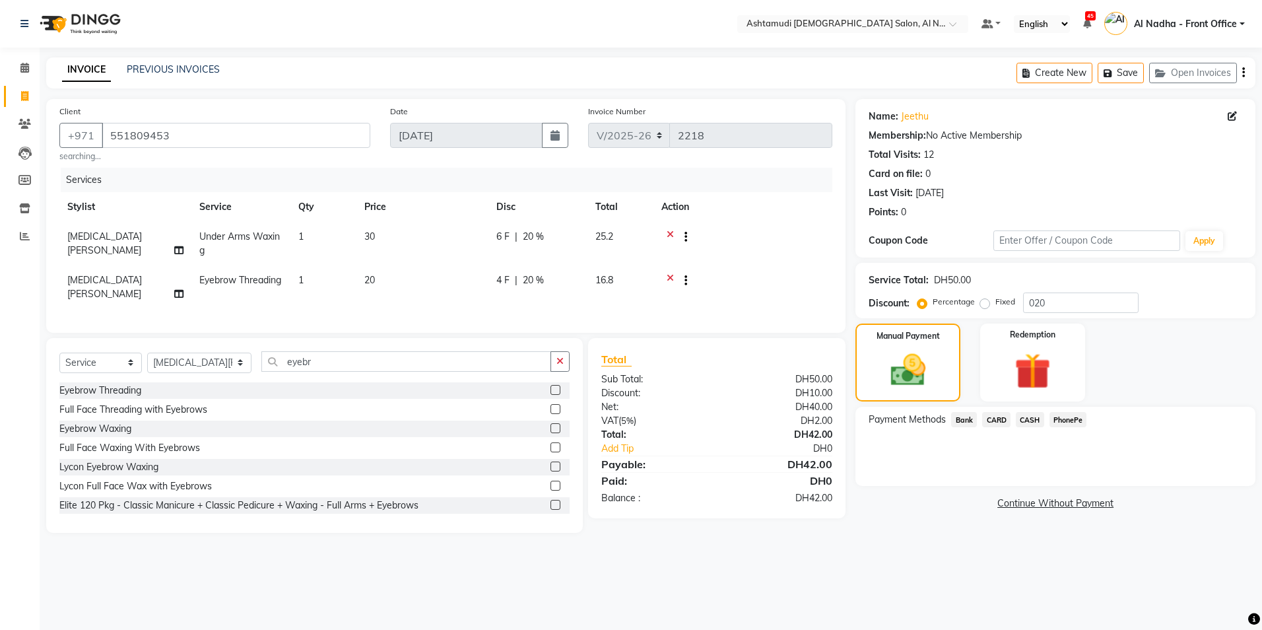
click at [994, 420] on span "CARD" at bounding box center [996, 419] width 28 height 15
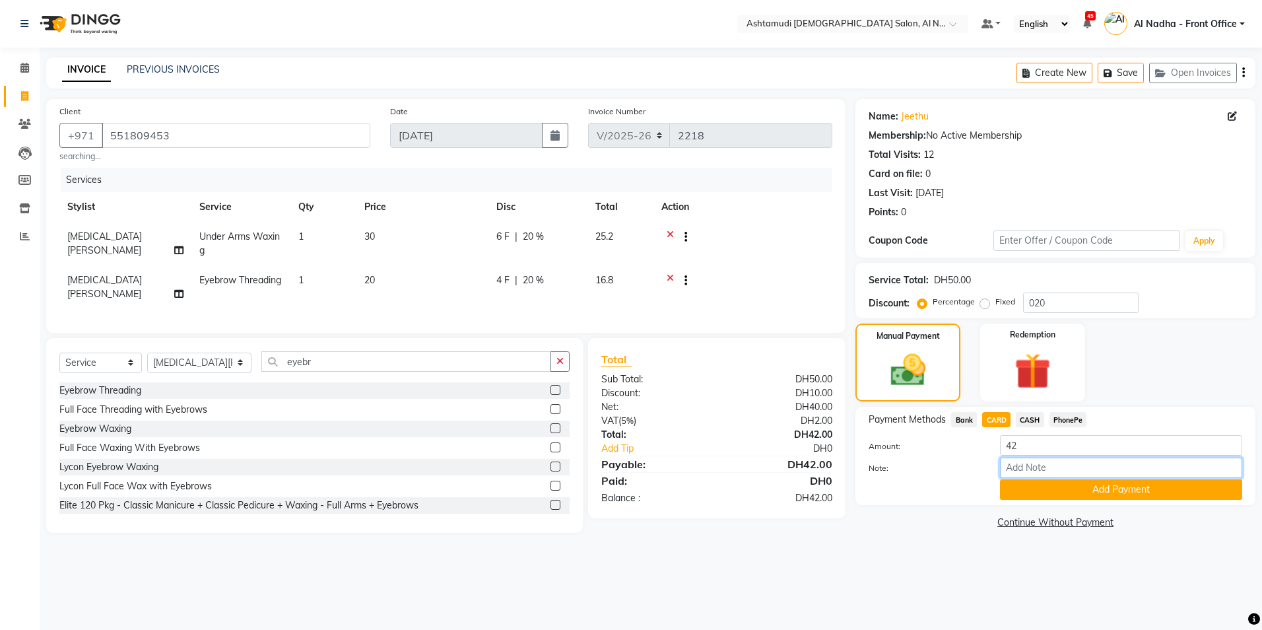
click at [1027, 465] on input "Note:" at bounding box center [1121, 467] width 242 height 20
click at [1073, 468] on input "6026" at bounding box center [1121, 467] width 242 height 20
type input "6"
type input "ROSE"
click at [1049, 491] on button "Add Payment" at bounding box center [1121, 489] width 242 height 20
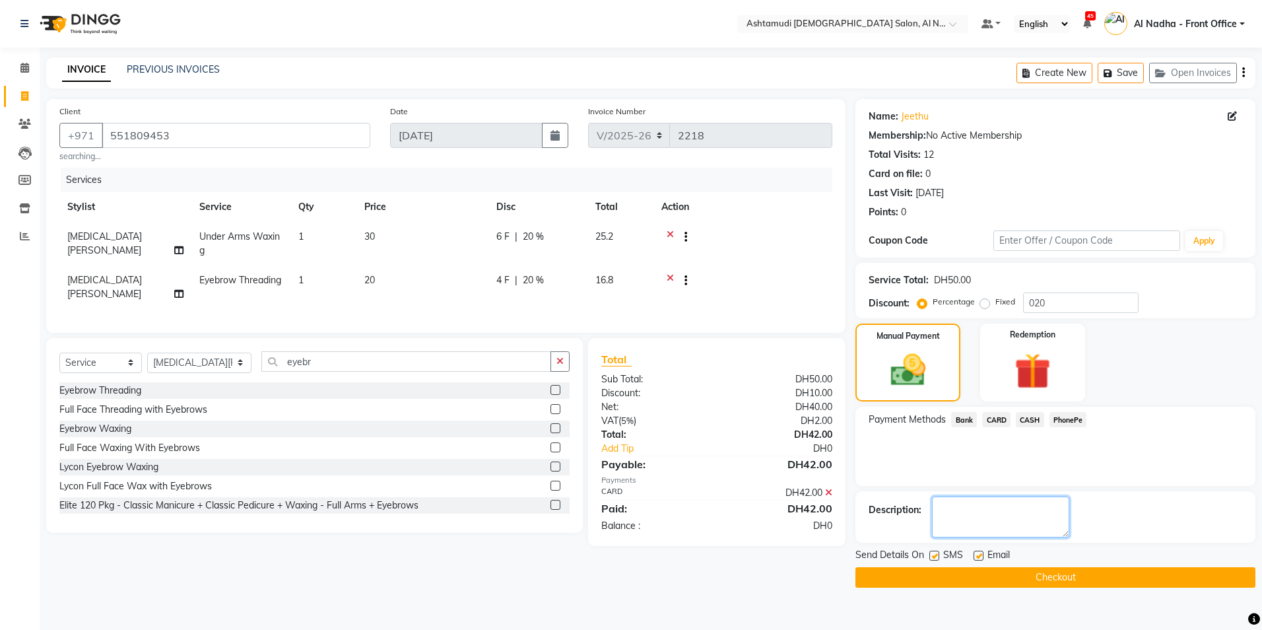
click at [1039, 517] on textarea at bounding box center [1000, 516] width 137 height 41
type textarea "6026"
click at [1068, 579] on button "Checkout" at bounding box center [1055, 577] width 400 height 20
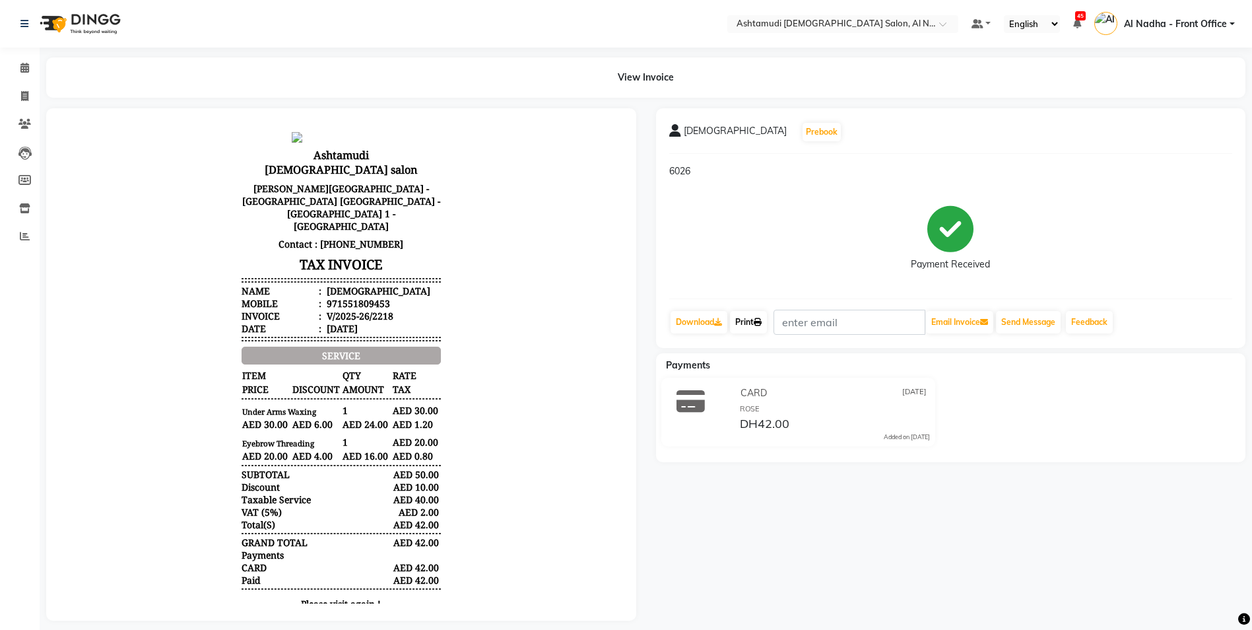
click at [750, 316] on link "Print" at bounding box center [748, 322] width 37 height 22
click at [26, 61] on span at bounding box center [24, 68] width 23 height 15
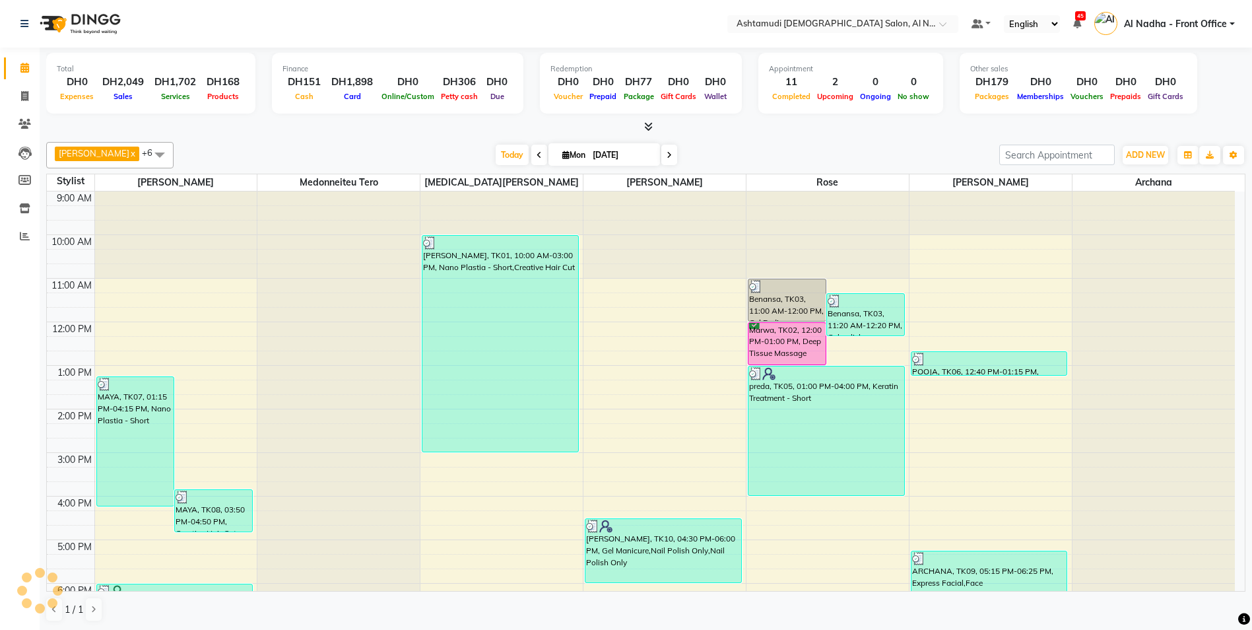
scroll to position [1, 0]
click at [22, 88] on span at bounding box center [24, 95] width 23 height 15
select select "service"
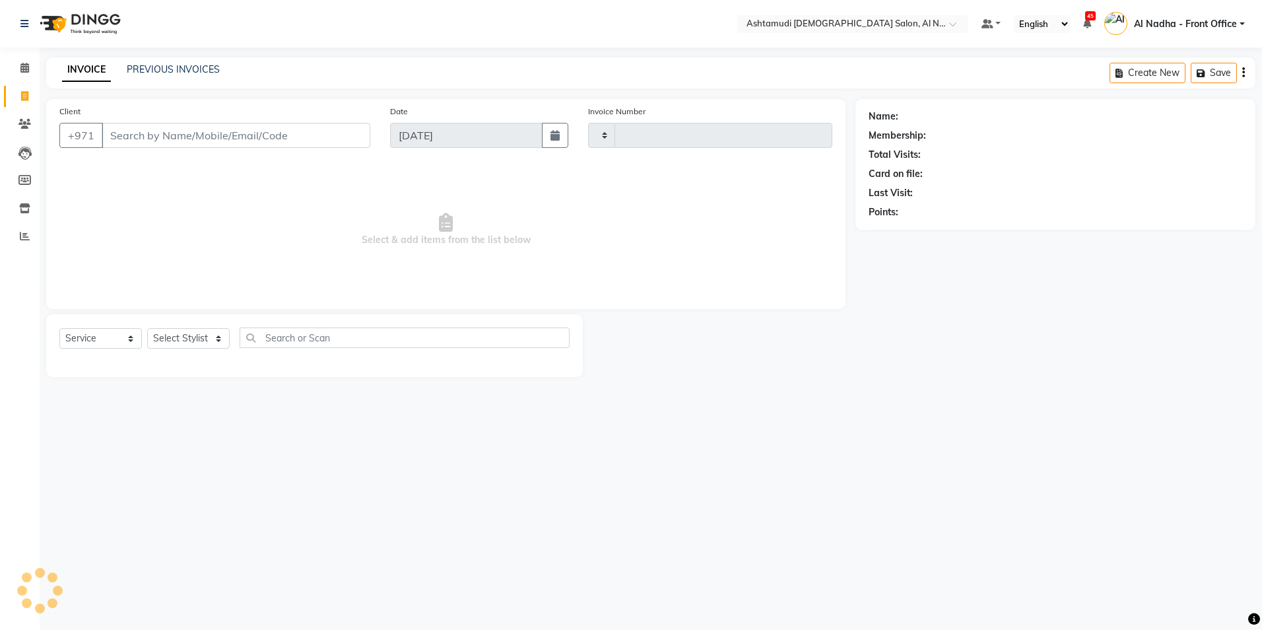
type input "2219"
select select "7088"
click at [242, 127] on input "Client" at bounding box center [236, 135] width 269 height 25
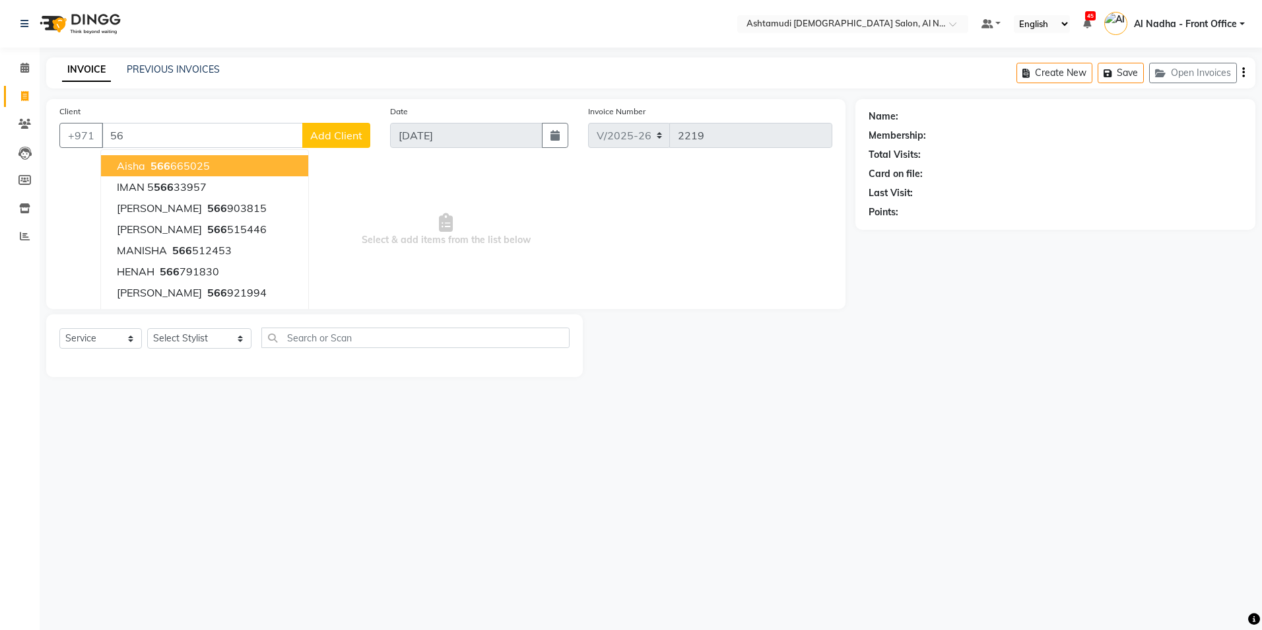
type input "5"
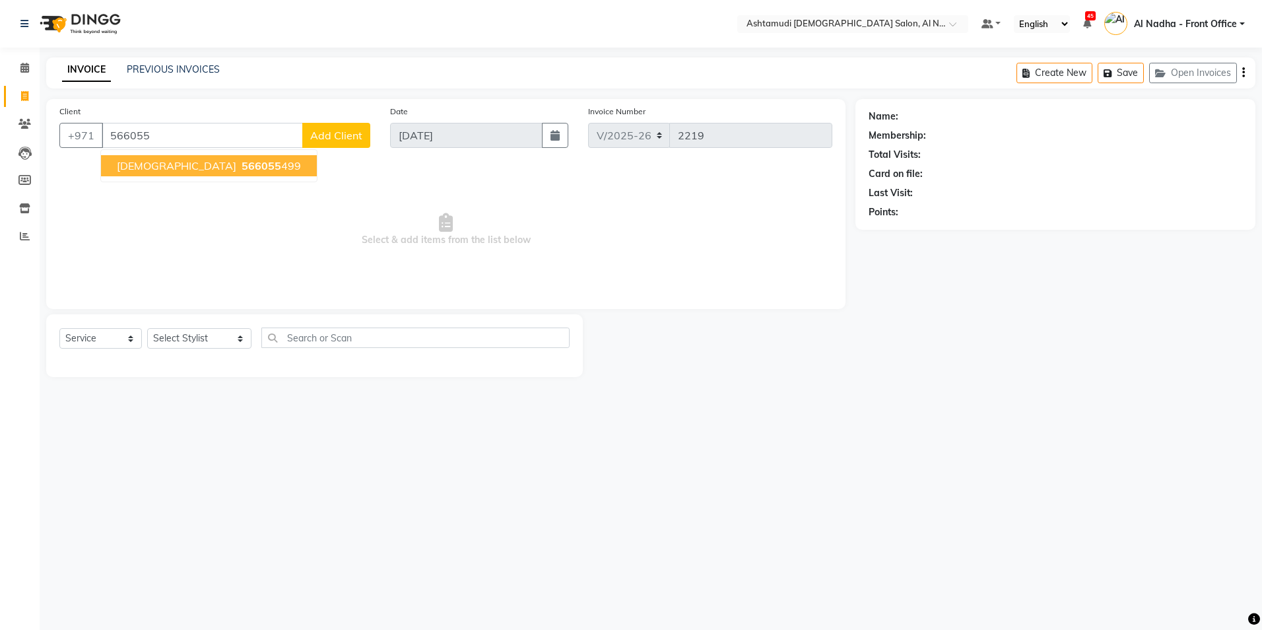
click at [225, 168] on button "SUJITHA 566055 499" at bounding box center [209, 165] width 216 height 21
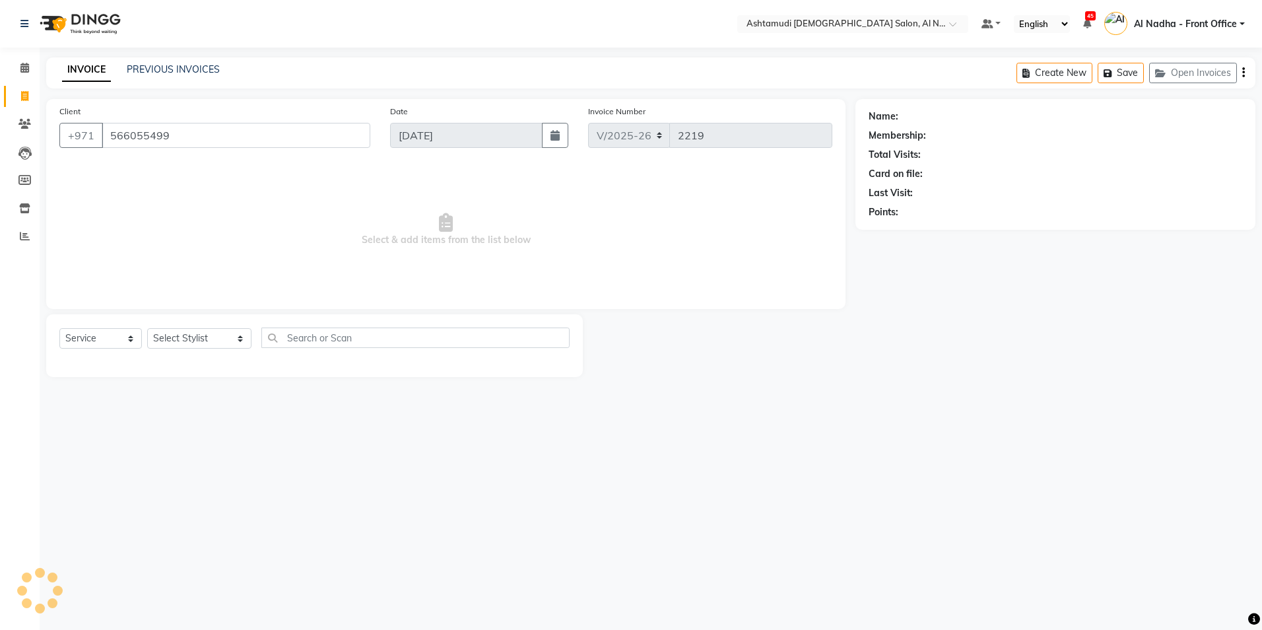
type input "566055499"
click at [216, 337] on select "Select Stylist Al Nadha - Front Office Archana Medonneiteu Tero [PERSON_NAME] […" at bounding box center [199, 338] width 104 height 20
select select "68348"
click at [147, 328] on select "Select Stylist Al Nadha - Front Office Archana Medonneiteu Tero [PERSON_NAME] […" at bounding box center [199, 338] width 104 height 20
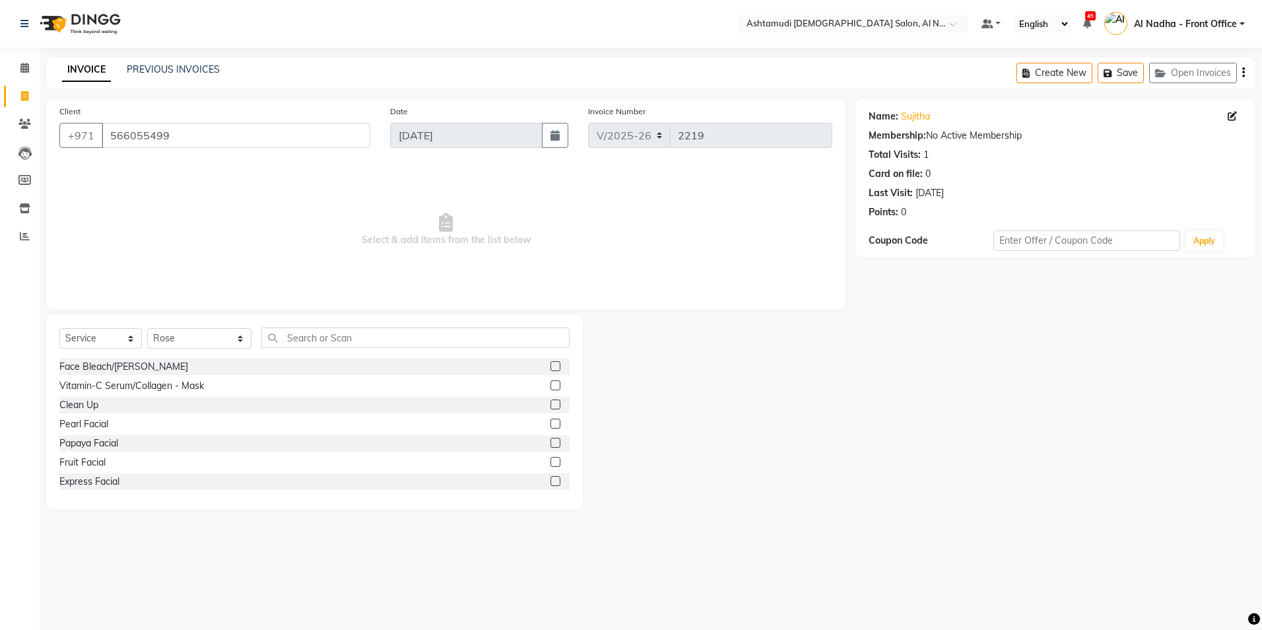
click at [358, 326] on div "Select Service Product Membership Package Voucher Prepaid Gift Card Select Styl…" at bounding box center [314, 411] width 536 height 195
click at [356, 332] on input "text" at bounding box center [415, 337] width 308 height 20
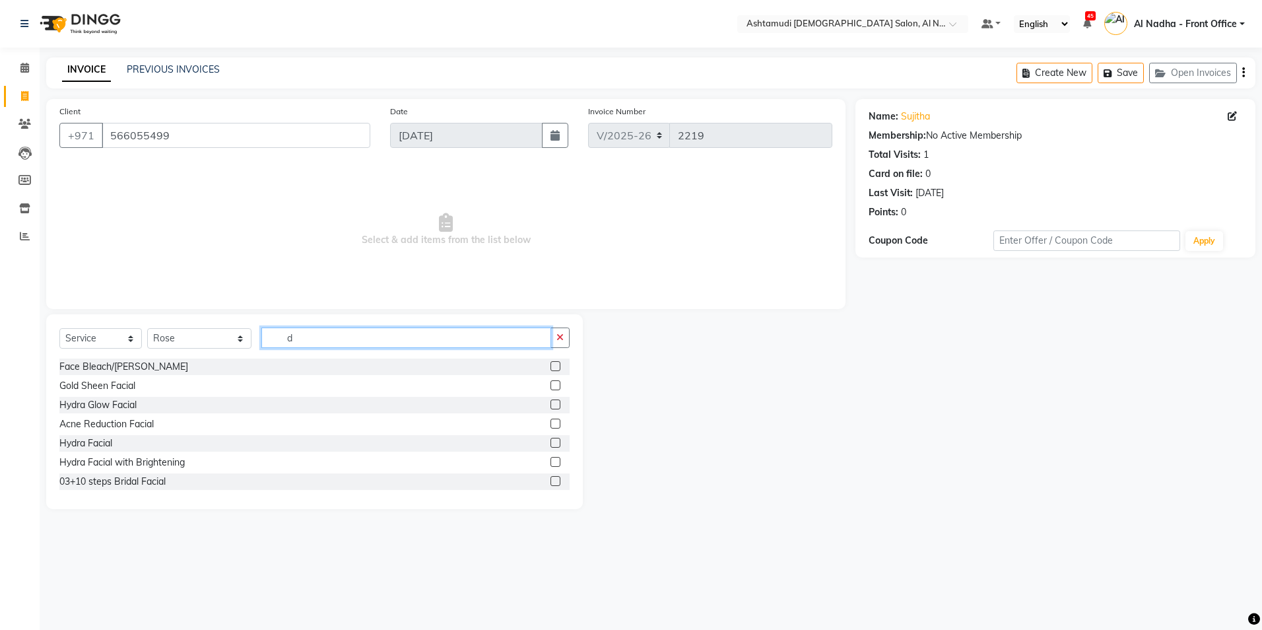
type input "d"
click at [550, 366] on label at bounding box center [555, 366] width 10 height 10
click at [550, 366] on input "checkbox" at bounding box center [554, 366] width 9 height 9
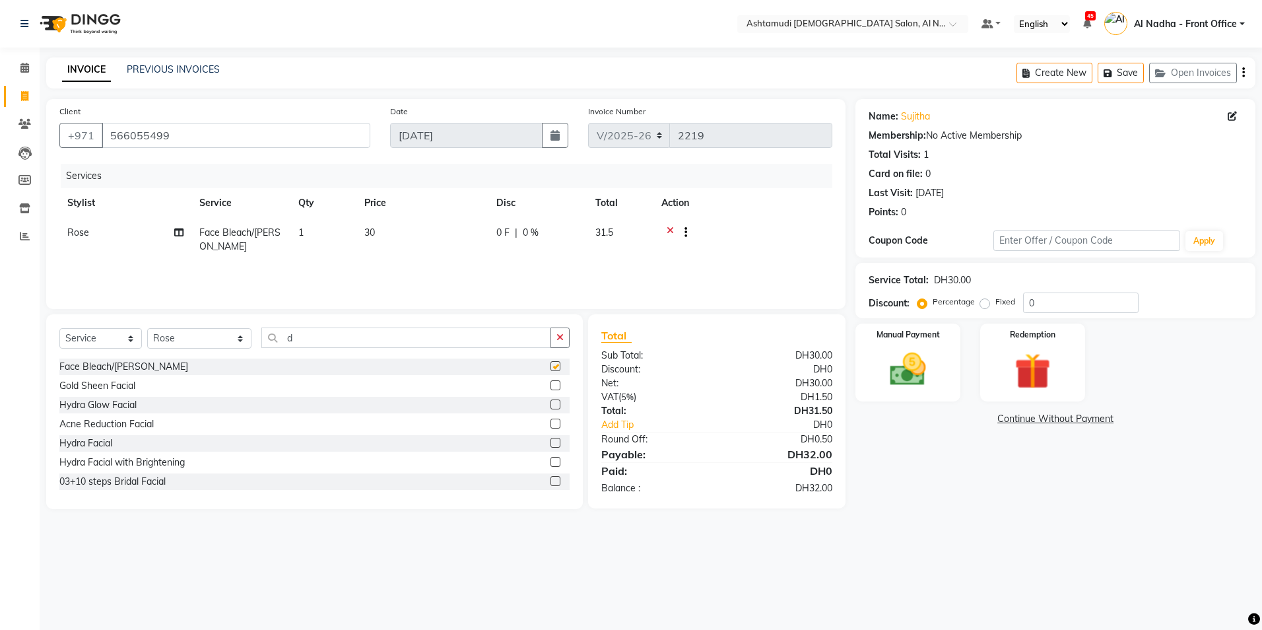
checkbox input "false"
click at [416, 331] on input "d" at bounding box center [405, 337] width 289 height 20
type input "d"
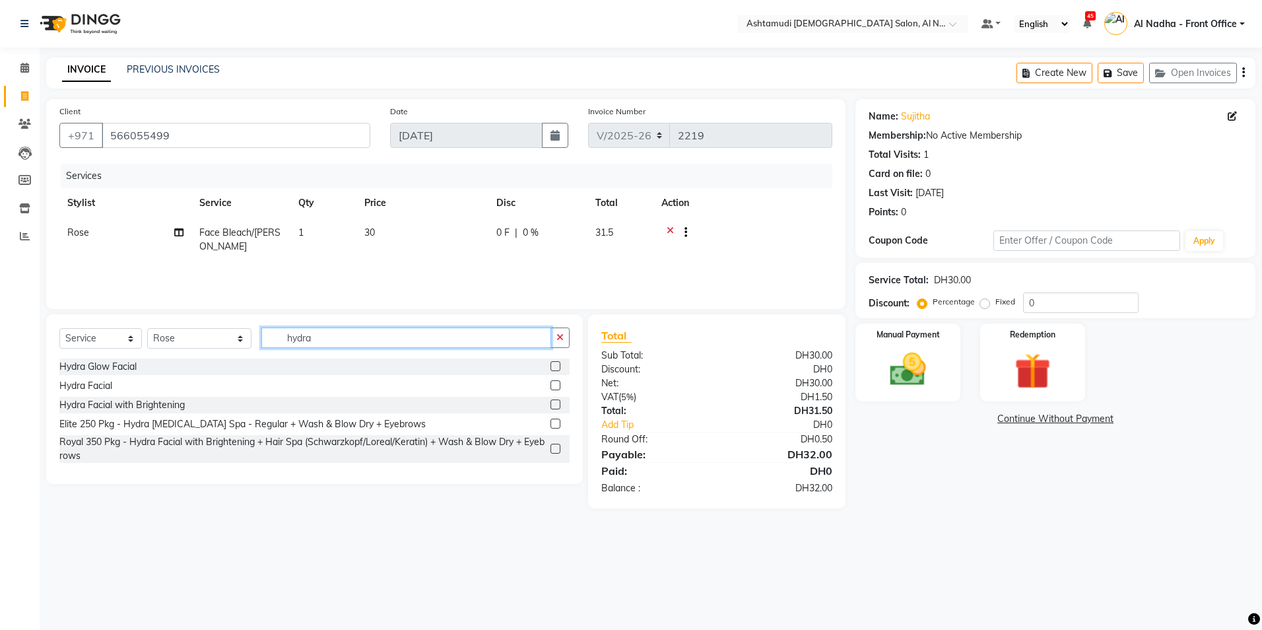
type input "hydra"
click at [556, 364] on label at bounding box center [555, 366] width 10 height 10
click at [556, 364] on input "checkbox" at bounding box center [554, 366] width 9 height 9
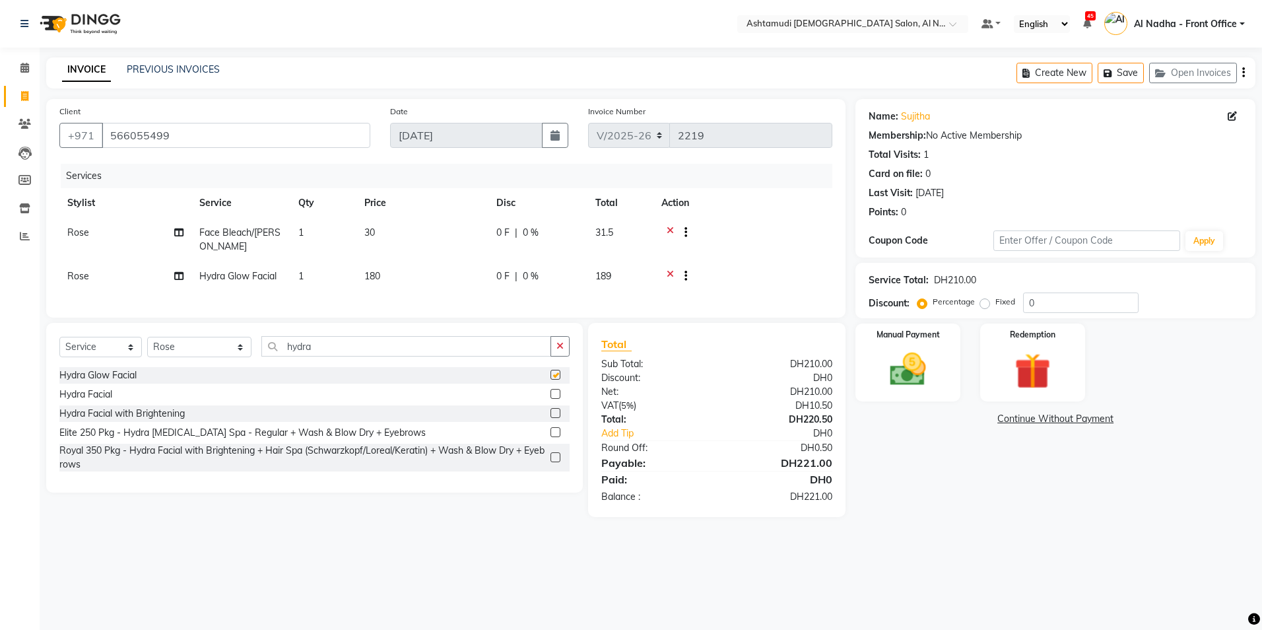
checkbox input "false"
click at [1070, 308] on input "0" at bounding box center [1080, 302] width 115 height 20
type input "020"
click at [925, 359] on img at bounding box center [907, 370] width 61 height 44
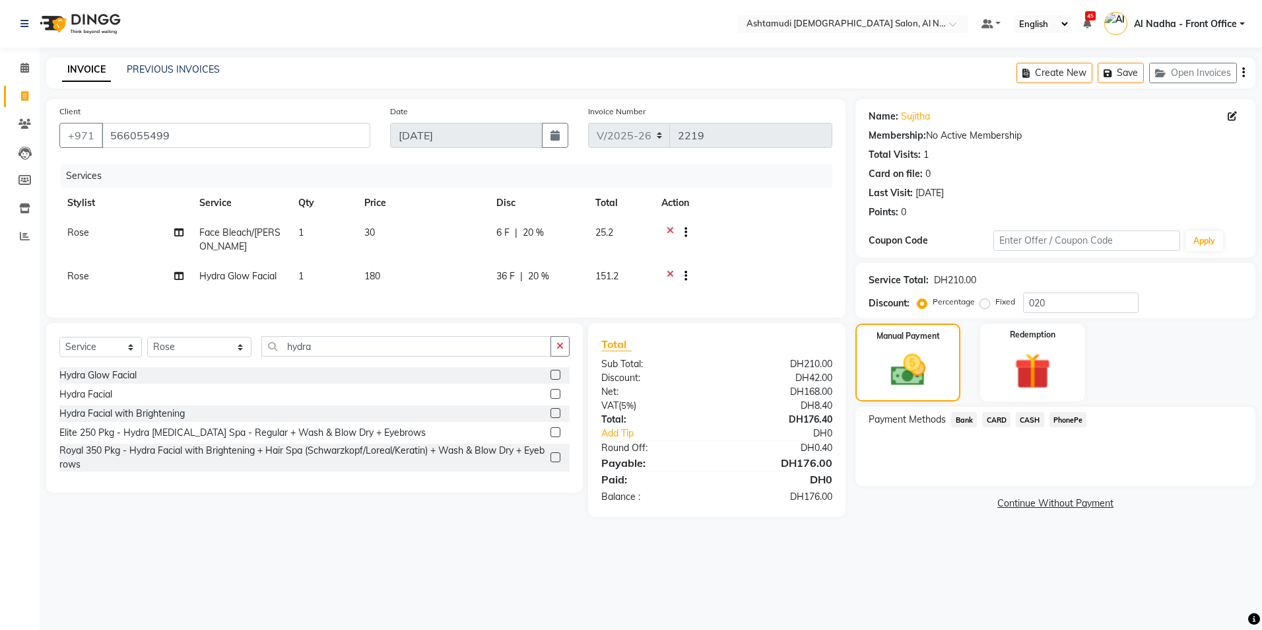
click at [992, 422] on span "CARD" at bounding box center [996, 419] width 28 height 15
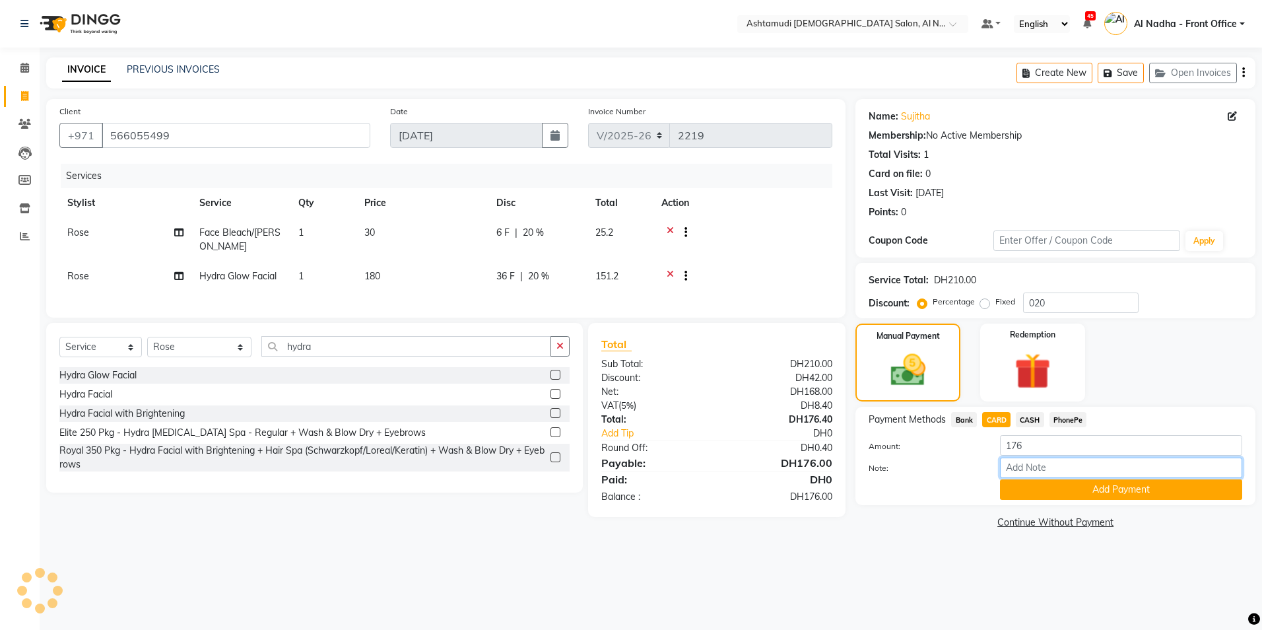
click at [1025, 468] on input "Note:" at bounding box center [1121, 467] width 242 height 20
type input "rose"
click at [1144, 492] on button "Add Payment" at bounding box center [1121, 489] width 242 height 20
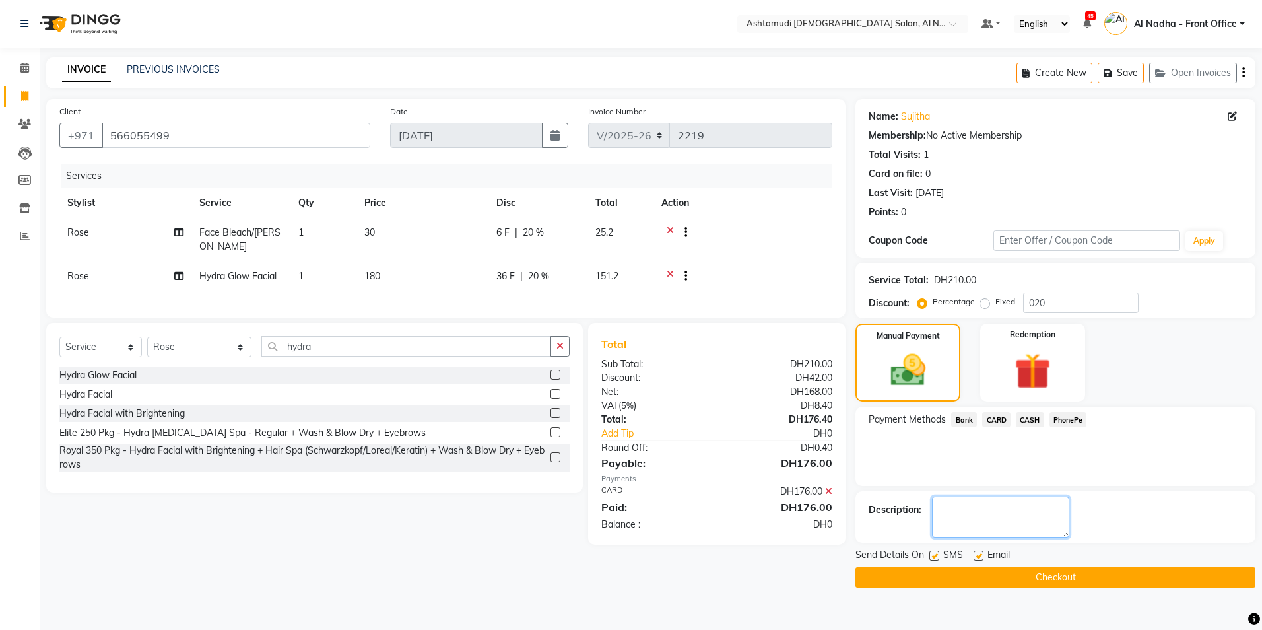
click at [1040, 512] on textarea at bounding box center [1000, 516] width 137 height 41
type textarea "8021"
click at [1035, 574] on button "Checkout" at bounding box center [1055, 577] width 400 height 20
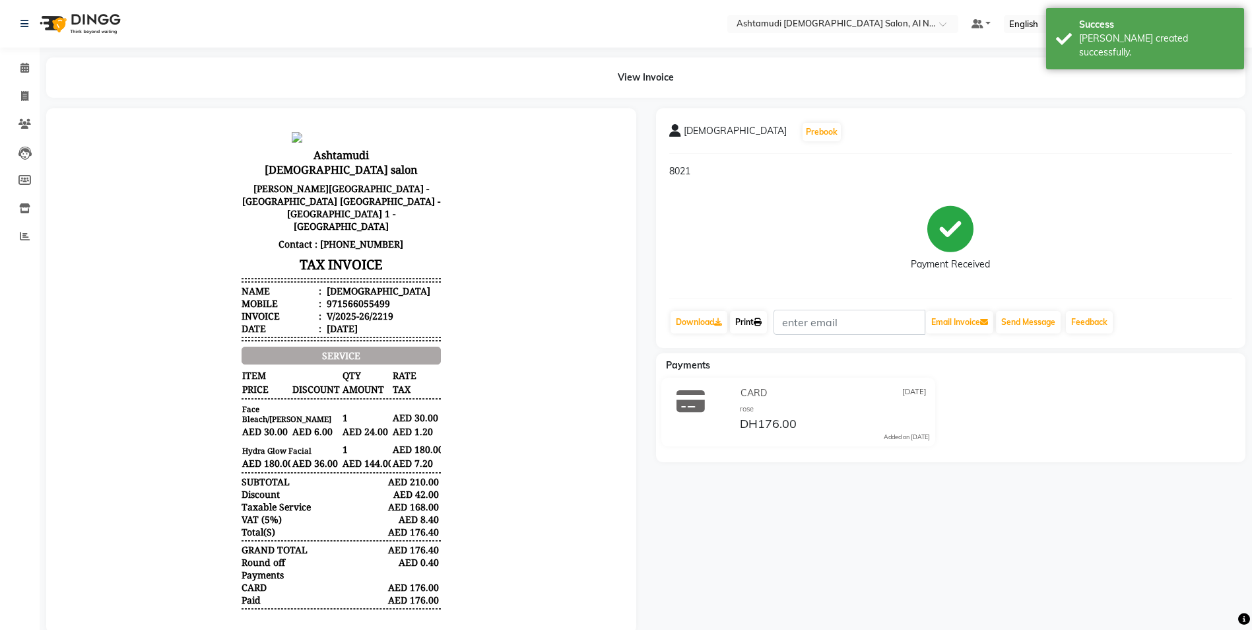
click at [750, 325] on link "Print" at bounding box center [748, 322] width 37 height 22
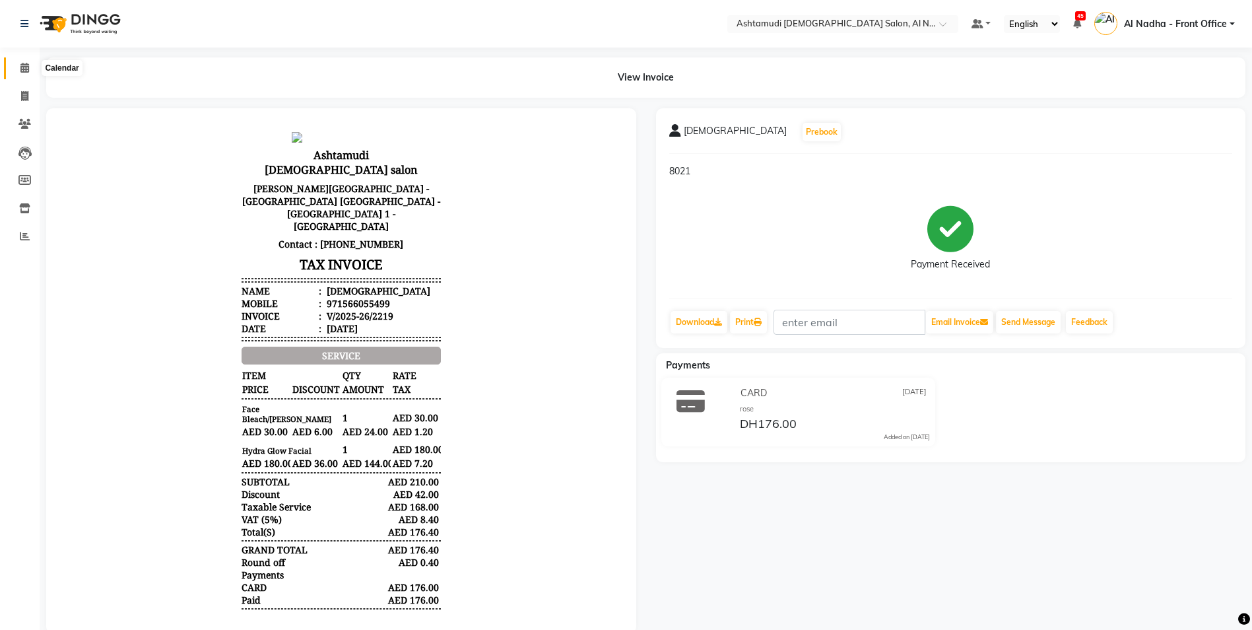
click at [31, 65] on span at bounding box center [24, 68] width 23 height 15
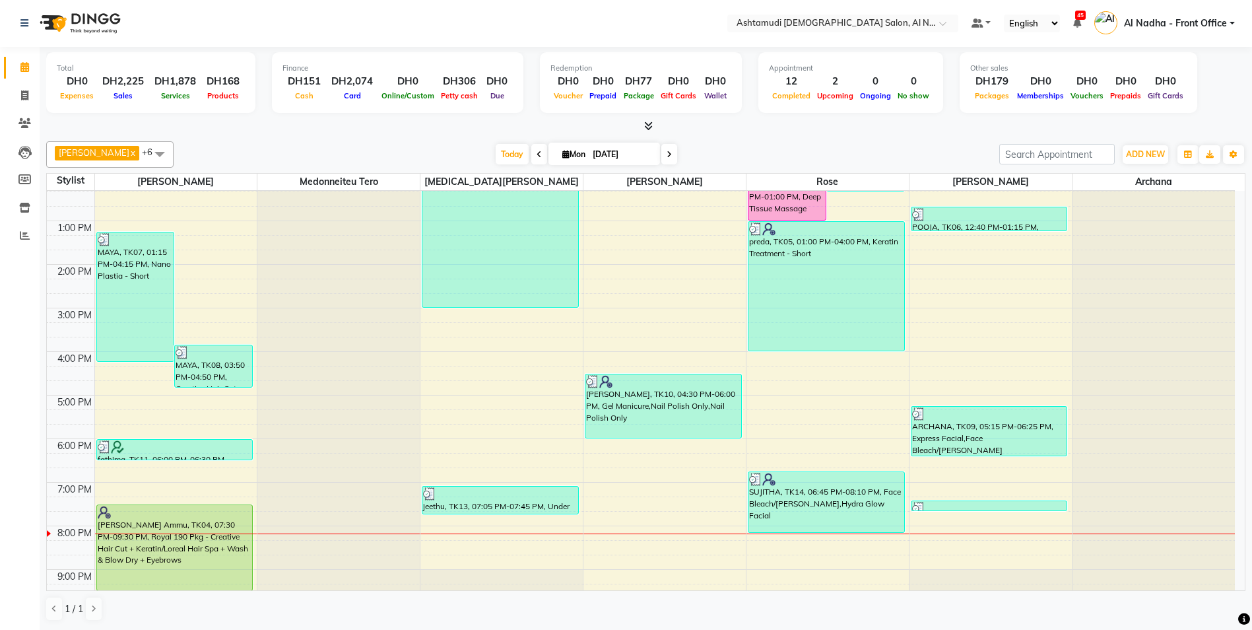
scroll to position [12, 0]
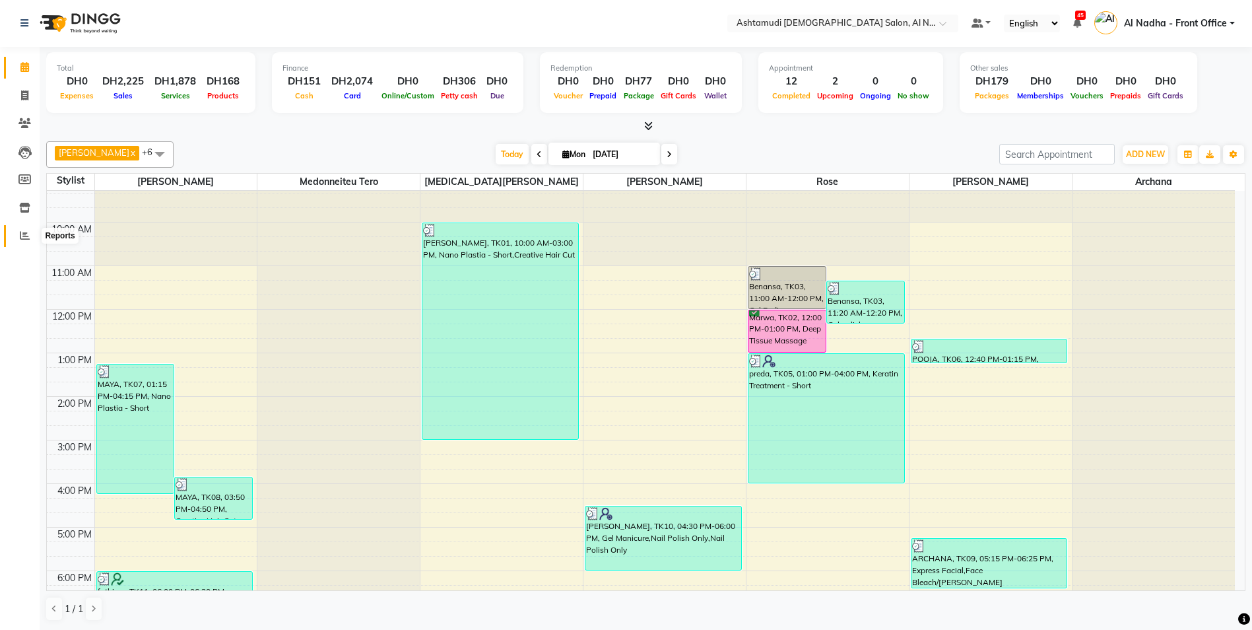
click at [33, 234] on span at bounding box center [24, 235] width 23 height 15
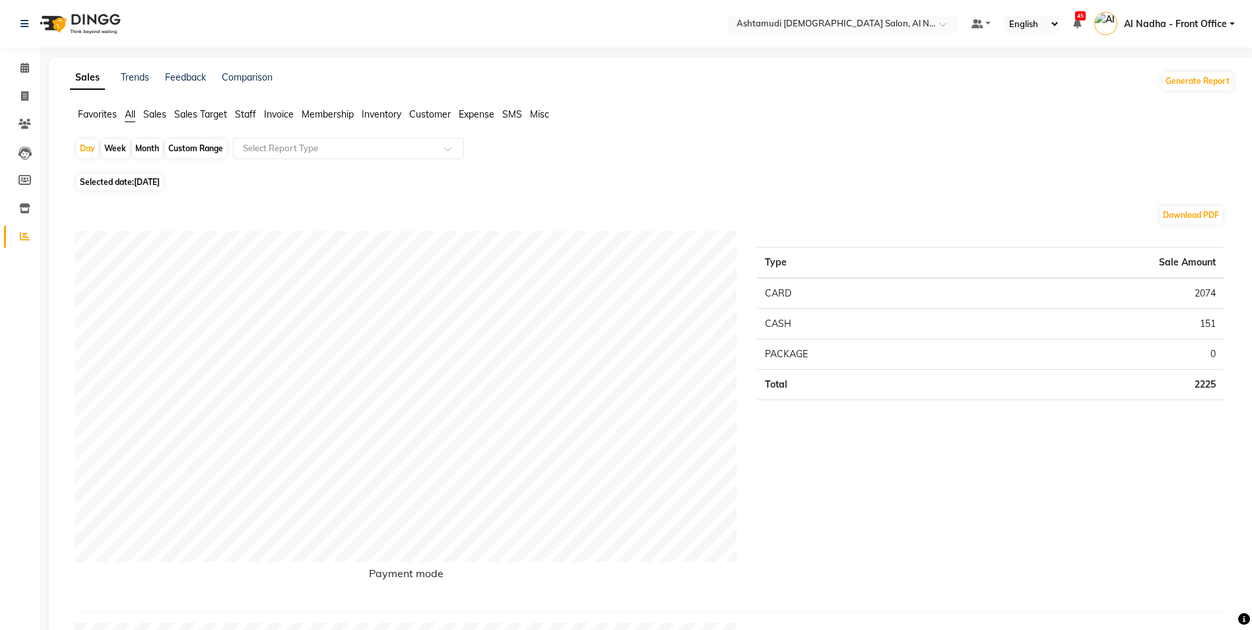
click at [244, 110] on span "Staff" at bounding box center [245, 114] width 21 height 12
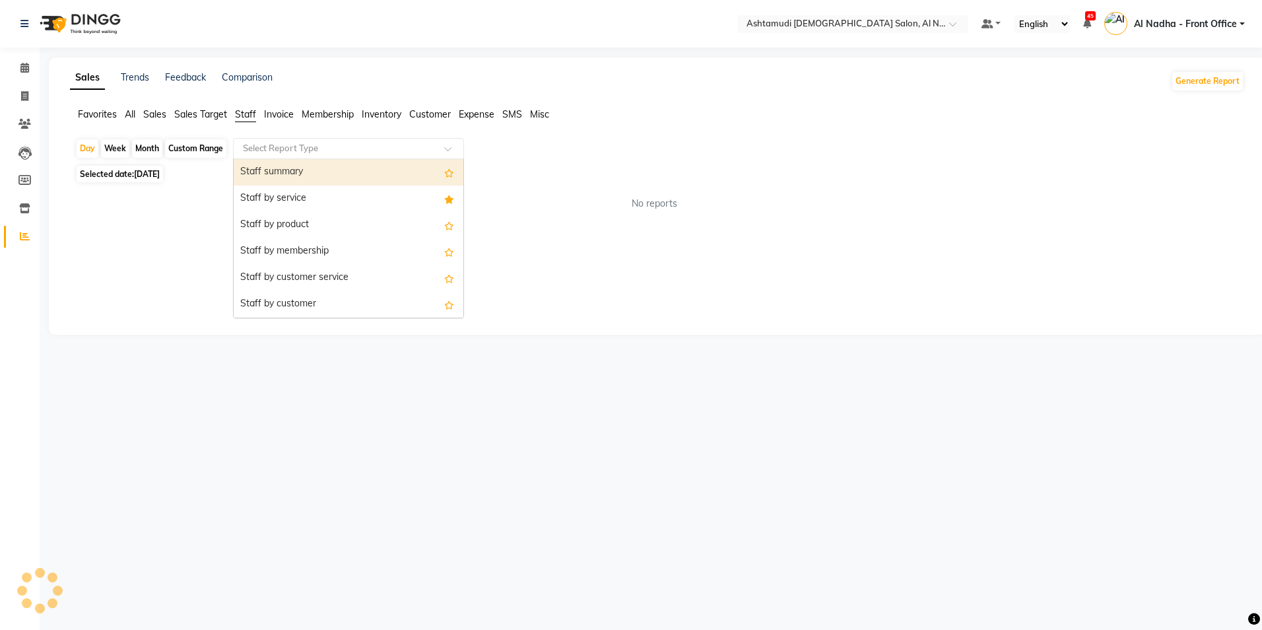
click at [268, 151] on input "text" at bounding box center [335, 148] width 190 height 13
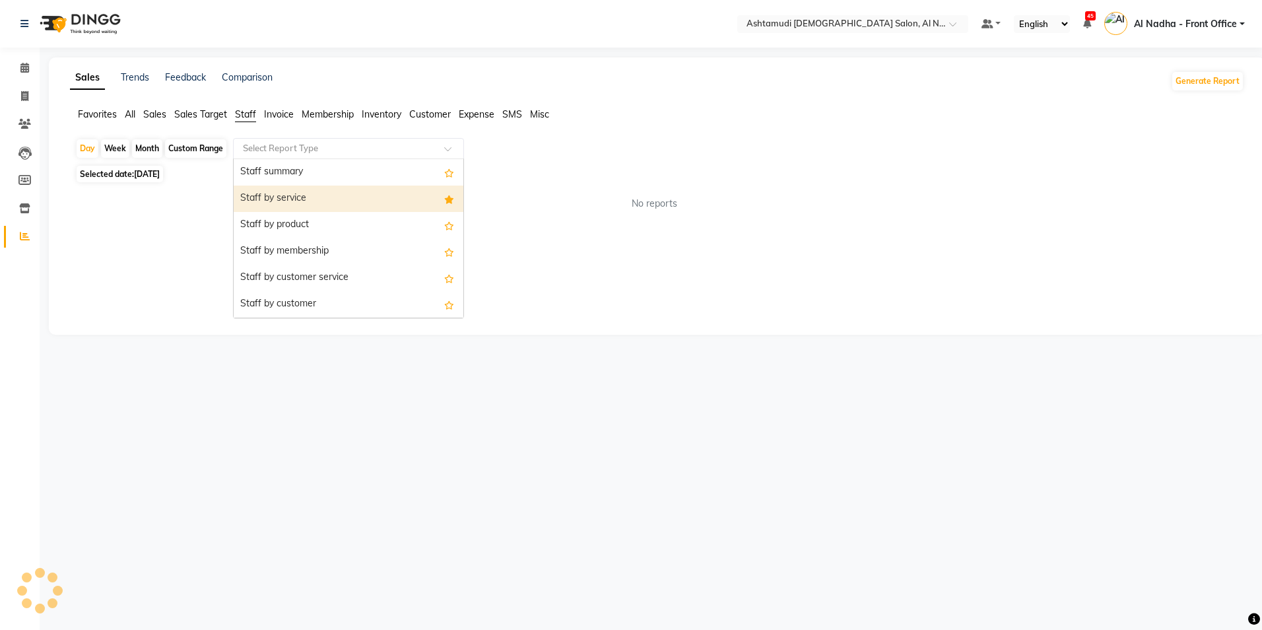
click at [290, 199] on div "Staff by service" at bounding box center [349, 198] width 230 height 26
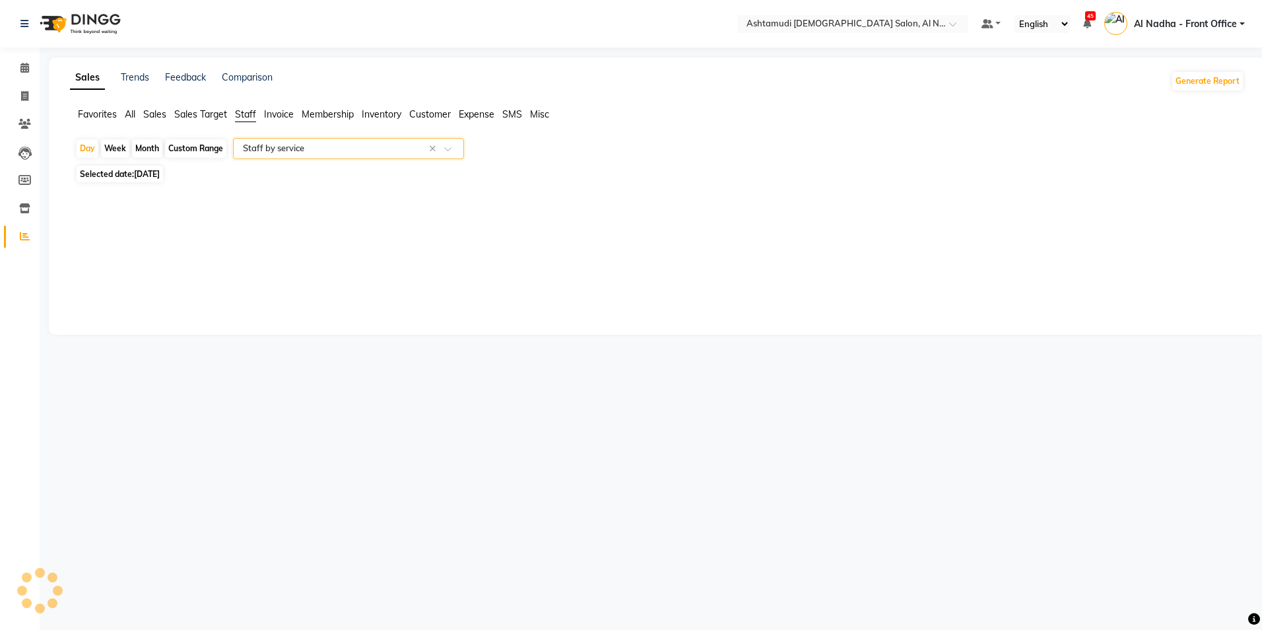
select select "full_report"
select select "csv"
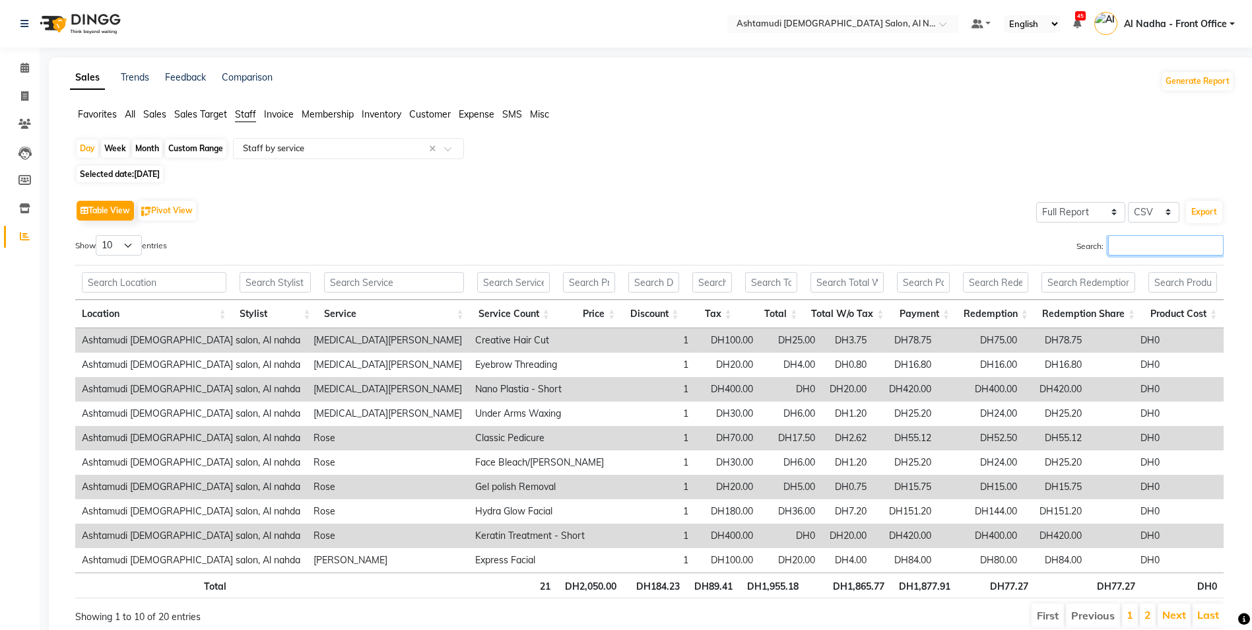
click at [1117, 242] on input "Search:" at bounding box center [1165, 245] width 115 height 20
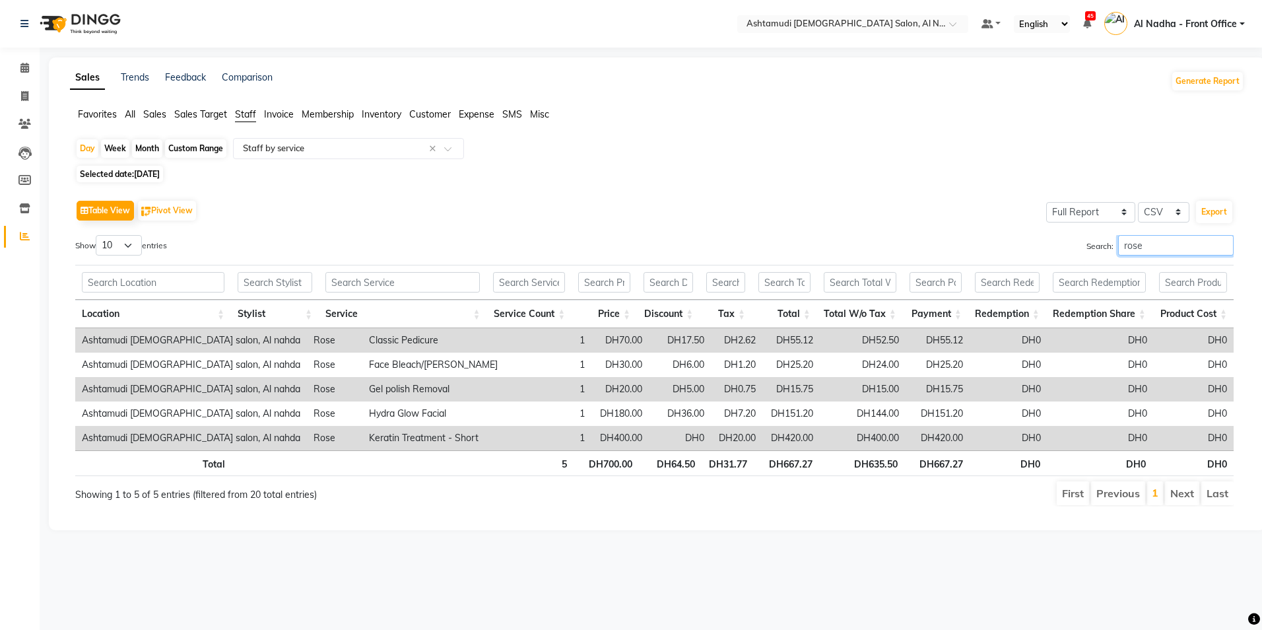
click at [1223, 250] on input "rose" at bounding box center [1175, 245] width 115 height 20
type input "rose"
click at [40, 64] on main "Sales Trends Feedback Comparison Generate Report Favorites All Sales Sales Targ…" at bounding box center [651, 303] width 1222 height 492
click at [32, 65] on span at bounding box center [24, 68] width 23 height 15
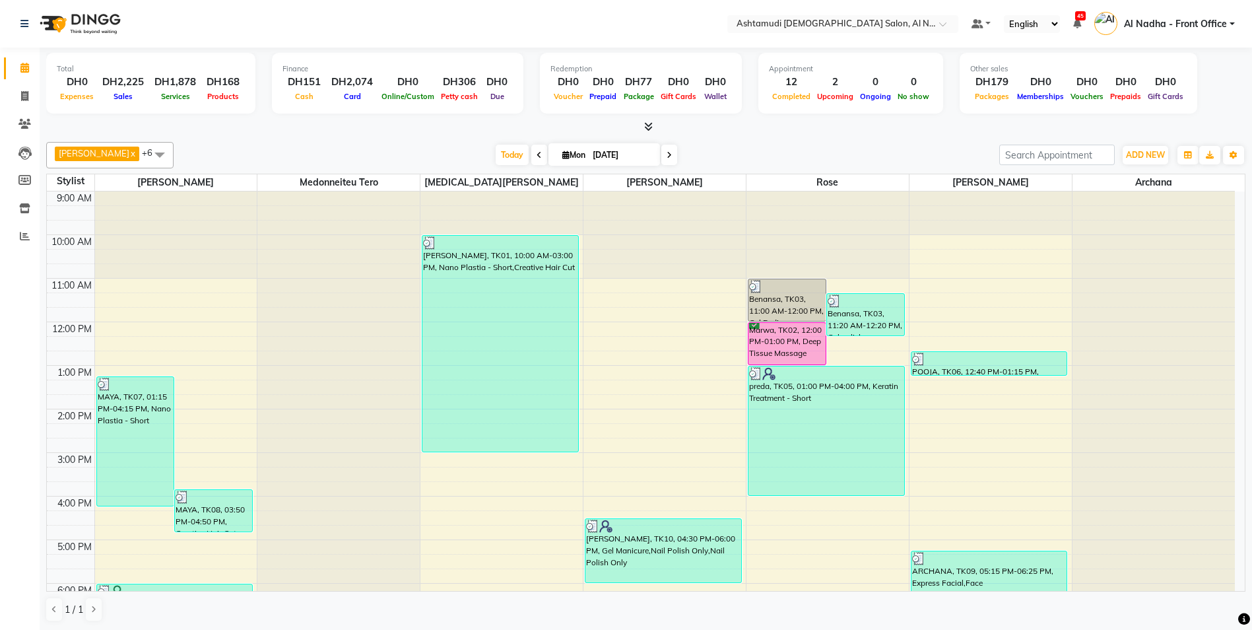
scroll to position [1, 0]
click at [18, 93] on span at bounding box center [24, 95] width 23 height 15
select select "service"
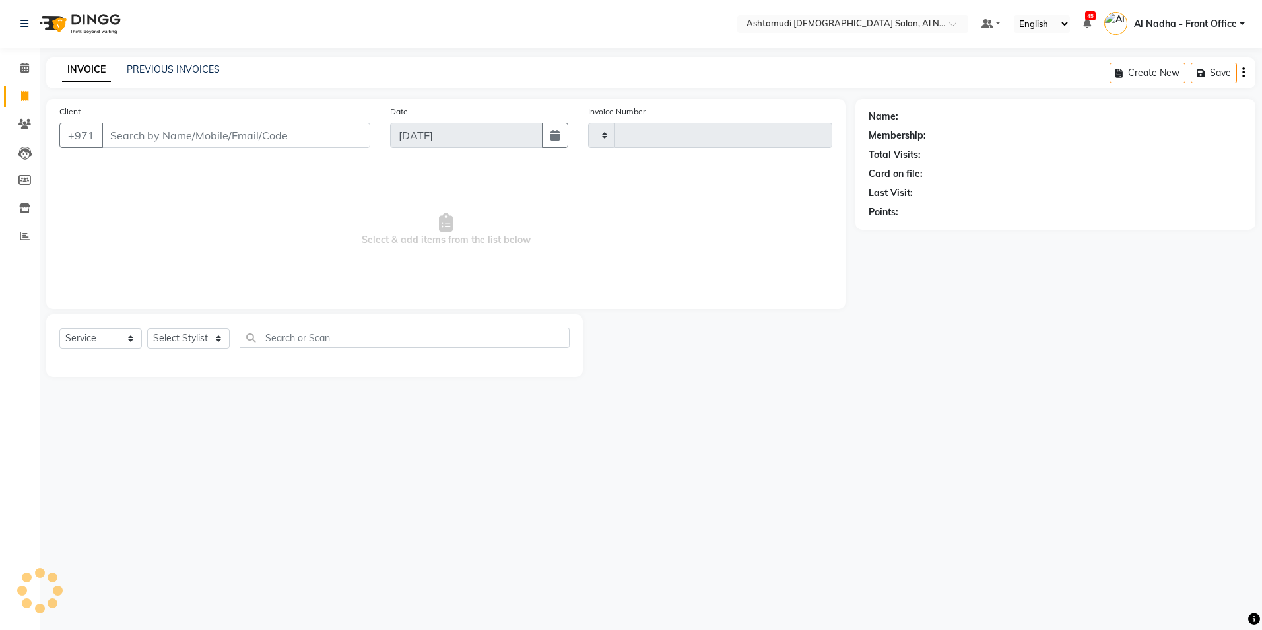
click at [155, 137] on input "Client" at bounding box center [236, 135] width 269 height 25
type input "5566"
type input "2220"
select select "7088"
type input "556675128"
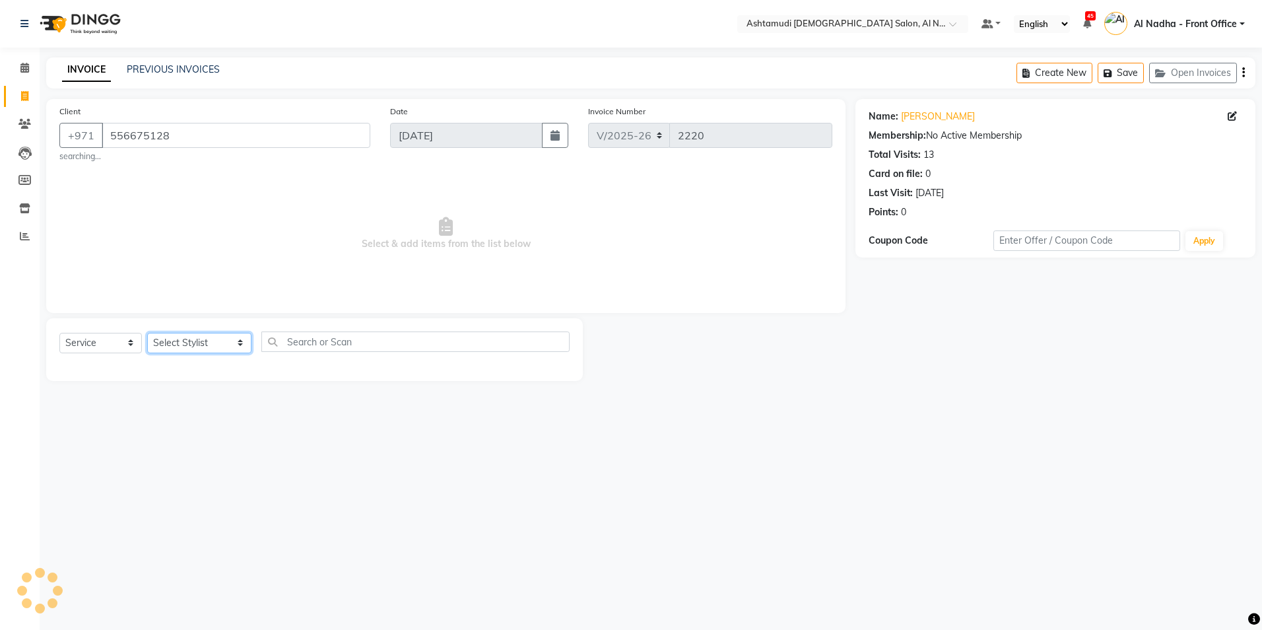
click at [221, 337] on select "Select Stylist Al Nadha - Front Office Archana Medonneiteu Tero [PERSON_NAME] […" at bounding box center [199, 343] width 104 height 20
select select "71437"
click at [147, 333] on select "Select Stylist Al Nadha - Front Office Archana Medonneiteu Tero [PERSON_NAME] […" at bounding box center [199, 343] width 104 height 20
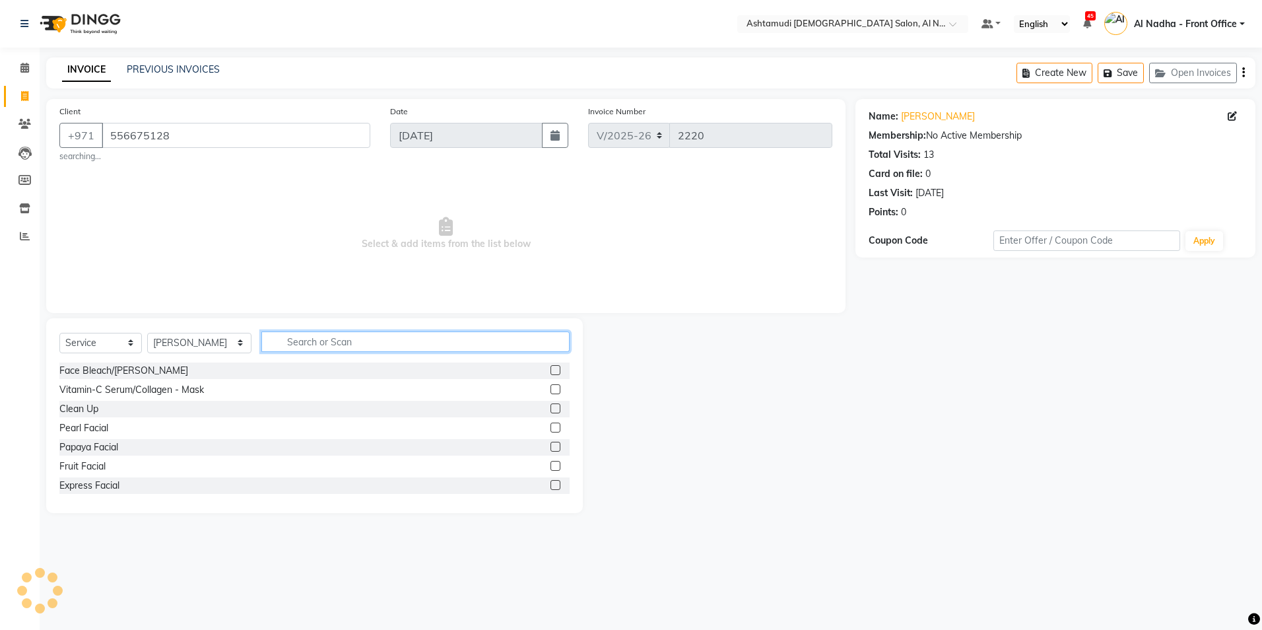
click at [301, 342] on input "text" at bounding box center [415, 341] width 308 height 20
type input "h"
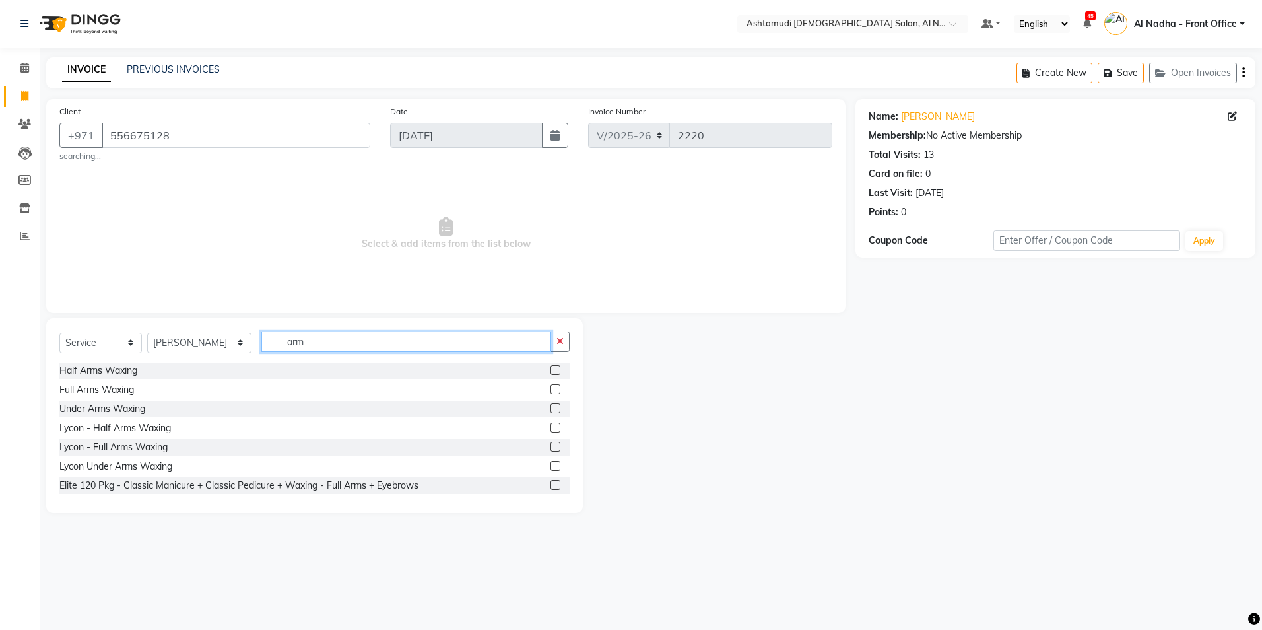
type input "arm"
click at [550, 371] on label at bounding box center [555, 370] width 10 height 10
click at [550, 371] on input "checkbox" at bounding box center [554, 370] width 9 height 9
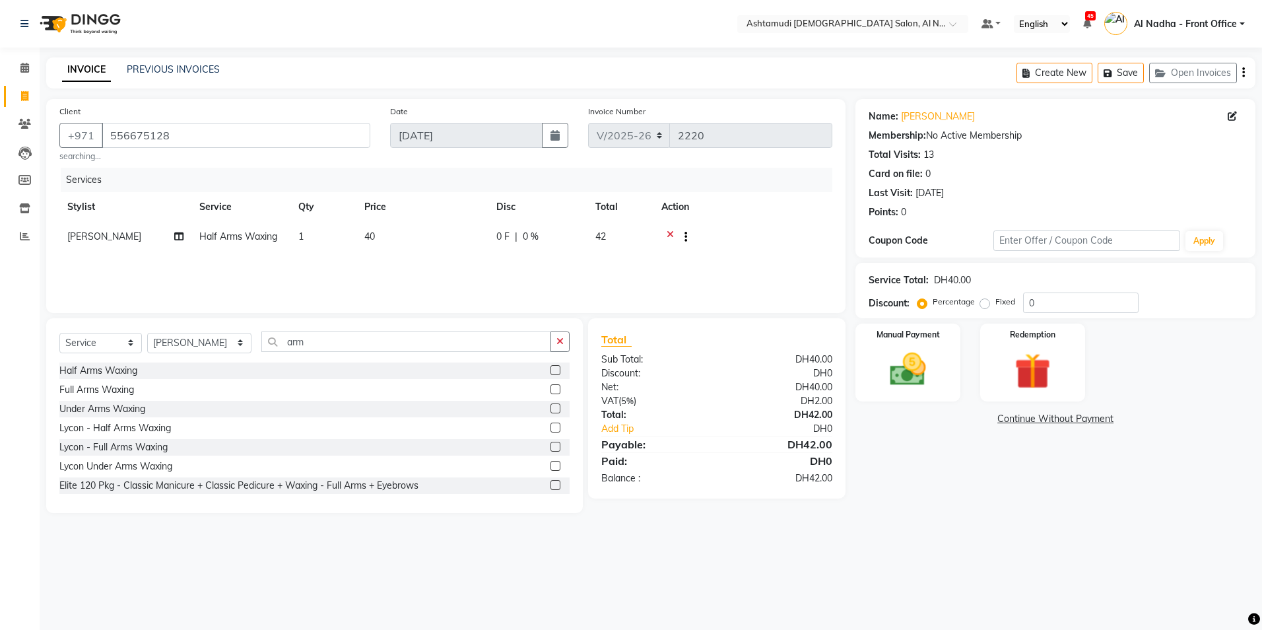
click at [550, 372] on label at bounding box center [555, 370] width 10 height 10
click at [550, 372] on input "checkbox" at bounding box center [554, 370] width 9 height 9
checkbox input "false"
click at [489, 340] on input "arm" at bounding box center [405, 341] width 289 height 20
type input "a"
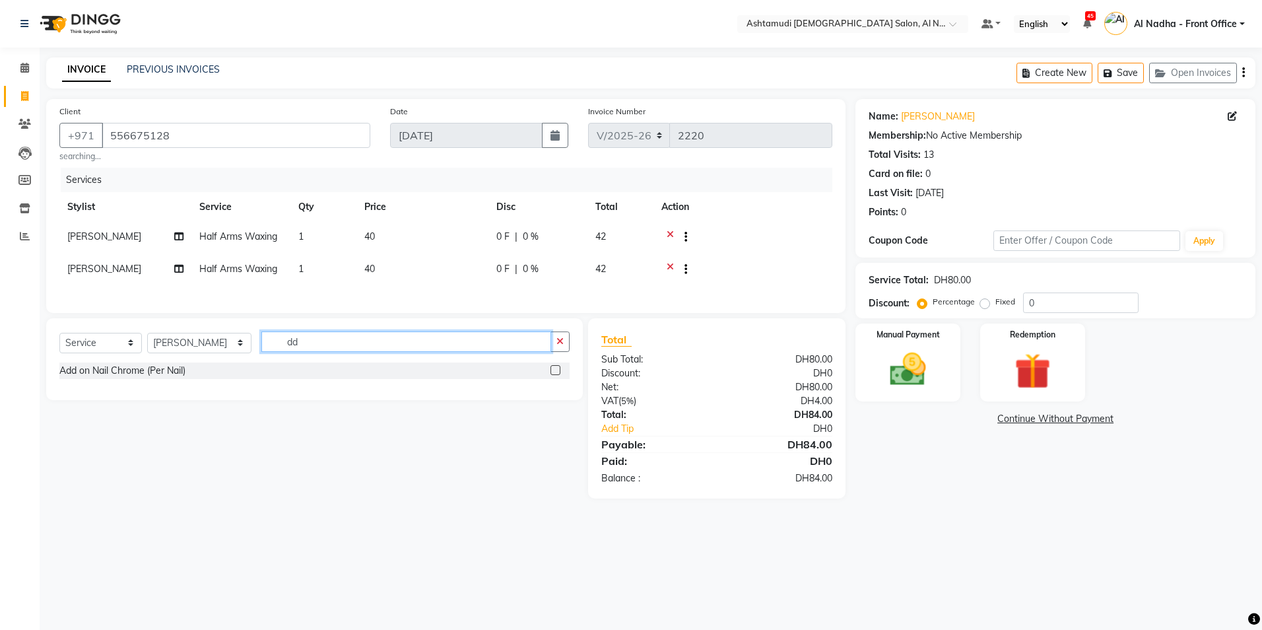
type input "d"
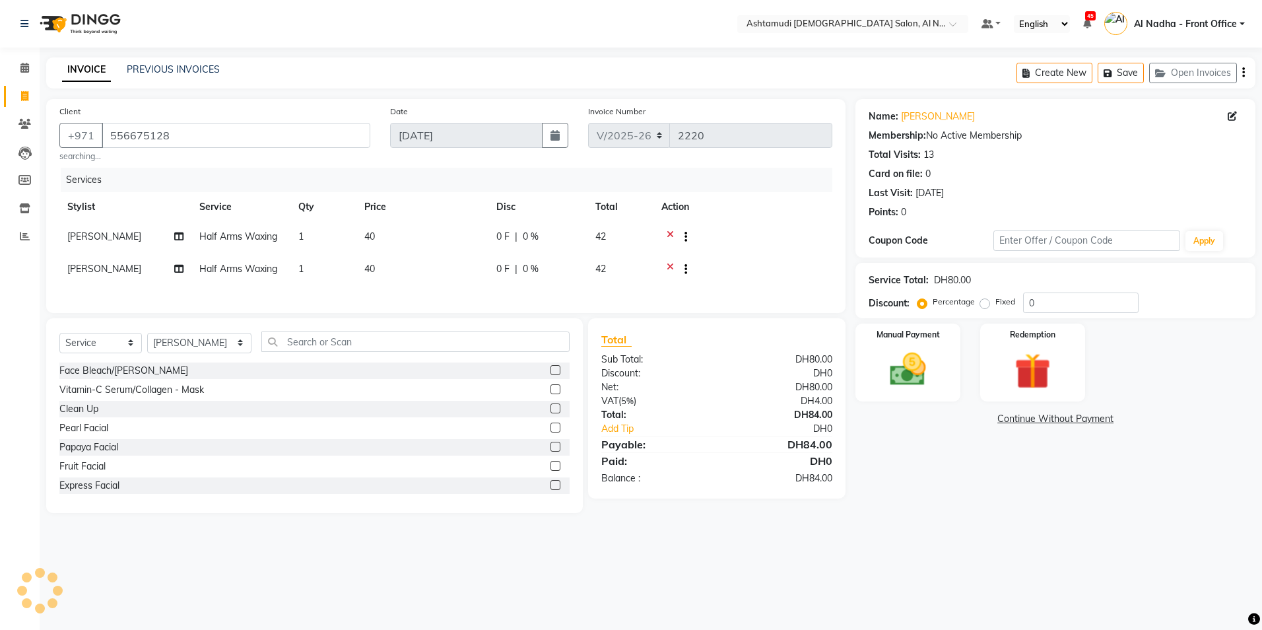
click at [550, 375] on label at bounding box center [555, 370] width 10 height 10
click at [550, 375] on input "checkbox" at bounding box center [554, 370] width 9 height 9
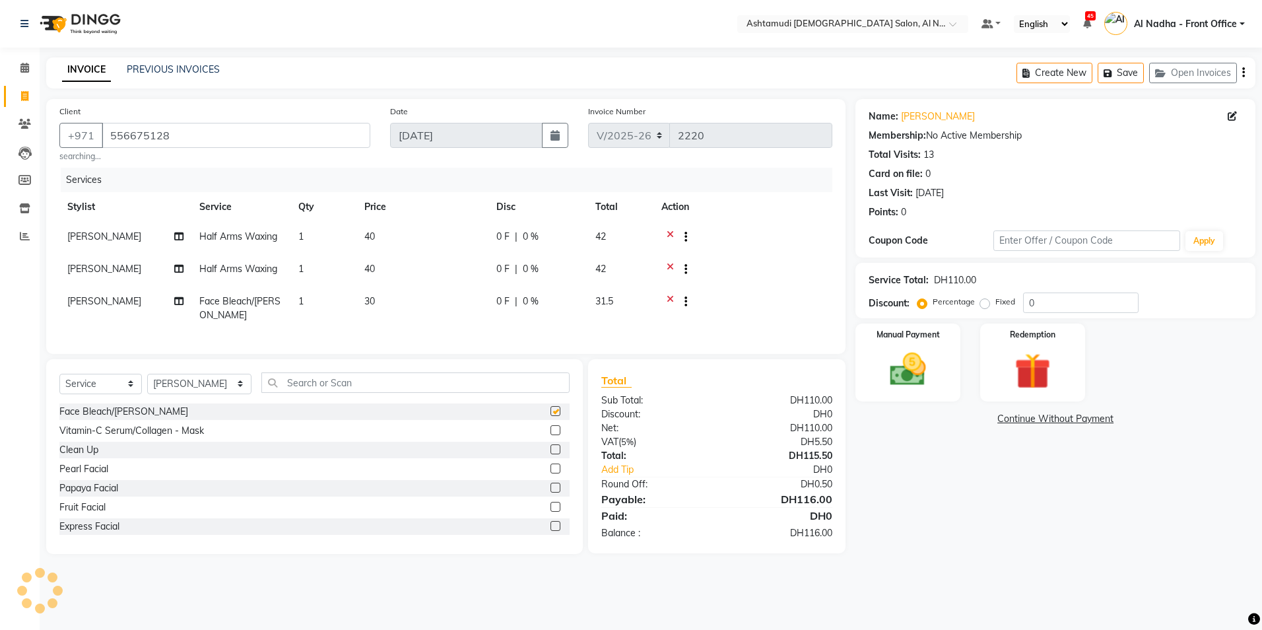
checkbox input "false"
click at [224, 394] on select "Select Stylist Al Nadha - Front Office Archana Medonneiteu Tero [PERSON_NAME] […" at bounding box center [199, 383] width 104 height 20
select select "59093"
click at [147, 383] on select "Select Stylist Al Nadha - Front Office Archana Medonneiteu Tero [PERSON_NAME] […" at bounding box center [199, 383] width 104 height 20
drag, startPoint x: 339, startPoint y: 395, endPoint x: 331, endPoint y: 398, distance: 8.6
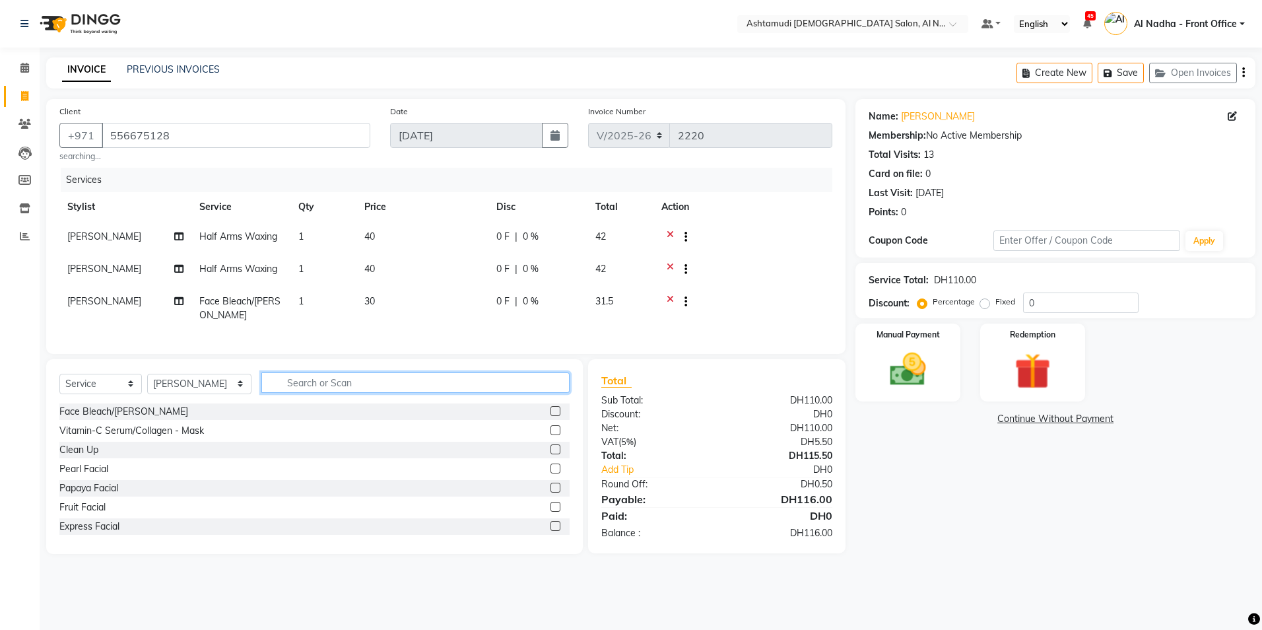
click at [342, 393] on input "text" at bounding box center [415, 382] width 308 height 20
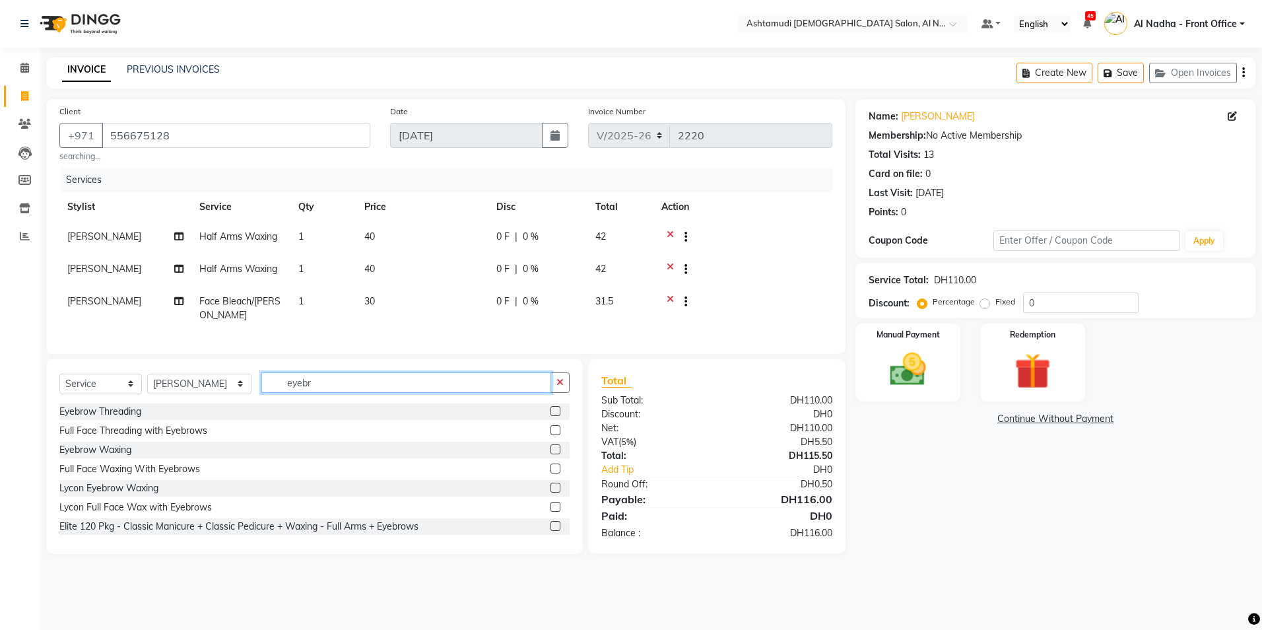
type input "eyebr"
click at [550, 416] on label at bounding box center [555, 411] width 10 height 10
click at [550, 416] on input "checkbox" at bounding box center [554, 411] width 9 height 9
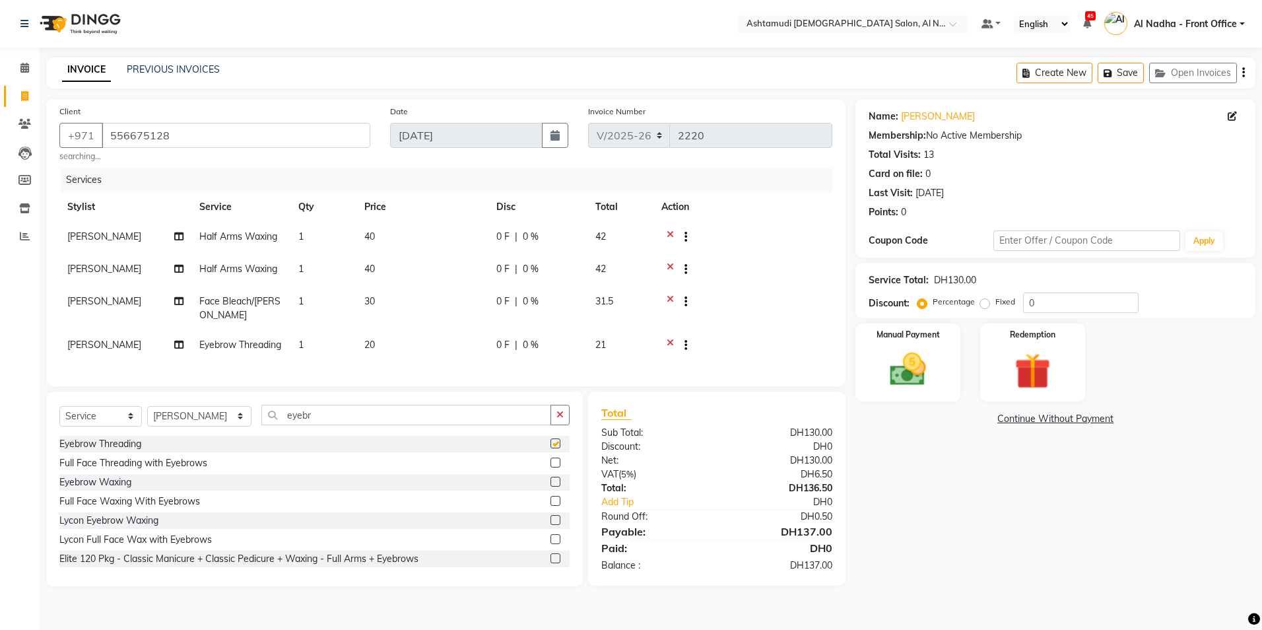
checkbox input "false"
click at [1054, 299] on input "0" at bounding box center [1080, 302] width 115 height 20
type input "020"
click at [889, 342] on div "Manual Payment" at bounding box center [907, 362] width 109 height 81
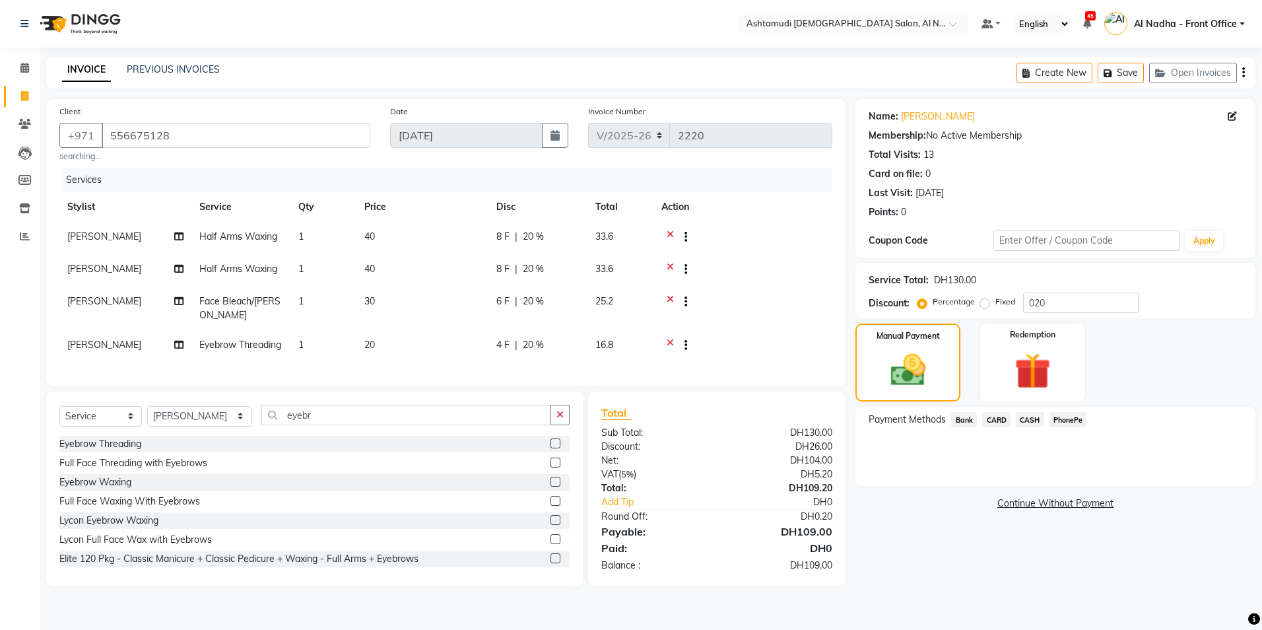
click at [996, 422] on span "CARD" at bounding box center [996, 419] width 28 height 15
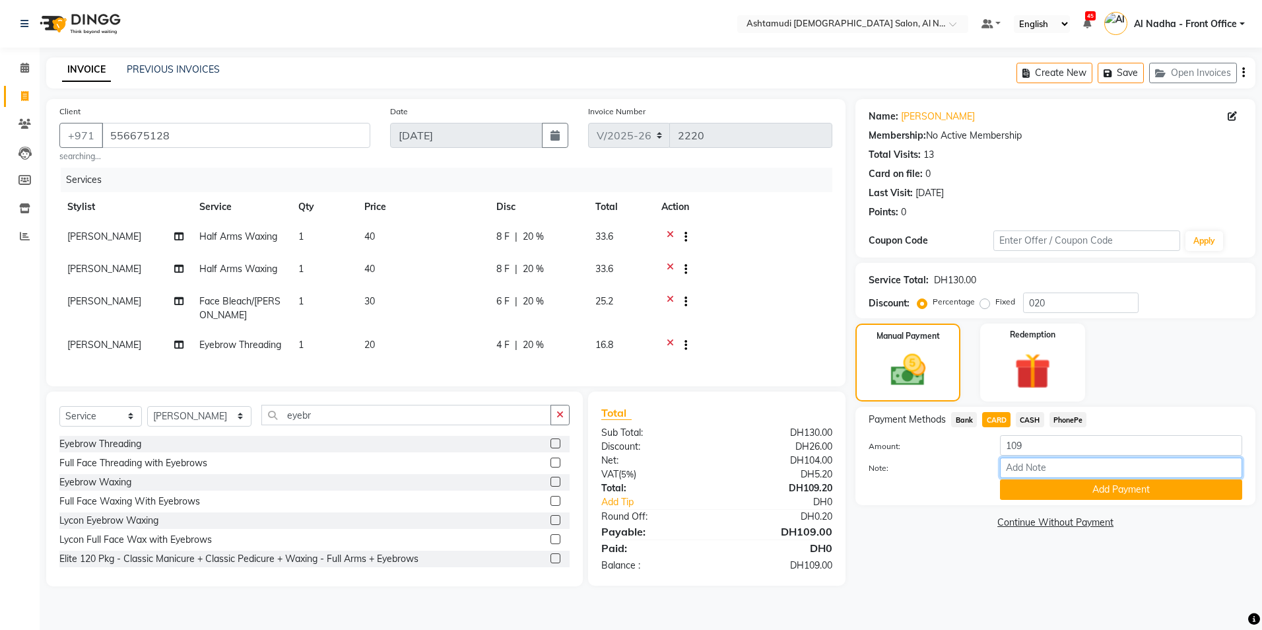
click at [1030, 469] on input "Note:" at bounding box center [1121, 467] width 242 height 20
type input "ROSE"
click at [1070, 485] on button "Add Payment" at bounding box center [1121, 489] width 242 height 20
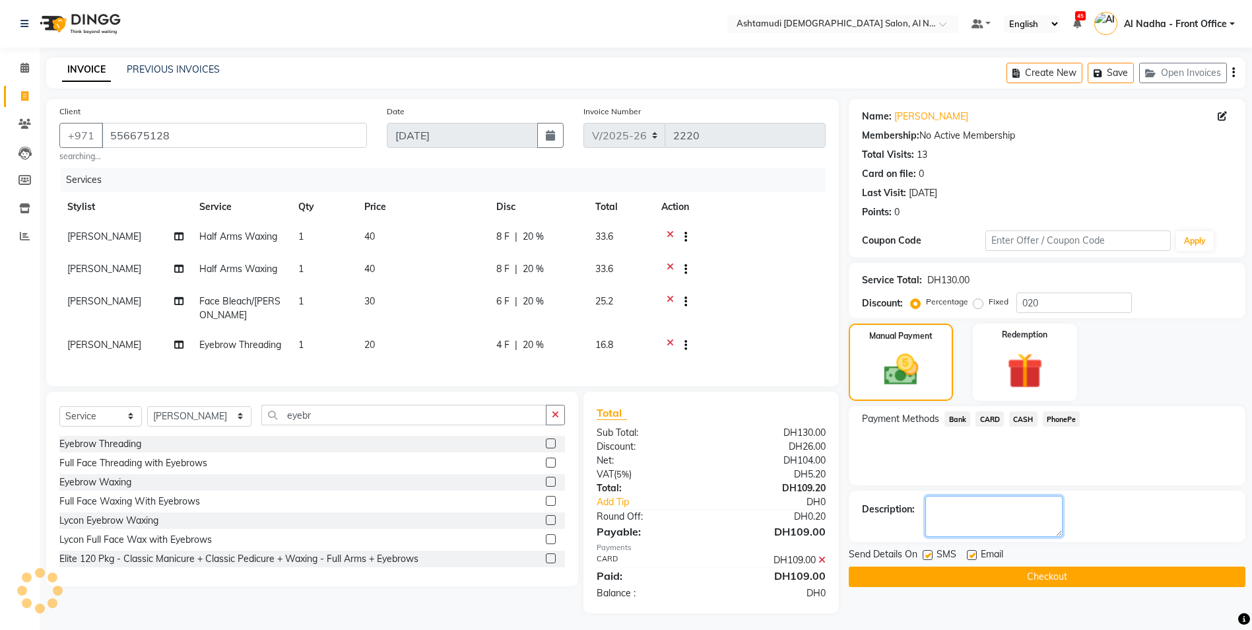
click at [998, 512] on textarea at bounding box center [993, 516] width 137 height 41
type textarea "1762"
click at [1024, 579] on button "Checkout" at bounding box center [1047, 576] width 397 height 20
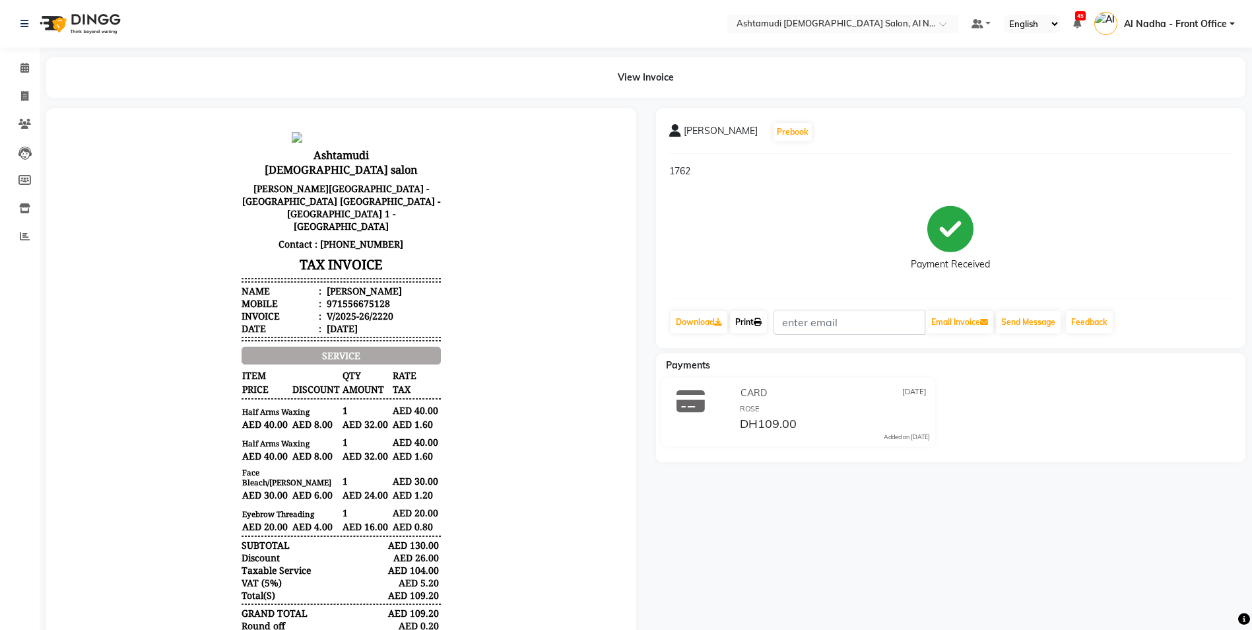
click at [740, 323] on link "Print" at bounding box center [748, 322] width 37 height 22
click at [20, 70] on icon at bounding box center [24, 68] width 9 height 10
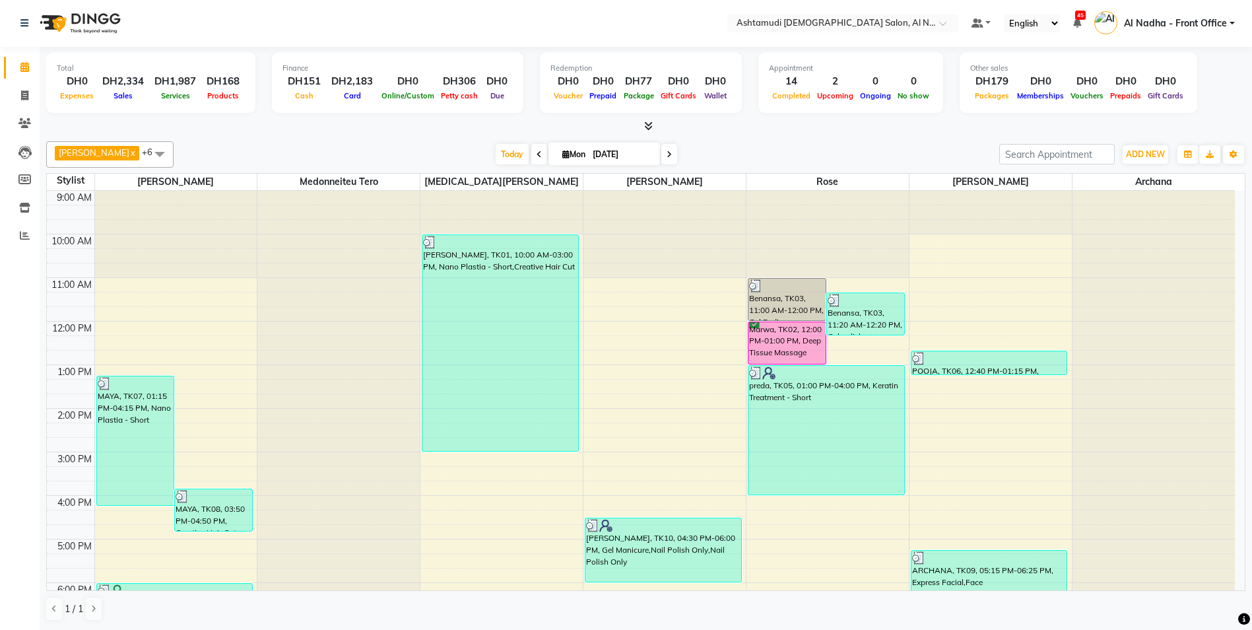
scroll to position [198, 0]
